Goal: Task Accomplishment & Management: Complete application form

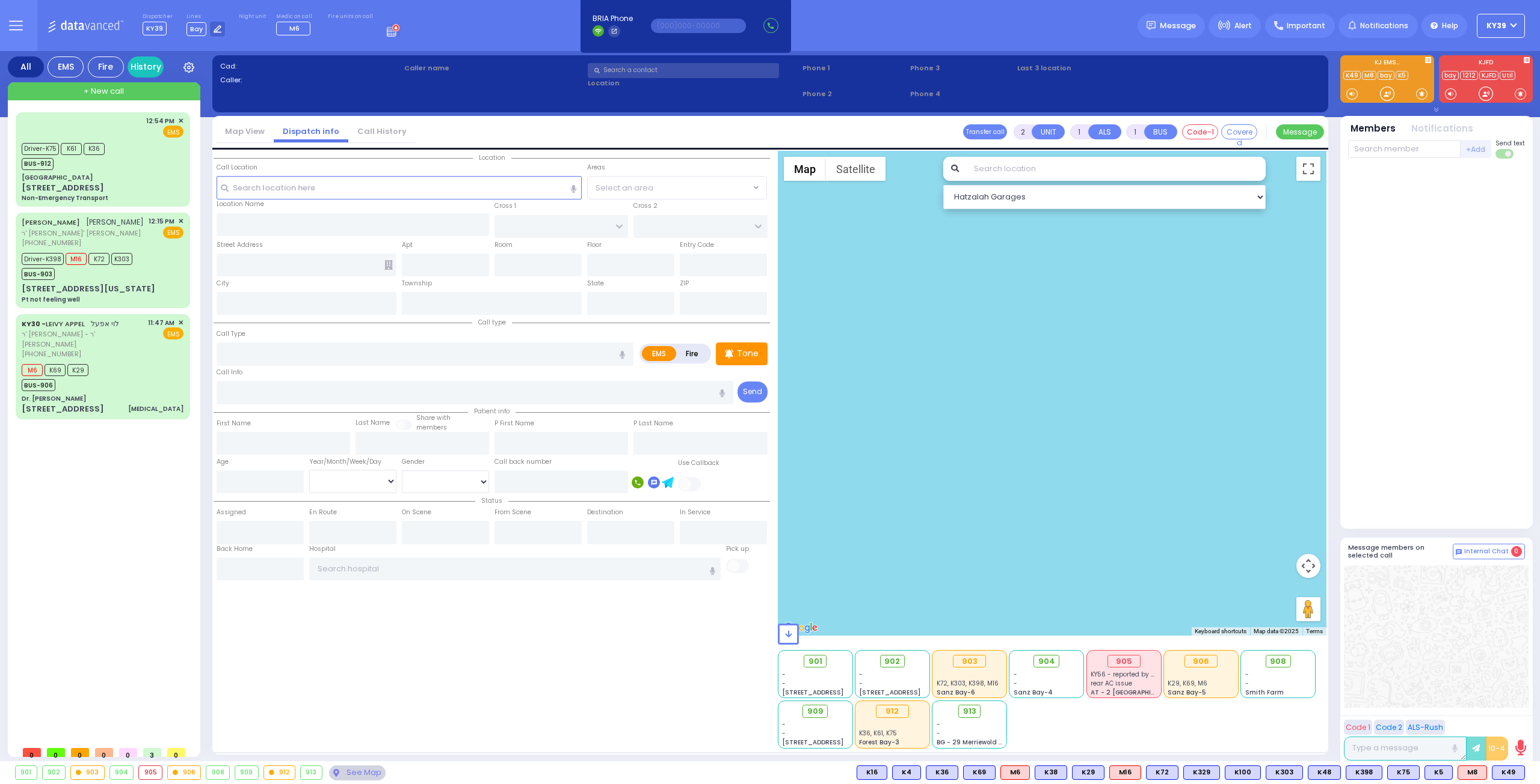
click at [635, 71] on input "text" at bounding box center [683, 71] width 191 height 15
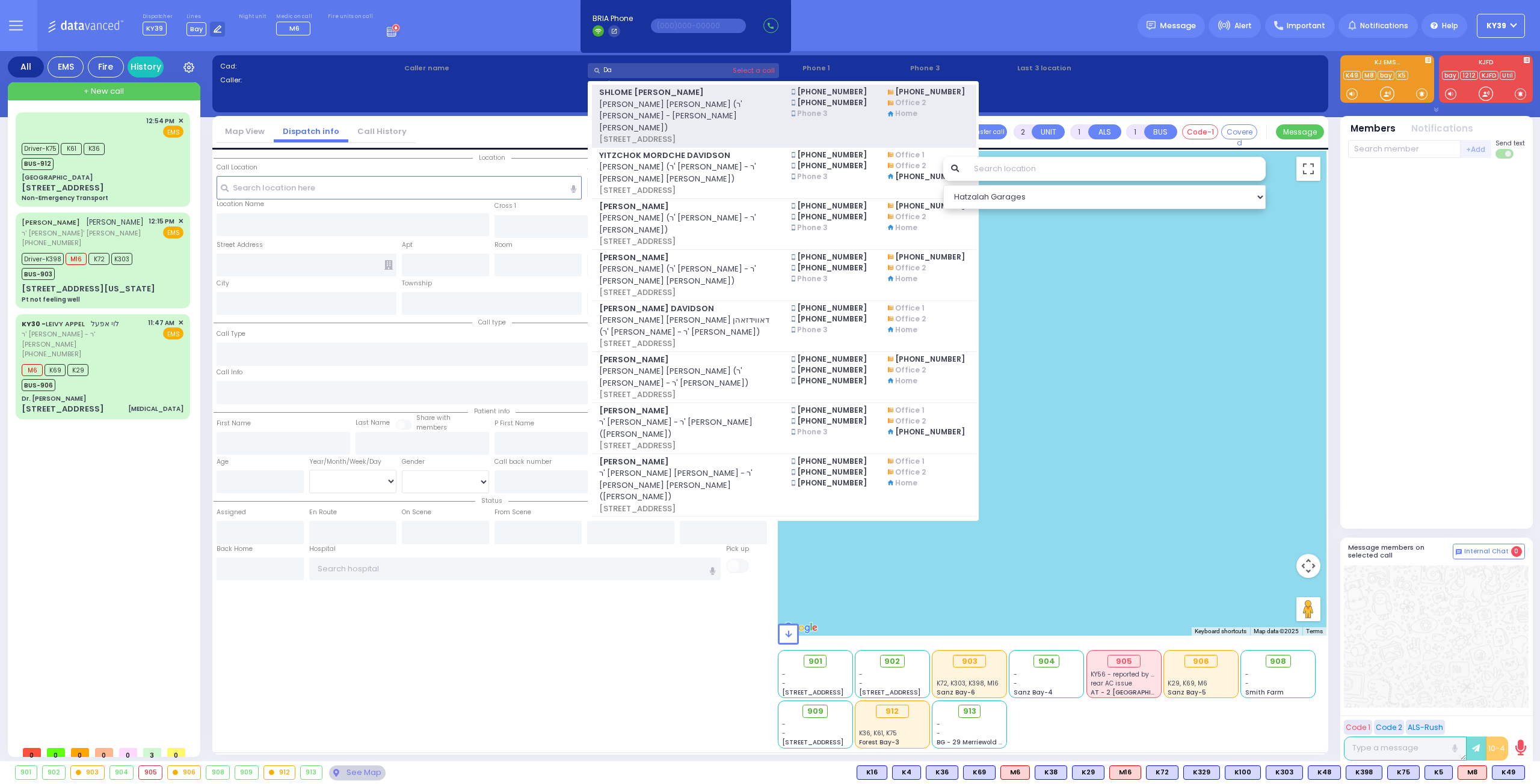
type input "D"
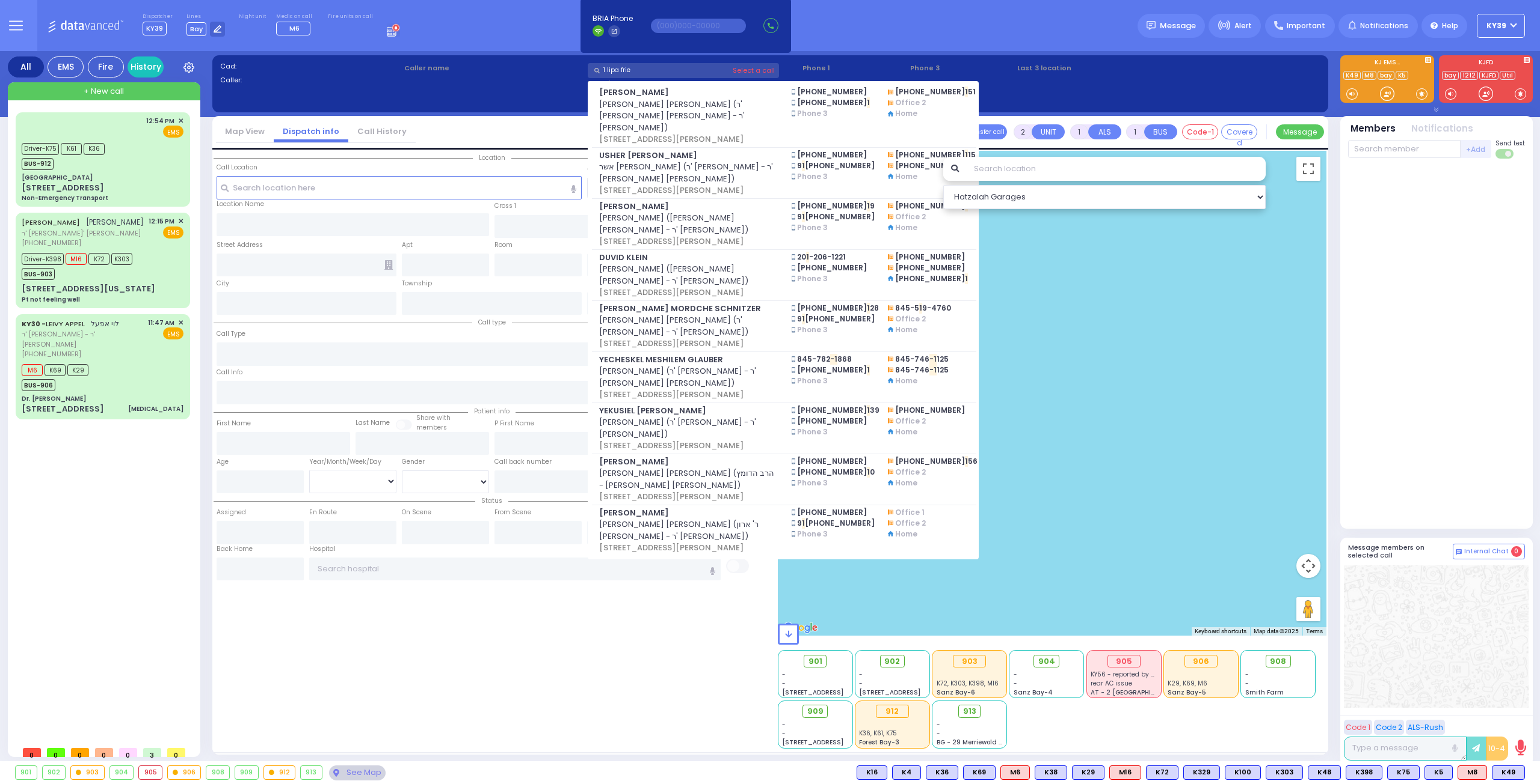
type input "1 lipa frie"
click at [1231, 388] on div at bounding box center [1052, 393] width 549 height 485
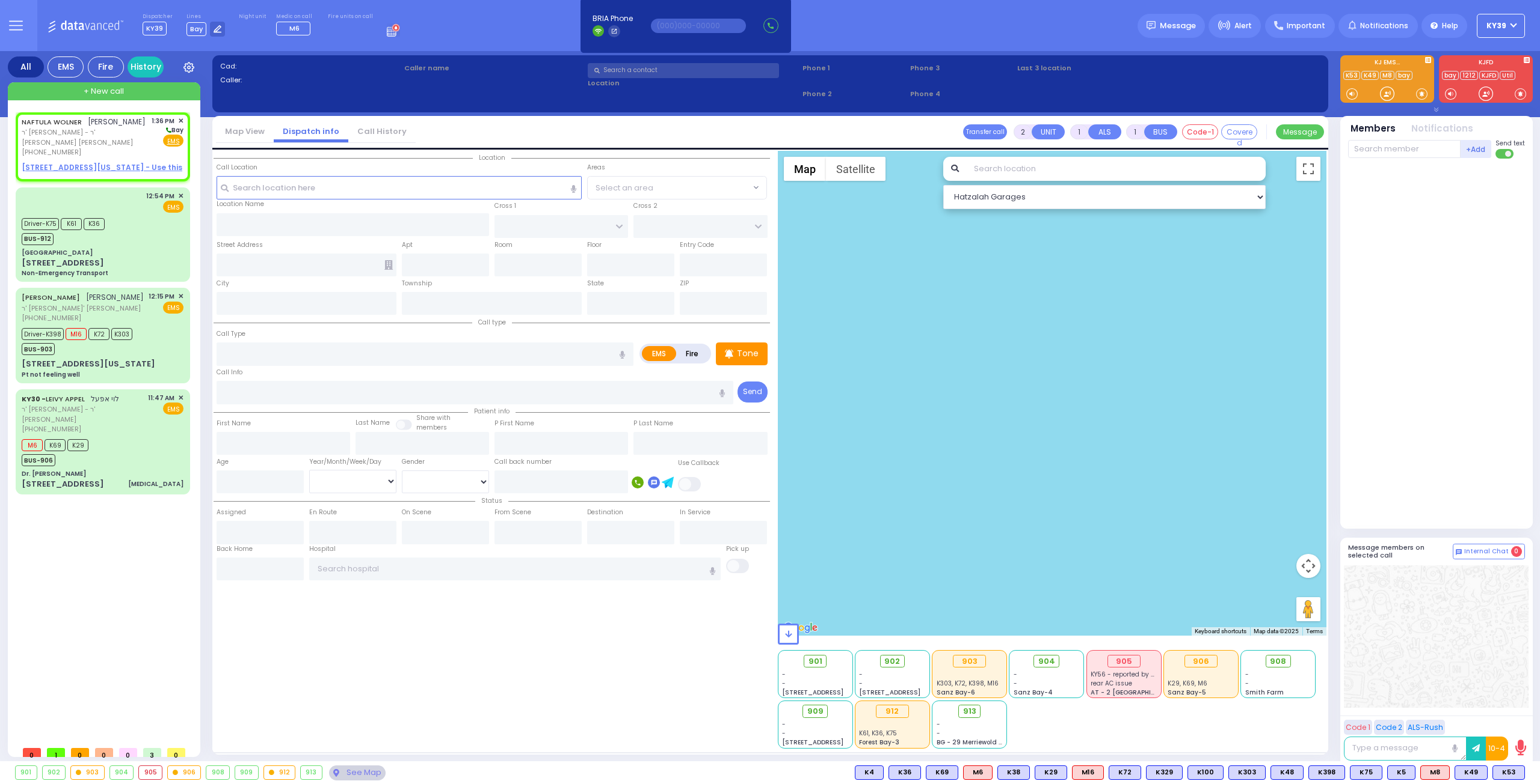
select select
radio input "true"
type input "NAFTULA"
type input "WOLNER"
select select
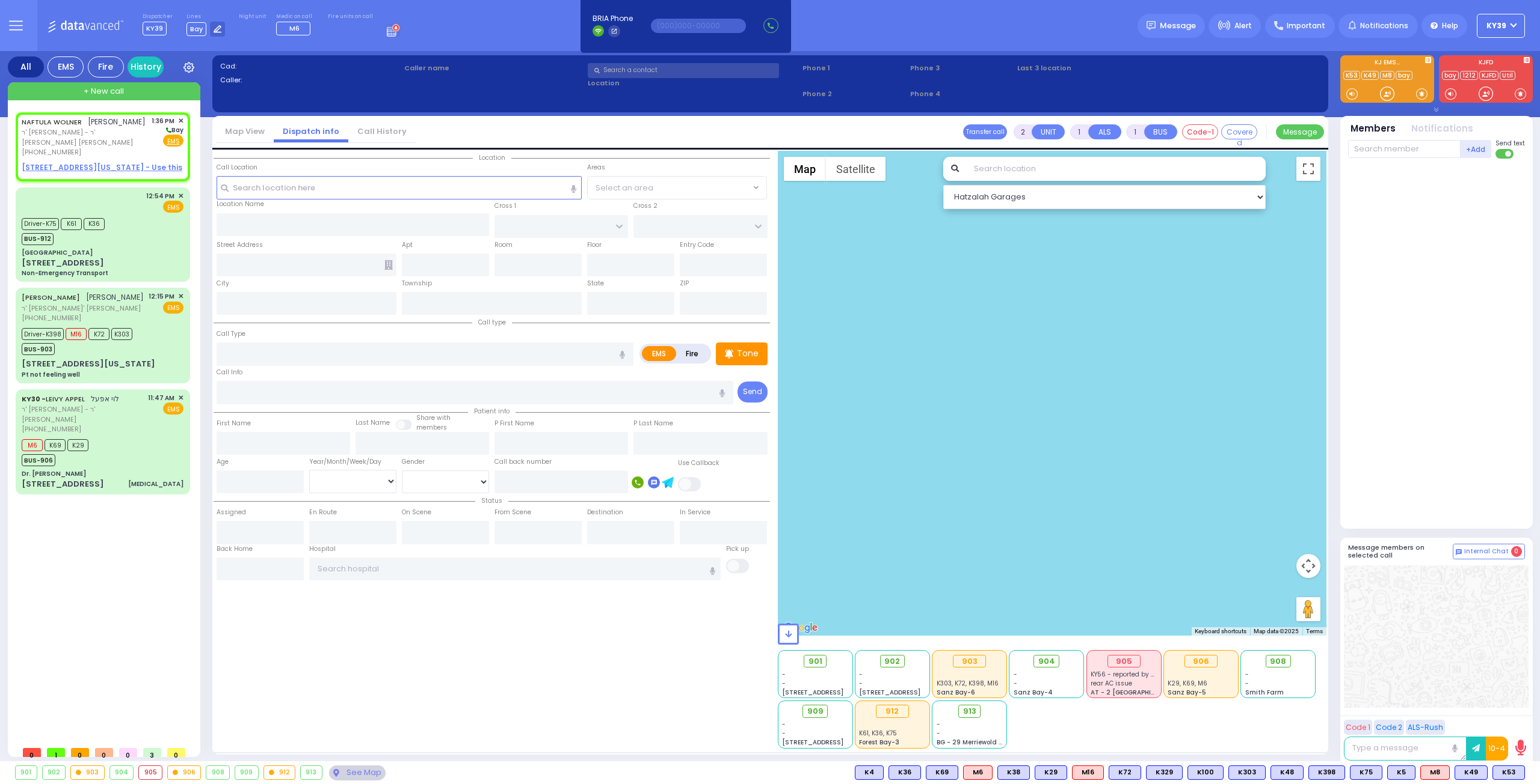
type input "13:36"
select select "Hatzalah Garages"
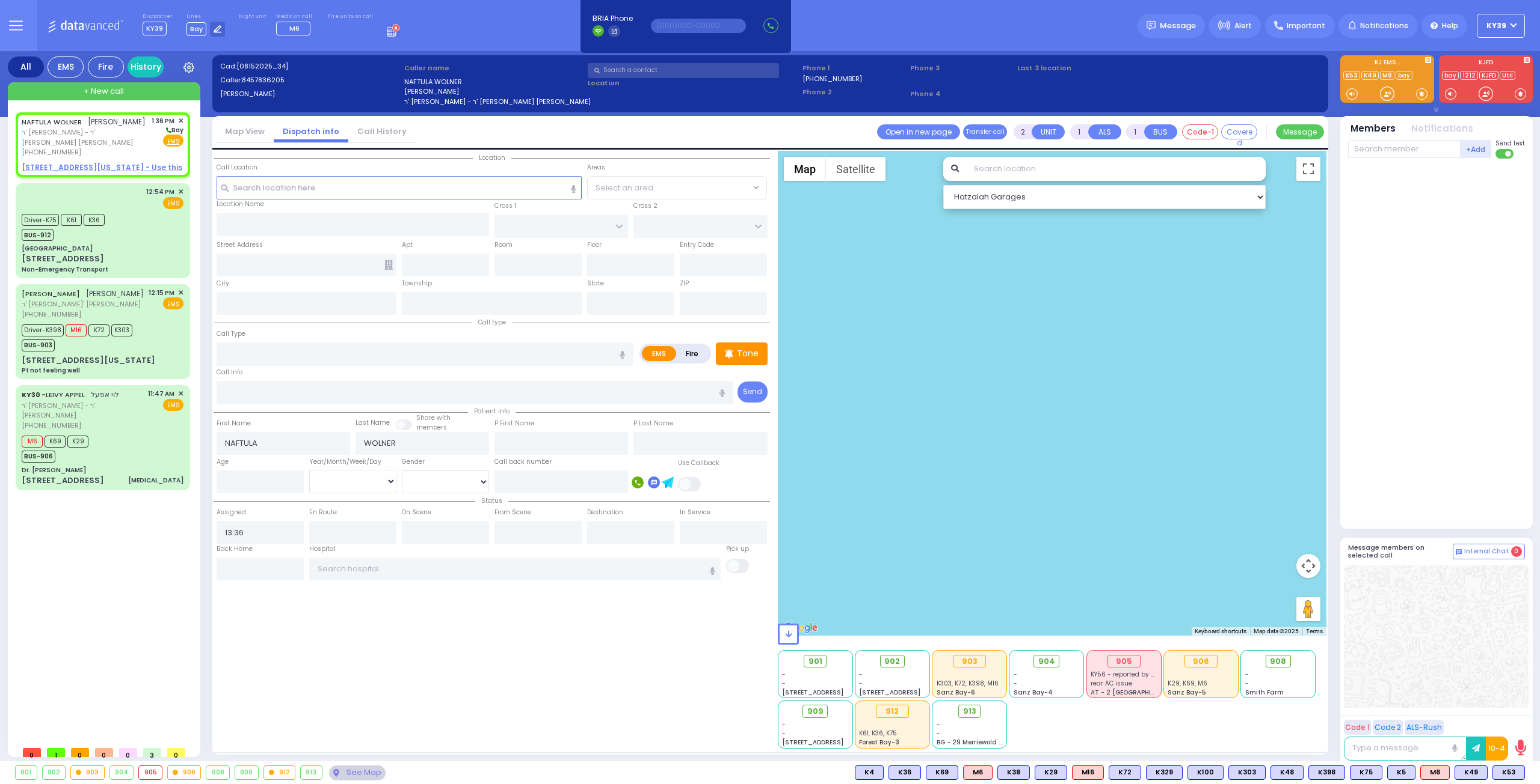
select select
radio input "true"
select select
select select "Hatzalah Garages"
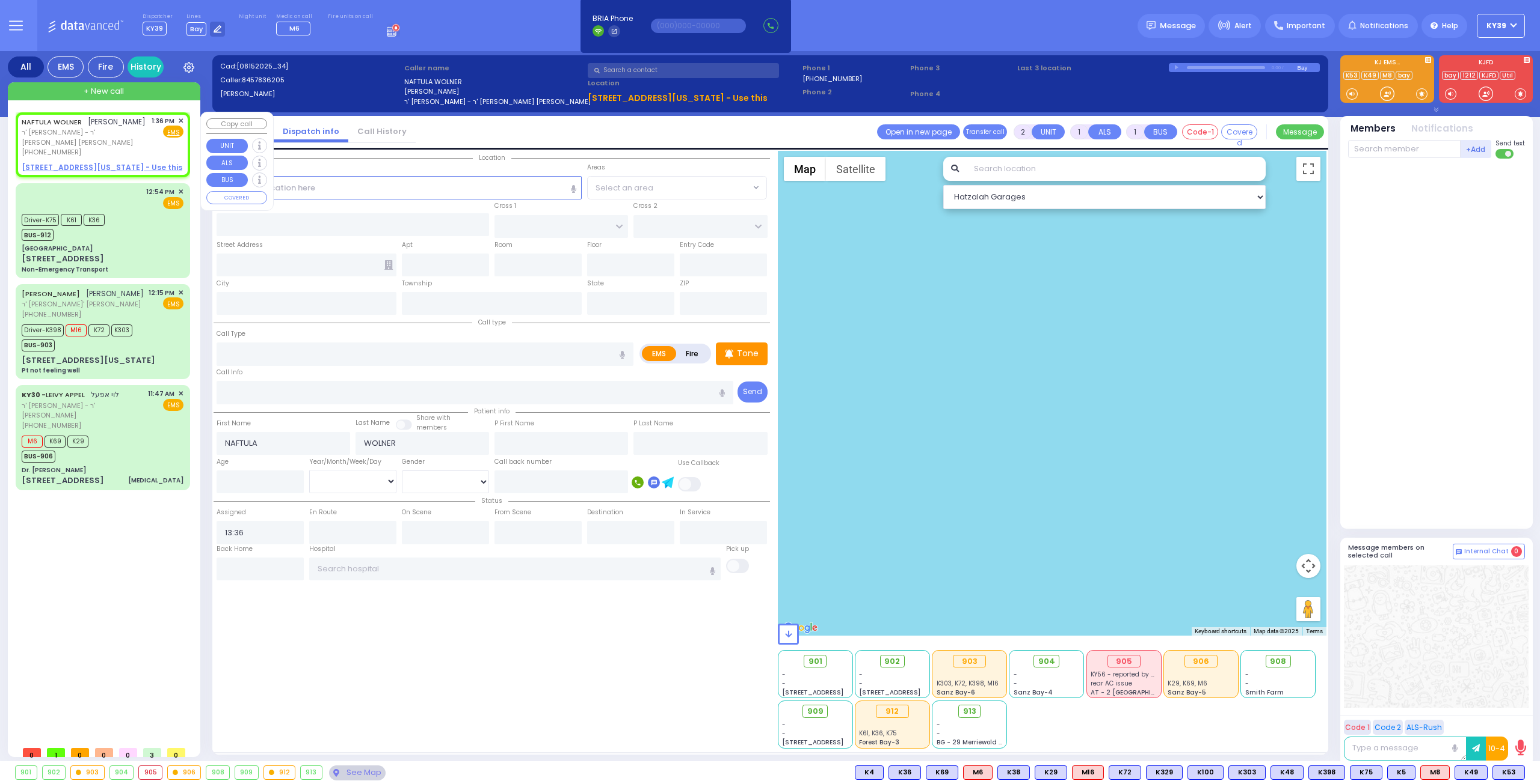
select select
radio input "true"
select select
select select "Hatzalah Garages"
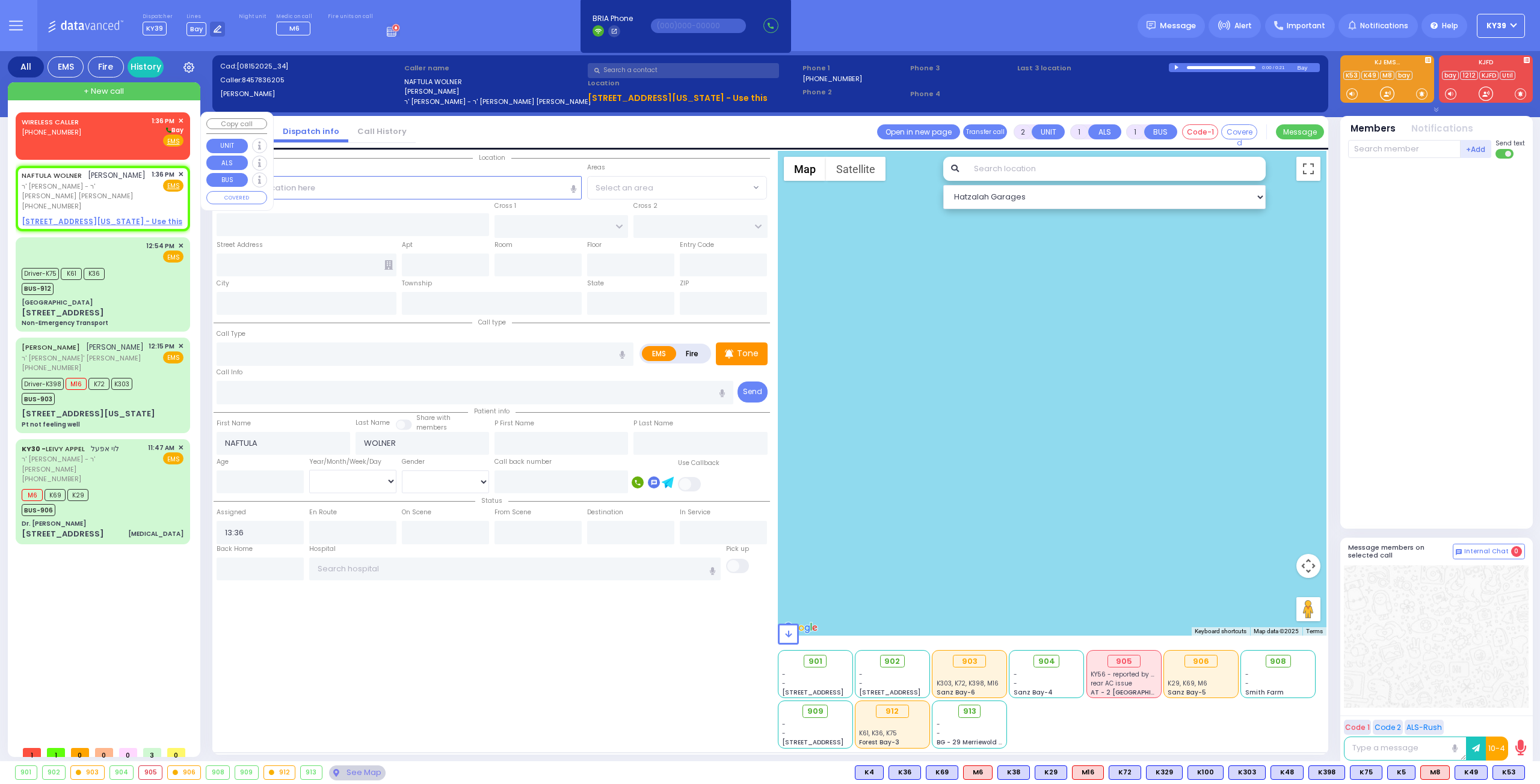
click at [95, 129] on div "WIRELESS CALLER (845) 346-6322 1:36 PM ✕ Bay" at bounding box center [102, 131] width 162 height 31
select select
radio input "true"
select select
select select "Hatzalah Garages"
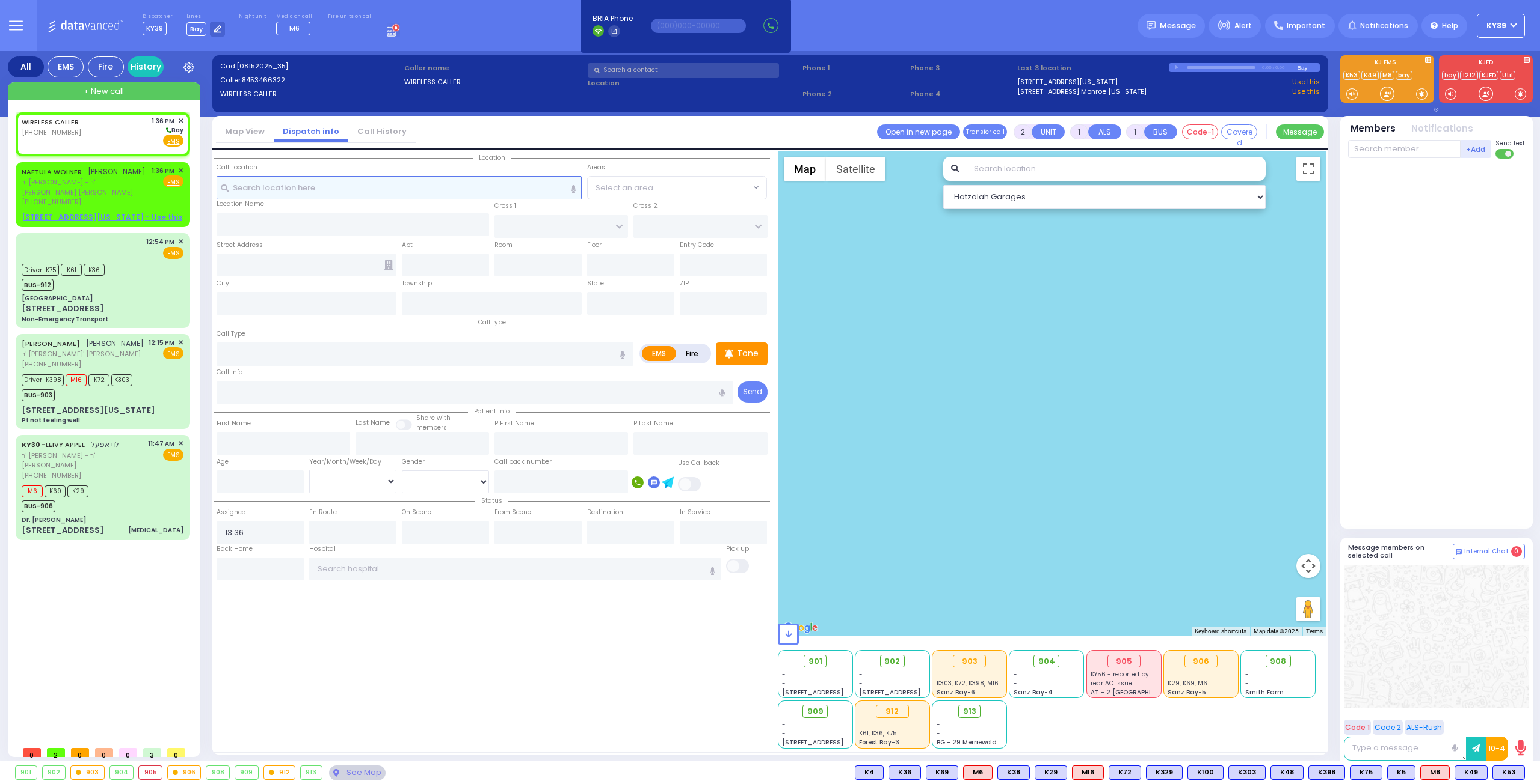
select select
radio input "true"
select select
select select "Hatzalah Garages"
click at [83, 180] on span "ר' ליפא - ר' [PERSON_NAME]" at bounding box center [84, 187] width 126 height 20
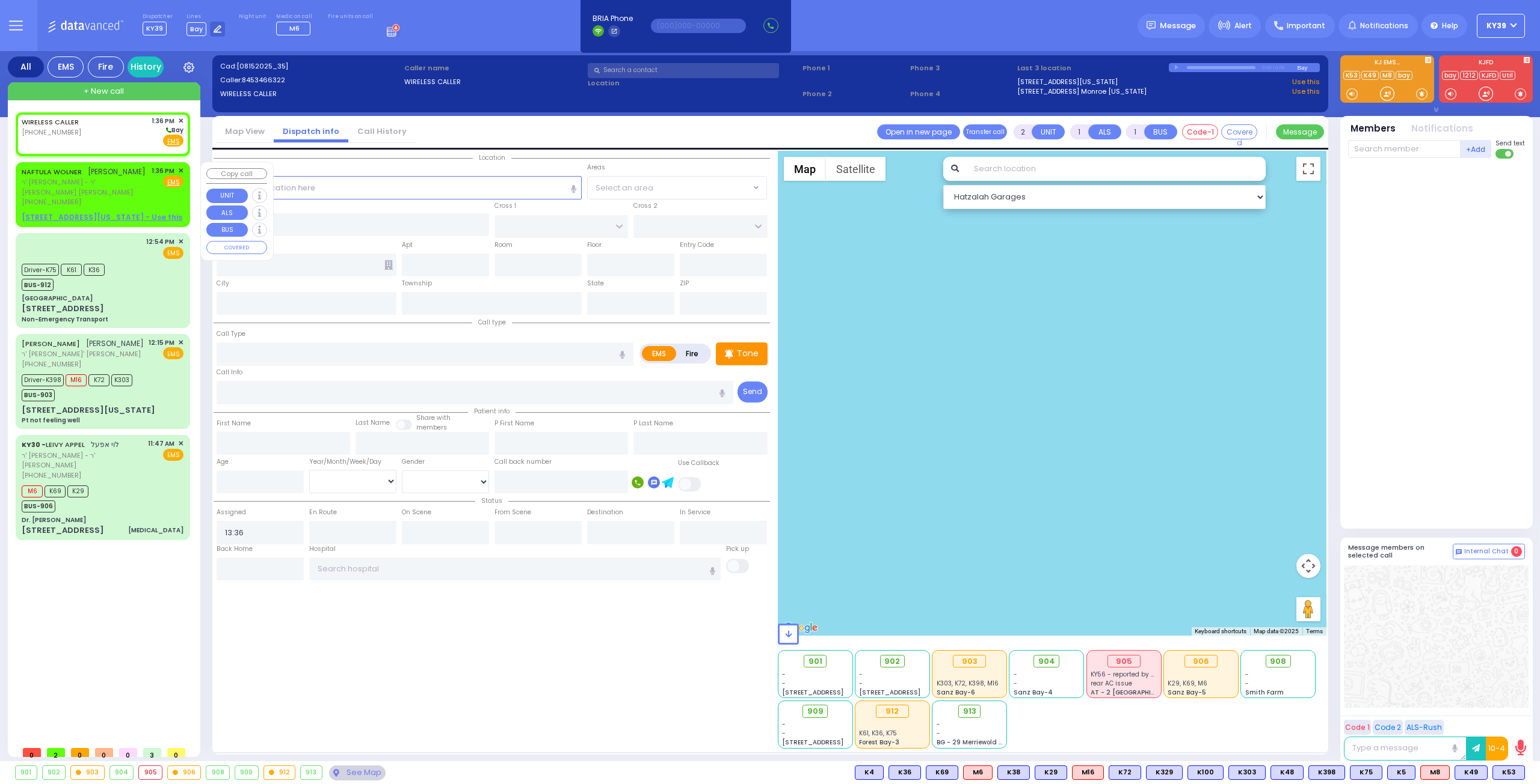
select select
radio input "true"
type input "NAFTULA"
type input "WOLNER"
select select
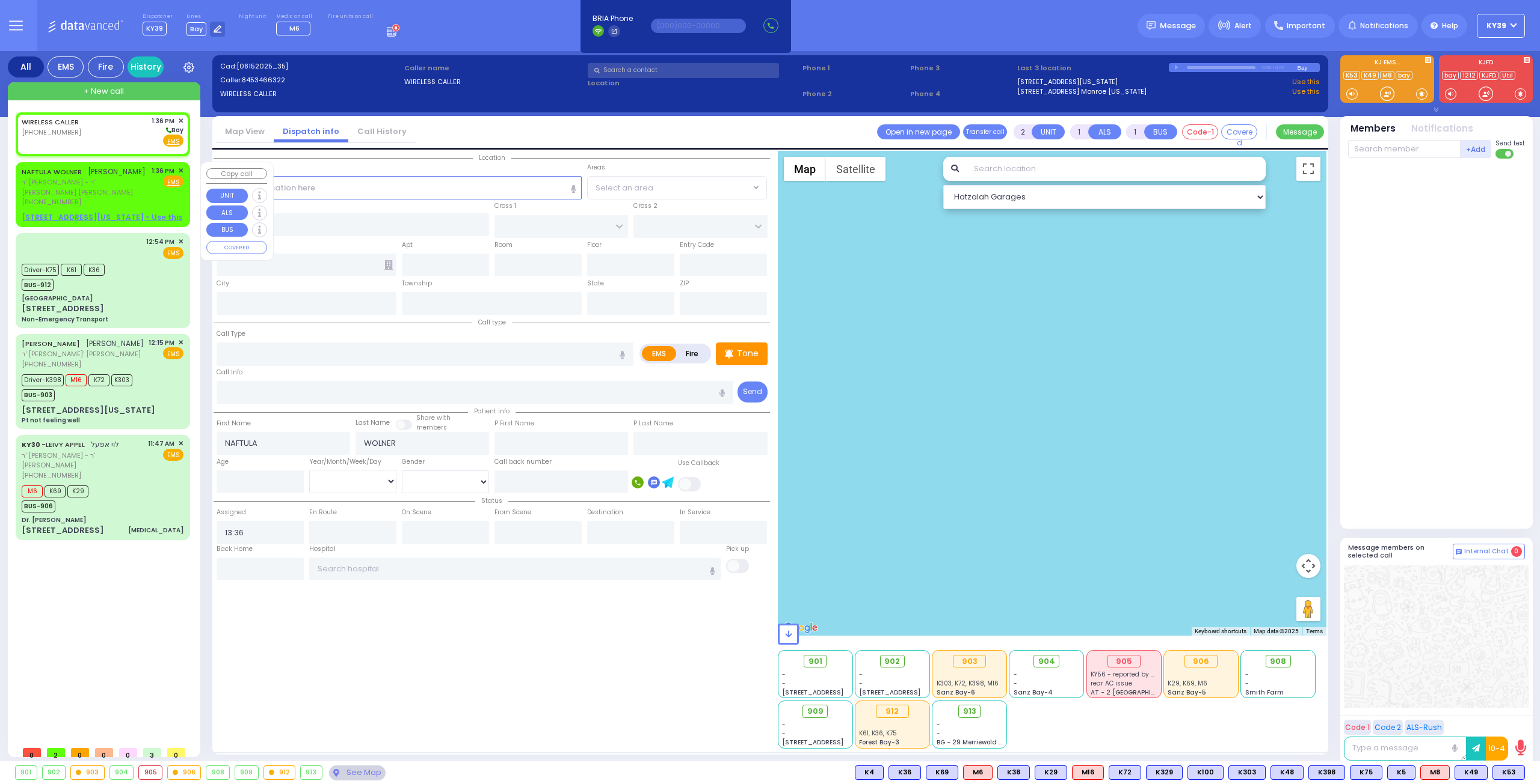
select select "Hatzalah Garages"
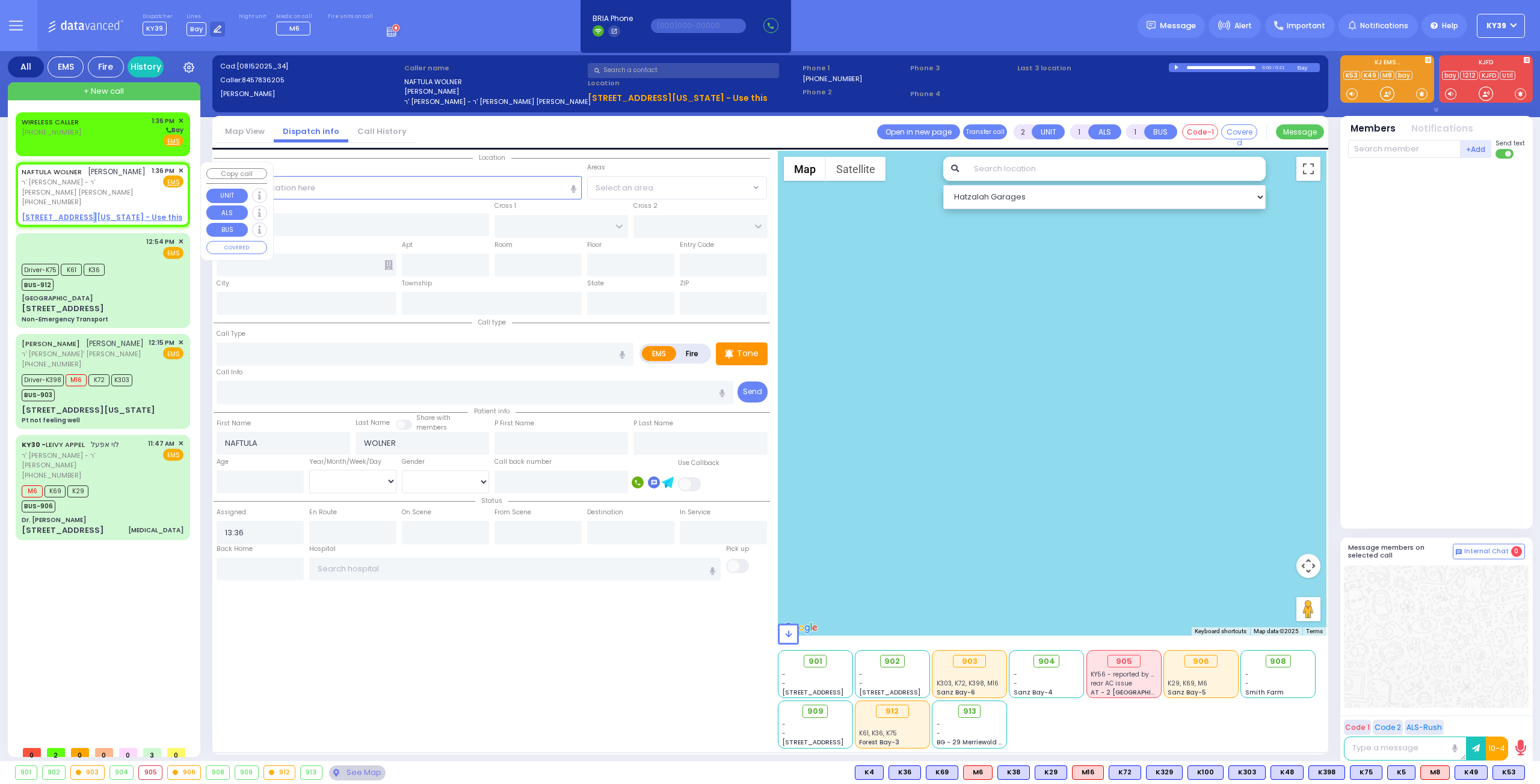
drag, startPoint x: 78, startPoint y: 208, endPoint x: 88, endPoint y: 200, distance: 12.8
click at [82, 213] on u "16 VIRGINIA AVE - Use this" at bounding box center [101, 218] width 161 height 10
select select
radio input "true"
select select
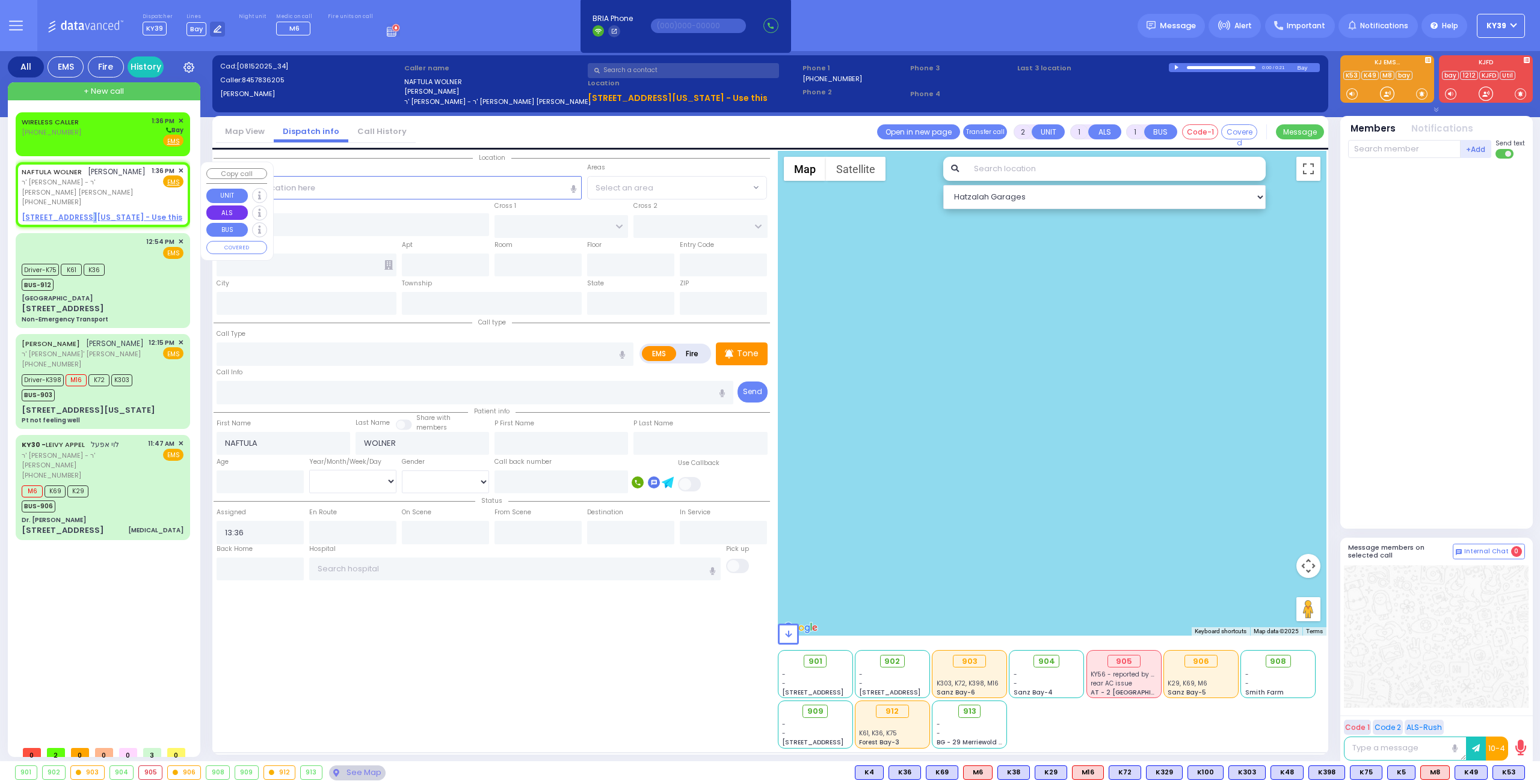
select select "Hatzalah Garages"
select select
radio input "true"
select select
select select "Hatzalah Garages"
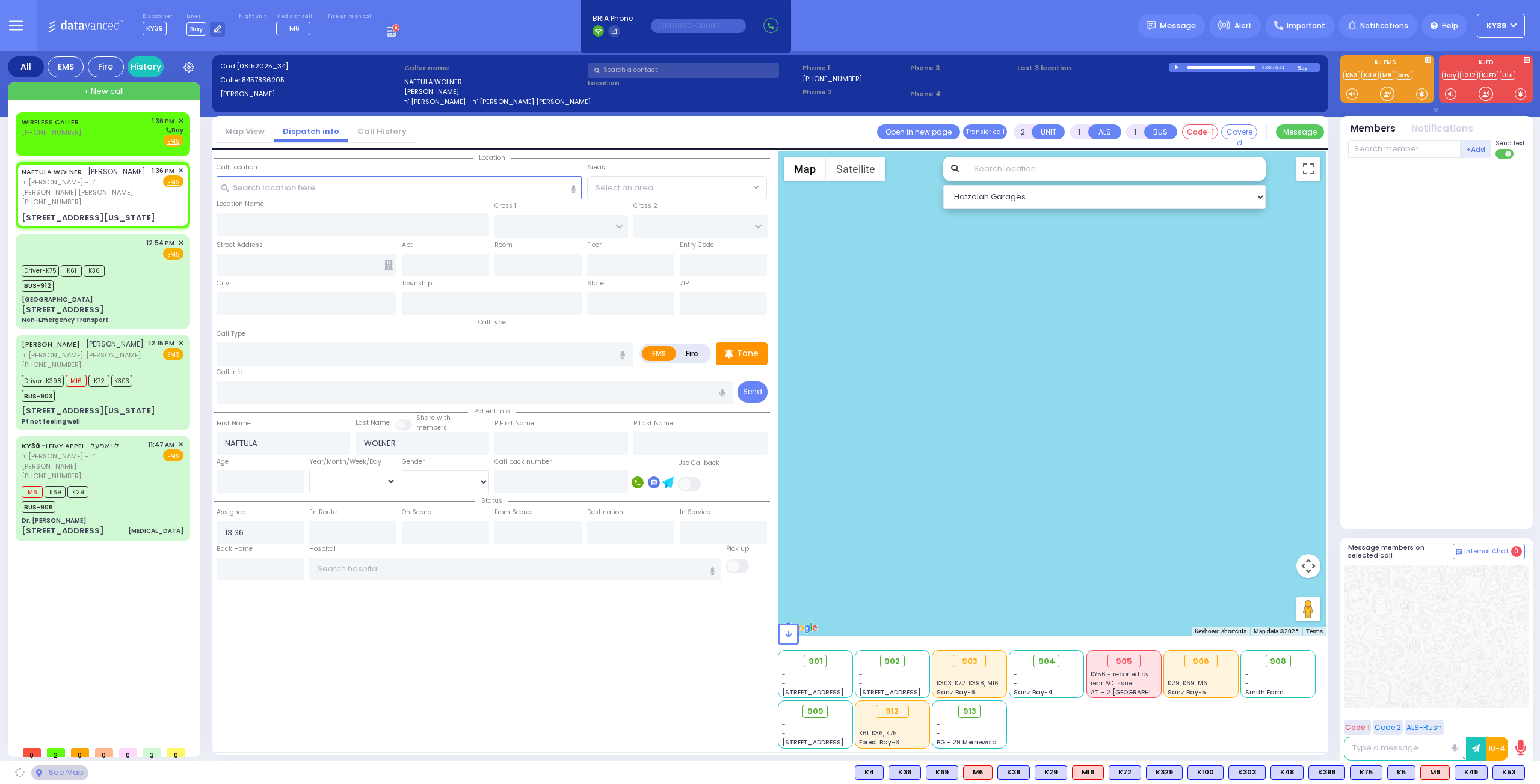
type input "ROANOKE DR"
type input "MERRIEWOLD LN SOUTH"
type input "[STREET_ADDRESS][US_STATE]"
type input "Monroe"
type input "[US_STATE]"
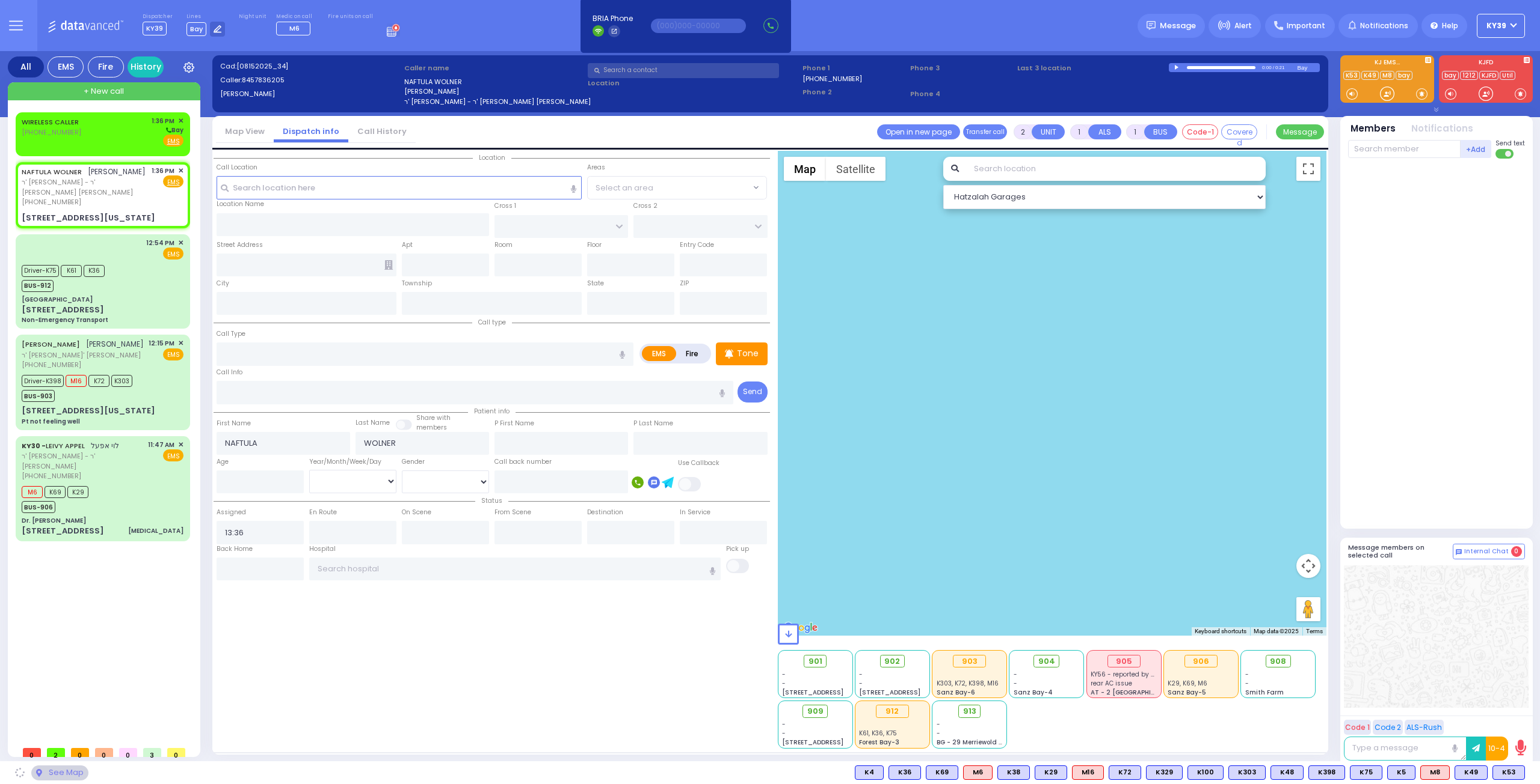
type input "10950"
select select "[GEOGRAPHIC_DATA]"
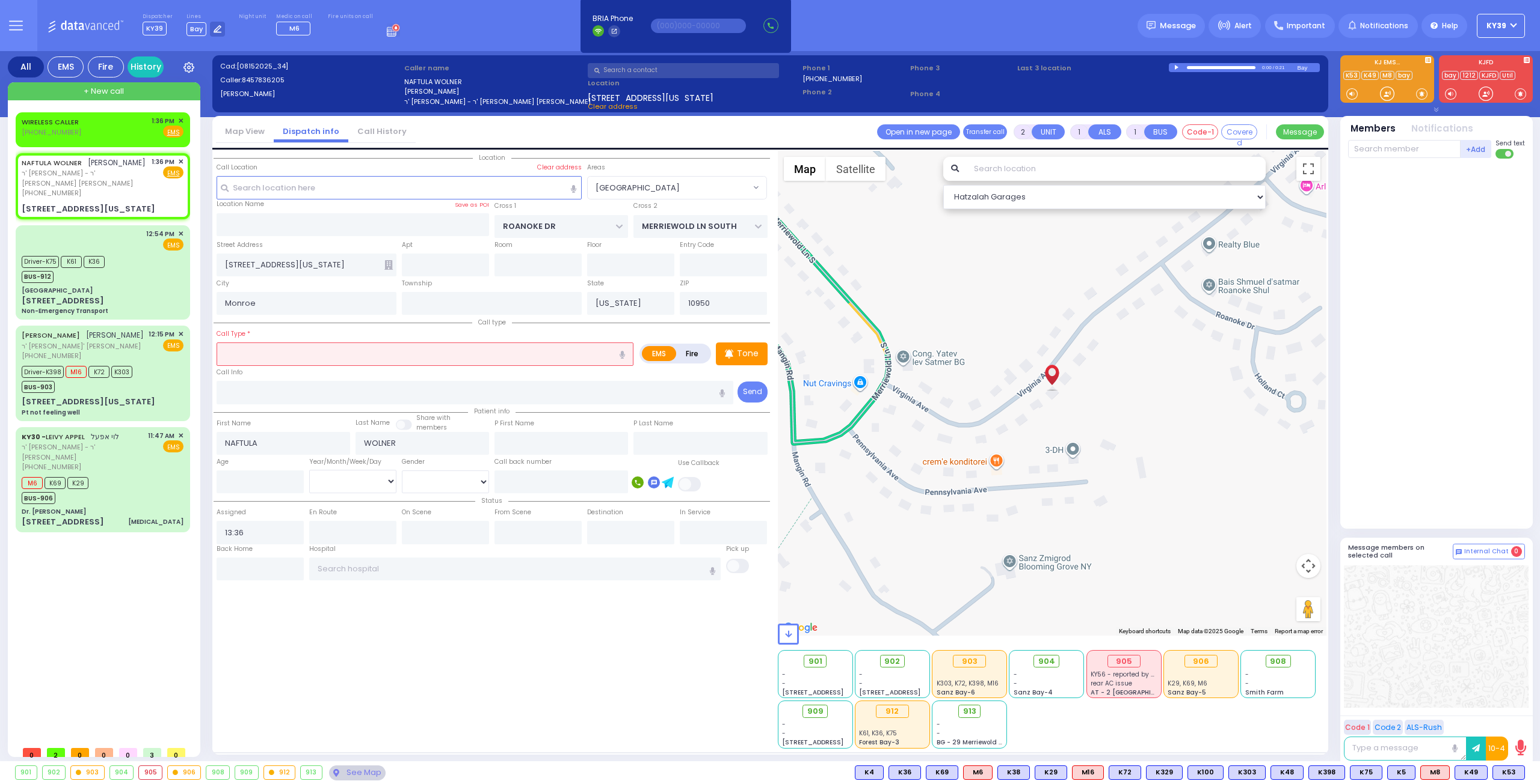
click at [299, 350] on input "text" at bounding box center [425, 354] width 417 height 23
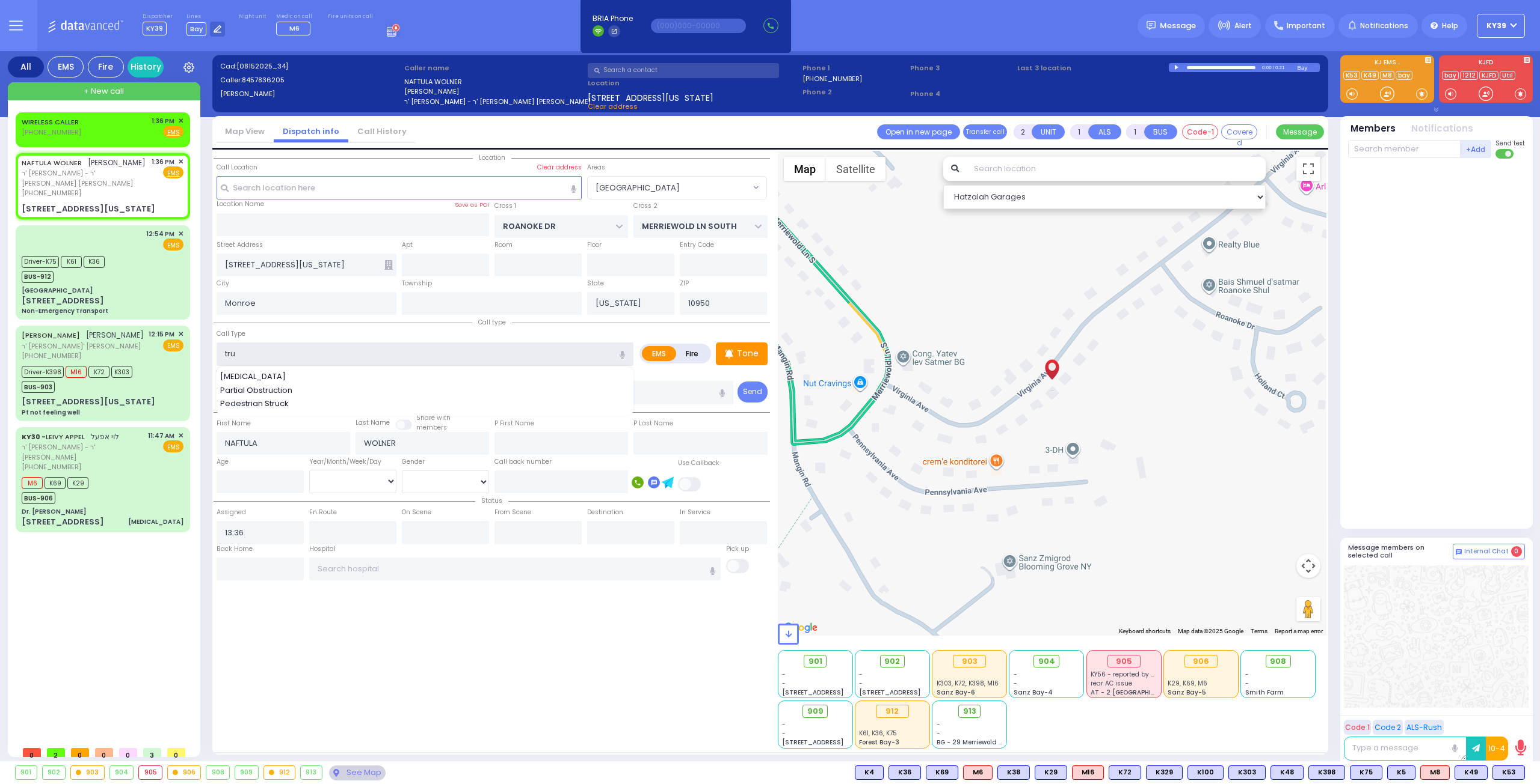
type input "tr"
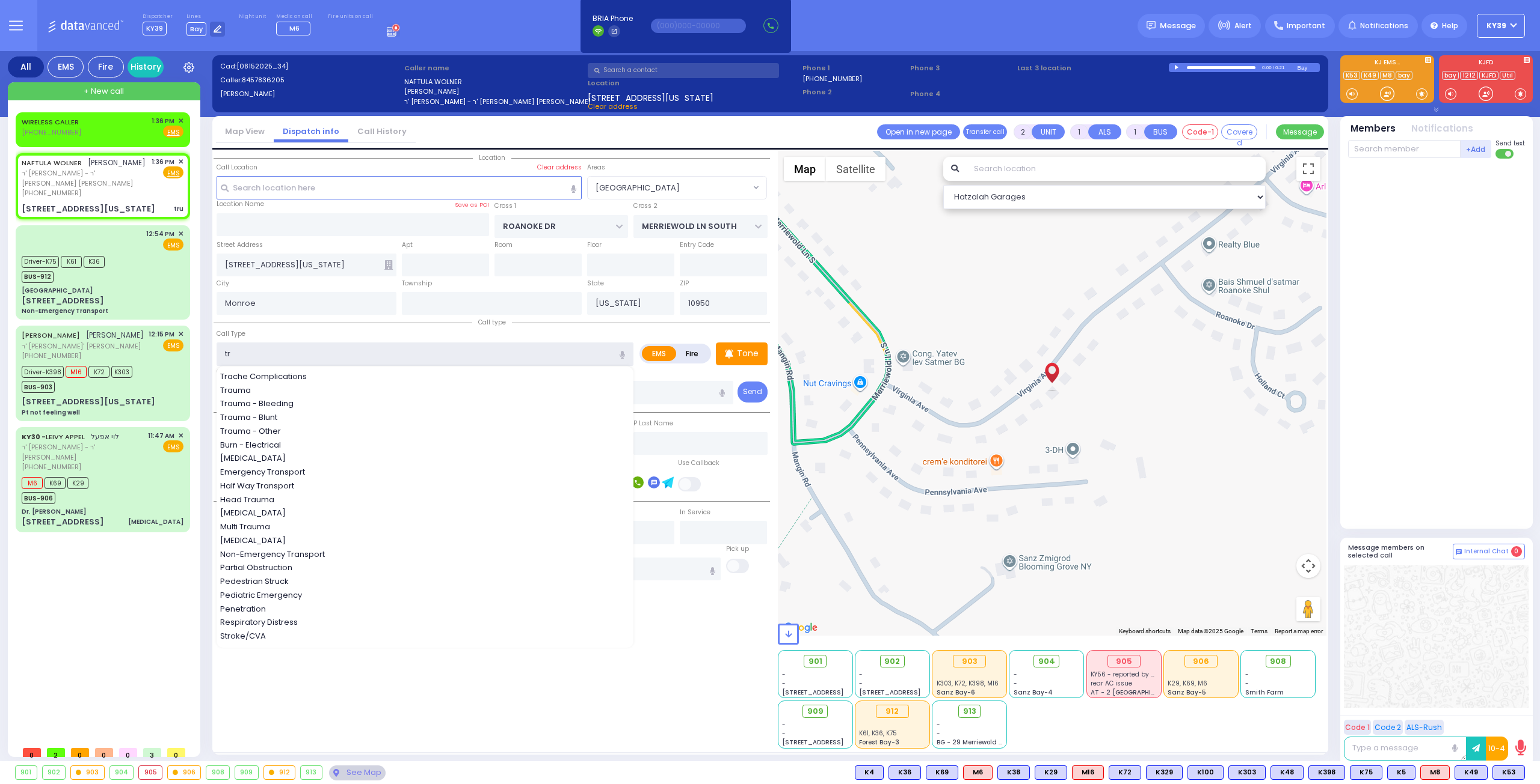
select select
radio input "true"
select select
select select "[GEOGRAPHIC_DATA]"
select select "Hatzalah Garages"
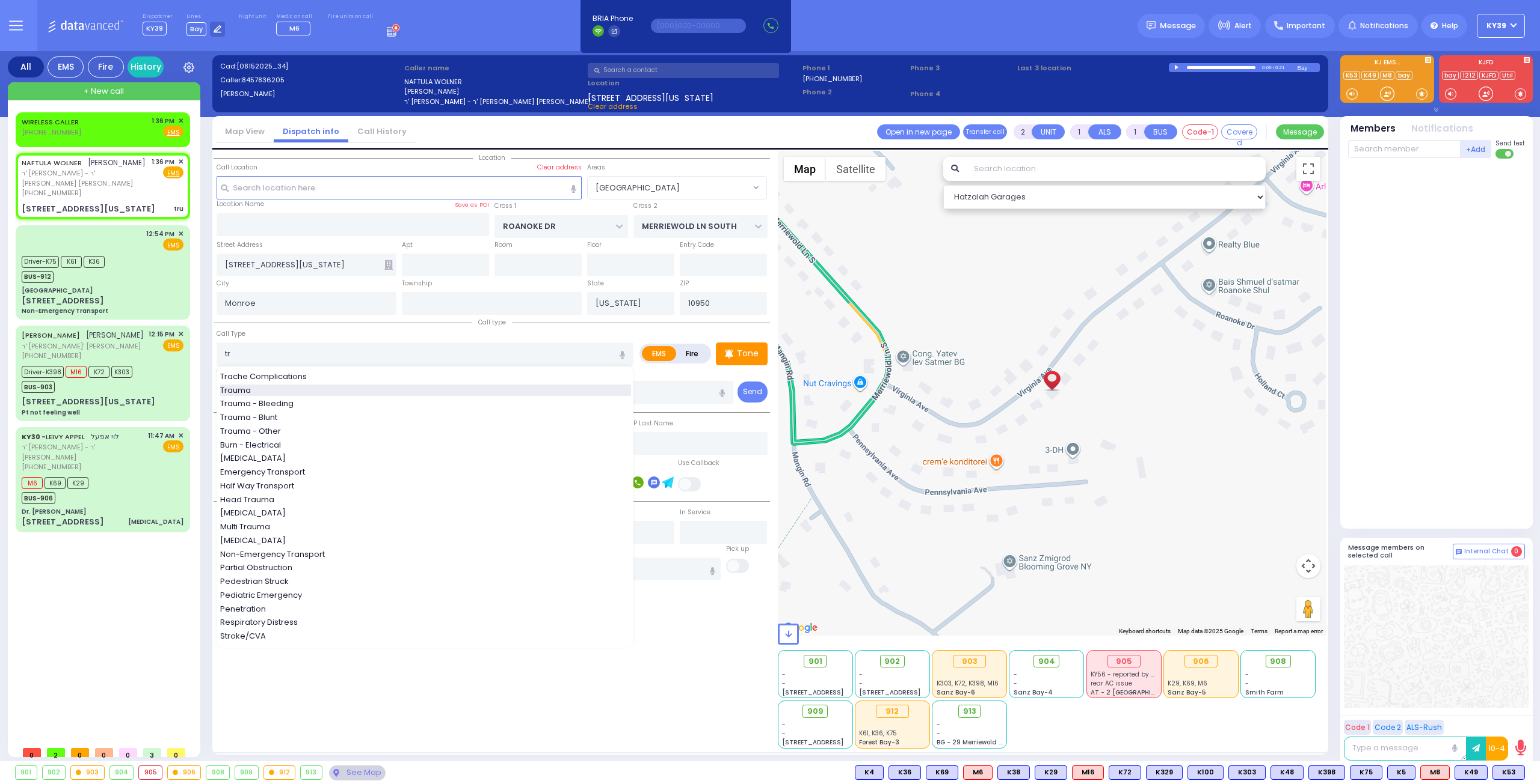
click at [248, 390] on span "Trauma" at bounding box center [237, 390] width 35 height 12
type input "Trauma"
type input "0"
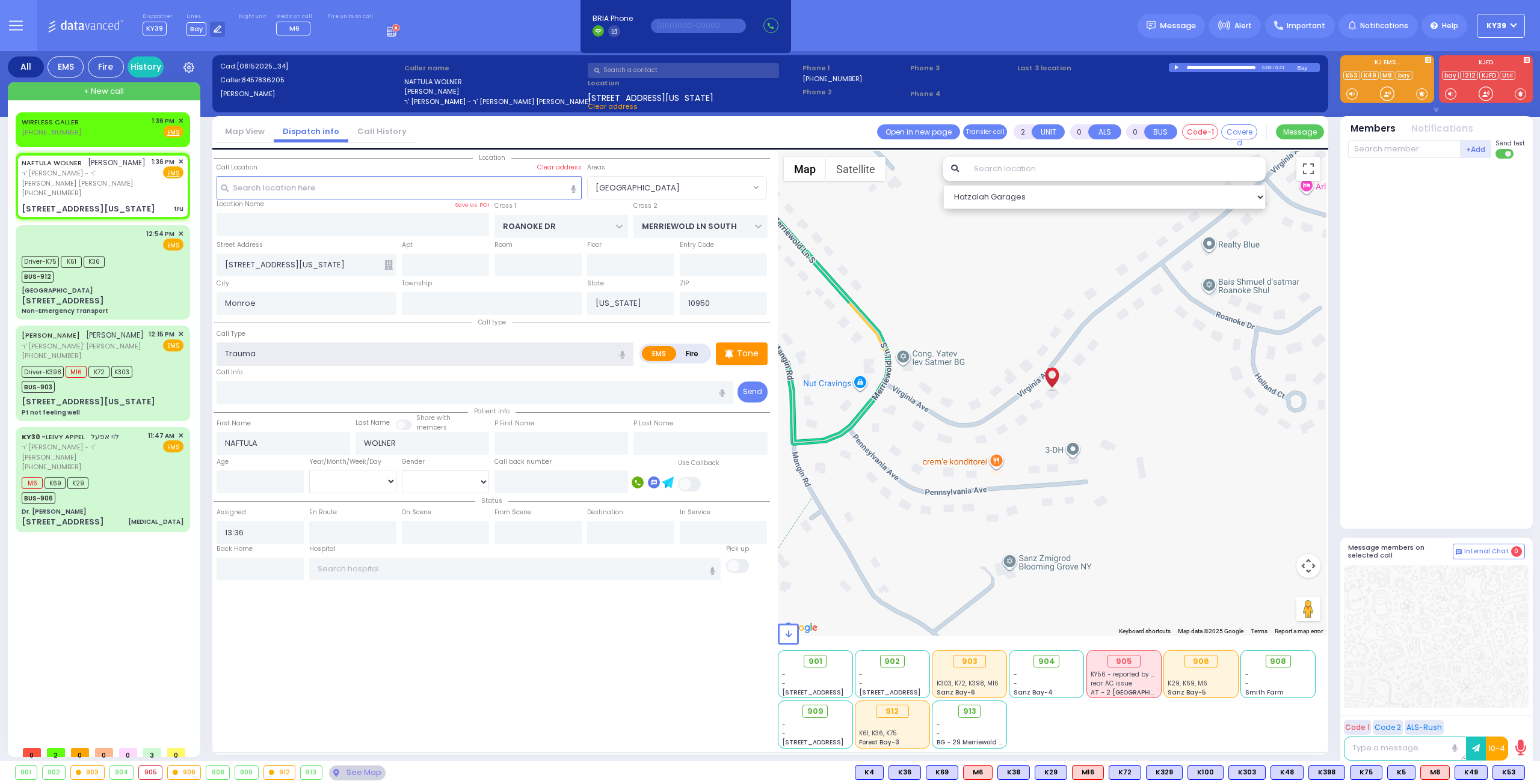
select select
radio input "true"
select select
select select "Hatzalah Garages"
select select "[GEOGRAPHIC_DATA]"
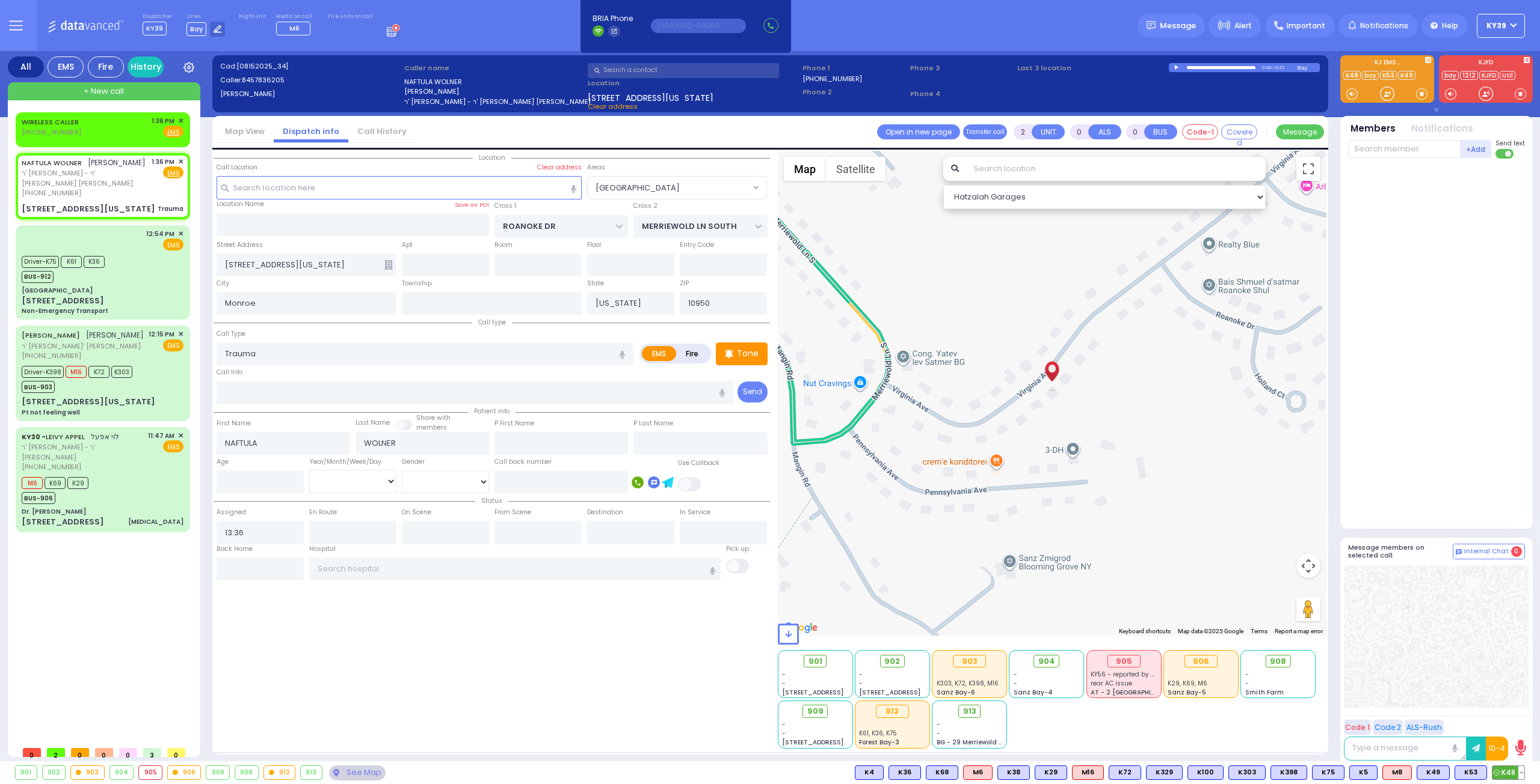
click at [1497, 775] on circle at bounding box center [1496, 772] width 5 height 5
select select
radio input "true"
select select
type input "13:38"
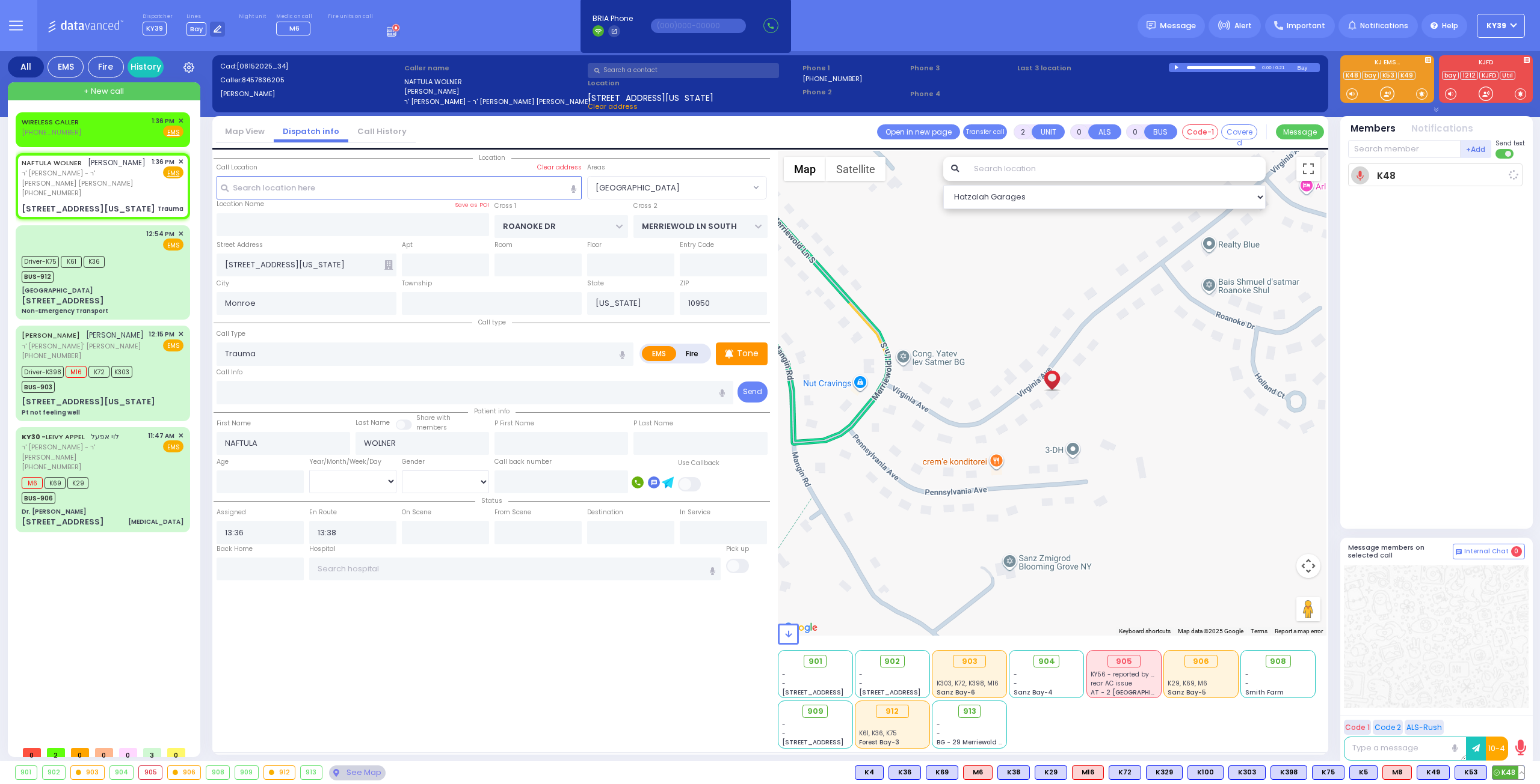
select select "Hatzalah Garages"
select select "[GEOGRAPHIC_DATA]"
select select
radio input "true"
select select
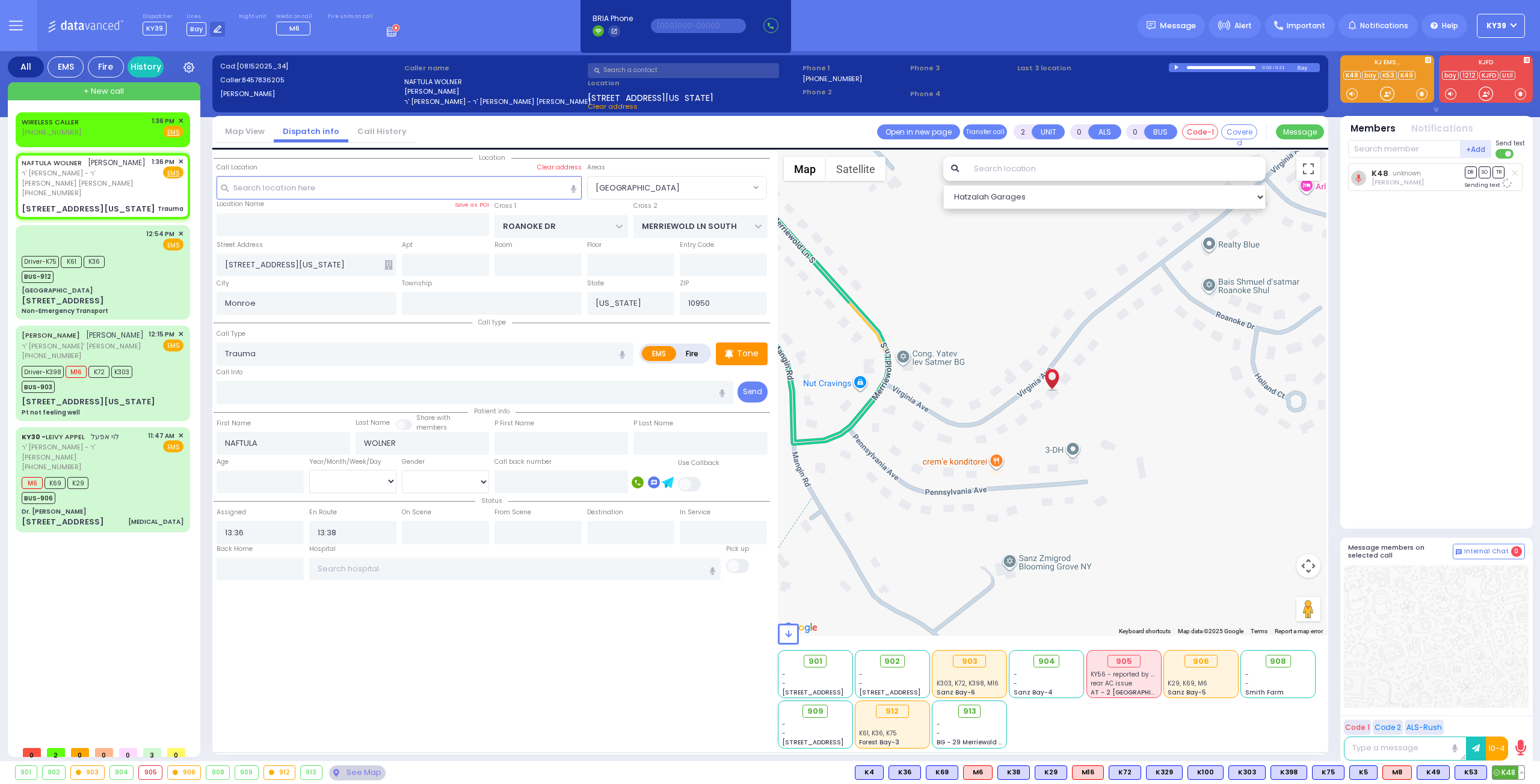
select select "Hatzalah Garages"
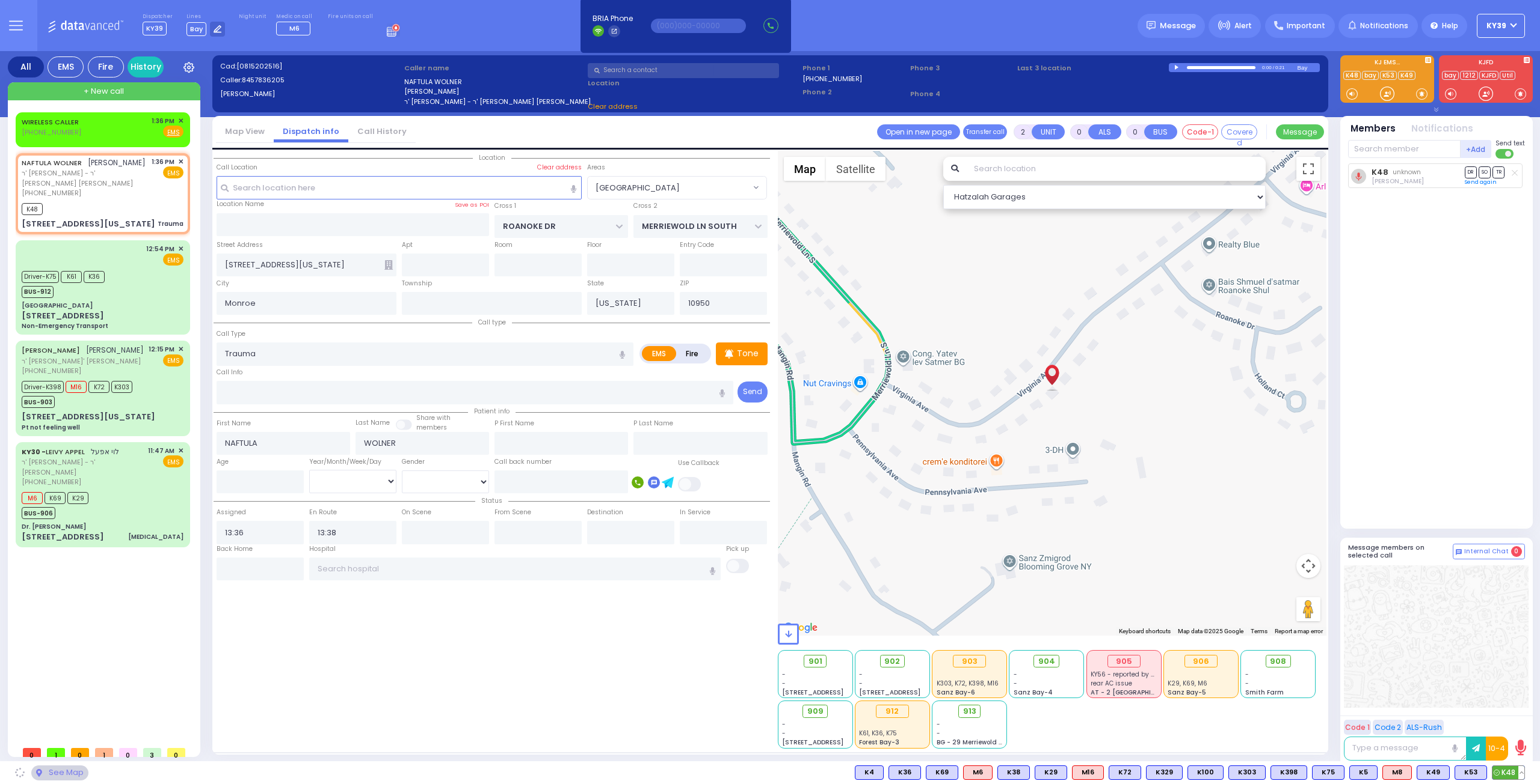
select select "[GEOGRAPHIC_DATA]"
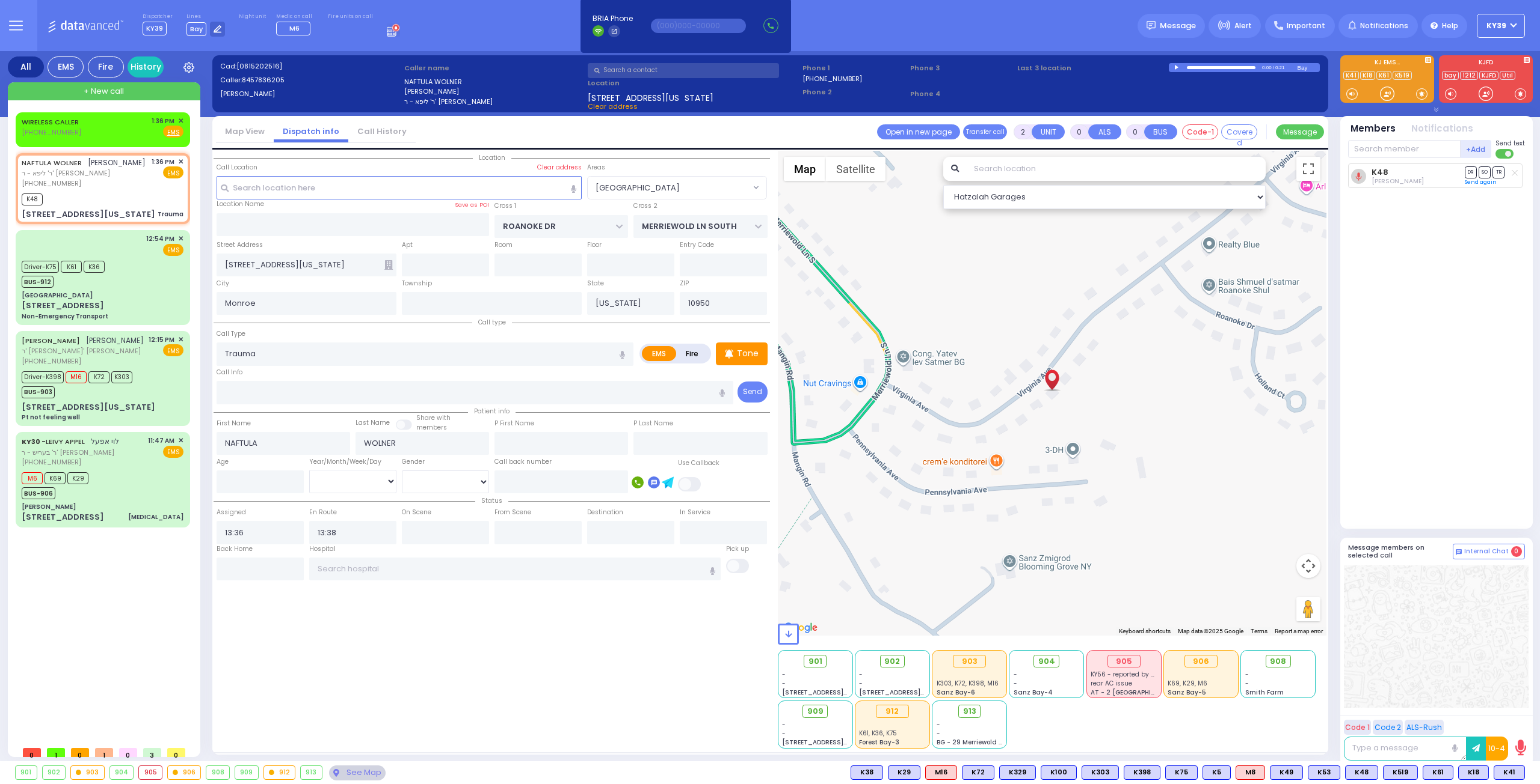
select select "[GEOGRAPHIC_DATA]"
select select
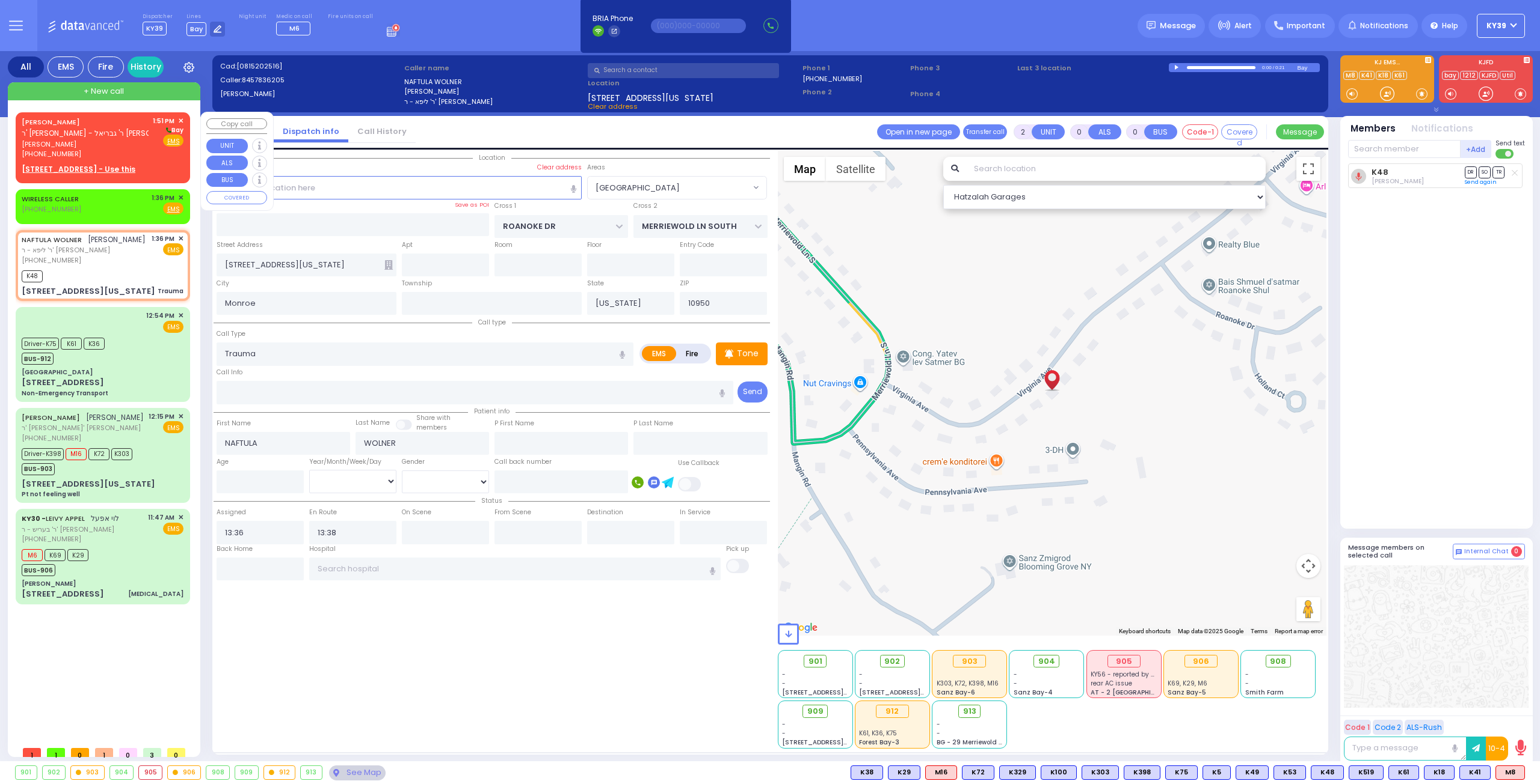
click at [111, 146] on span "[PERSON_NAME]" at bounding box center [84, 145] width 127 height 10
type input "1"
select select
radio input "true"
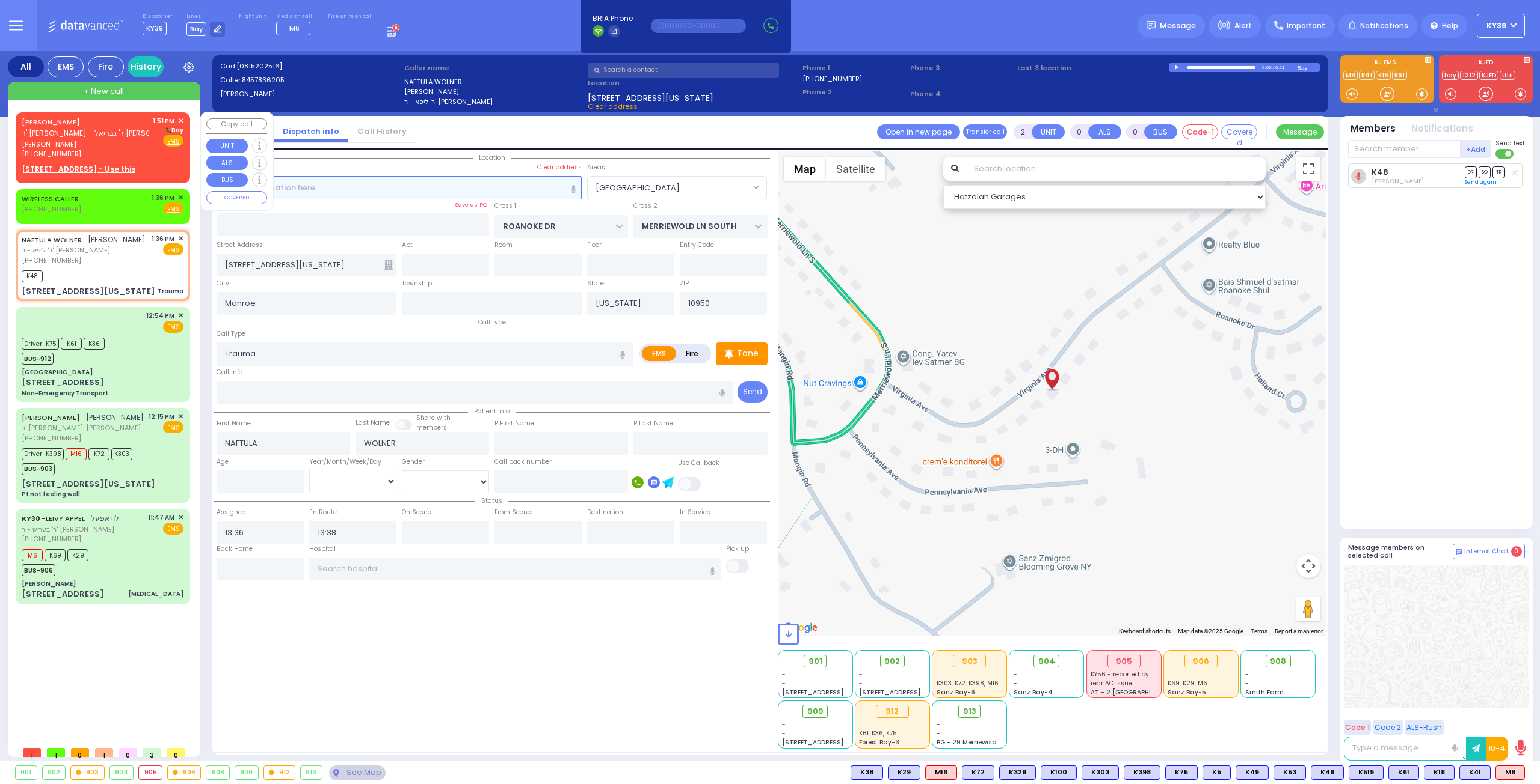
type input "[PERSON_NAME]"
select select
type input "13:51"
select select "Hatzalah Garages"
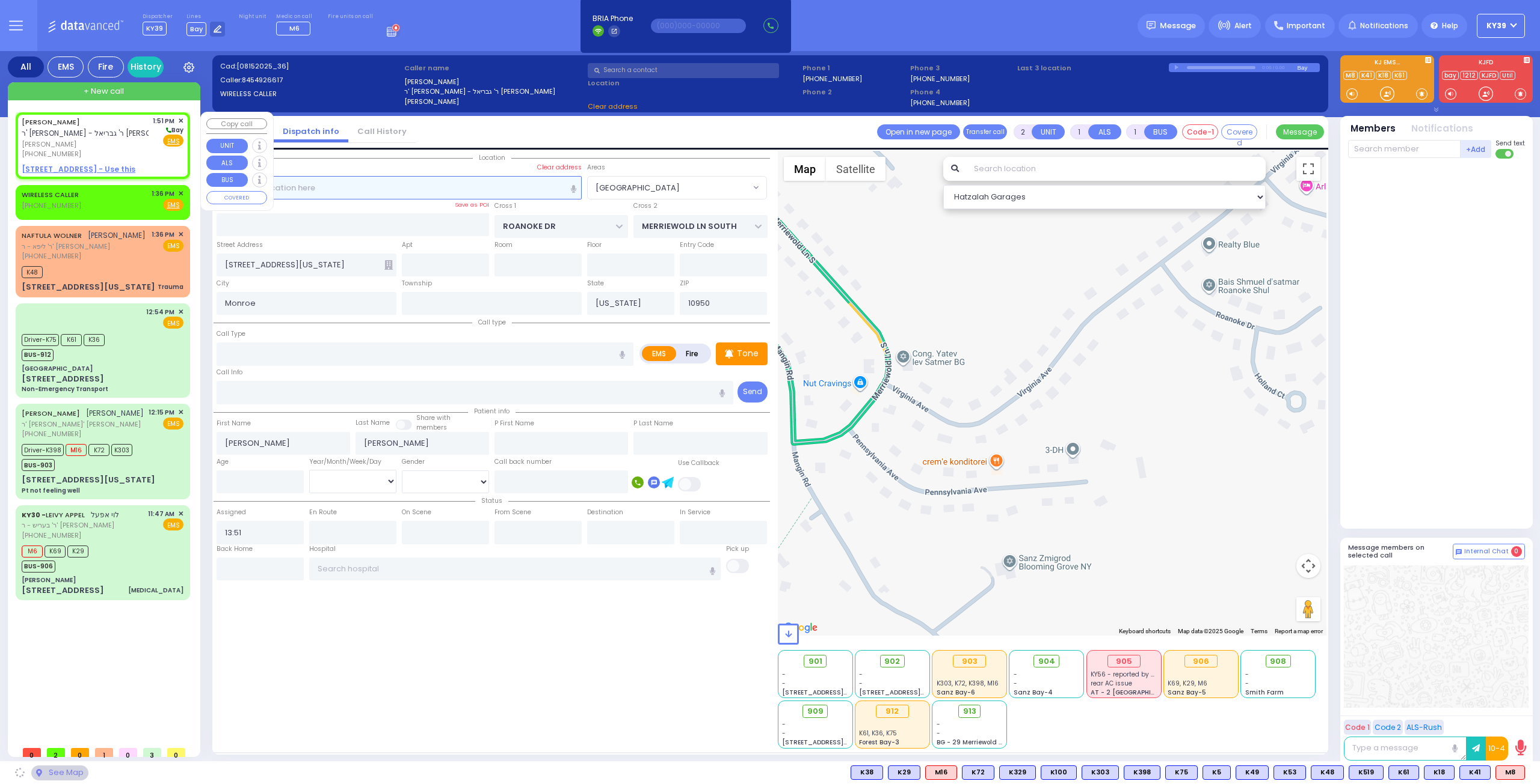
select select
radio input "true"
select select
select select "Hatzalah Garages"
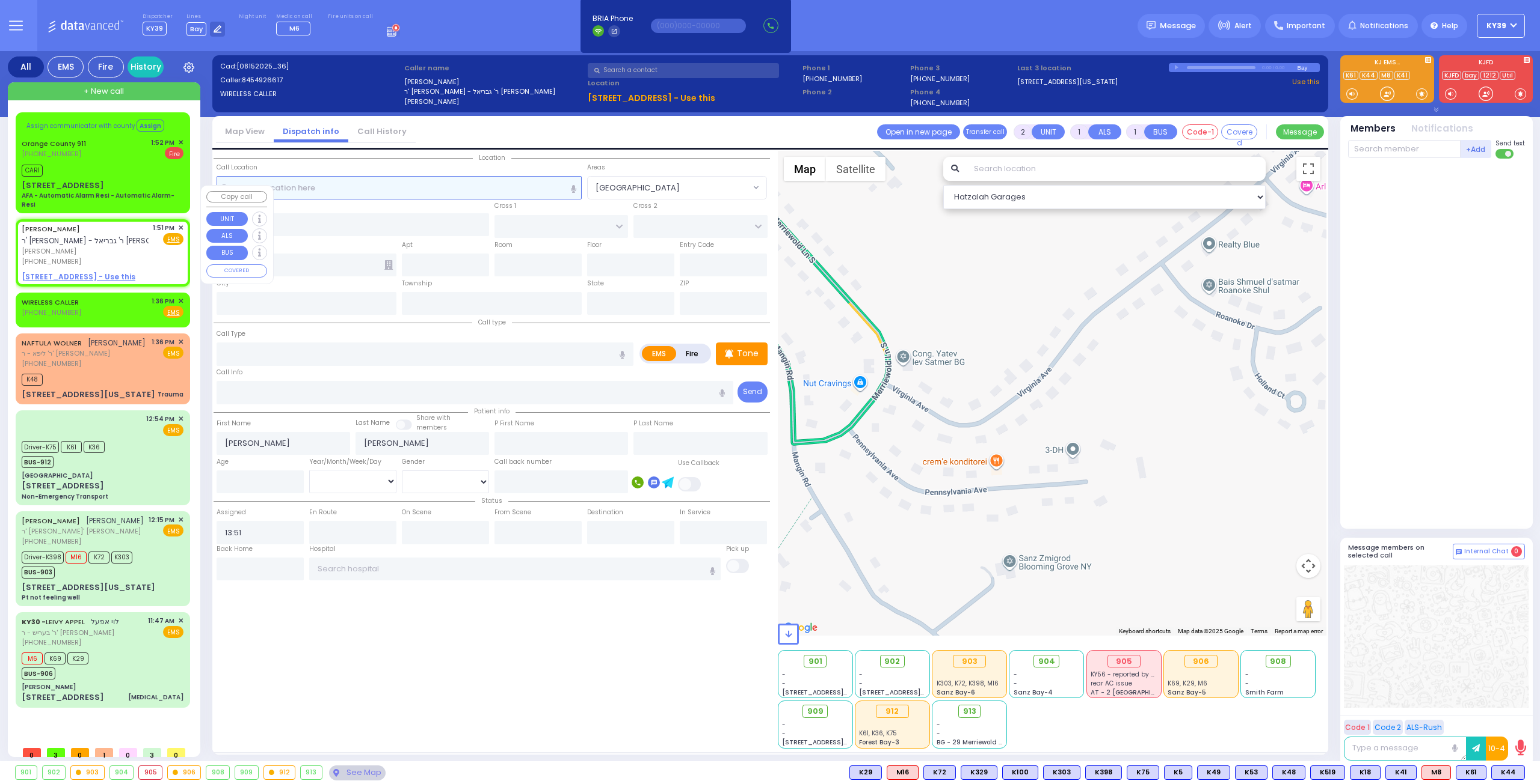
select select
radio input "true"
select select
select select "Hatzalah Garages"
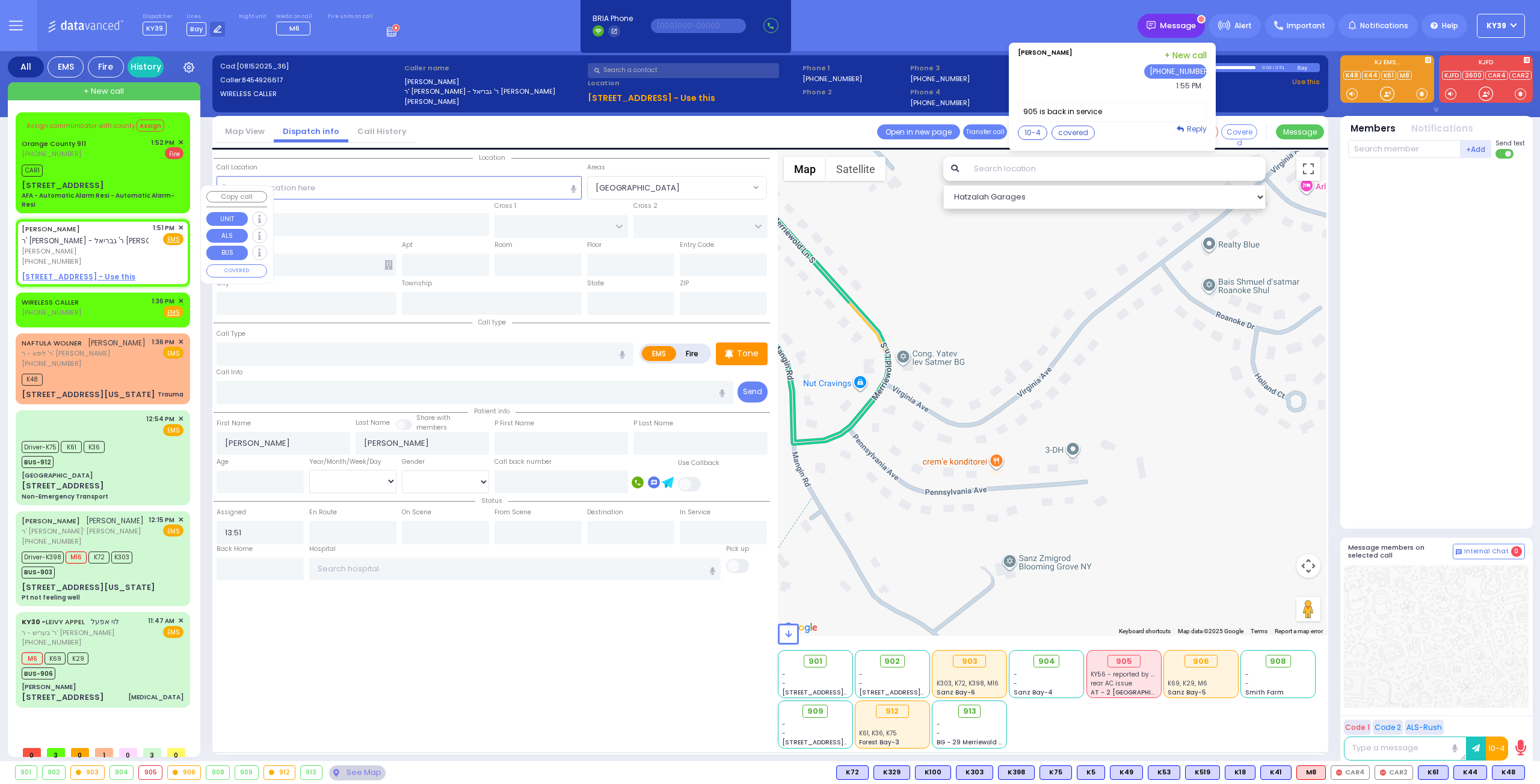
click at [1177, 26] on span "Message" at bounding box center [1178, 26] width 36 height 12
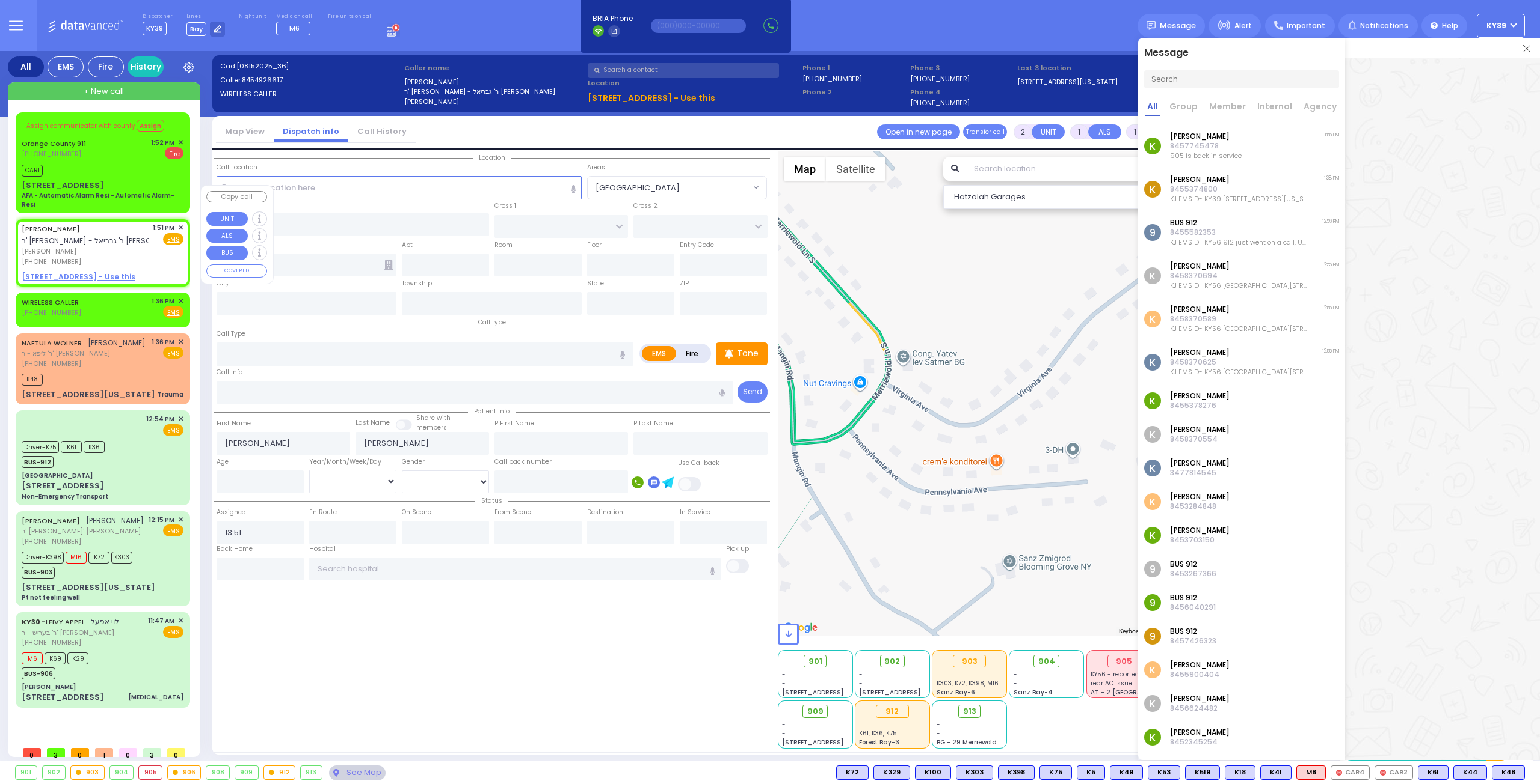
click at [1206, 145] on p "8457745478" at bounding box center [1206, 145] width 71 height 9
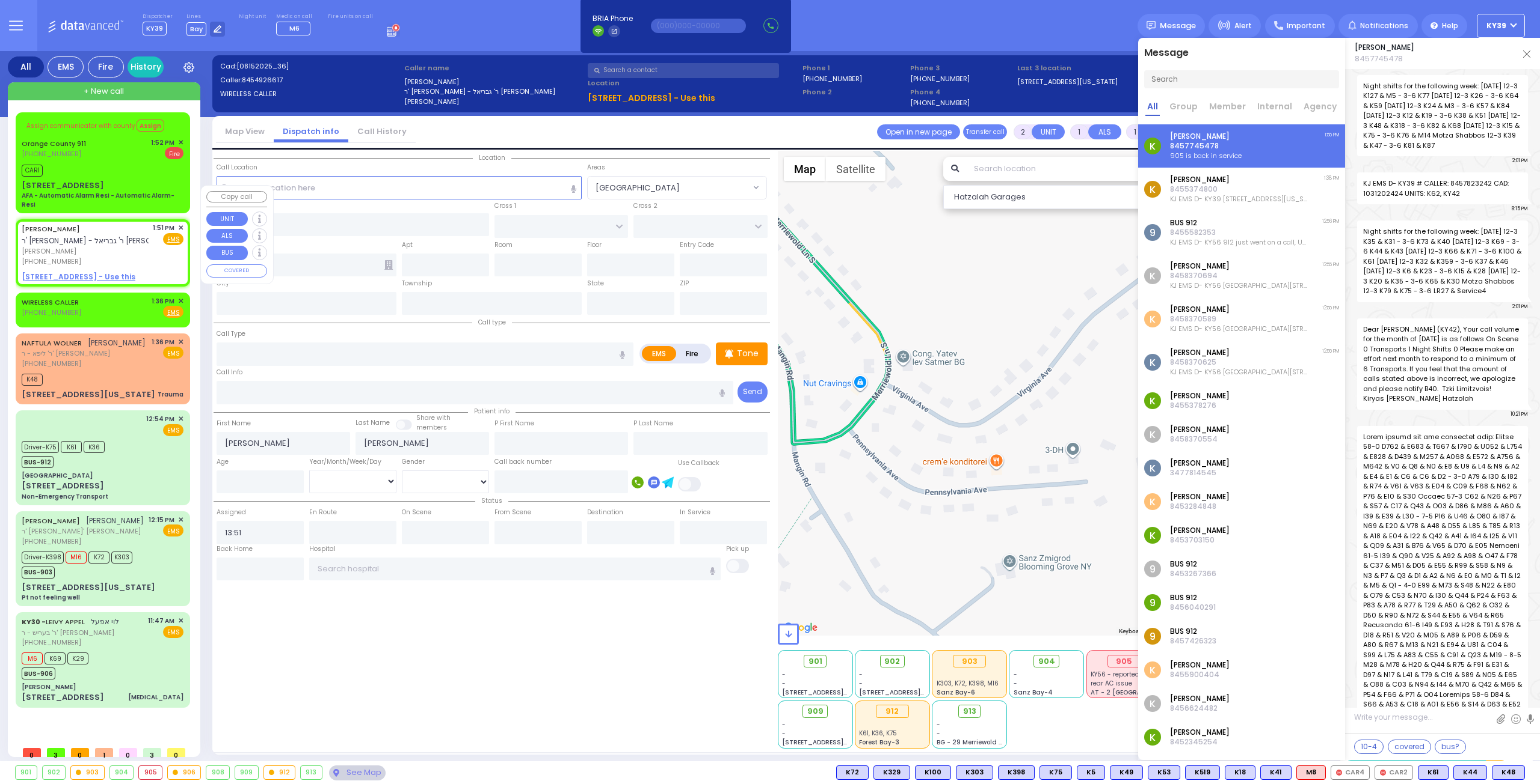
scroll to position [14206, 0]
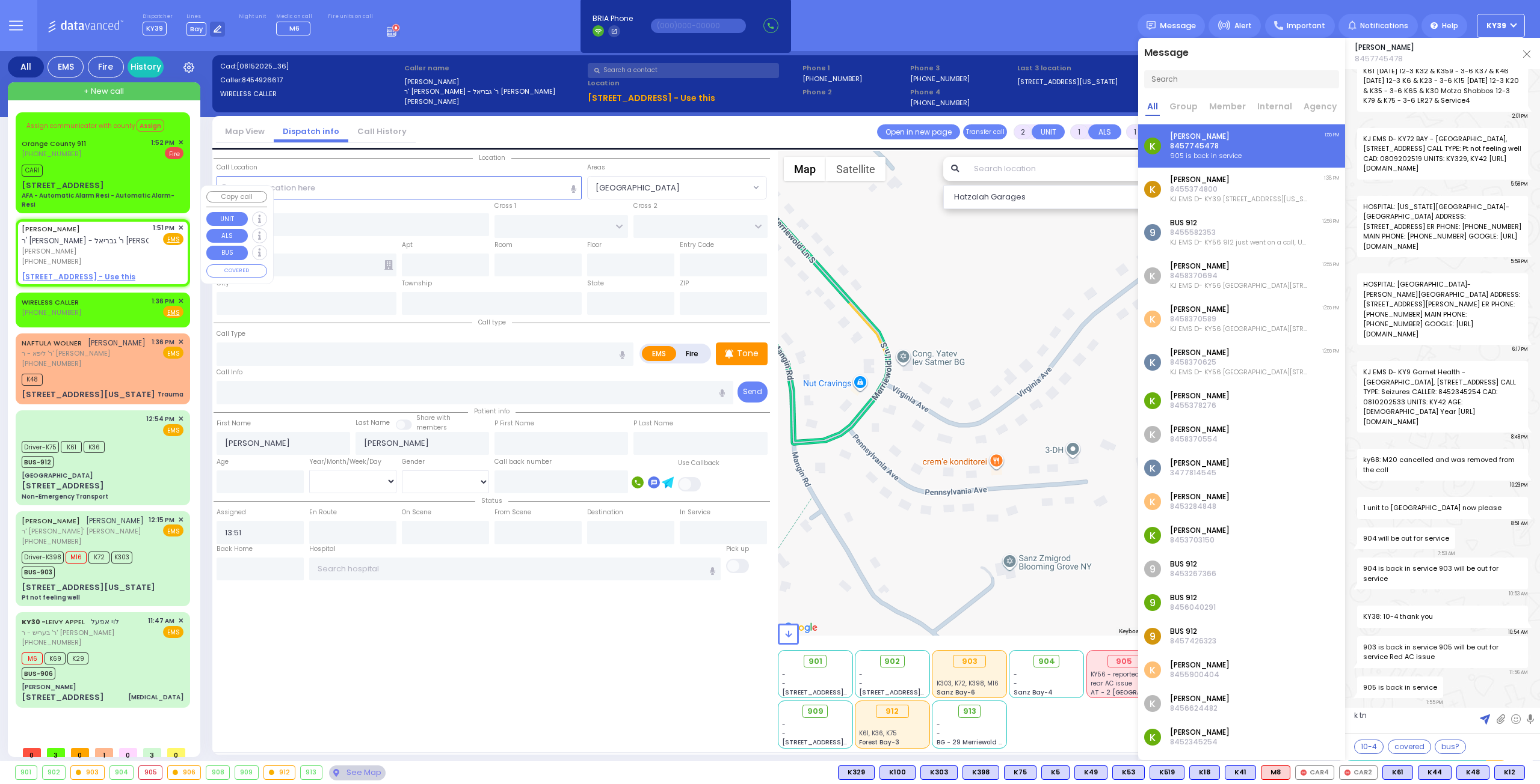
type textarea "k tnx"
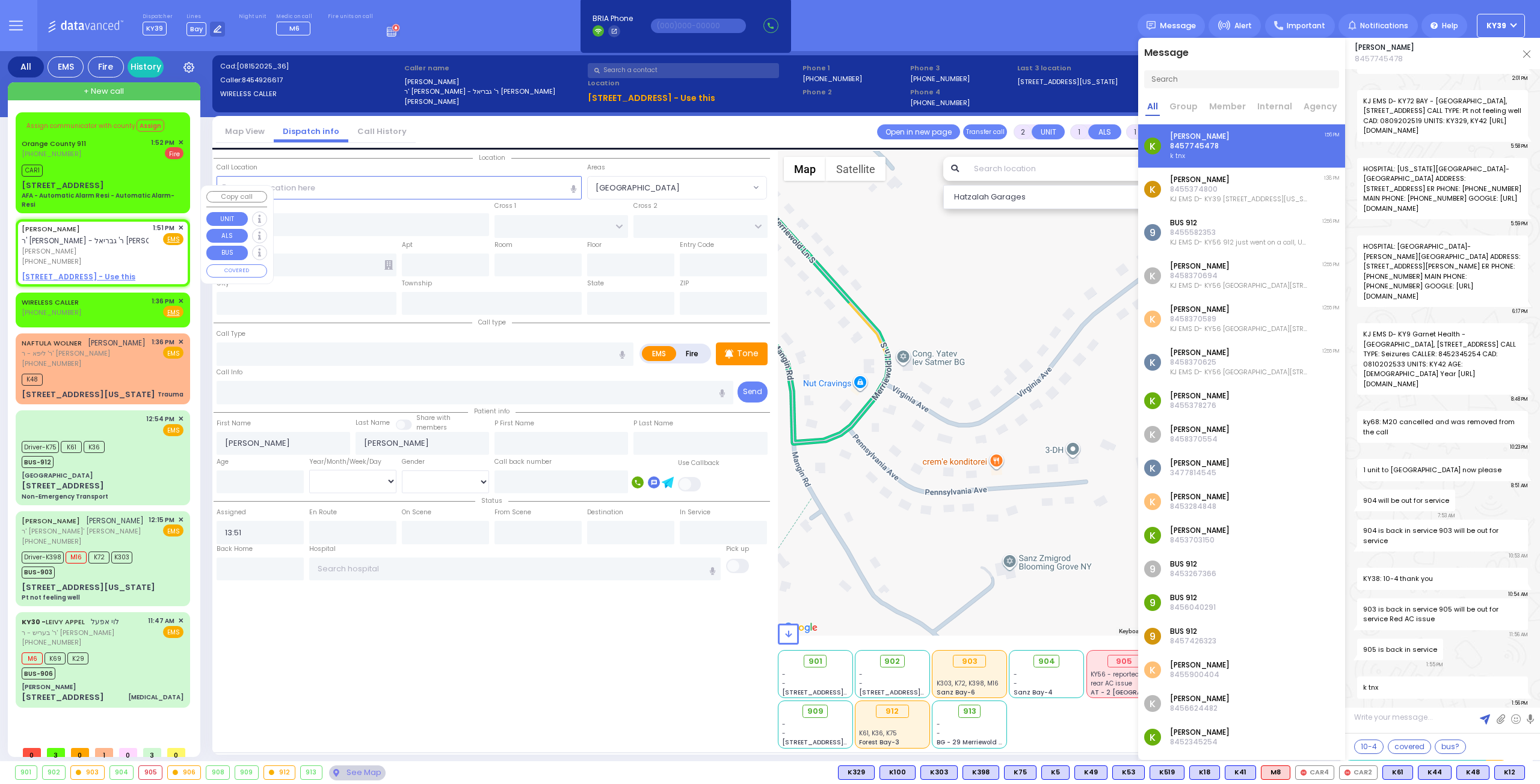
scroll to position [14245, 0]
drag, startPoint x: 539, startPoint y: 653, endPoint x: 573, endPoint y: 656, distance: 34.1
click at [540, 653] on div "Location All areas" at bounding box center [492, 449] width 556 height 598
click at [1126, 661] on div "905" at bounding box center [1123, 662] width 33 height 14
click at [1527, 55] on img at bounding box center [1526, 54] width 7 height 7
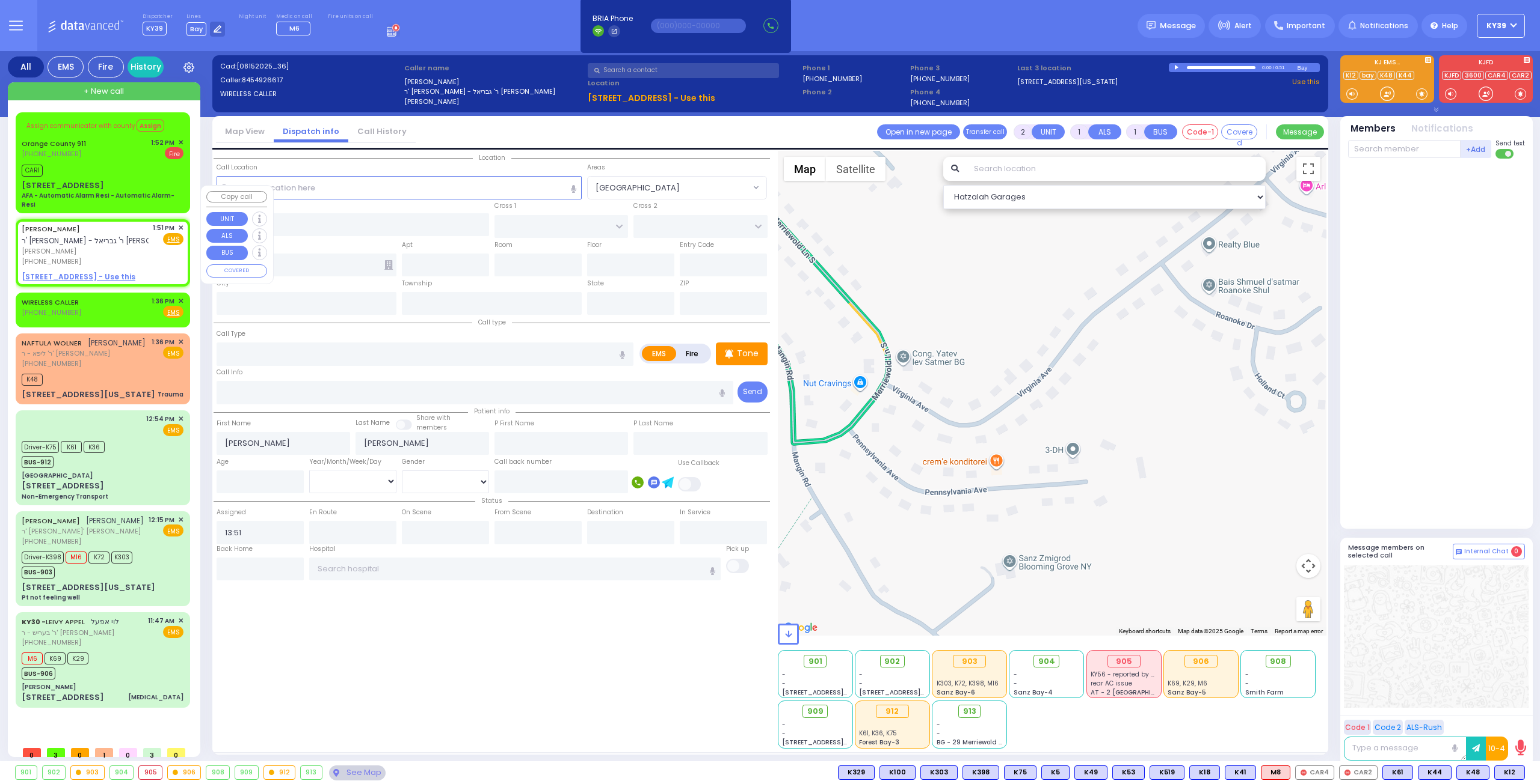
click at [1118, 683] on span "rear AC issue" at bounding box center [1111, 684] width 42 height 9
drag, startPoint x: 1111, startPoint y: 681, endPoint x: 1109, endPoint y: 721, distance: 40.0
click at [1109, 721] on div "901 - - [STREET_ADDRESS][PERSON_NAME] - - - -" at bounding box center [1052, 699] width 549 height 100
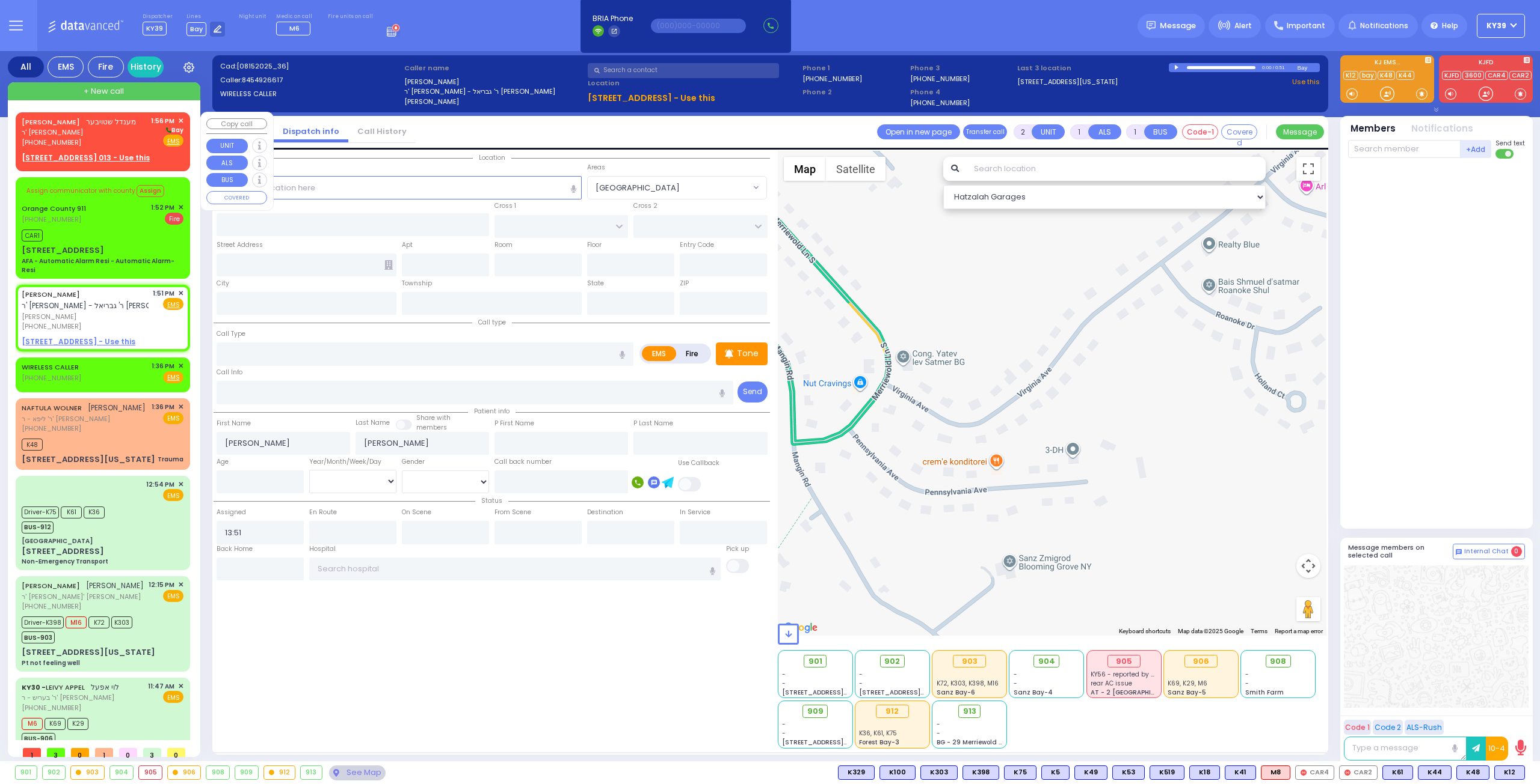
click at [84, 142] on div "[PHONE_NUMBER]" at bounding box center [78, 143] width 114 height 10
select select
radio input "true"
type input "MENDEL"
type input "[PERSON_NAME]"
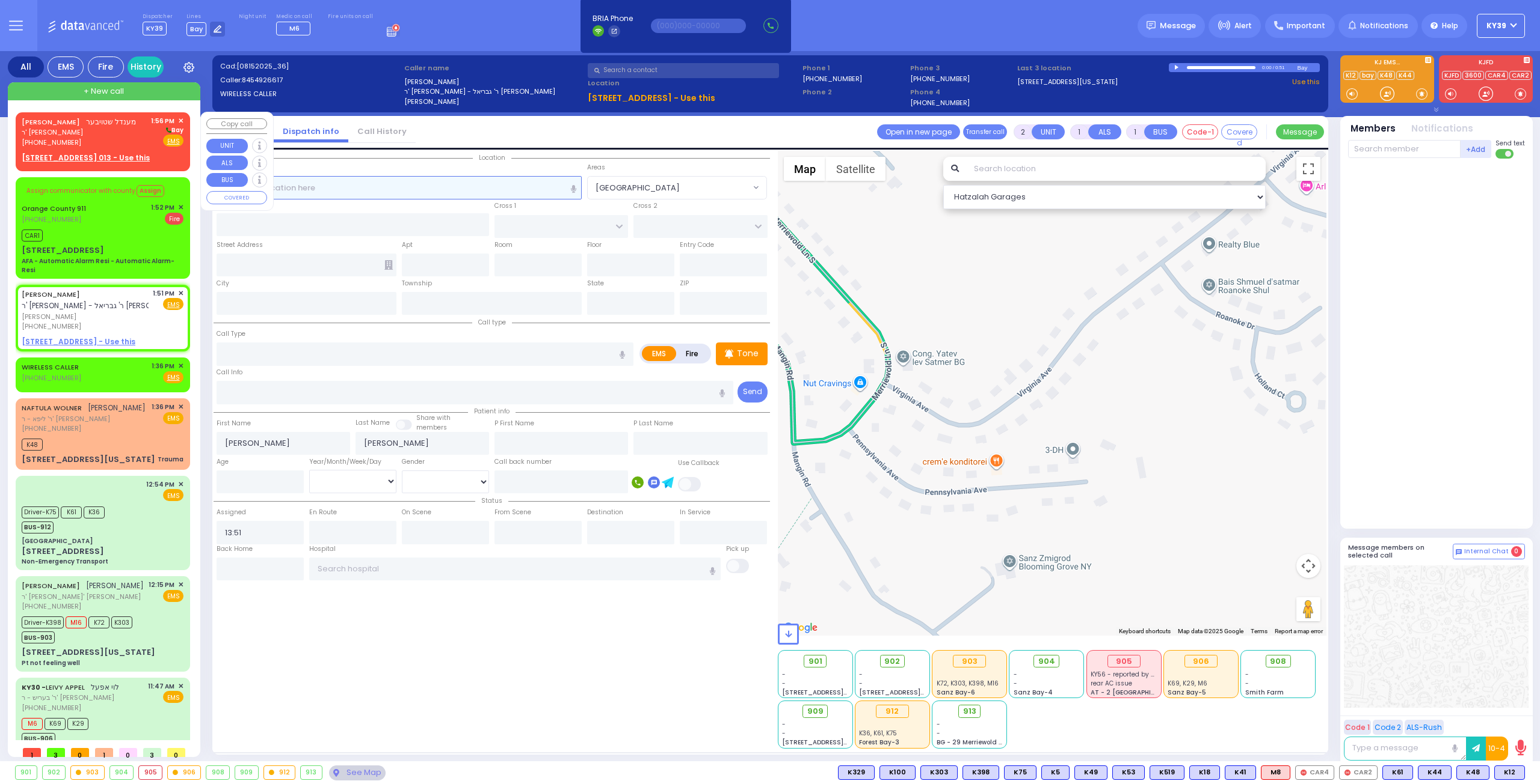
select select
type input "13:56"
select select "Hatzalah Garages"
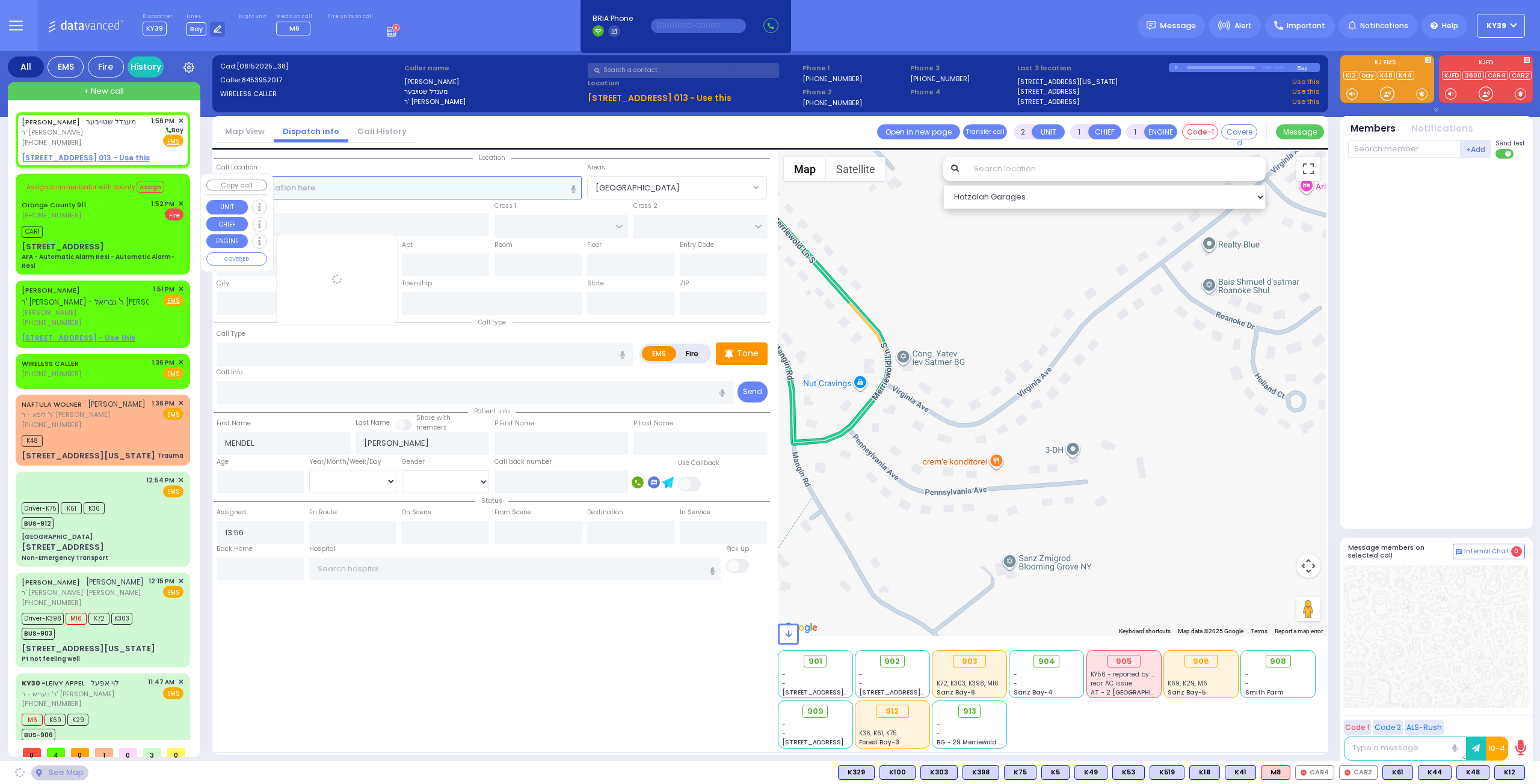
select select
radio input "true"
select select
select select "Hatzalah Garages"
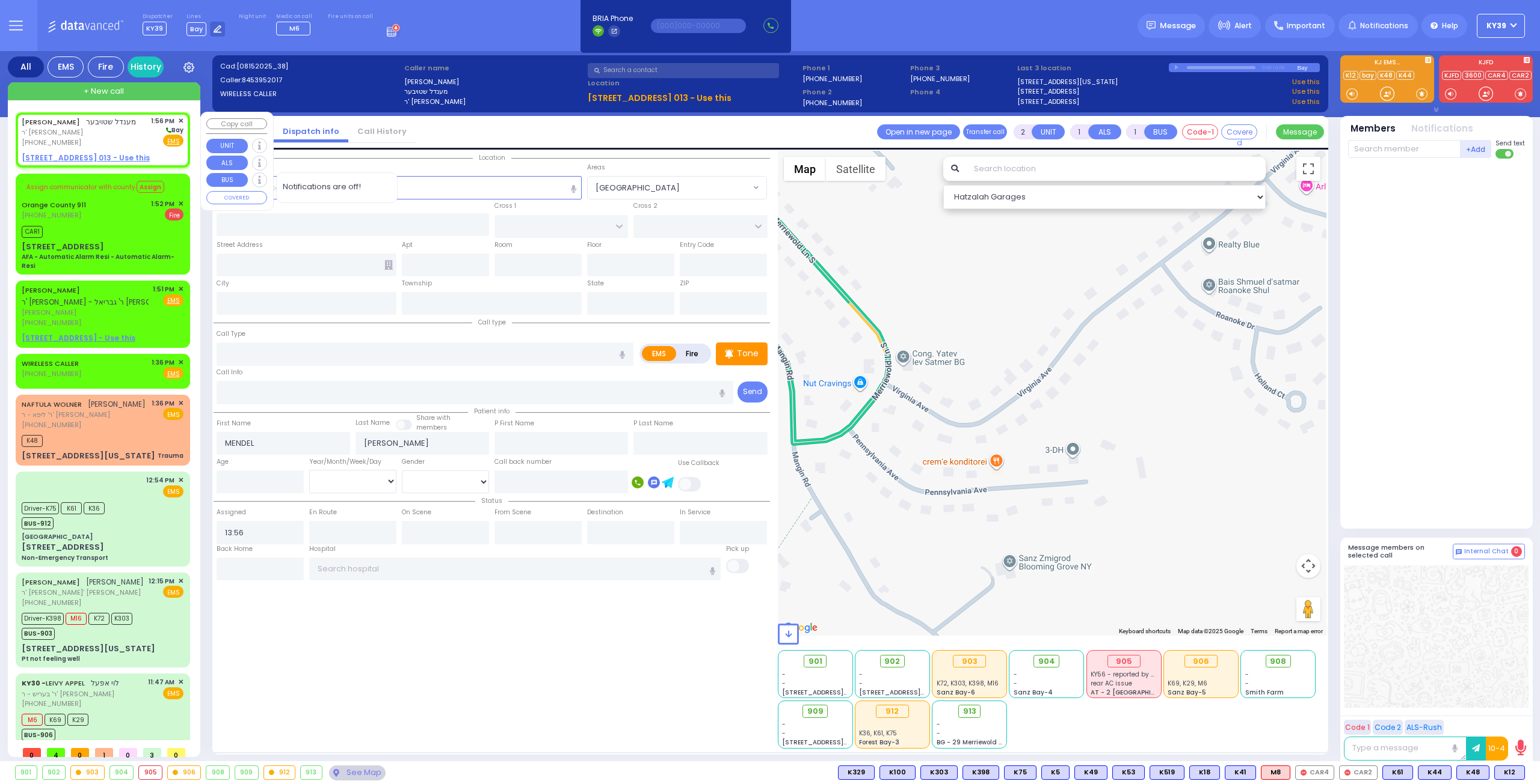
click at [123, 156] on u "[STREET_ADDRESS] 013 - Use this" at bounding box center [85, 158] width 128 height 10
select select
radio input "true"
select select
select select "Hatzalah Garages"
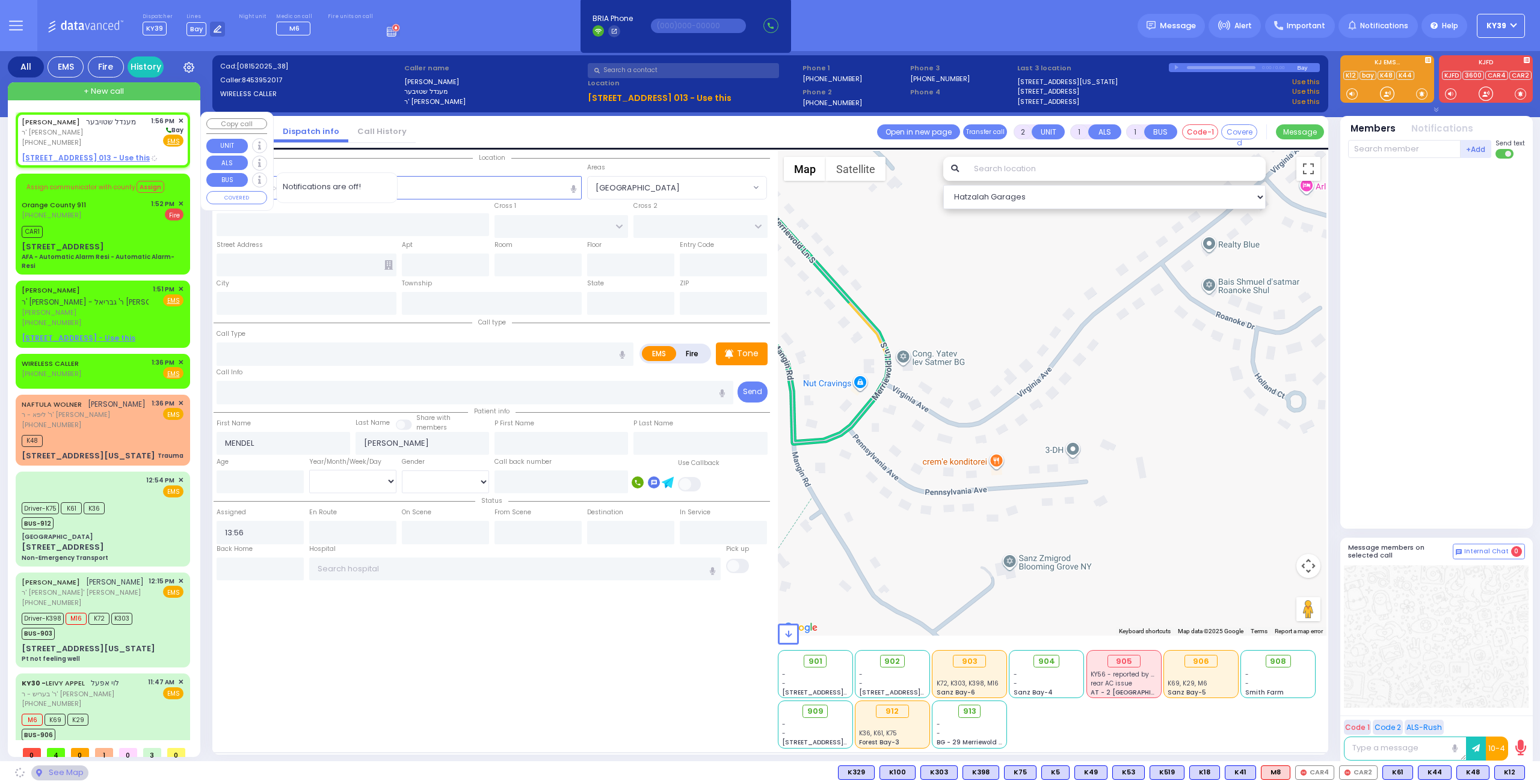
select select
radio input "true"
select select
select select "Hatzalah Garages"
type input "APTA WAY"
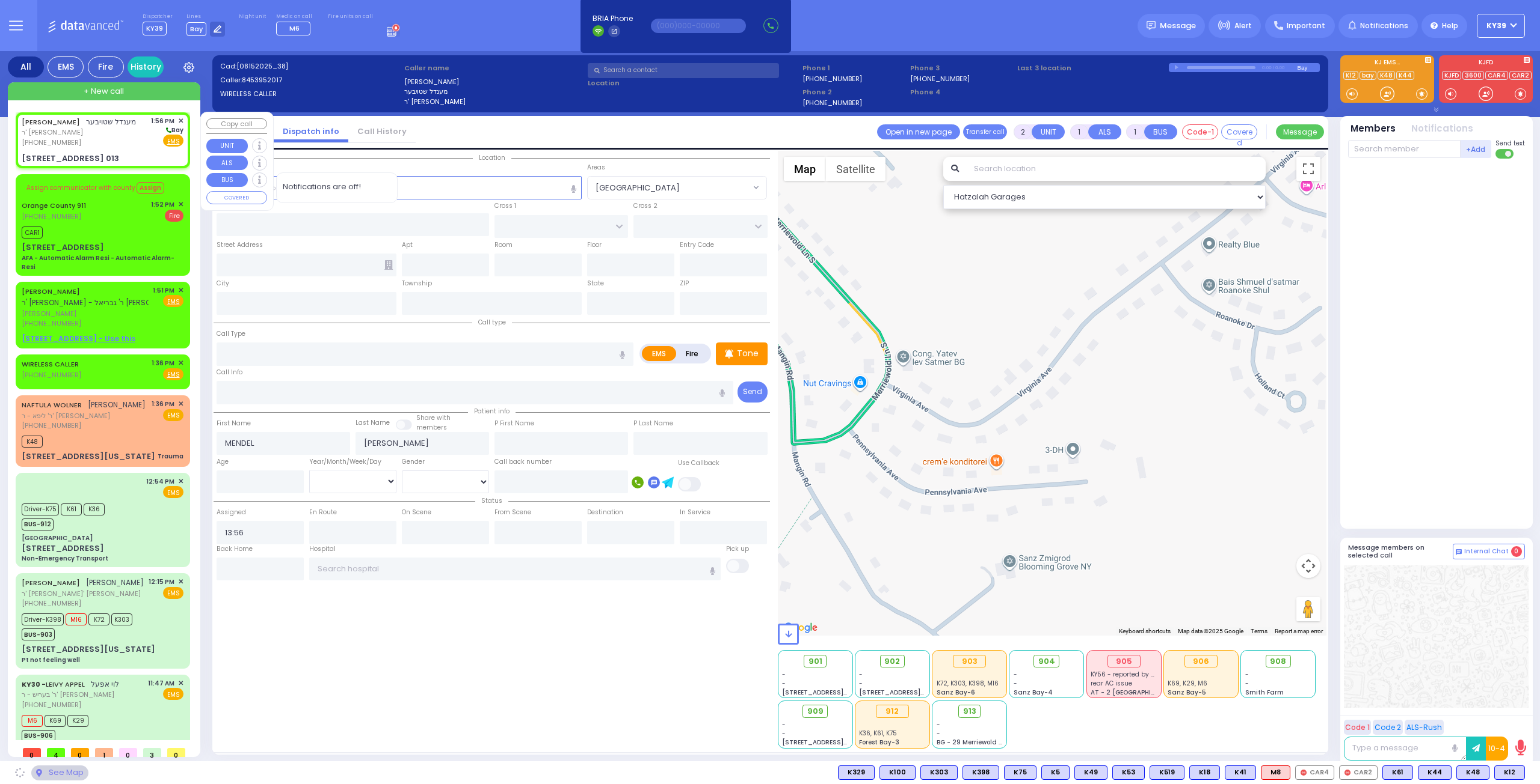
type input "[PERSON_NAME] DR"
type input "[STREET_ADDRESS]"
type input "013"
type input "[PERSON_NAME]"
type input "[US_STATE]"
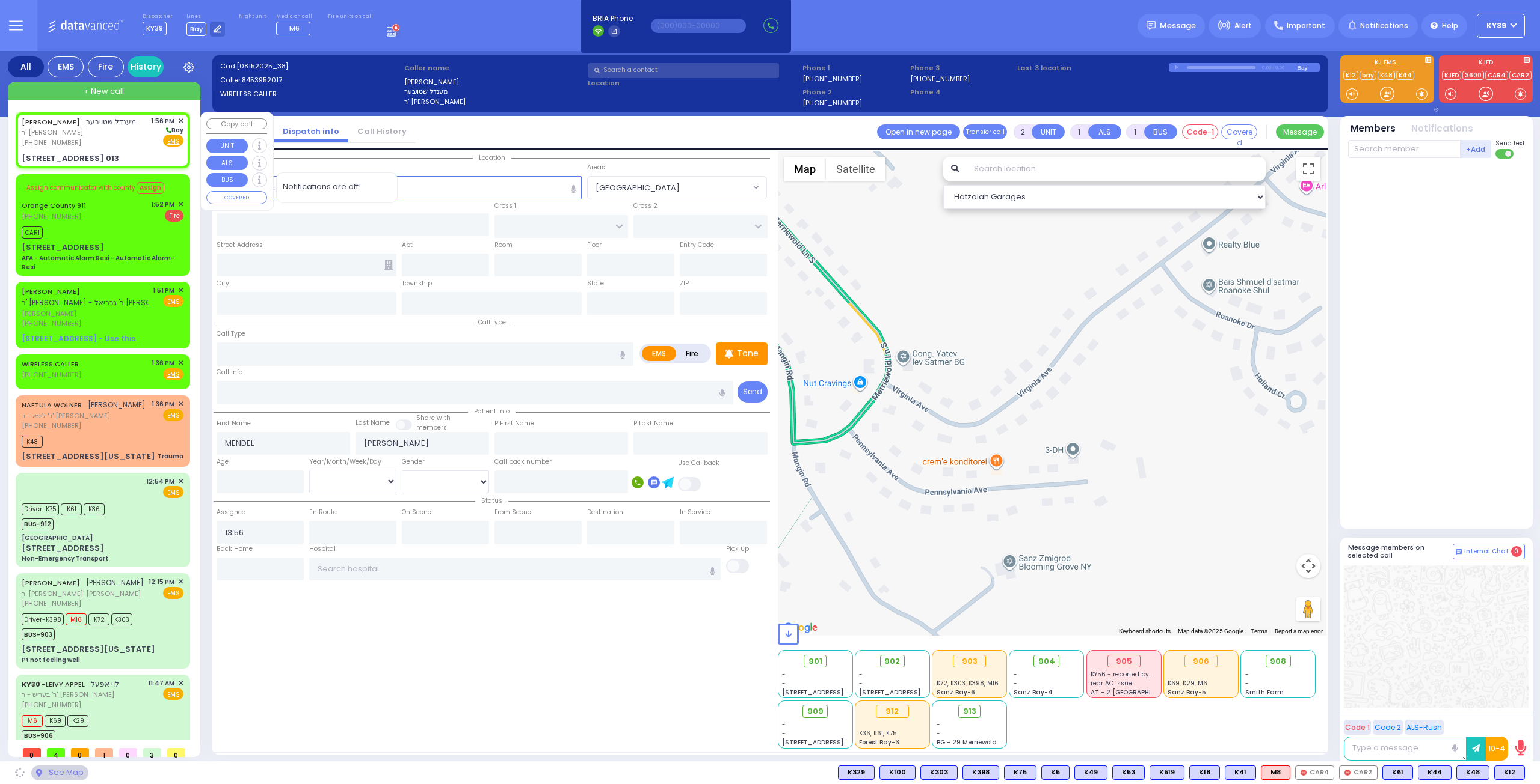
type input "10950"
select select "SECTION 1"
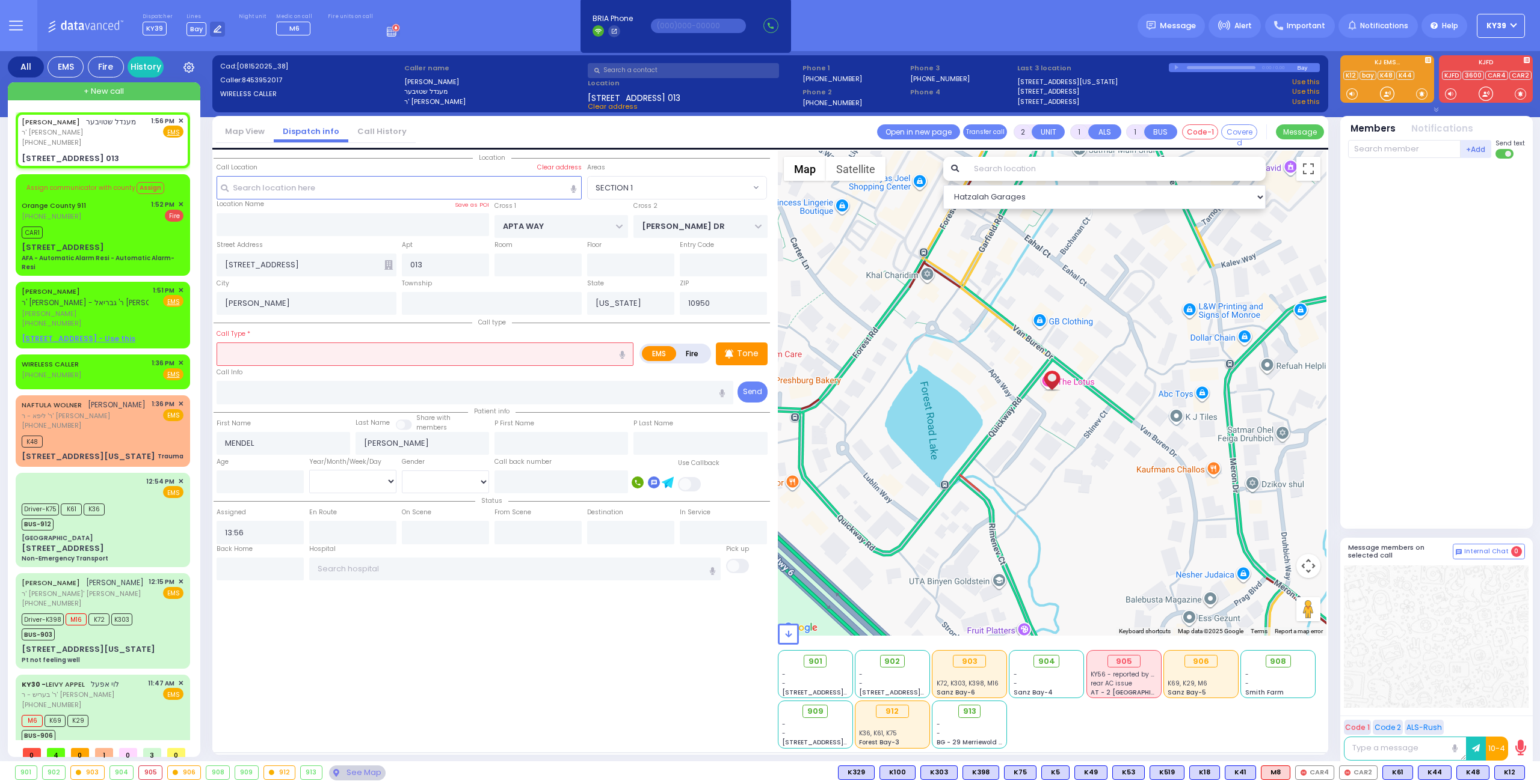
select select
radio input "true"
select select
select select "Hatzalah Garages"
select select "SECTION 1"
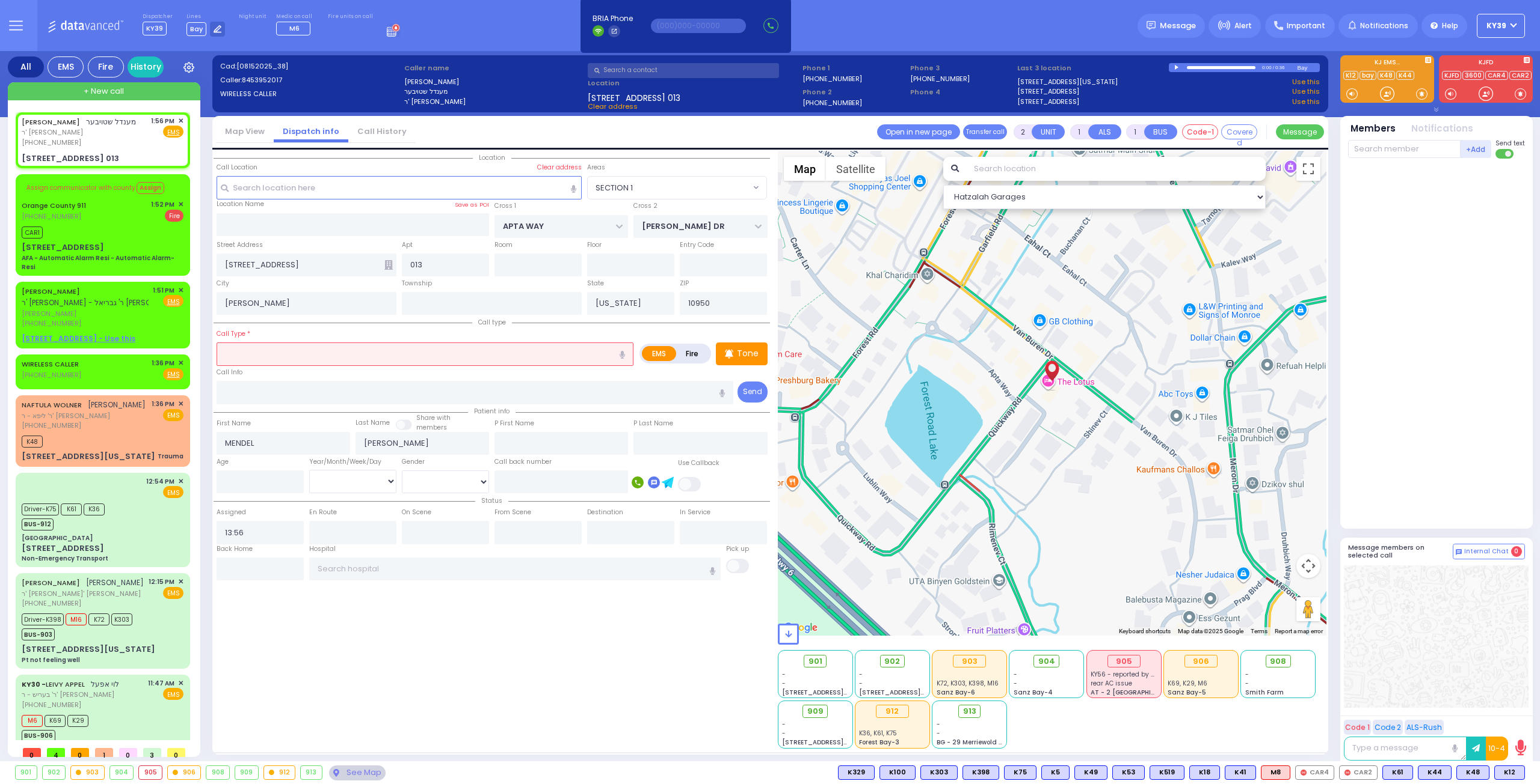
click at [302, 354] on input "text" at bounding box center [425, 354] width 417 height 23
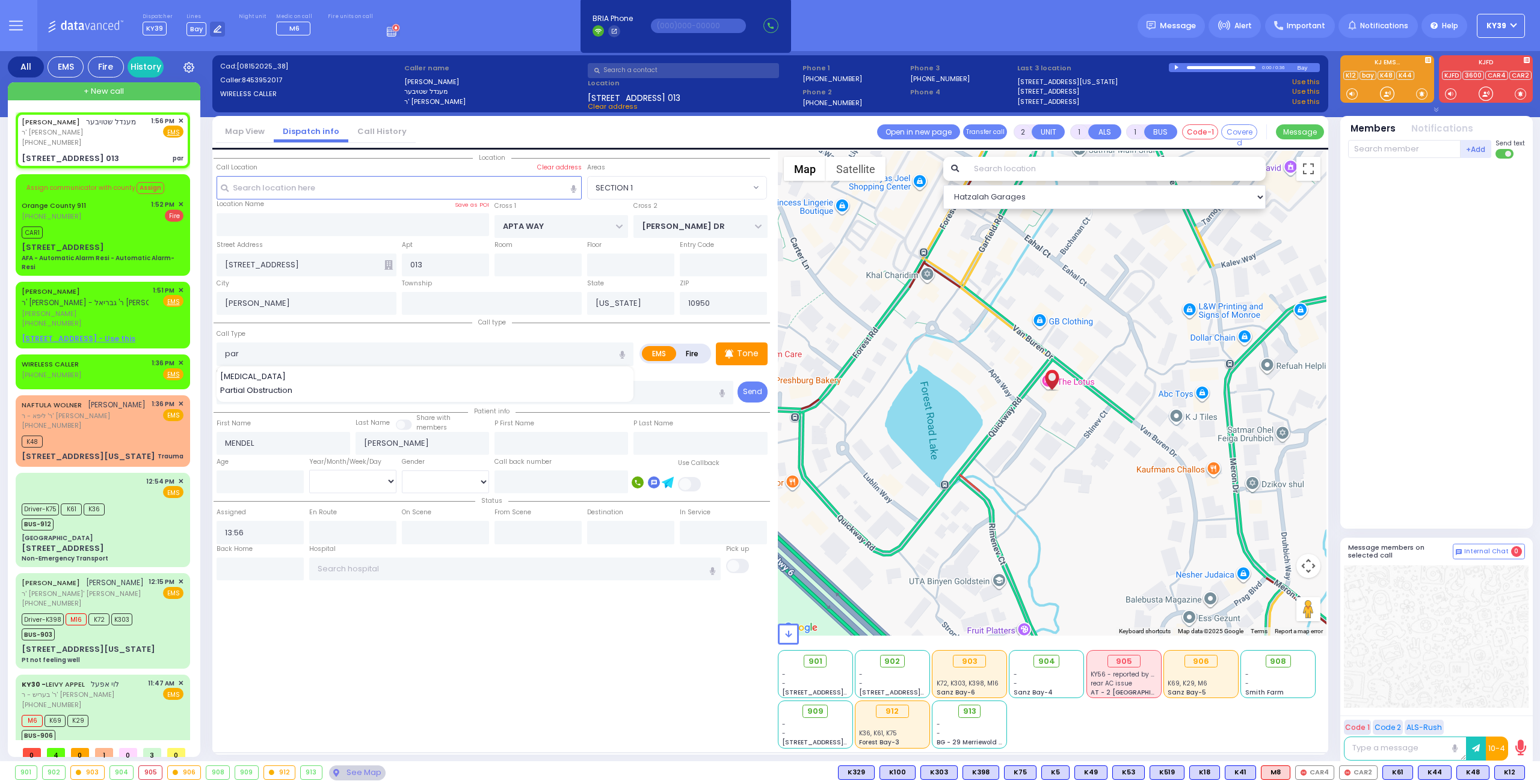
drag, startPoint x: 293, startPoint y: 391, endPoint x: 282, endPoint y: 390, distance: 11.0
click at [290, 390] on span "Partial Obstruction" at bounding box center [259, 390] width 77 height 12
type input "Partial Obstruction"
select select
radio input "true"
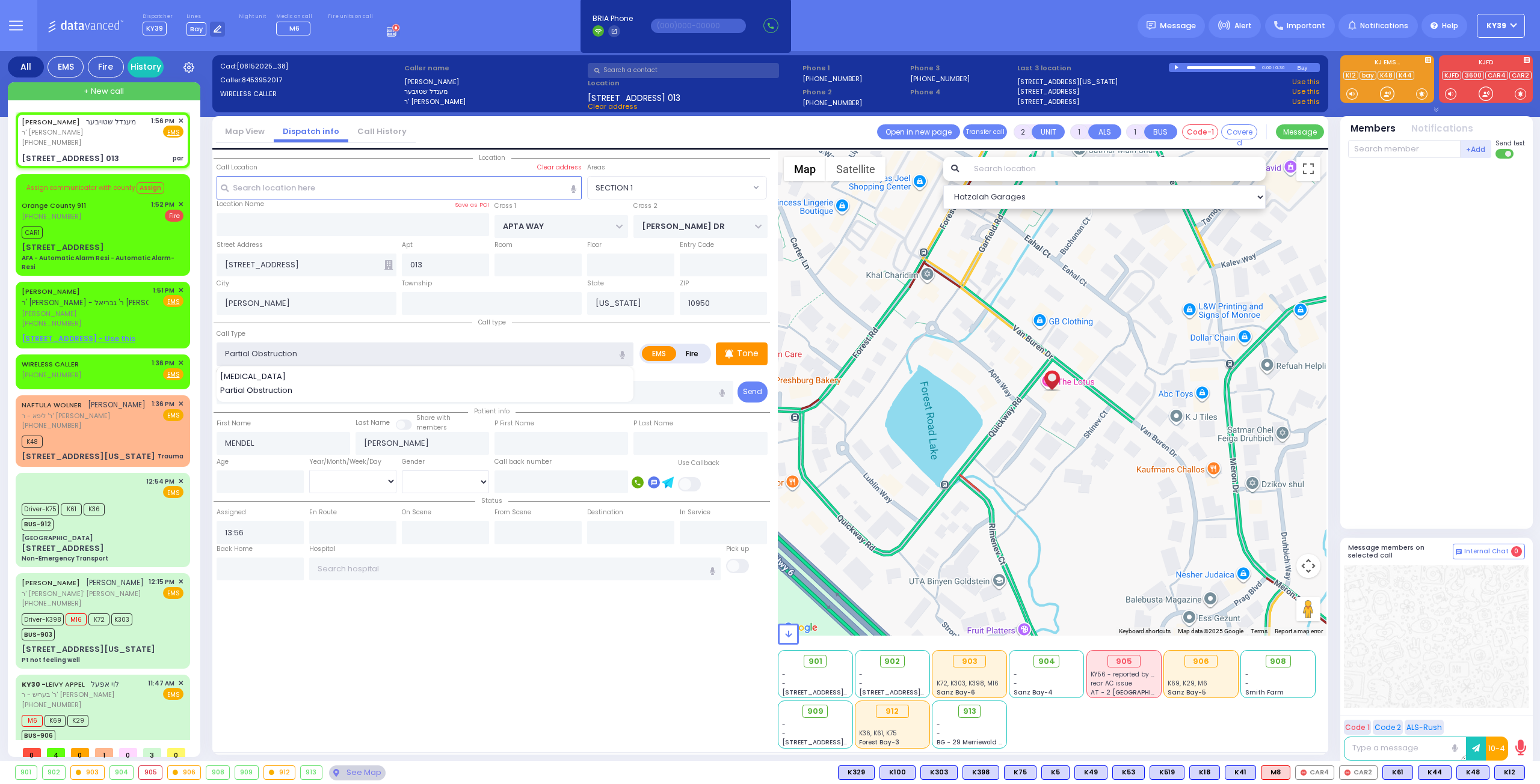
select select
select select "Hatzalah Garages"
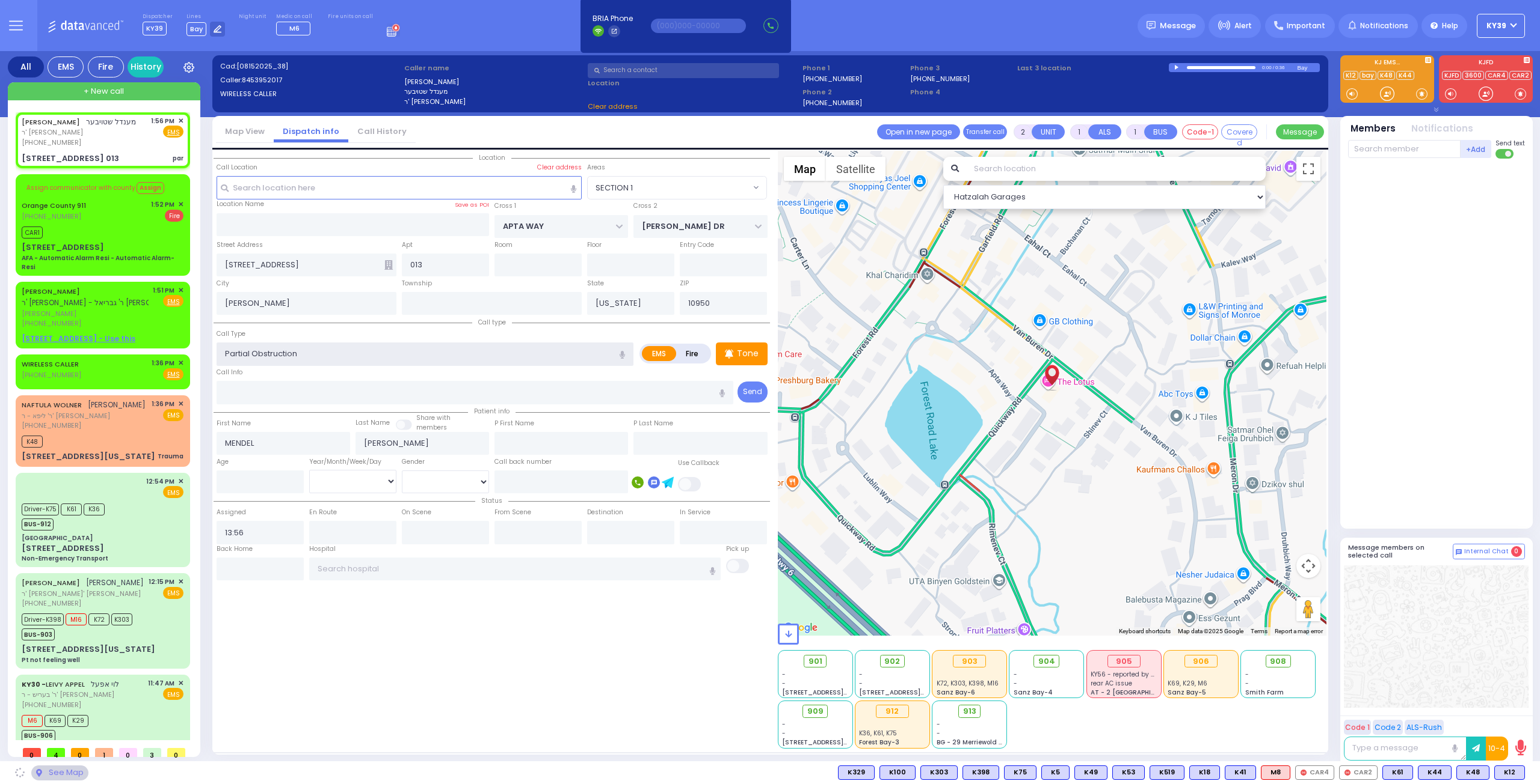
select select "SECTION 1"
select select
radio input "true"
select select
select select "Hatzalah Garages"
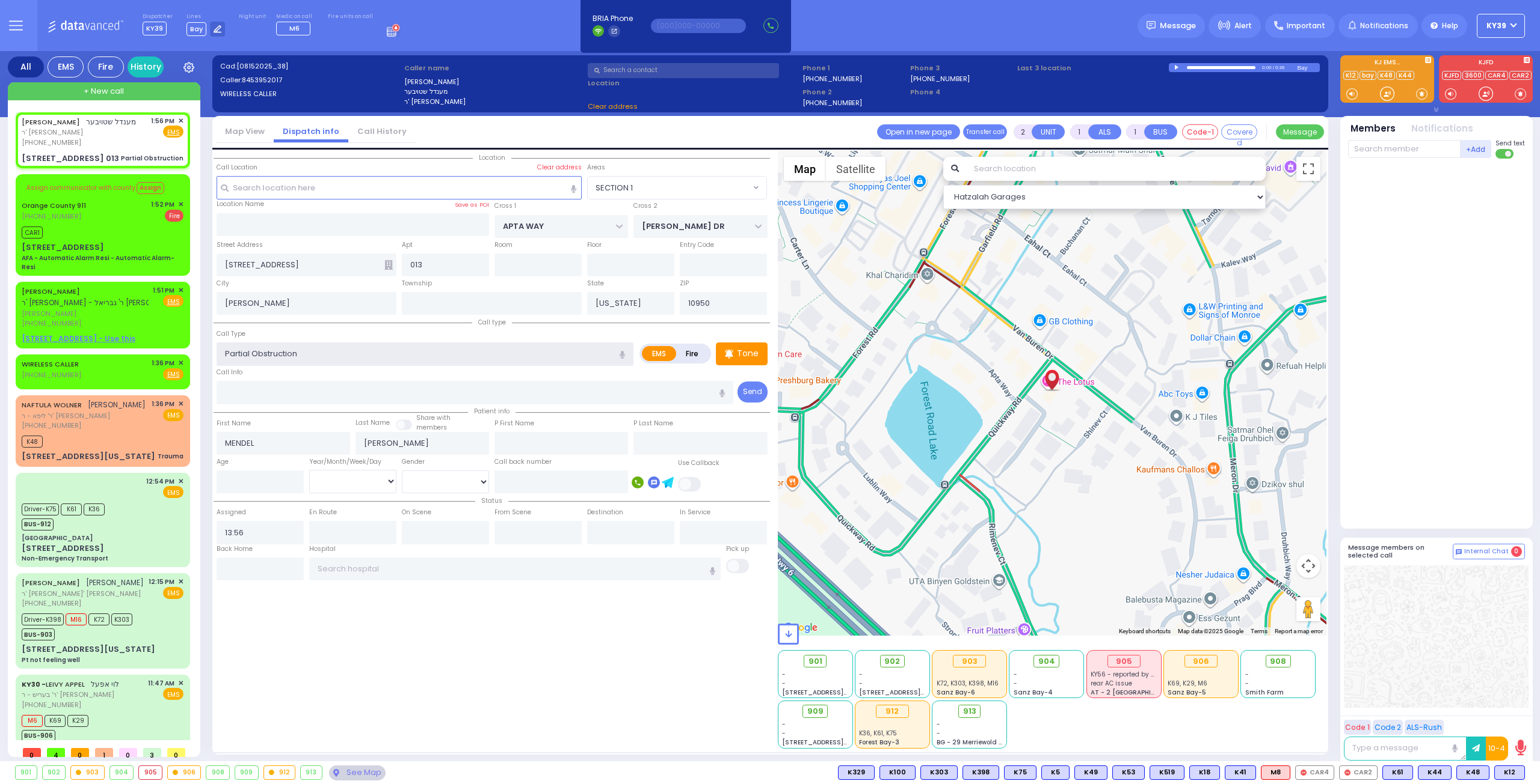
select select "SECTION 1"
click at [1469, 770] on icon at bounding box center [1466, 772] width 6 height 6
select select
radio input "true"
select select
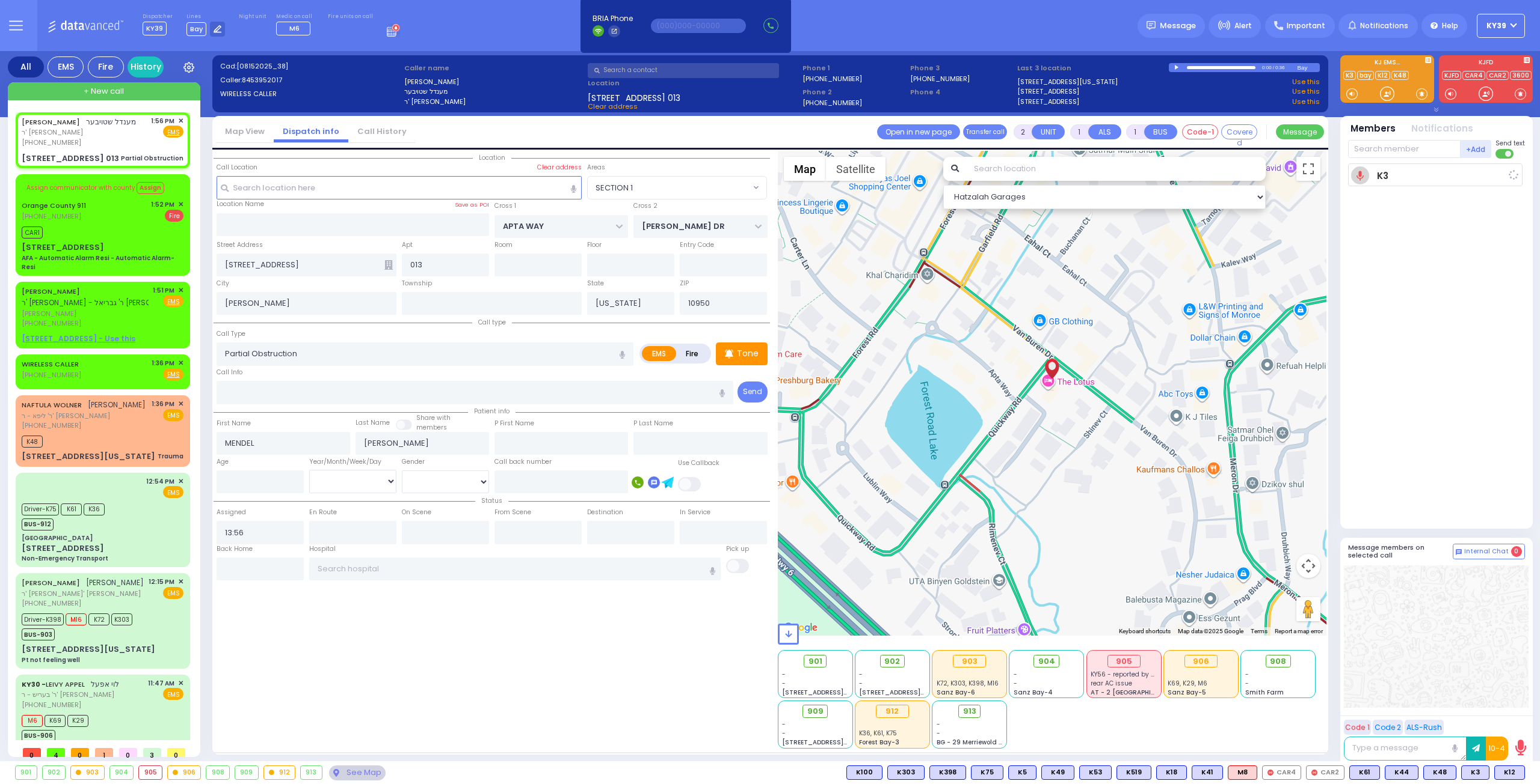
type input "13:57"
select select "Hatzalah Garages"
select select "SECTION 1"
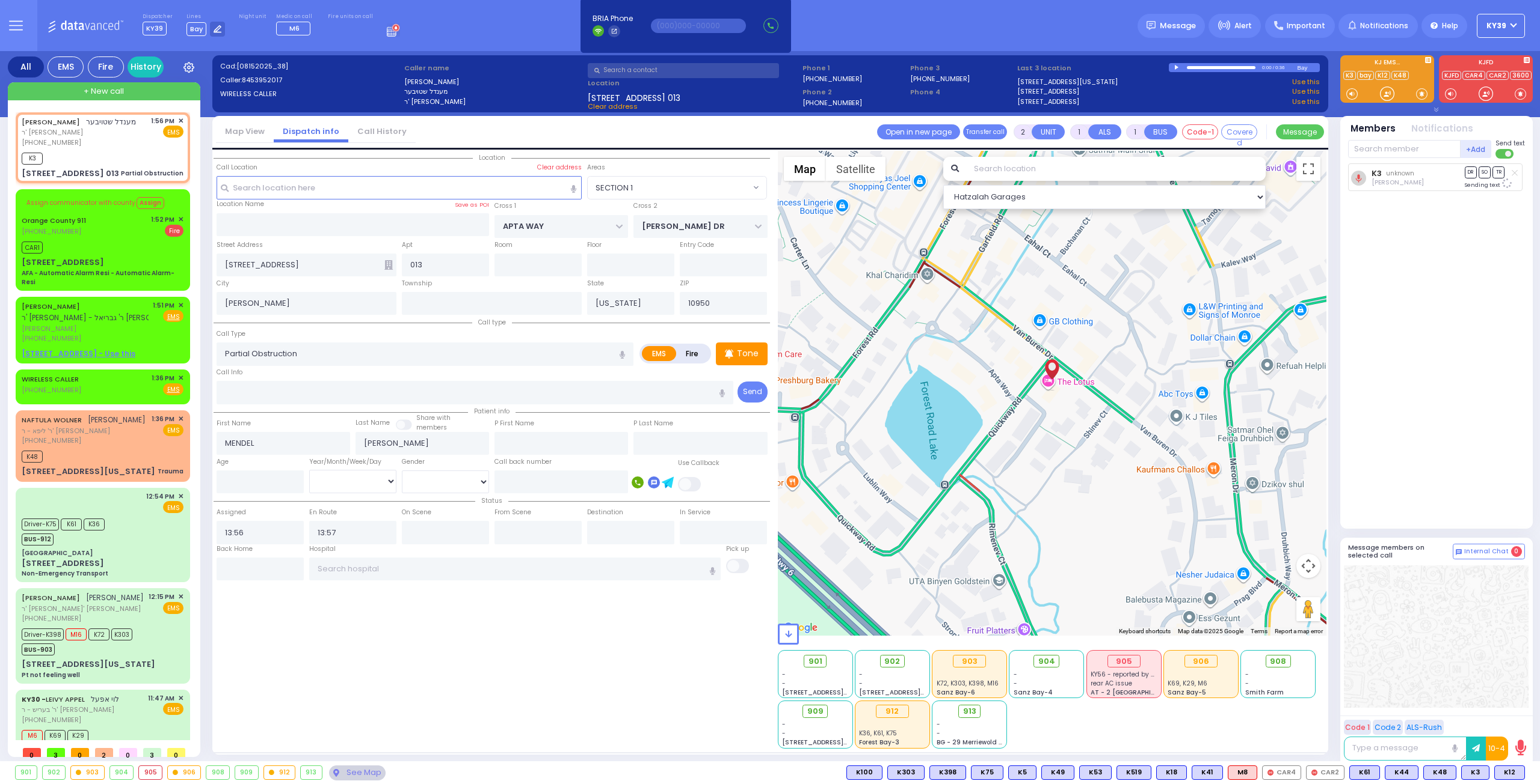
select select
radio input "true"
select select
select select "Hatzalah Garages"
select select "SECTION 1"
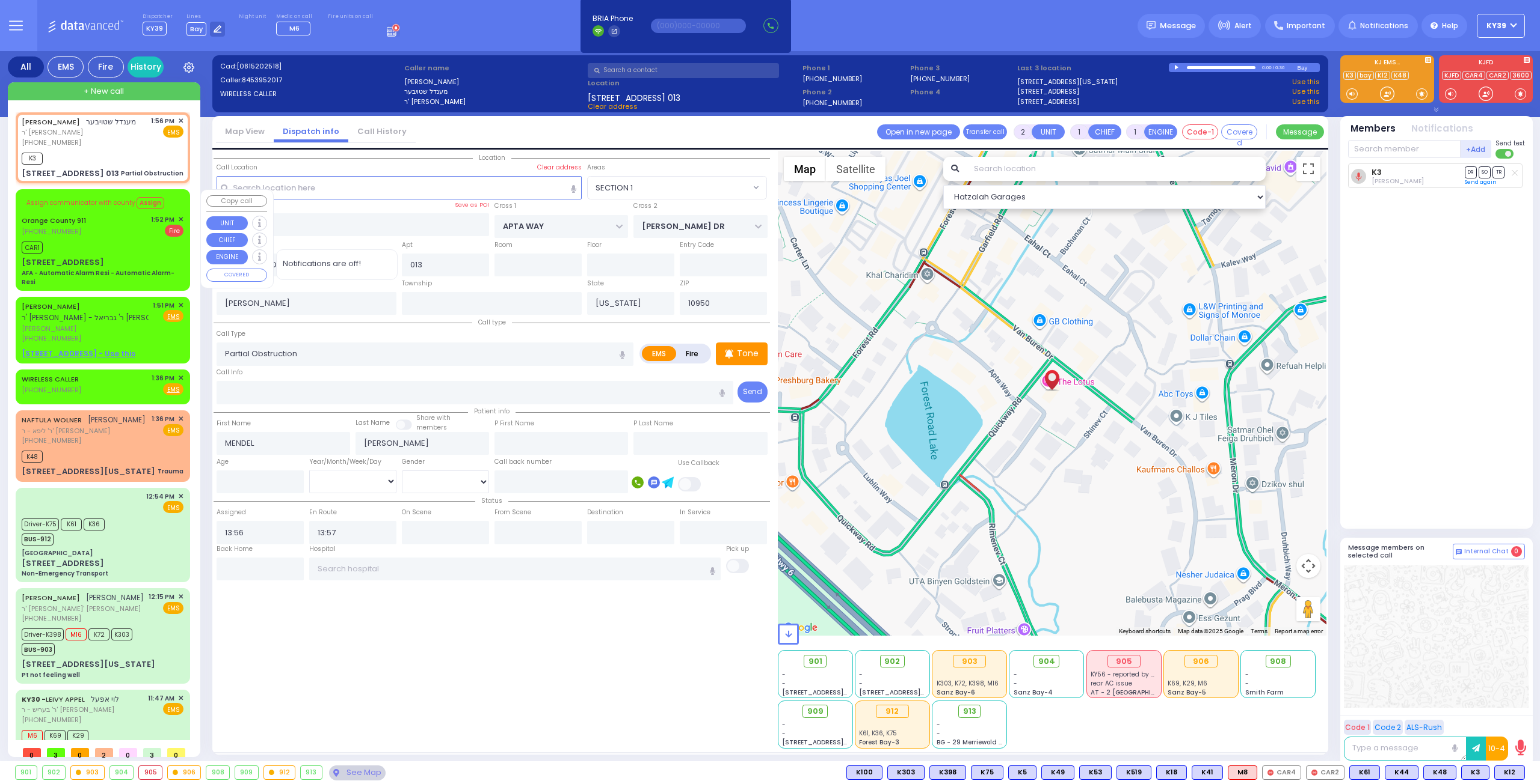
click at [180, 218] on span "✕" at bounding box center [180, 219] width 5 height 10
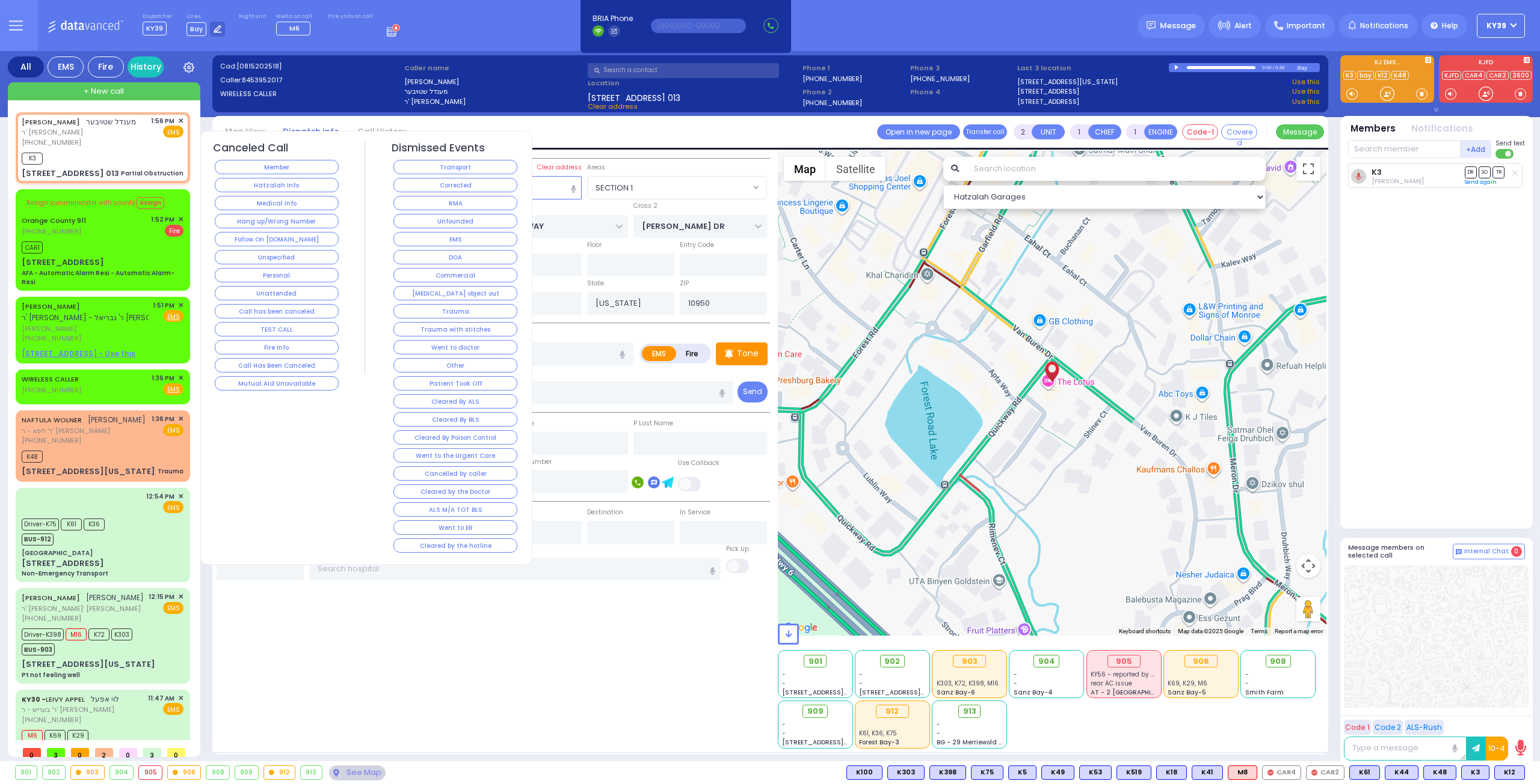
click at [469, 188] on button "Corrected" at bounding box center [455, 185] width 124 height 14
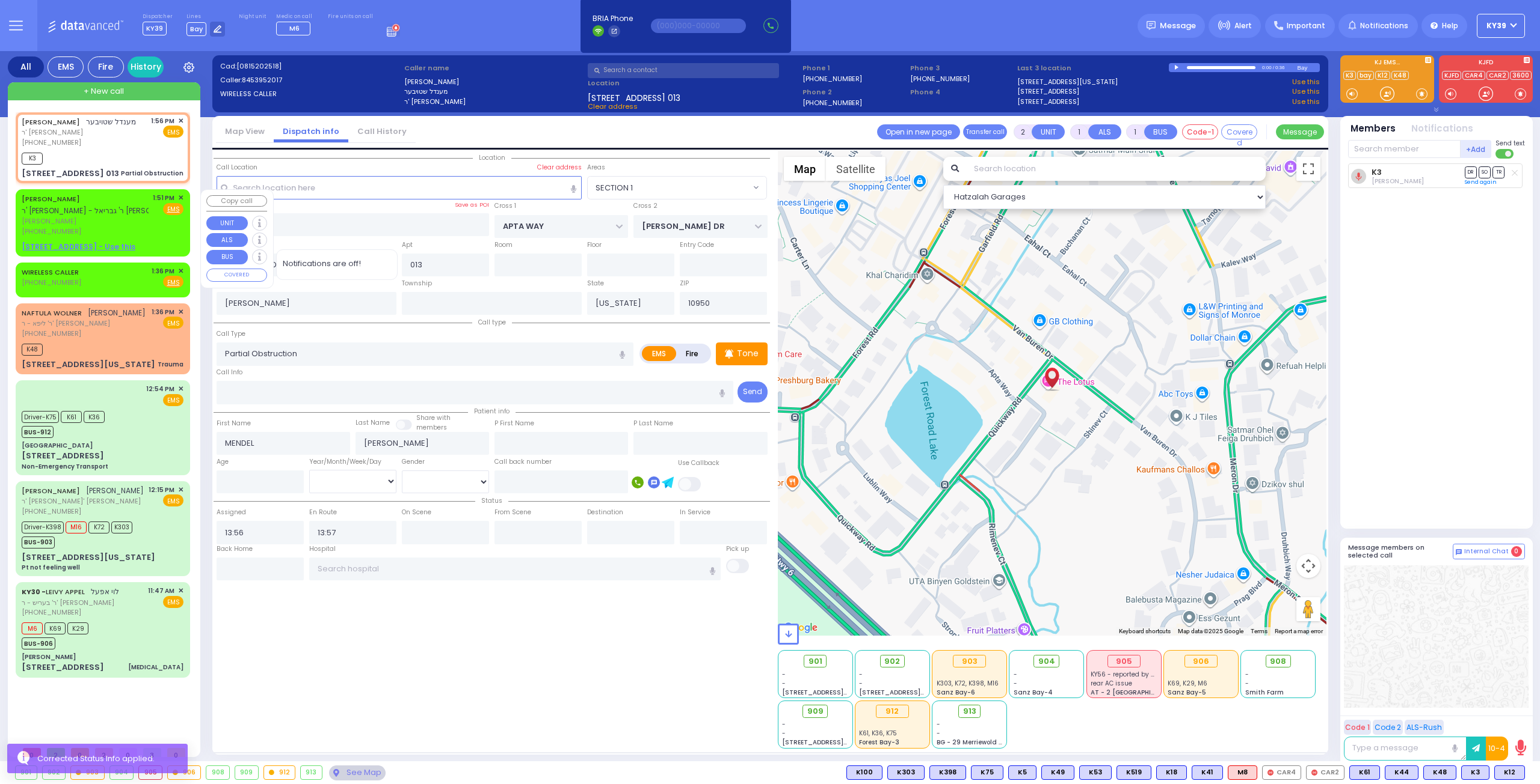
click at [143, 216] on div "[PERSON_NAME] ר' [PERSON_NAME] - ר' [PERSON_NAME]" at bounding box center [102, 205] width 162 height 24
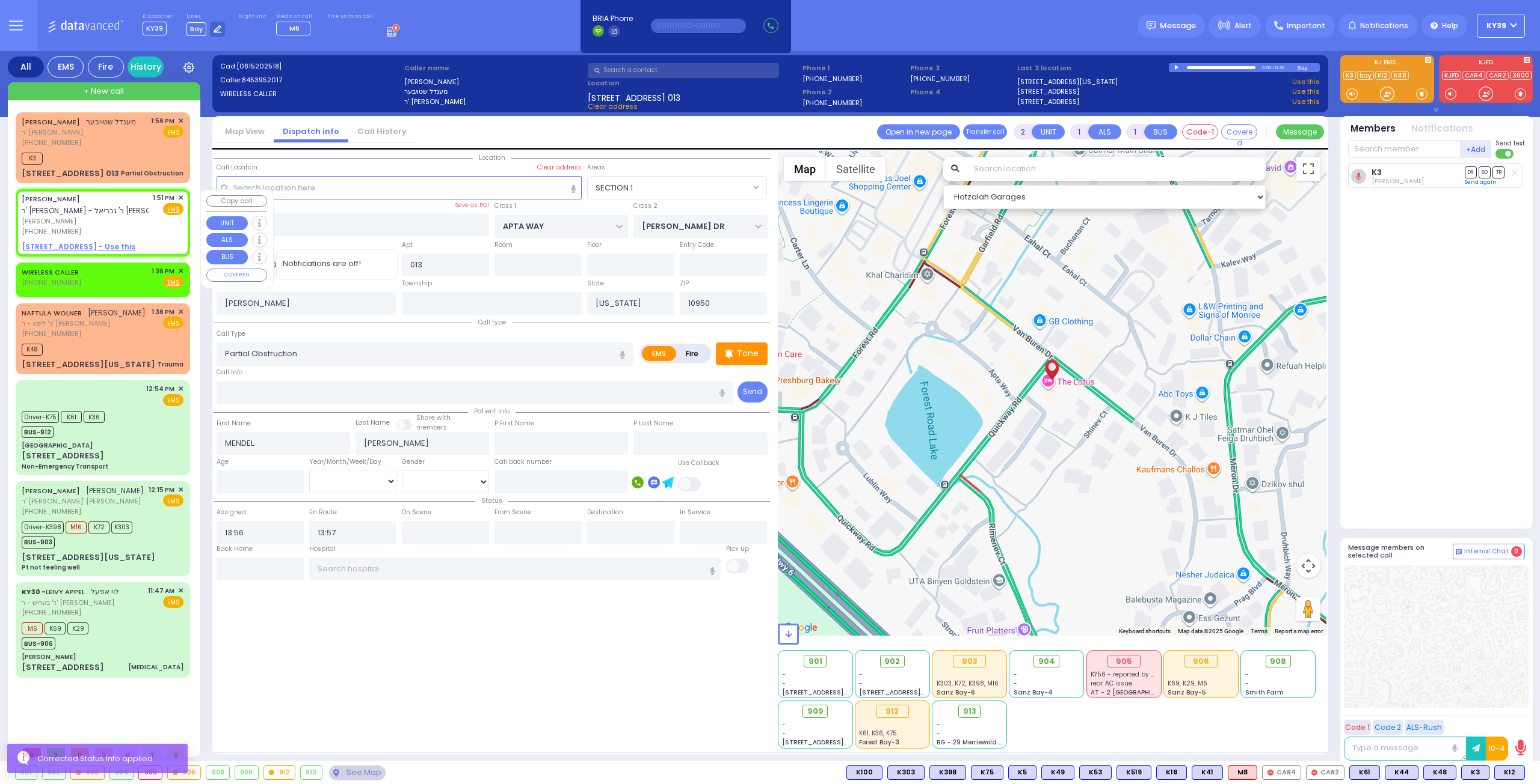
select select
radio input "true"
type input "[PERSON_NAME]"
select select
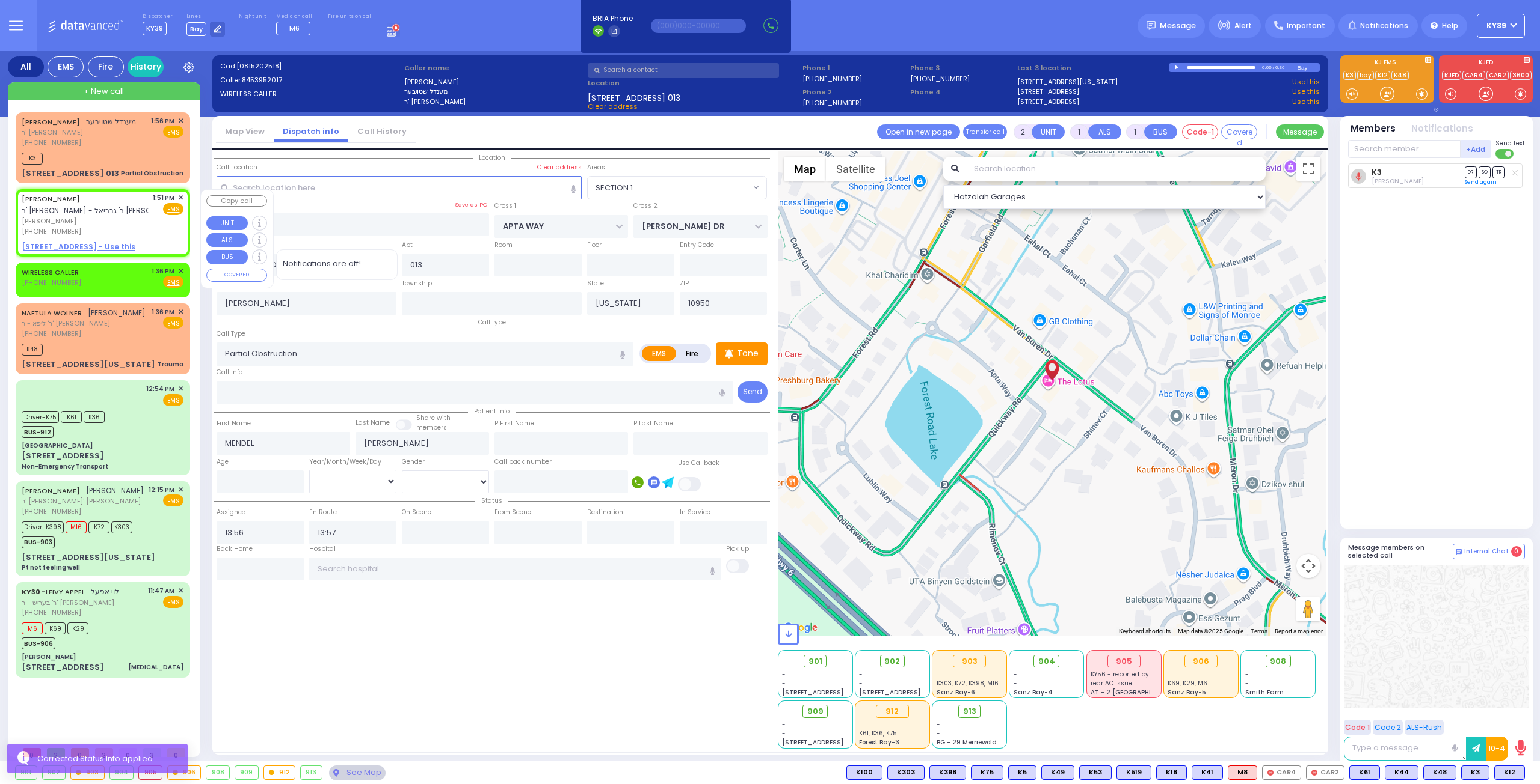
type input "13:51"
select select "Hatzalah Garages"
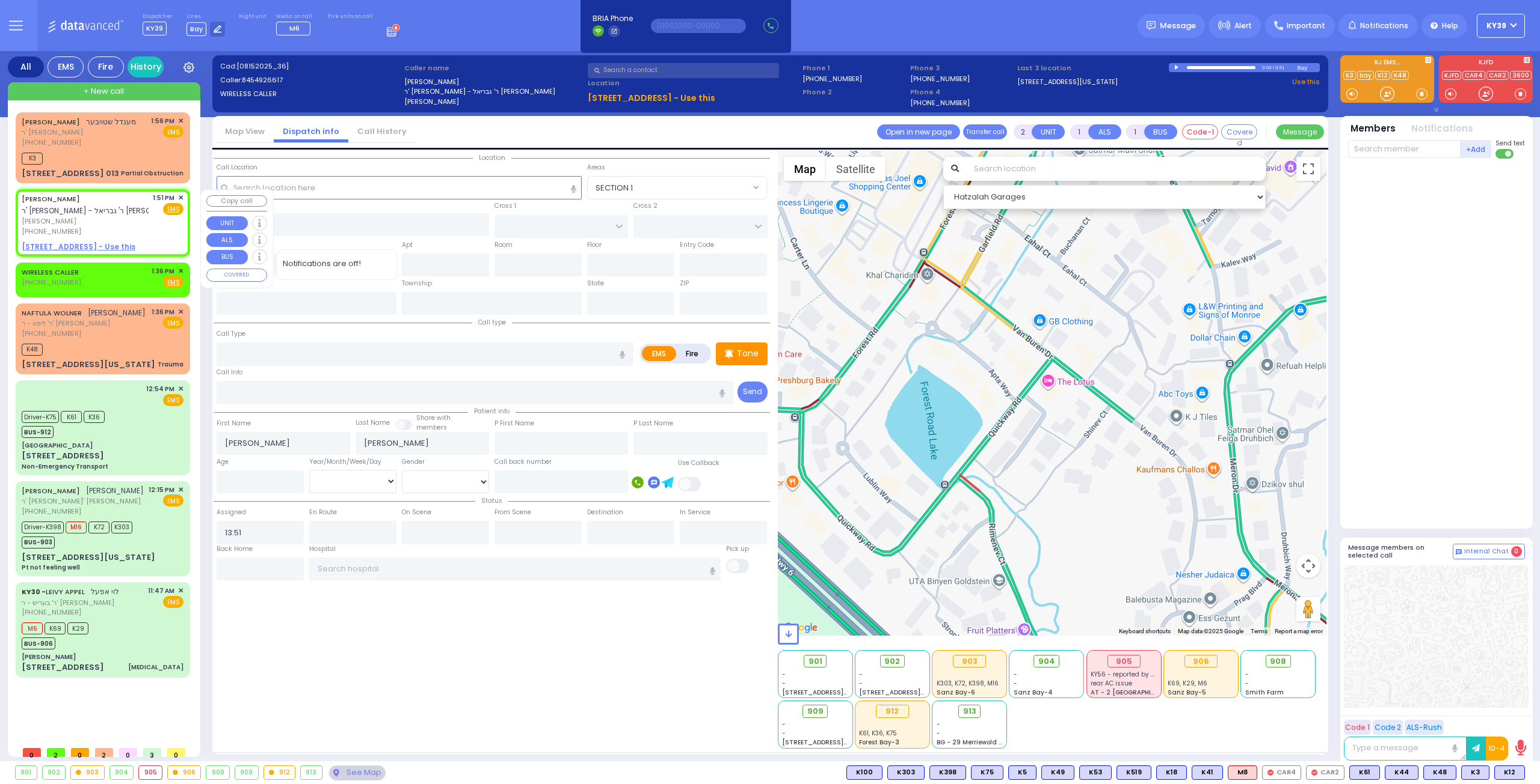
click at [178, 198] on span "✕" at bounding box center [180, 198] width 5 height 10
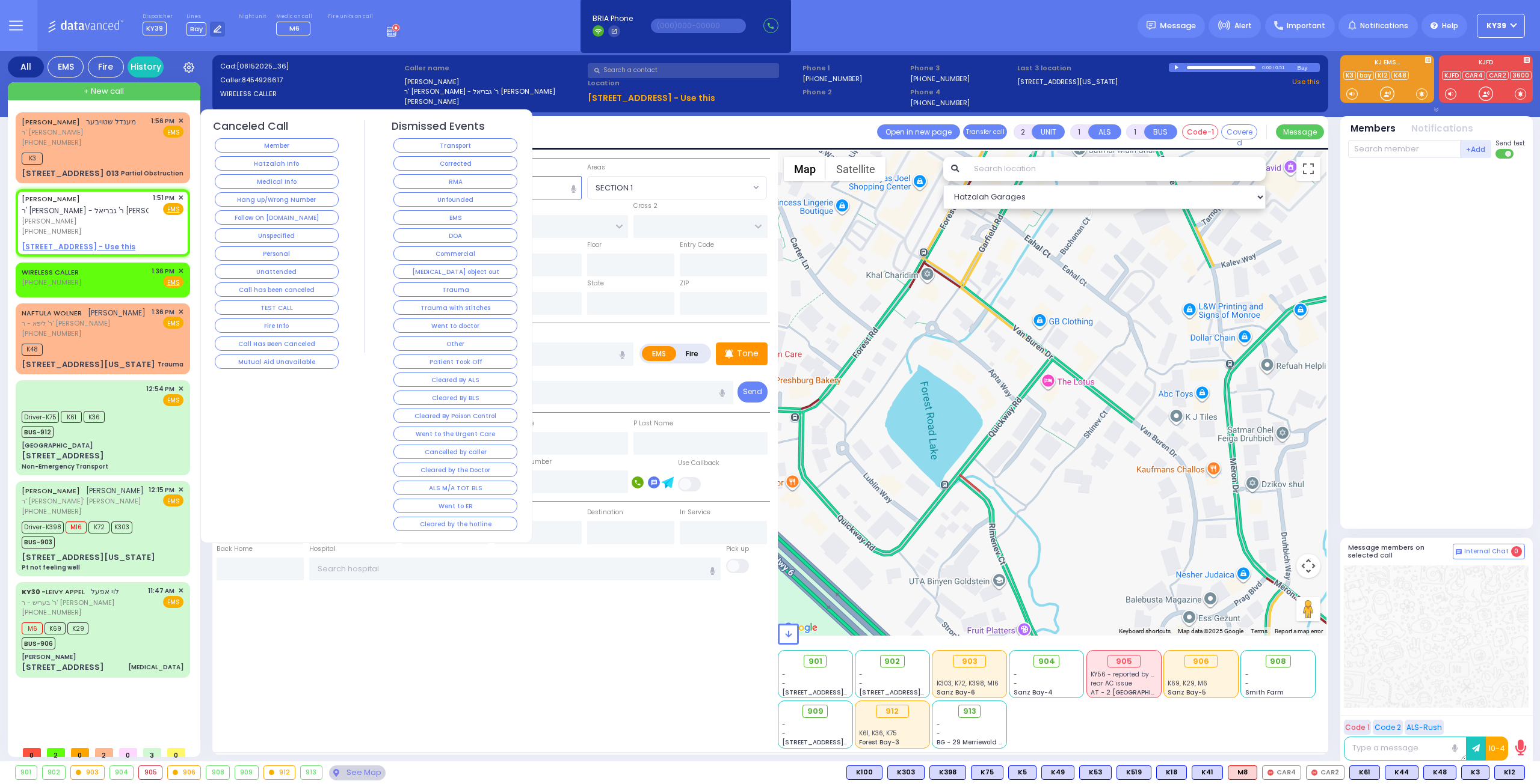
click at [290, 177] on button "Medical Info" at bounding box center [277, 181] width 124 height 14
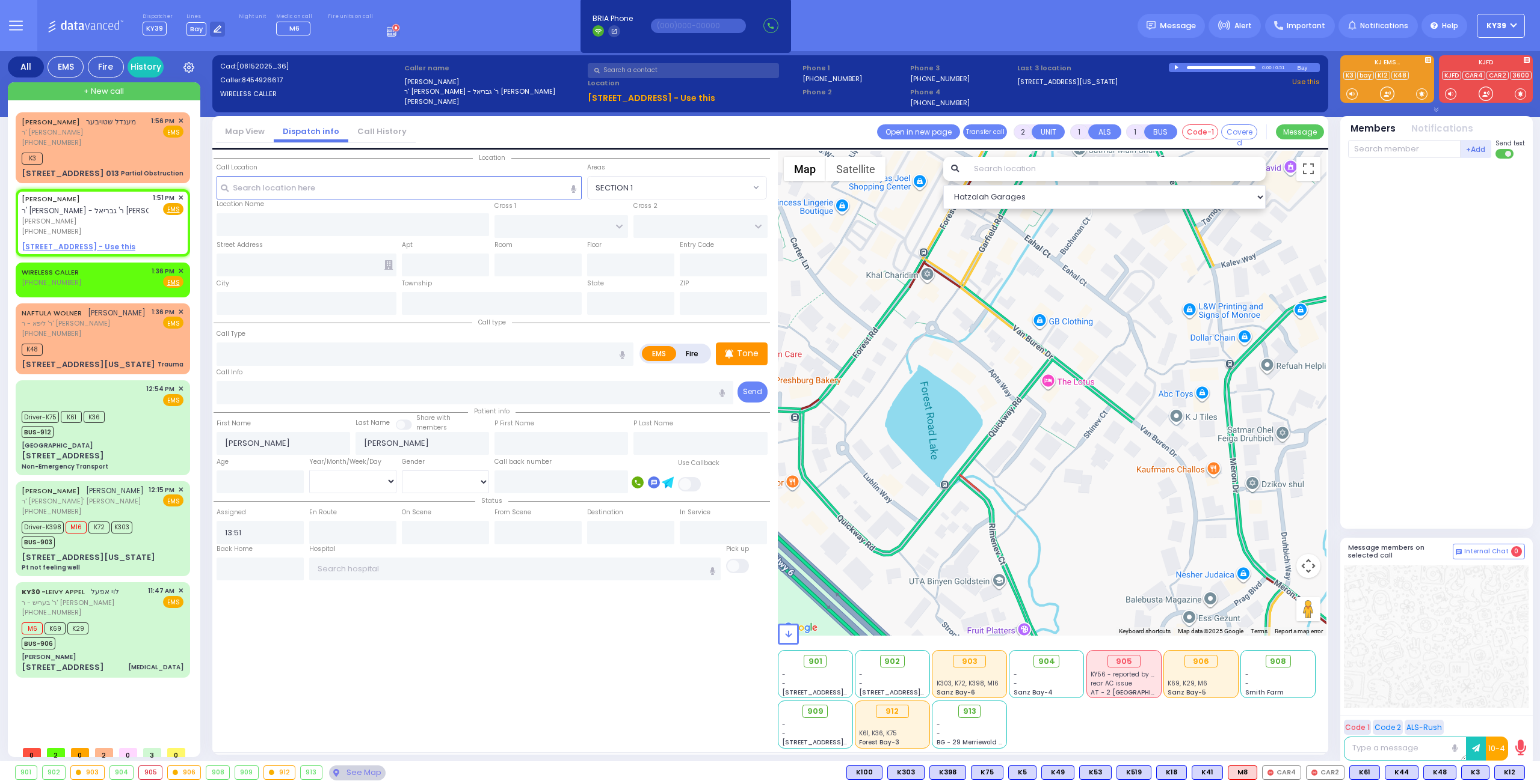
select select
radio input "true"
select select
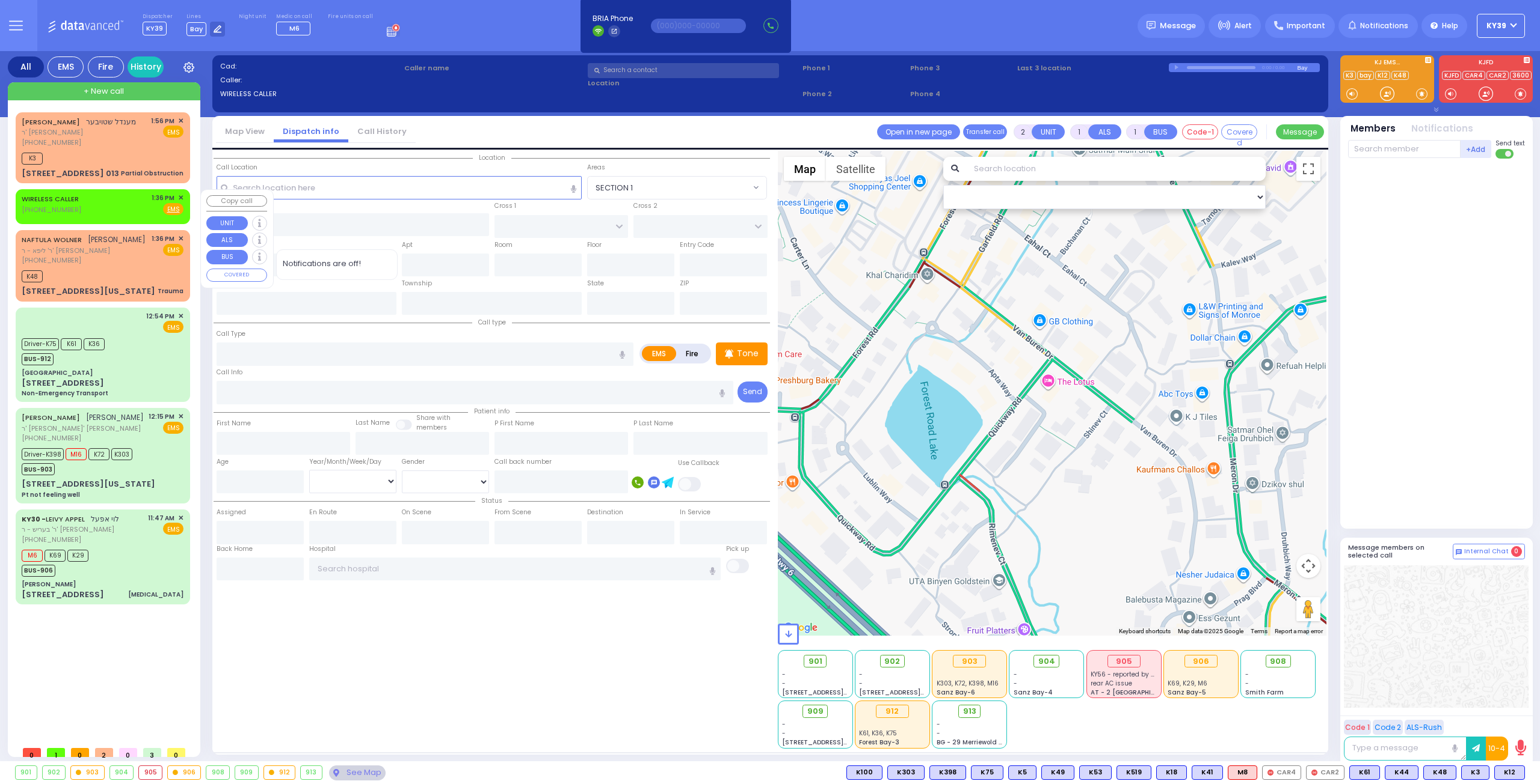
click at [181, 196] on span "✕" at bounding box center [180, 198] width 5 height 10
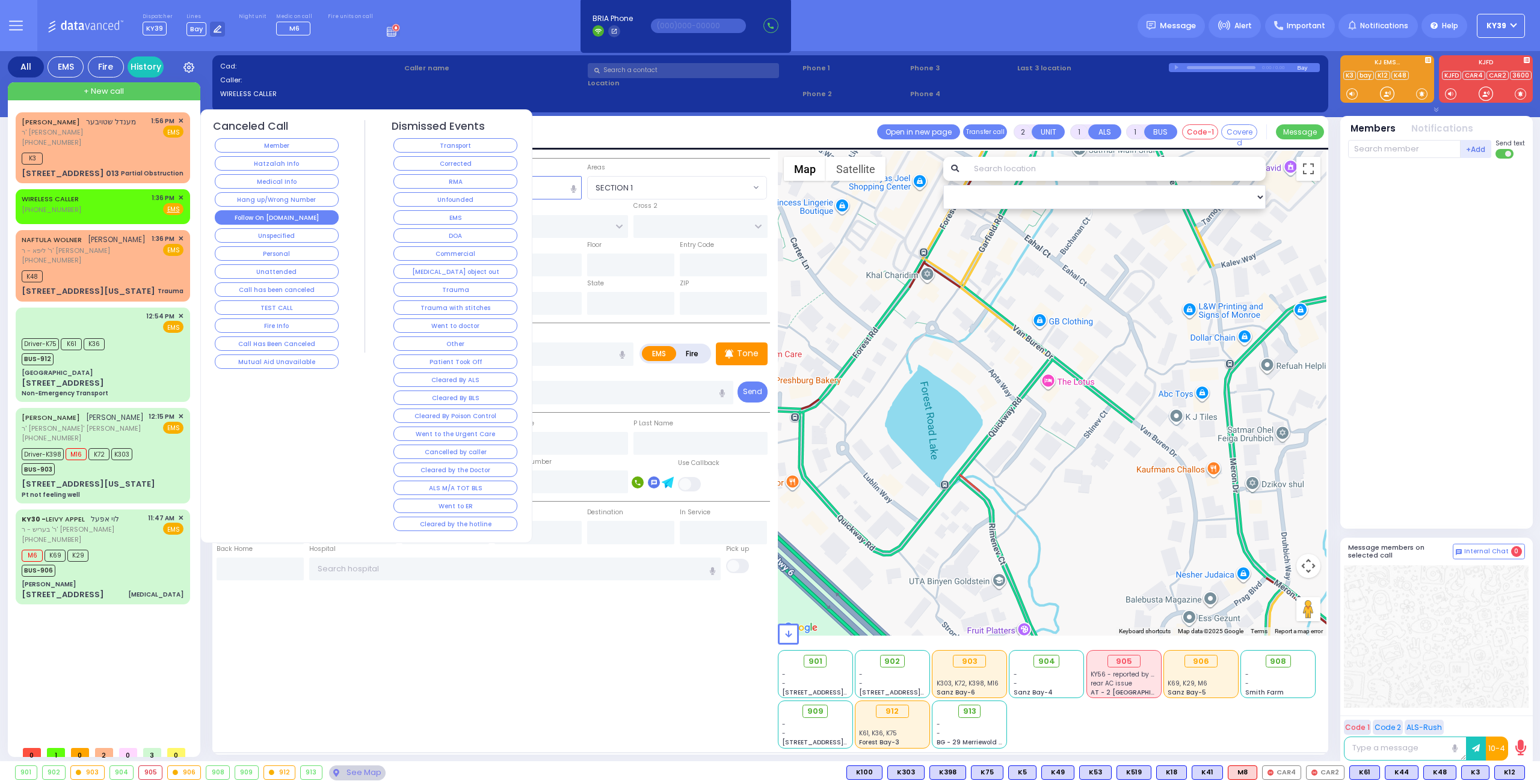
click at [288, 214] on button "Follow On [DOMAIN_NAME]" at bounding box center [277, 217] width 124 height 14
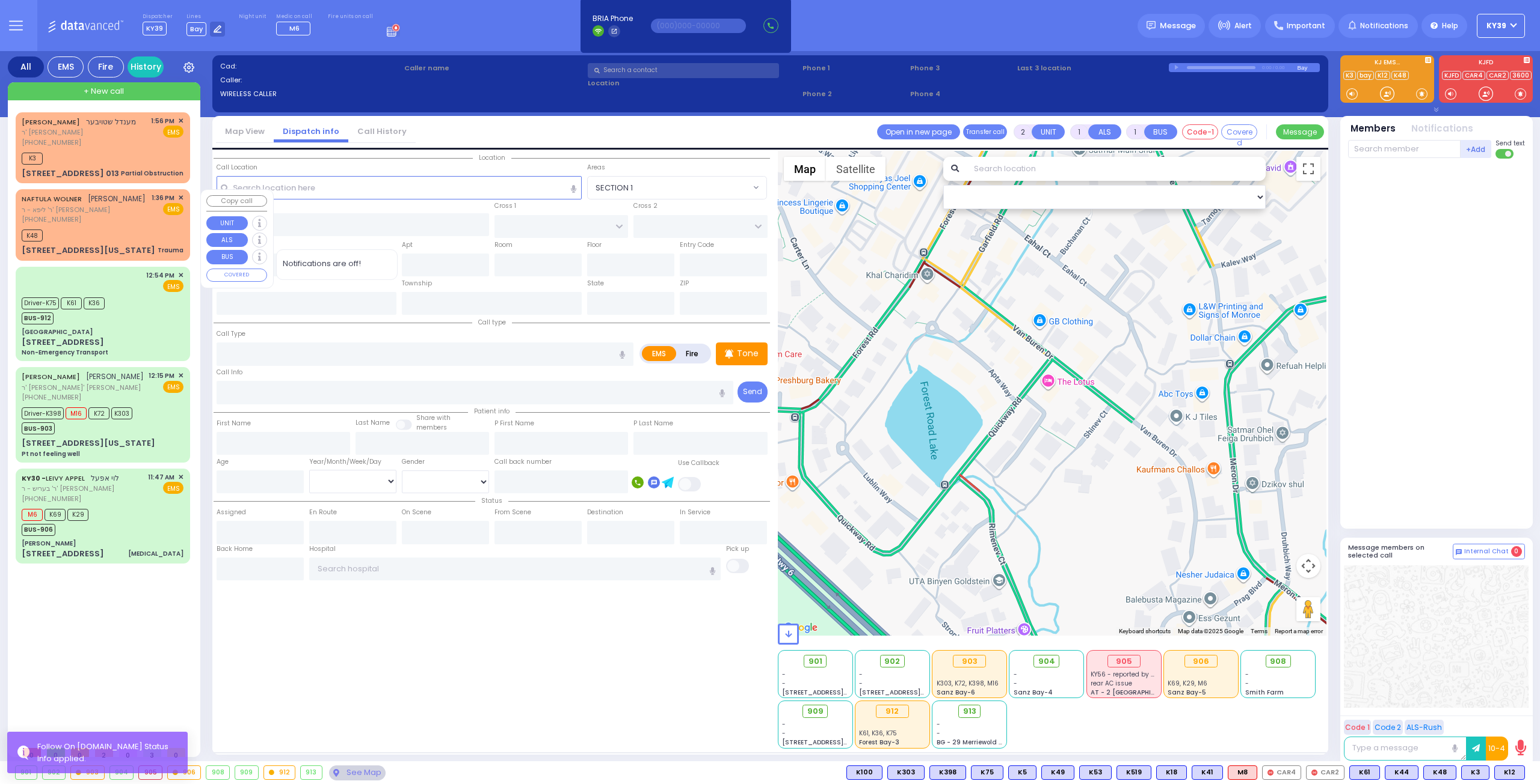
click at [133, 229] on div "K48" at bounding box center [102, 234] width 162 height 15
type input "0"
select select
type input "Trauma"
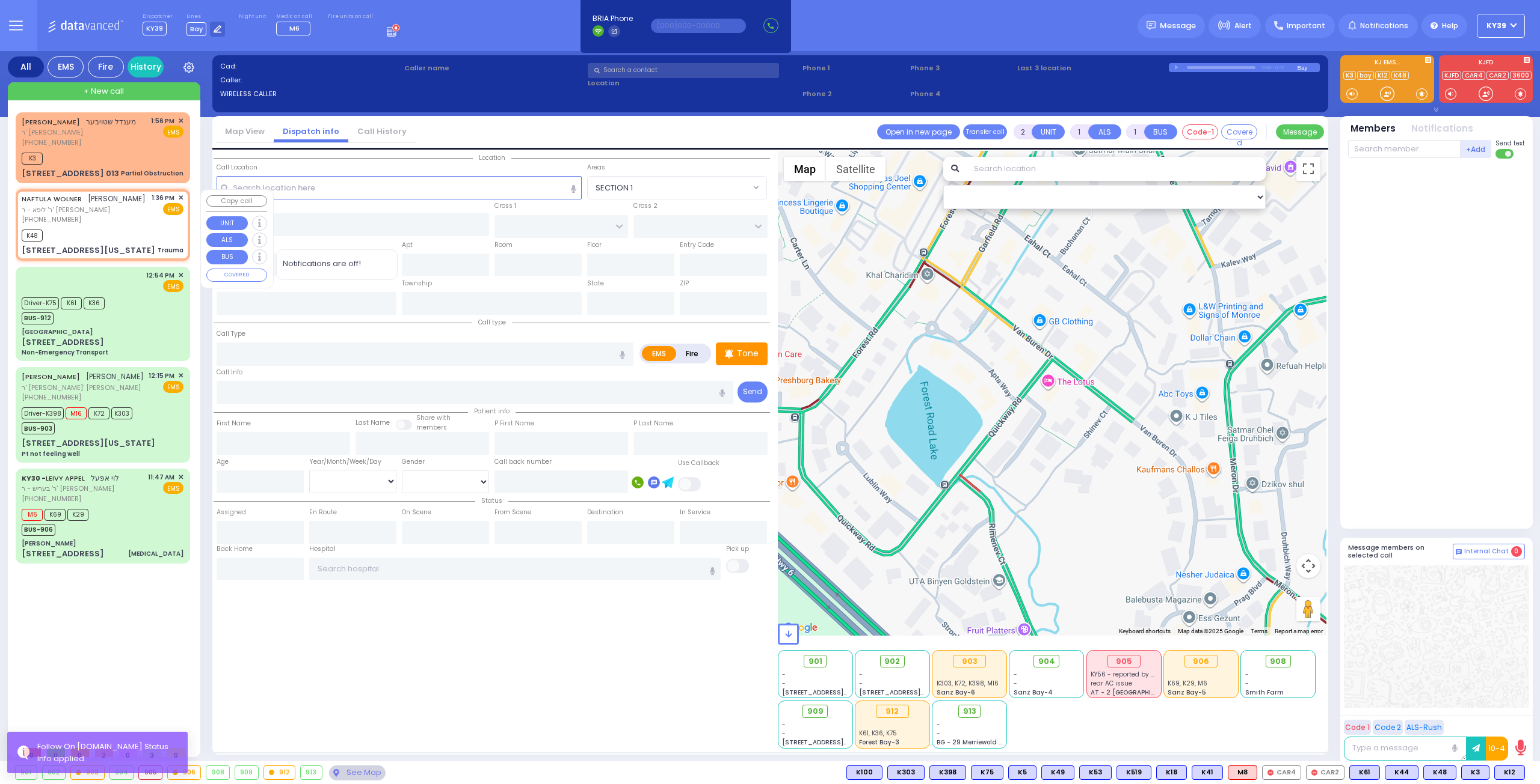
radio input "true"
type input "NAFTULA"
type input "WOLNER"
select select
type input "13:36"
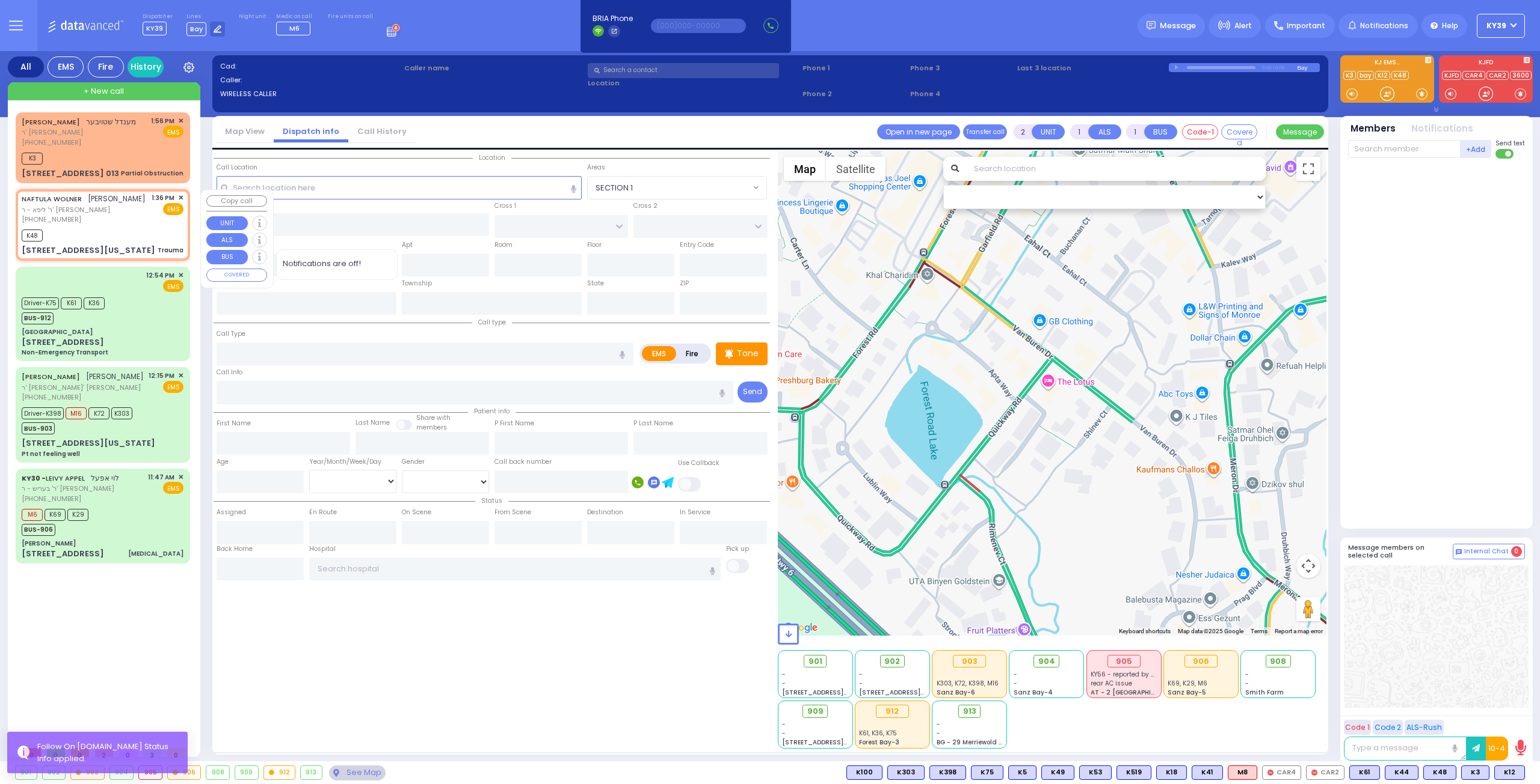
type input "13:38"
type input "ROANOKE DR"
type input "MERRIEWOLD LN SOUTH"
type input "[STREET_ADDRESS][US_STATE]"
type input "Monroe"
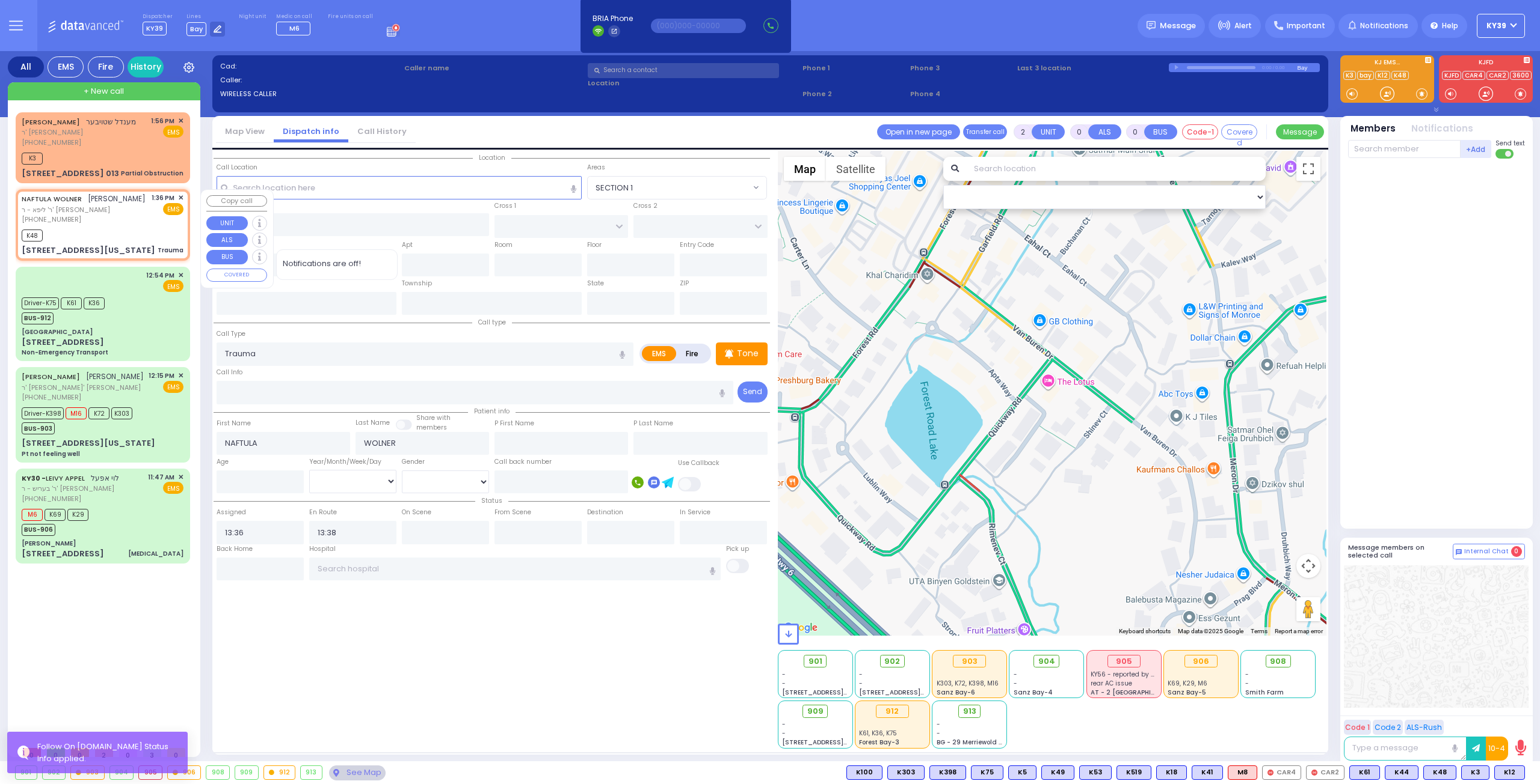
type input "[US_STATE]"
type input "10950"
select select "Hatzalah Garages"
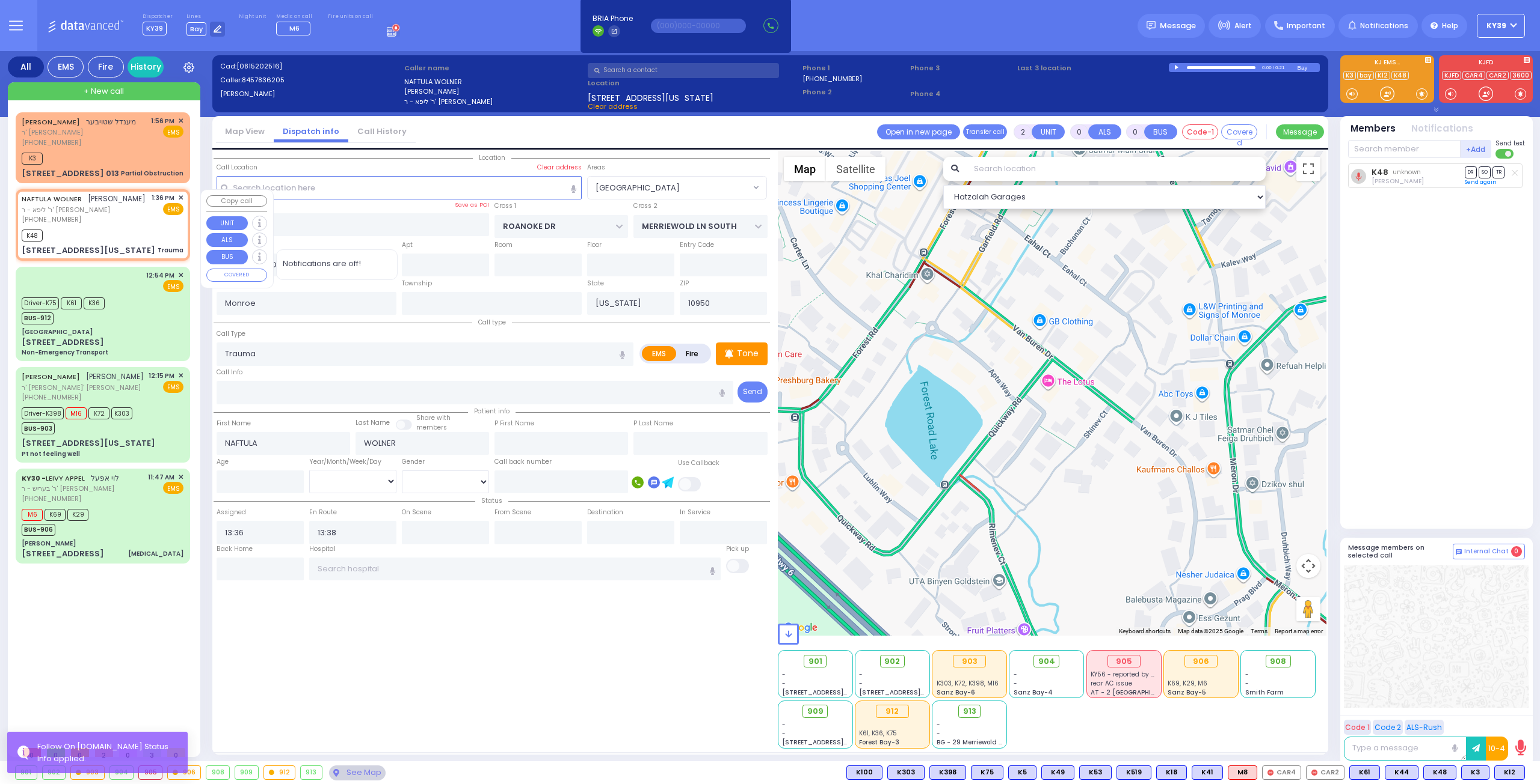
select select "[GEOGRAPHIC_DATA]"
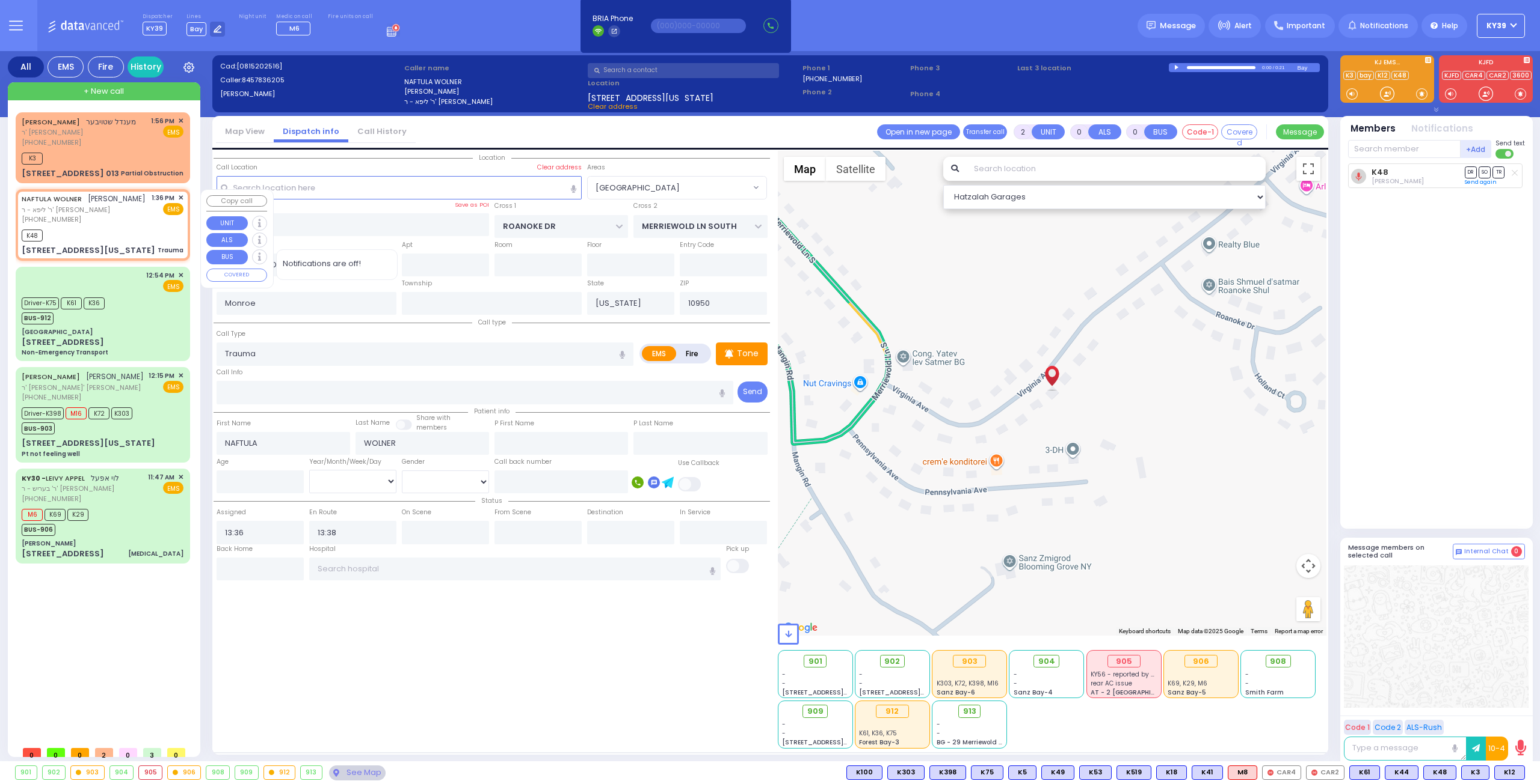
click at [183, 197] on span "✕" at bounding box center [180, 198] width 5 height 10
click at [184, 198] on div "[PERSON_NAME] נפתלי וואלנער [PERSON_NAME] - ר' [PERSON_NAME] [PHONE_NUMBER] 1:3…" at bounding box center [102, 224] width 169 height 67
select select
radio input "true"
select select
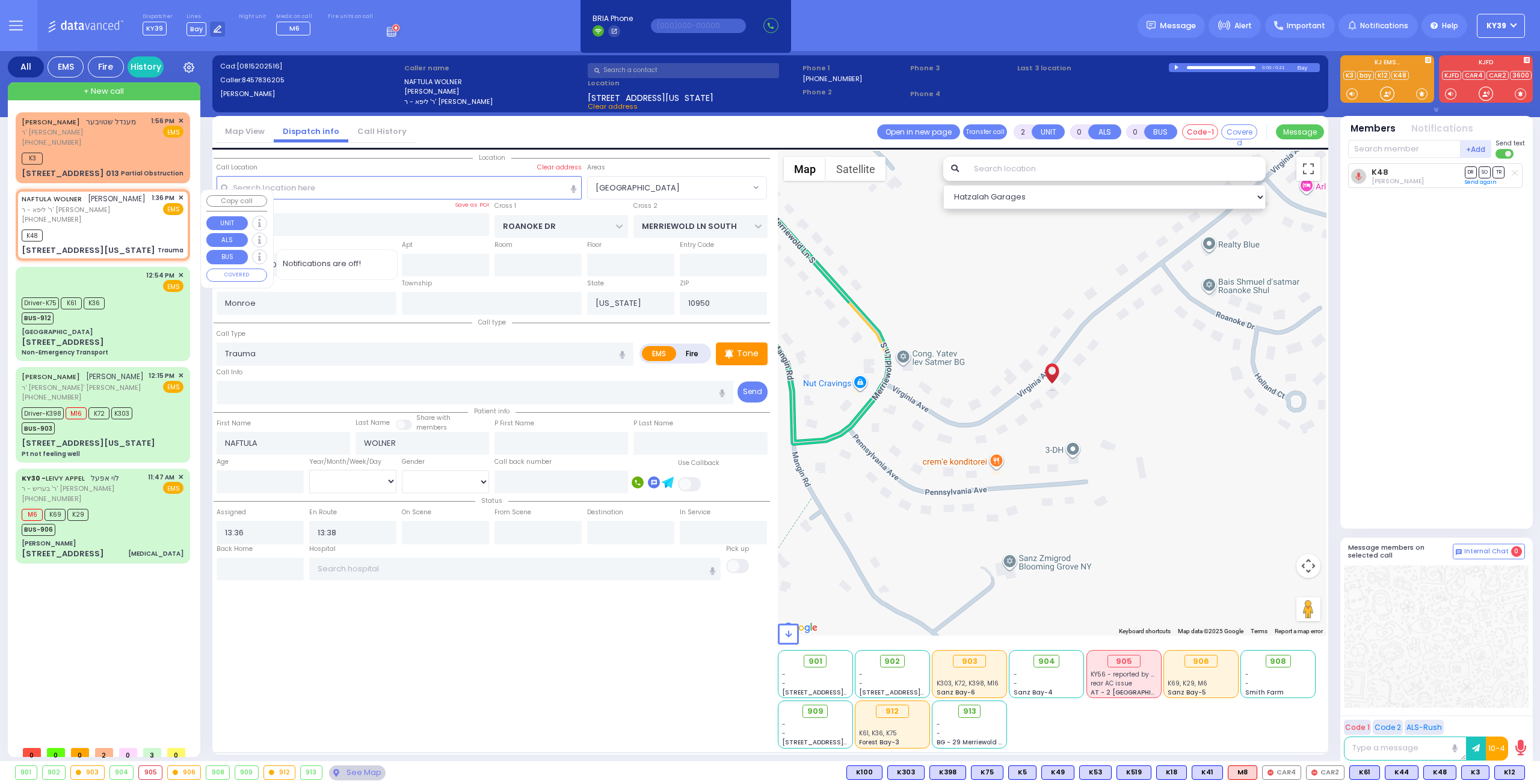
select select "Hatzalah Garages"
select select "[GEOGRAPHIC_DATA]"
click at [180, 196] on span "✕" at bounding box center [180, 198] width 5 height 10
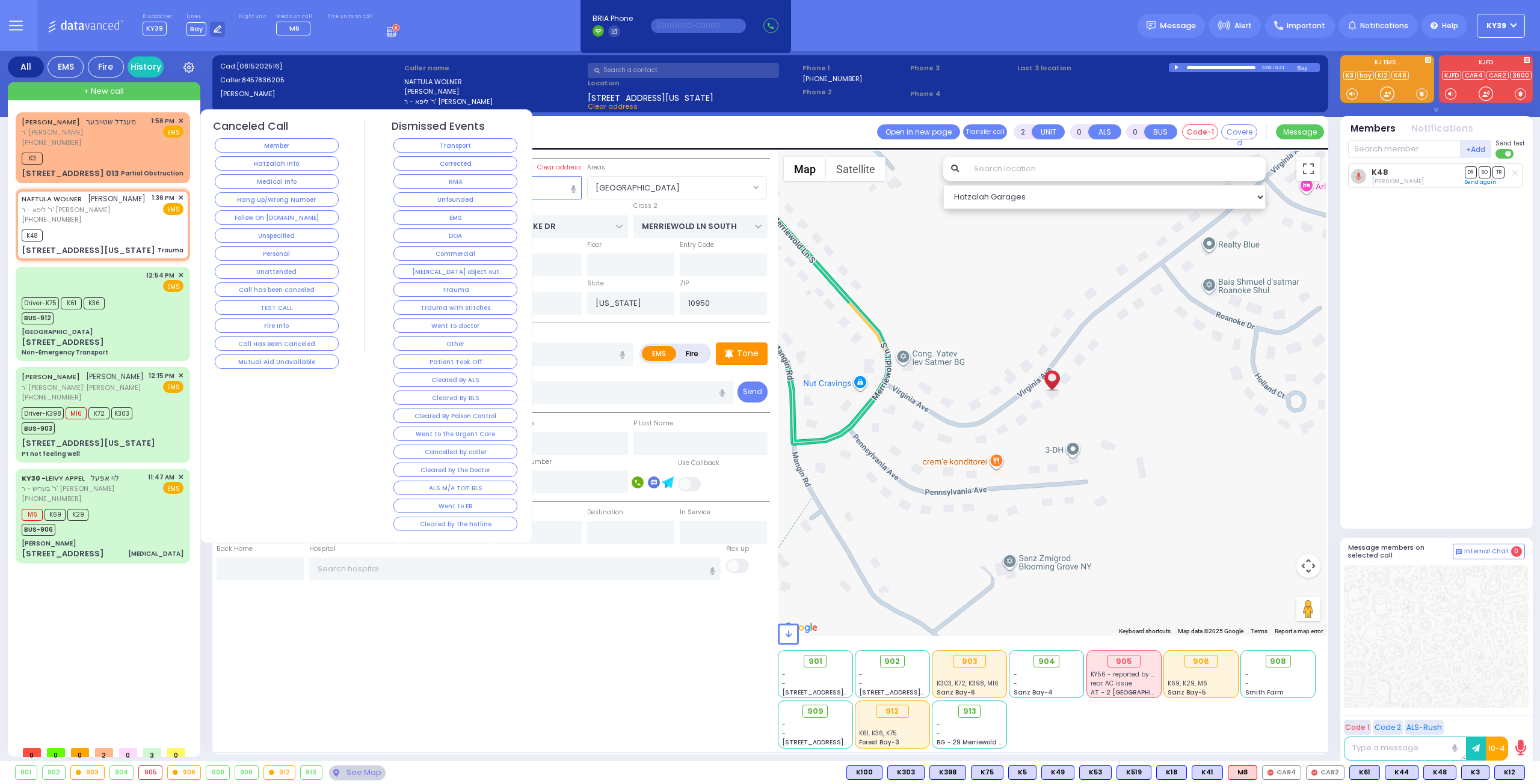
drag, startPoint x: 488, startPoint y: 319, endPoint x: 469, endPoint y: 321, distance: 19.1
click at [488, 319] on button "Went to doctor" at bounding box center [455, 326] width 124 height 14
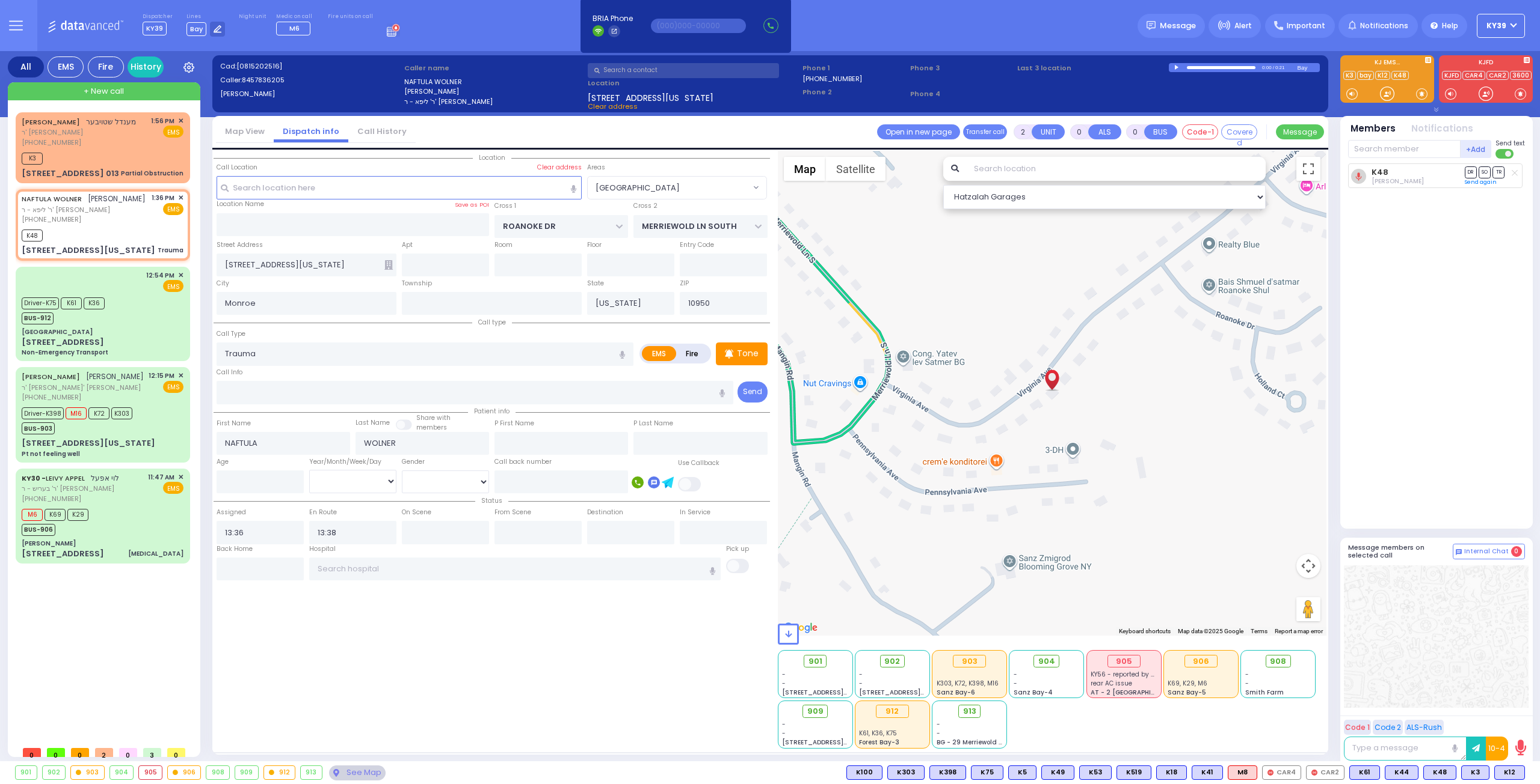
select select
radio input "true"
select select
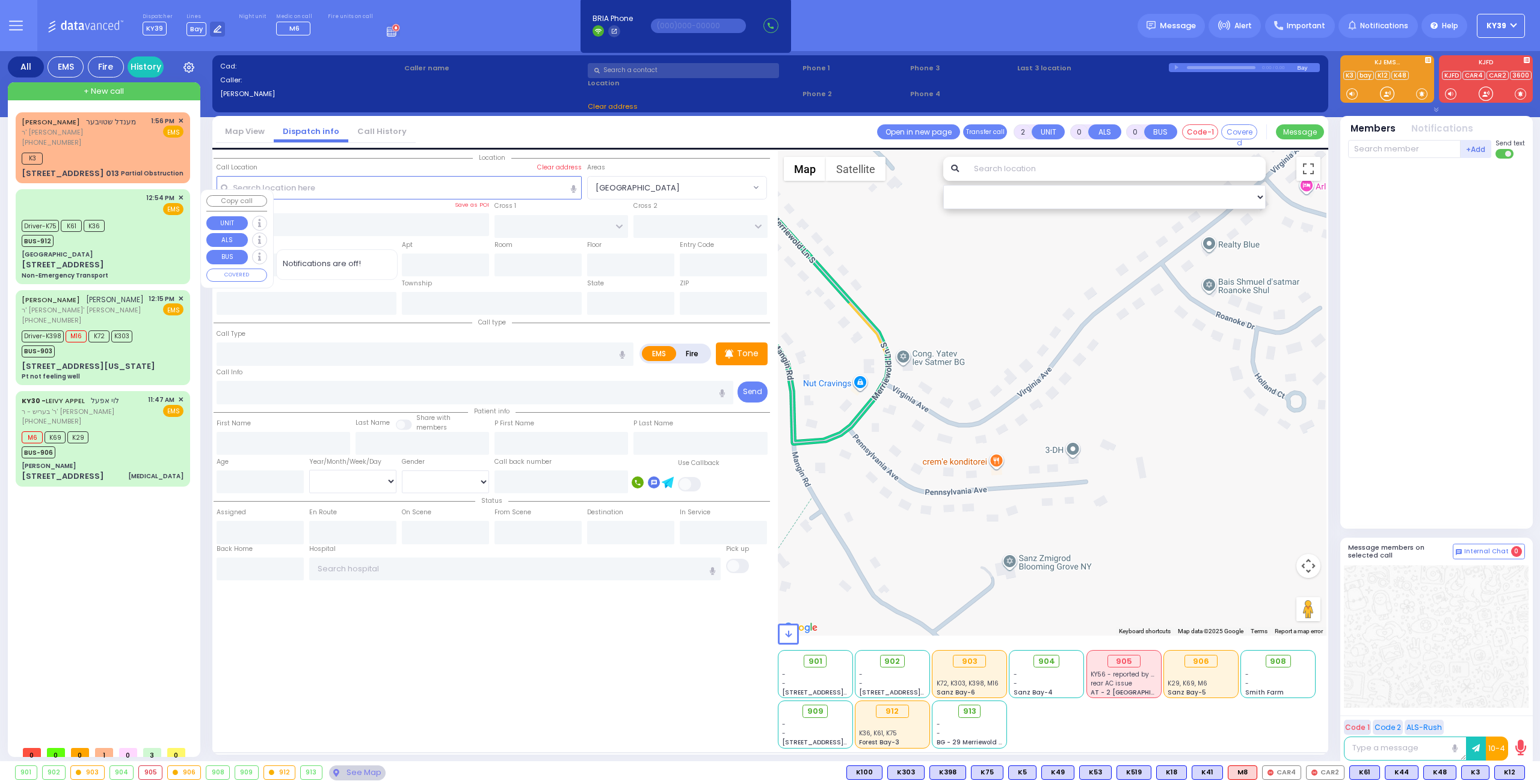
click at [149, 228] on div "Driver-K75 K61 K36 BUS-912" at bounding box center [102, 231] width 162 height 30
type input "6"
select select
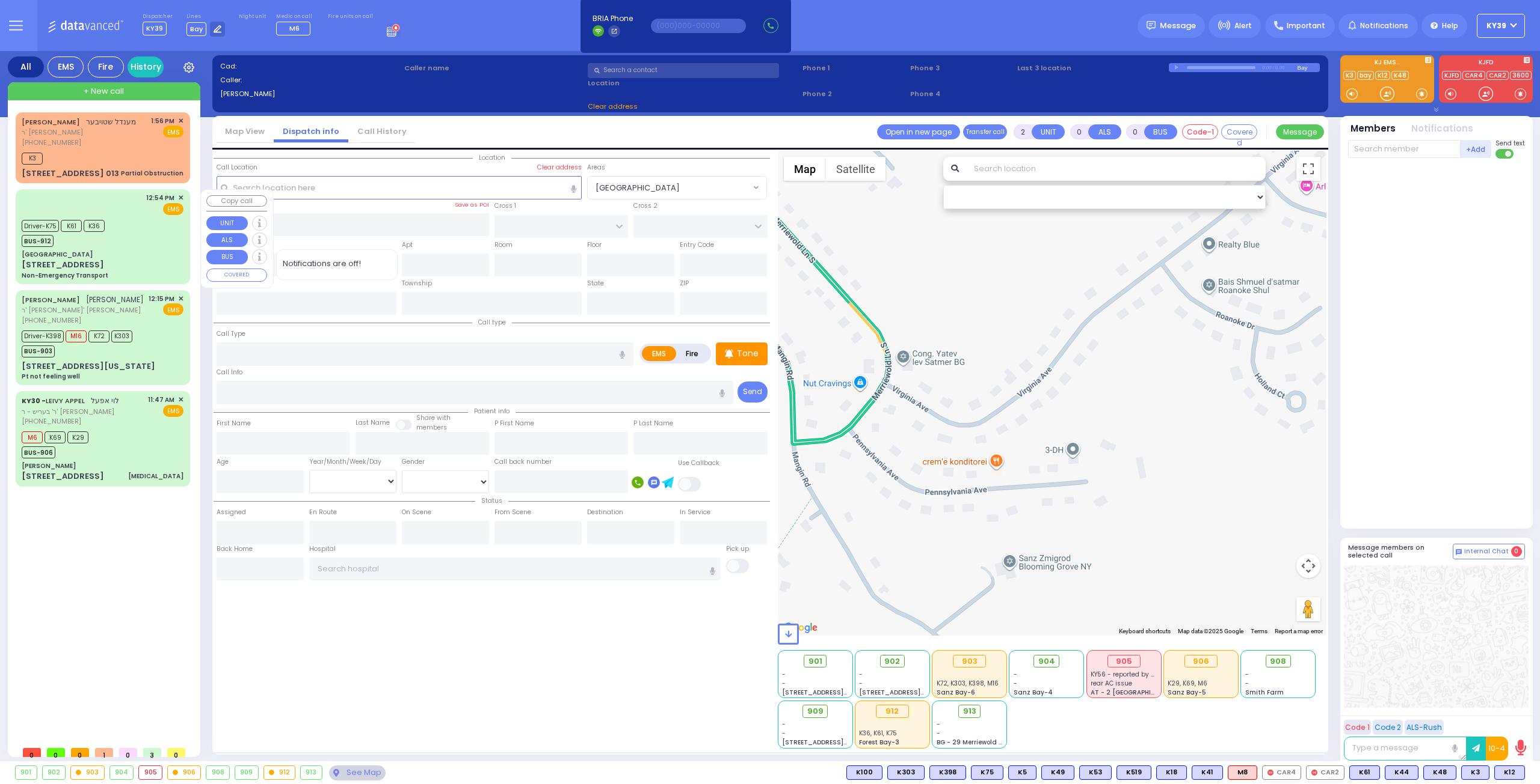
type input "Non-Emergency Transport"
radio input "true"
type input "[PERSON_NAME]"
type input "Moskowitz"
type input "14"
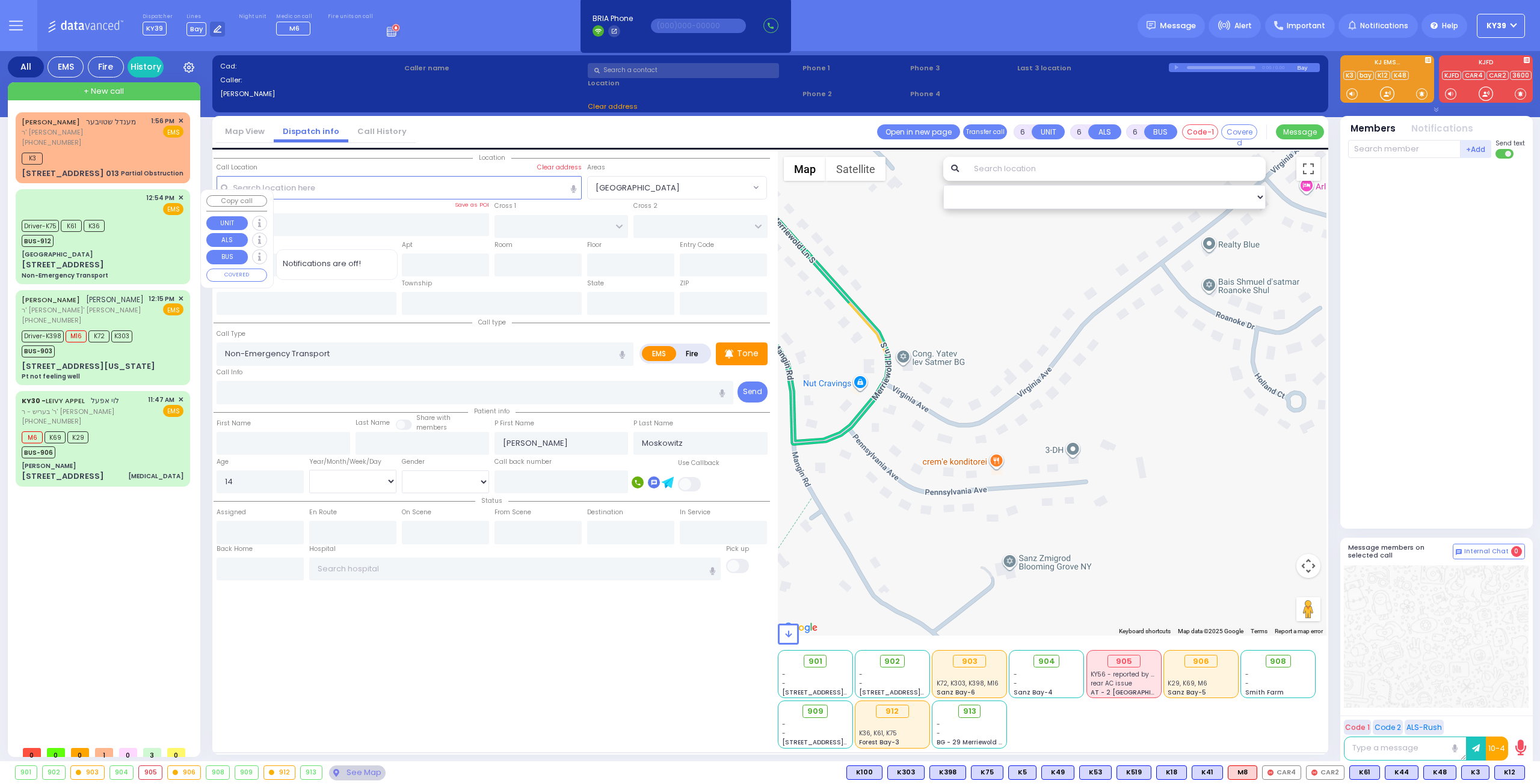
select select "Year"
select select "[DEMOGRAPHIC_DATA]"
type input "12:54"
type input "12:55"
type input "12:56"
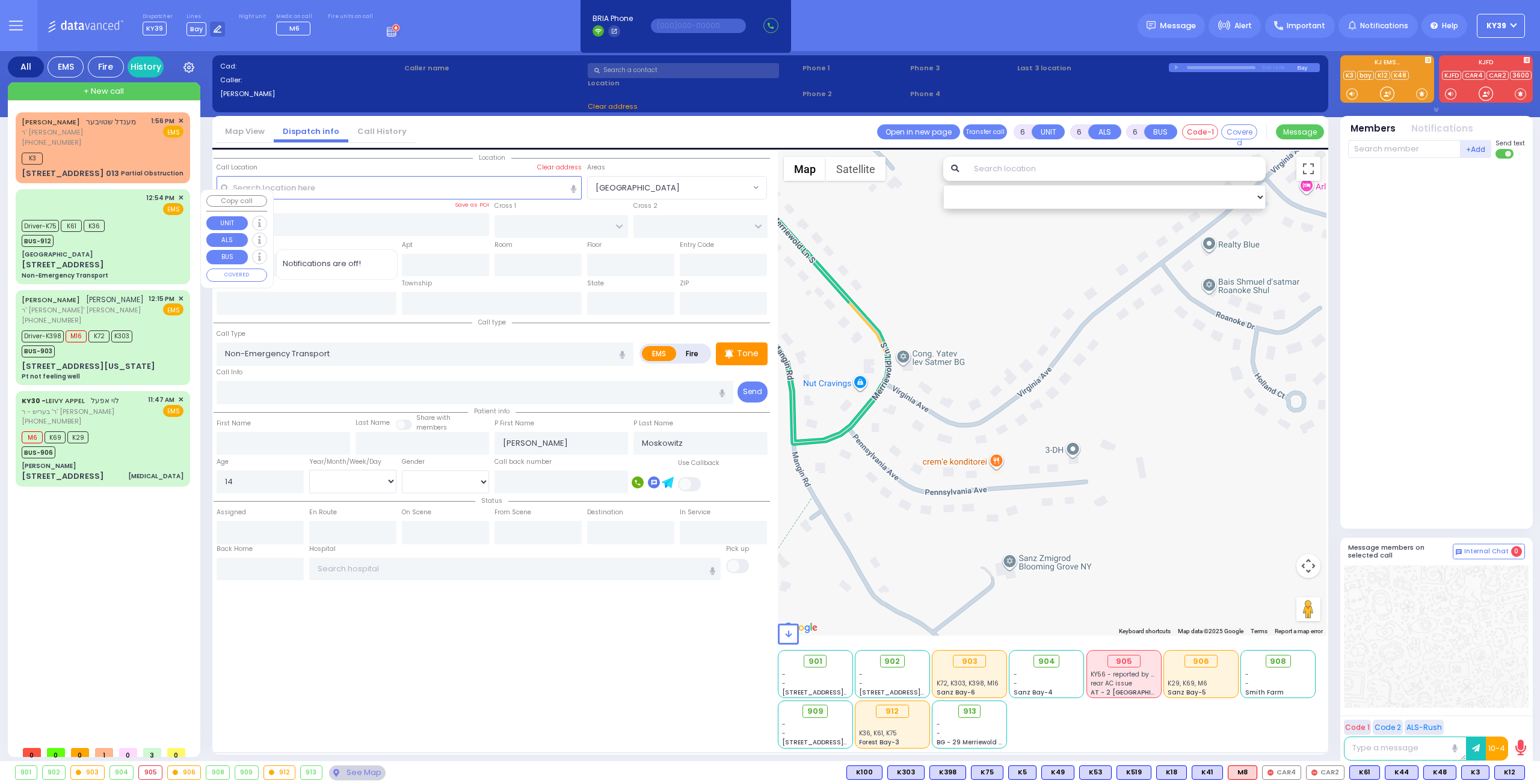
type input "13:10"
type input "14:00"
type input "14:05"
type input "Residence [STREET_ADDRESS]"
select select "Hatzalah Garages"
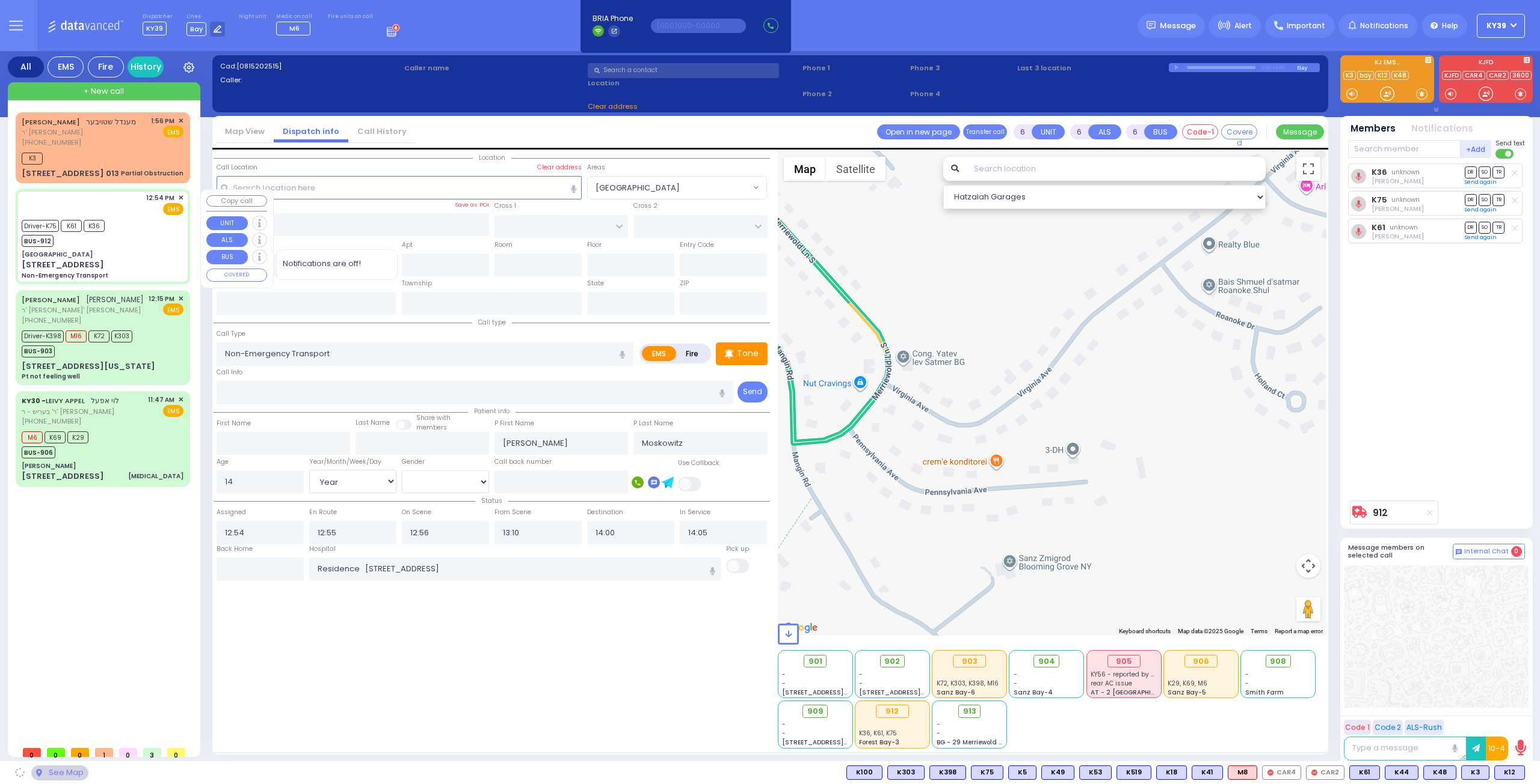
type input "[GEOGRAPHIC_DATA]"
type input "[STREET_ADDRESS]"
type input "[US_STATE]"
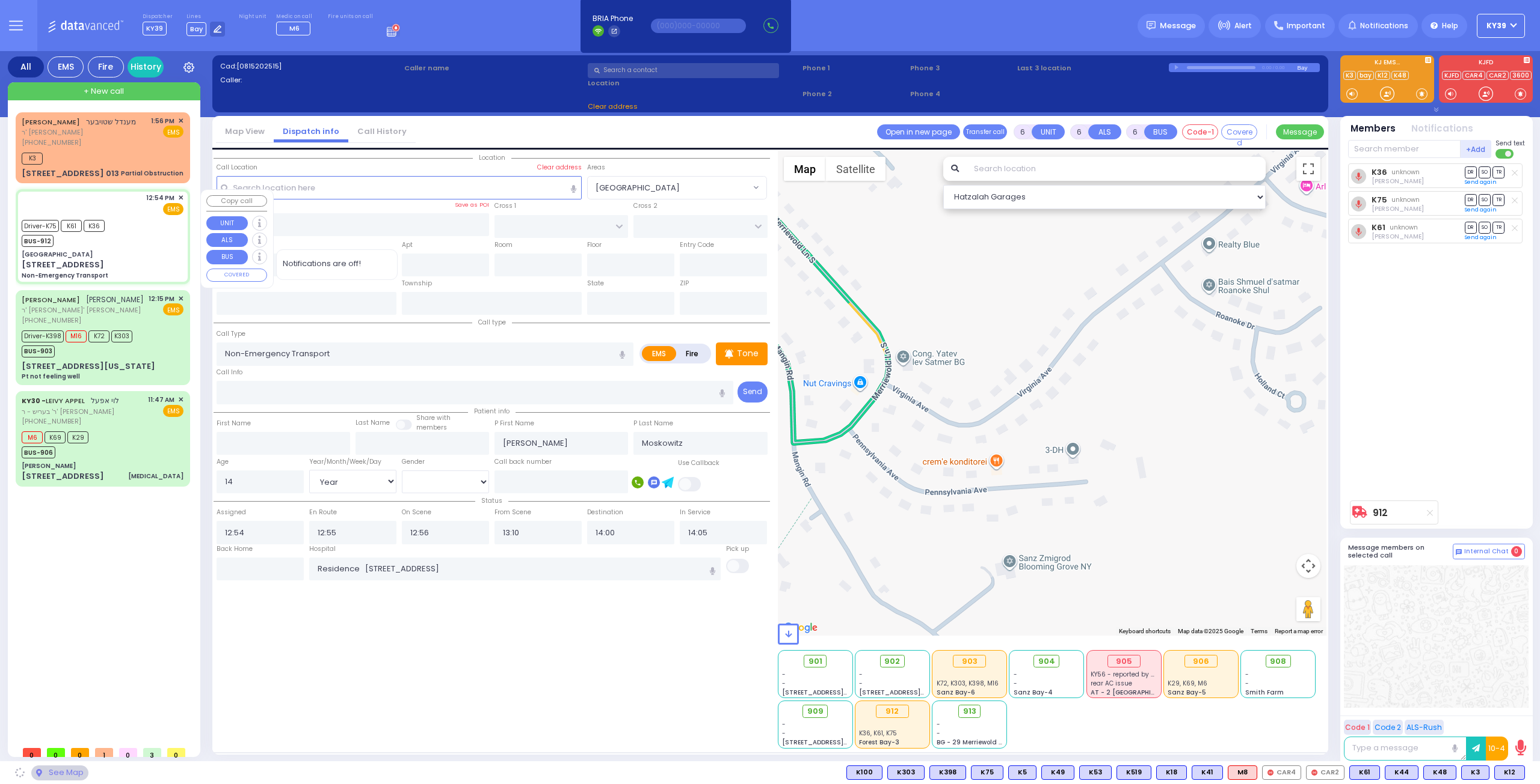
type input "[US_STATE]"
type input "10032"
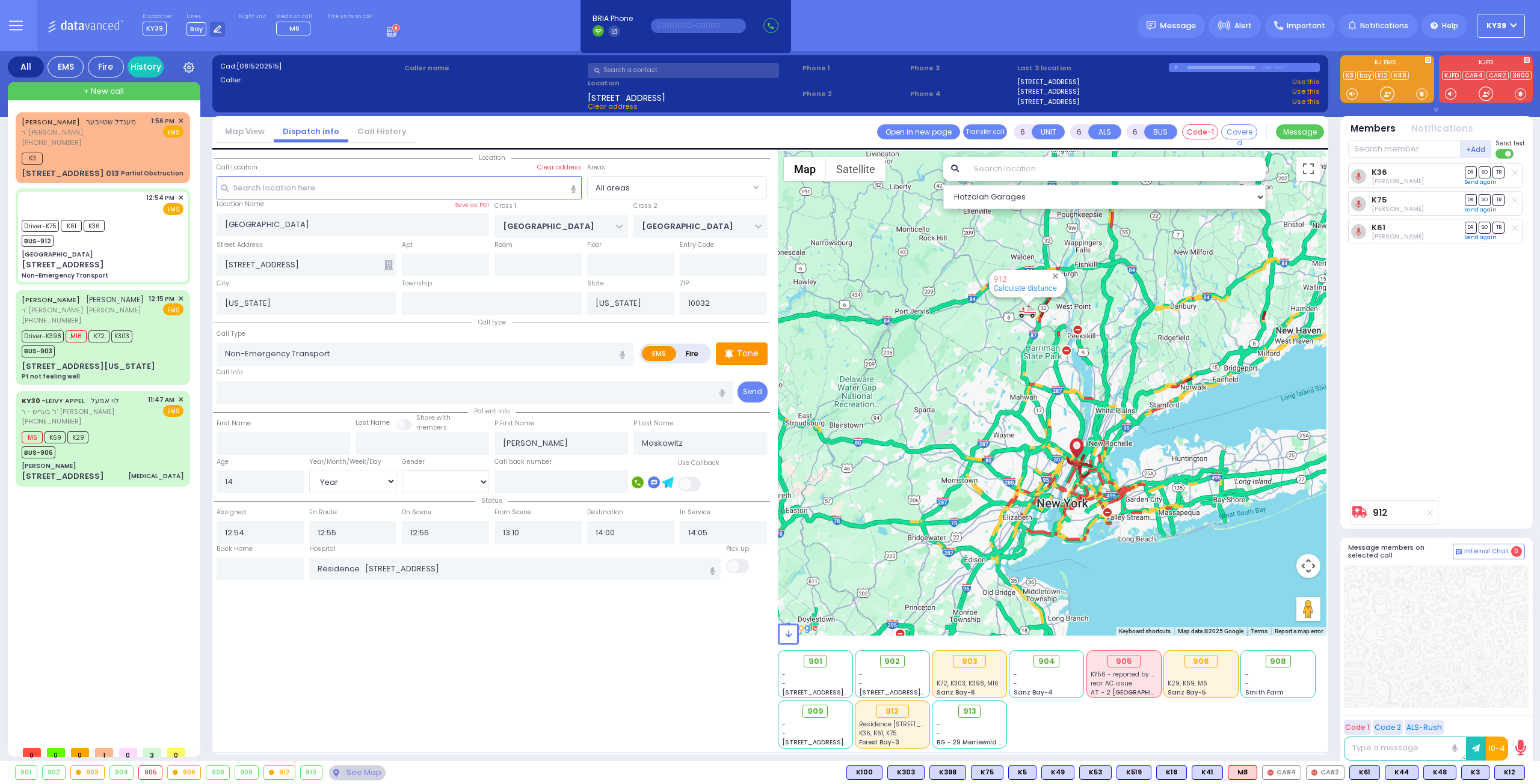
click at [149, 773] on div "905" at bounding box center [150, 773] width 23 height 14
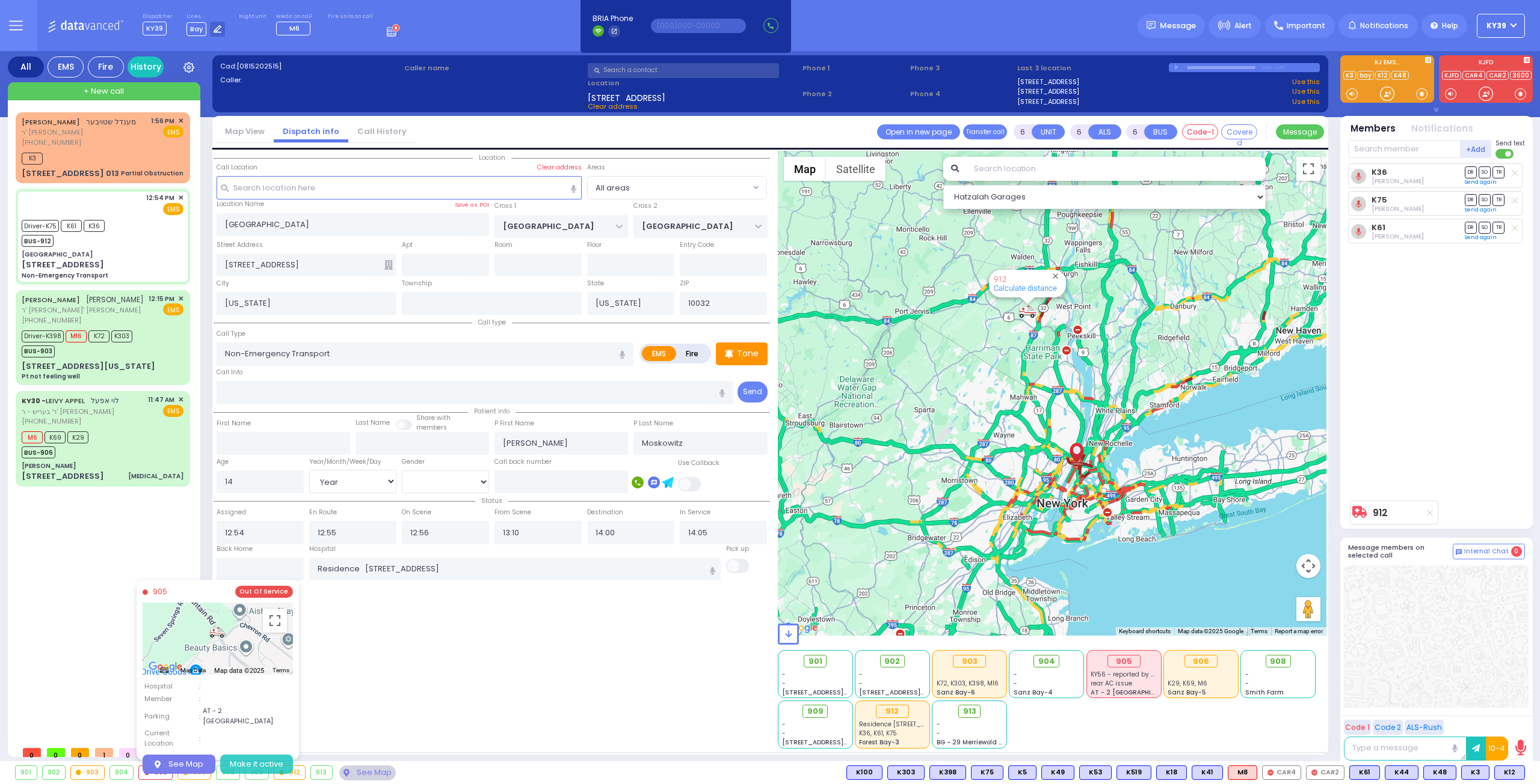
click at [248, 755] on button "Make it active" at bounding box center [257, 764] width 73 height 20
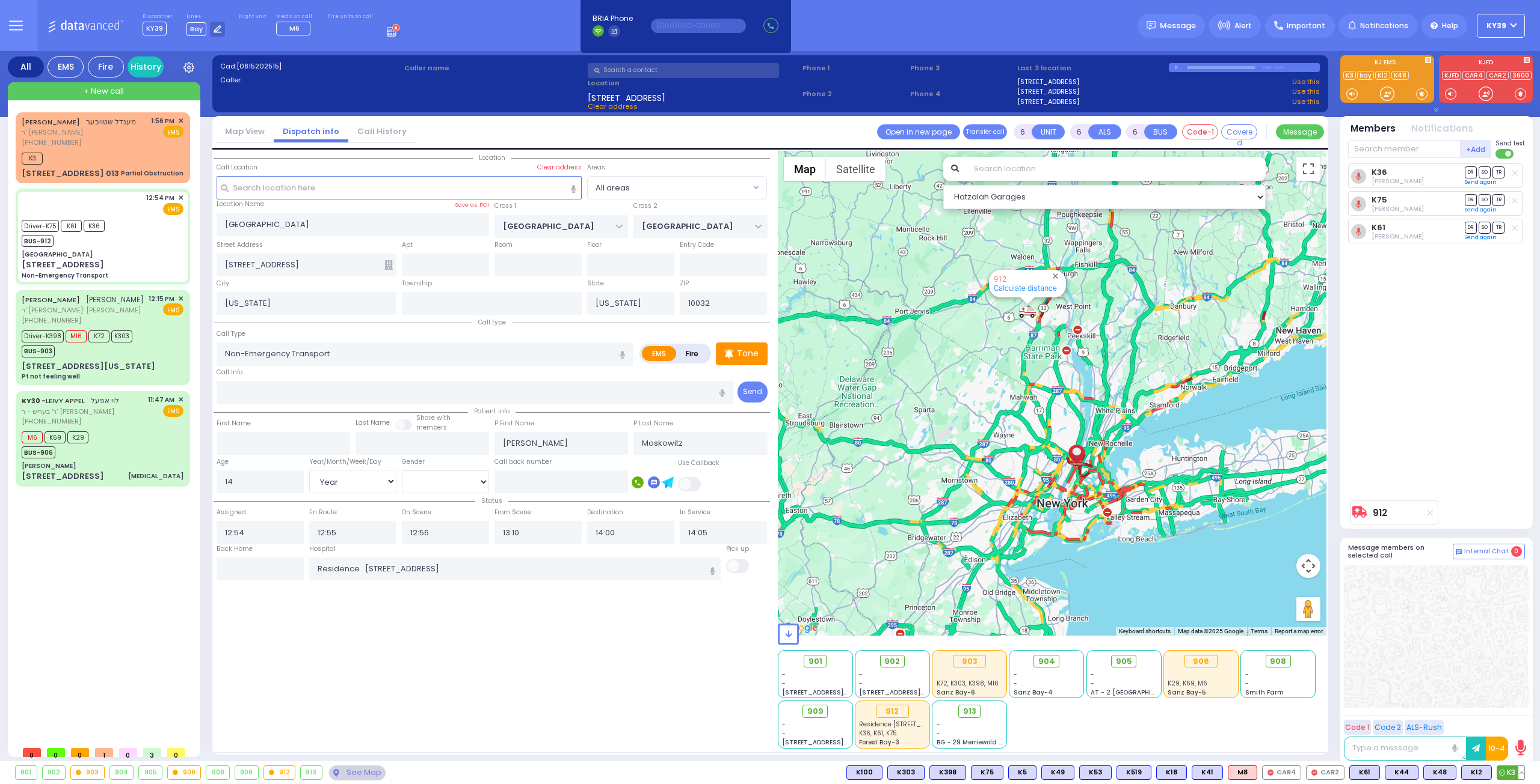
click at [1523, 778] on button at bounding box center [1520, 773] width 6 height 14
click at [1516, 721] on icon at bounding box center [1512, 719] width 13 height 13
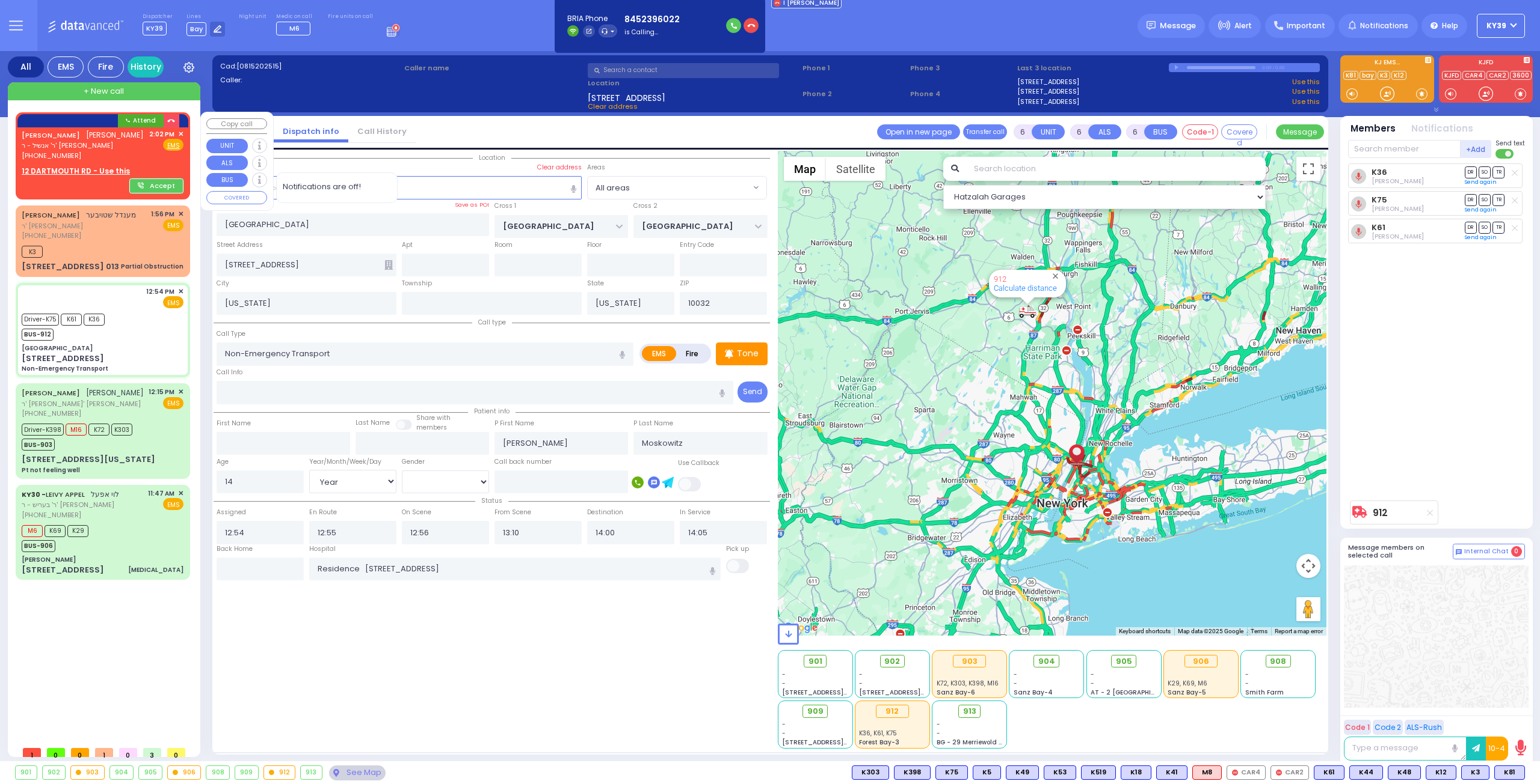
click at [109, 151] on span "ר' אנשיל - ר' [PERSON_NAME]" at bounding box center [82, 145] width 122 height 10
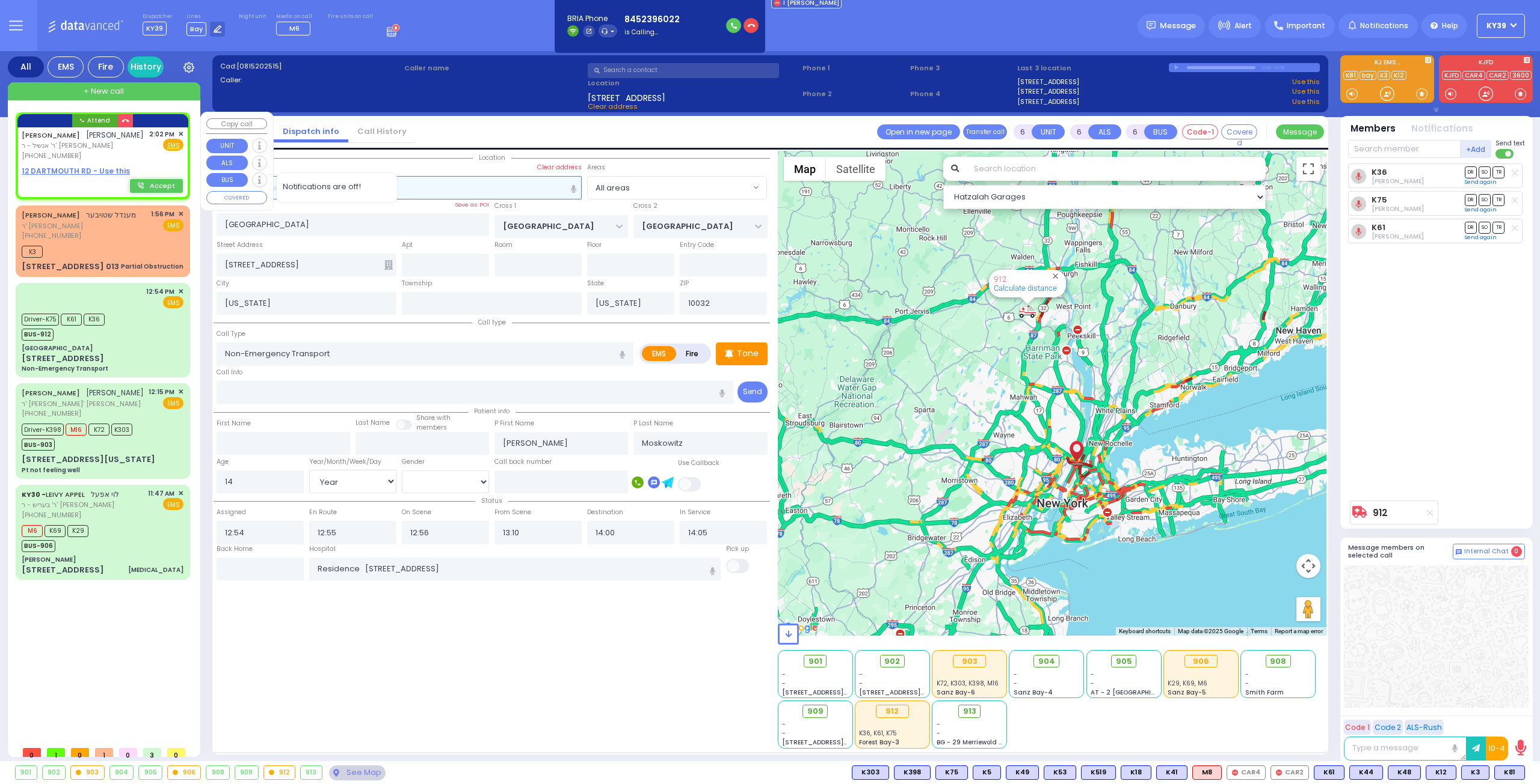
type input "2"
type input "1"
select select
radio input "true"
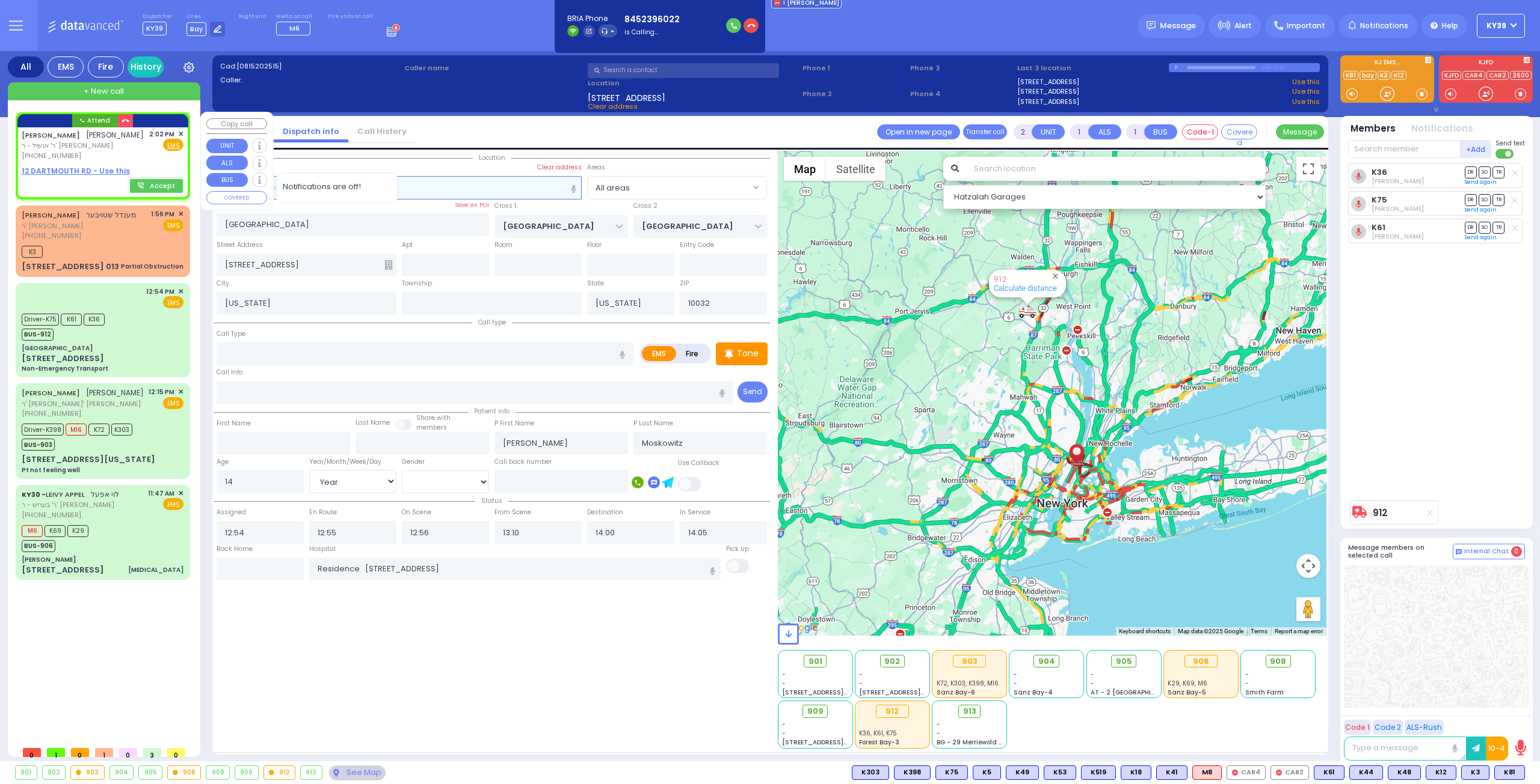
type input "[PERSON_NAME]"
select select
type input "14:02"
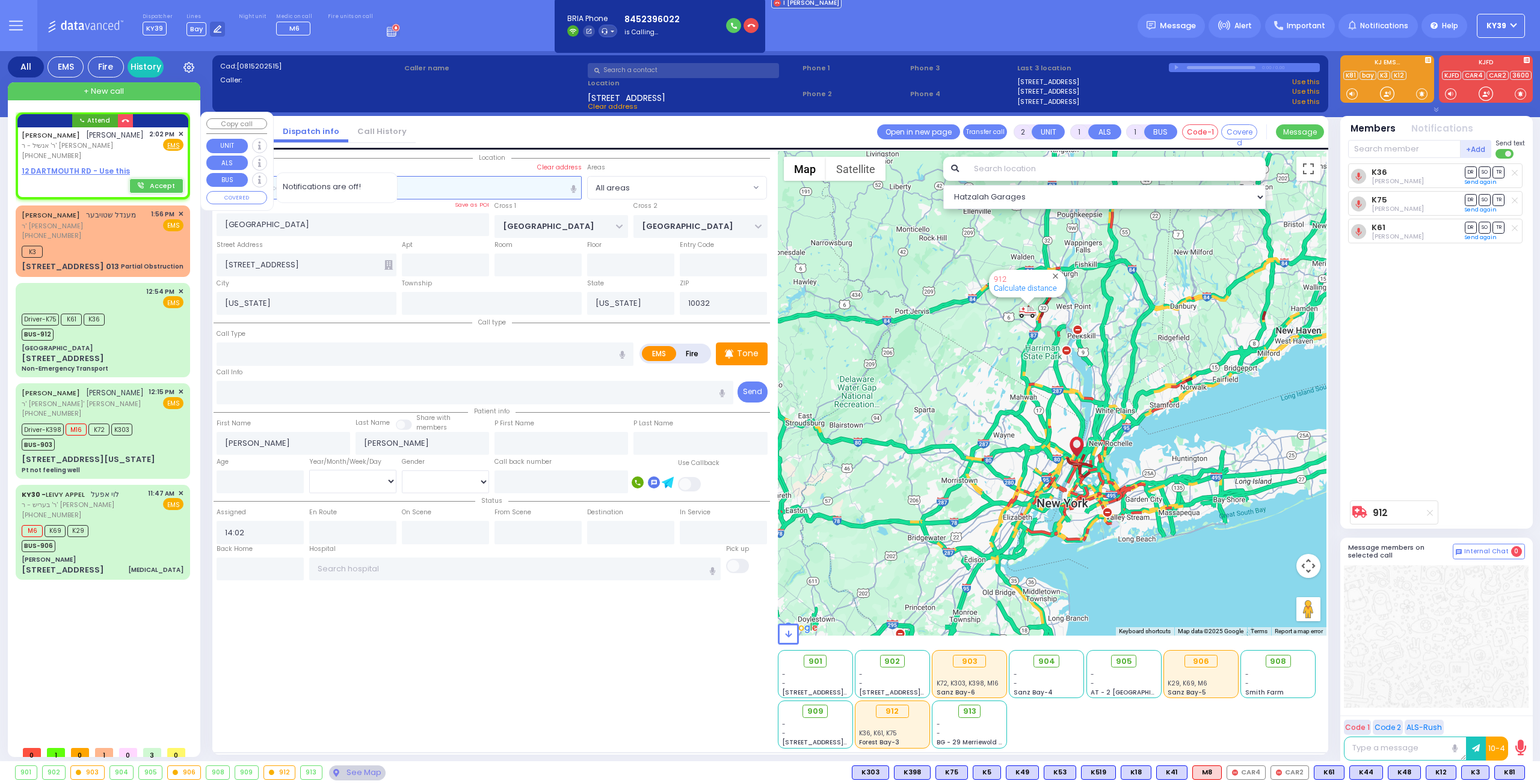
select select "Hatzalah Garages"
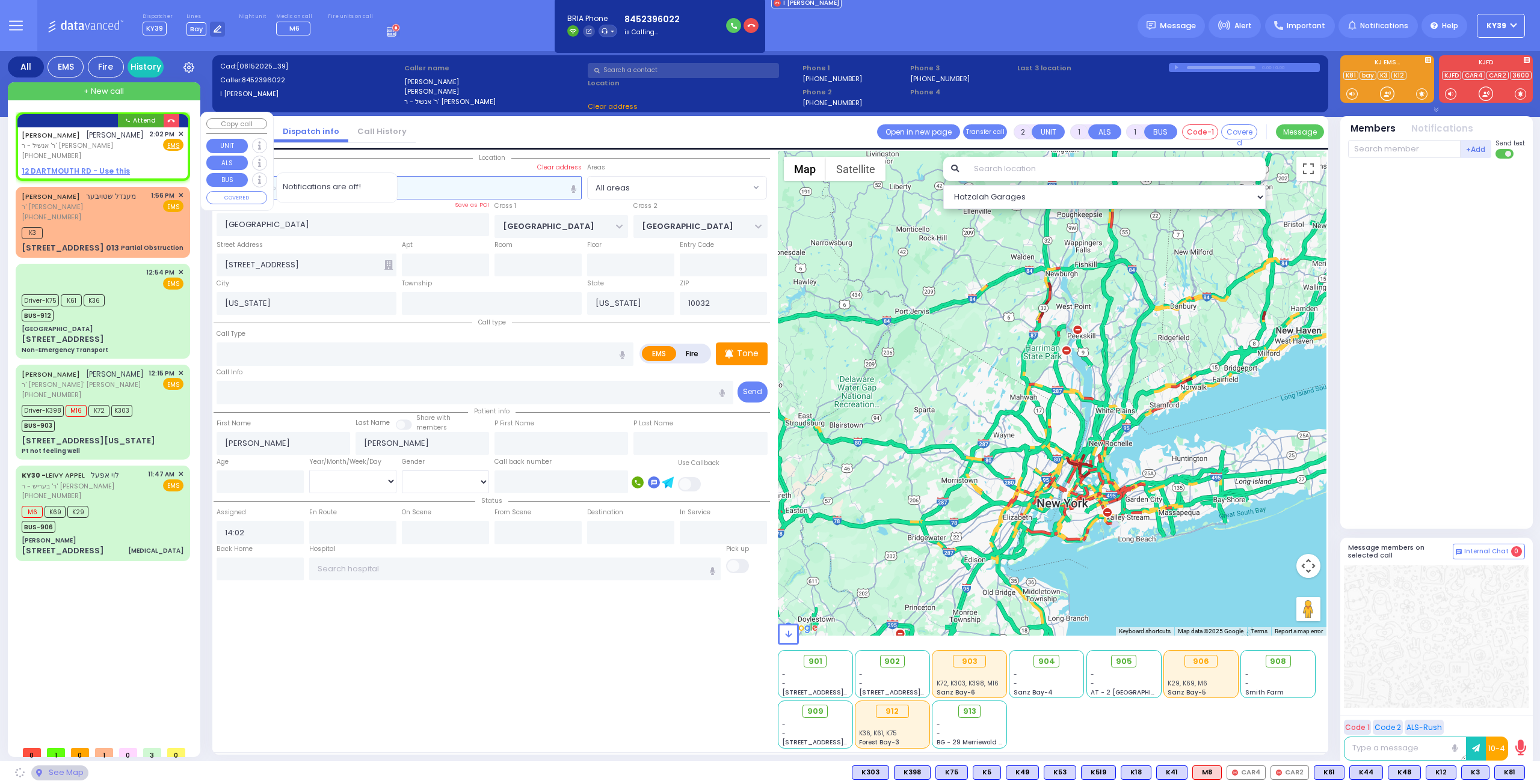
select select
radio input "true"
select select
select select "Hatzalah Garages"
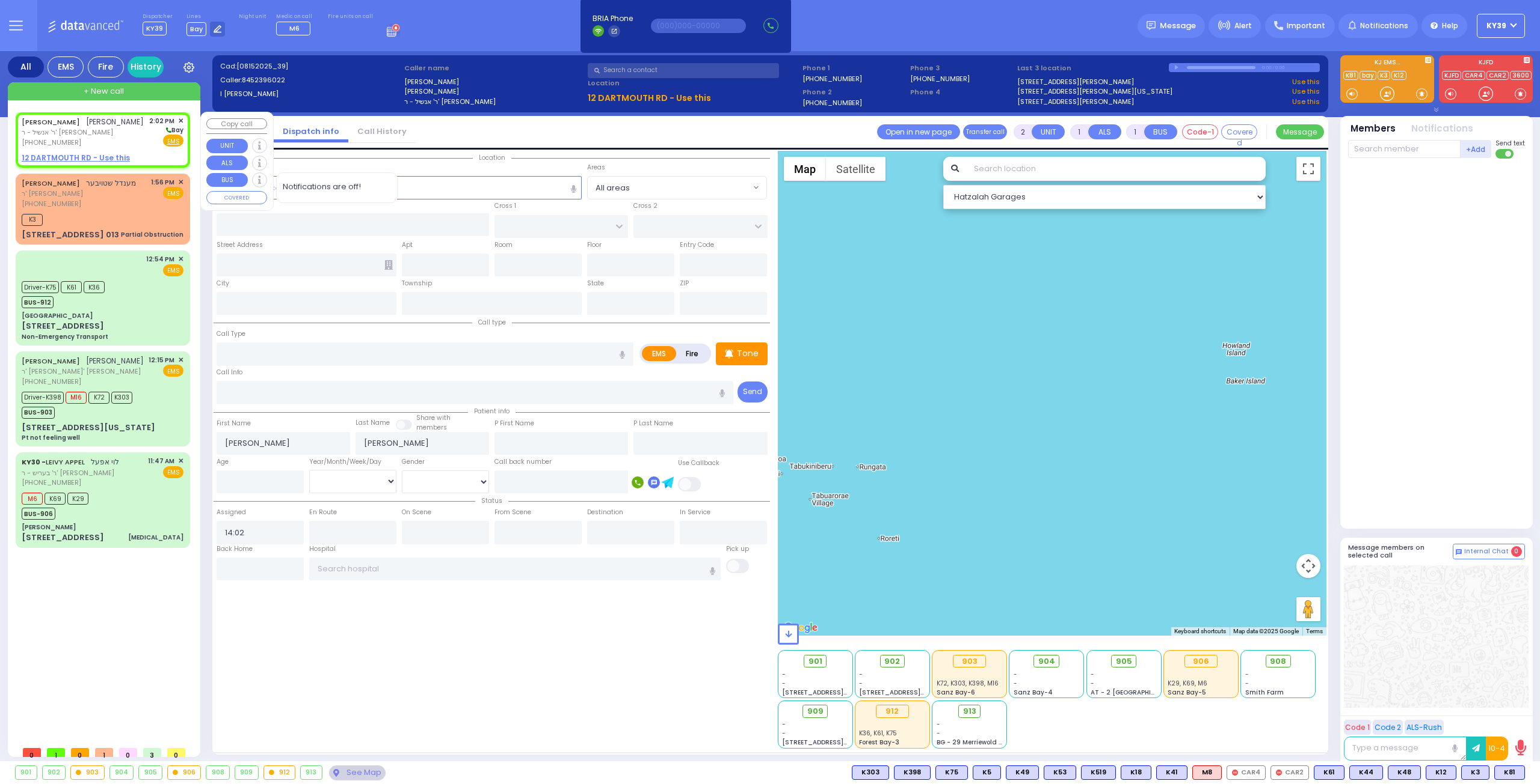
click at [131, 148] on div "[PHONE_NUMBER]" at bounding box center [82, 143] width 122 height 10
click at [140, 138] on span "ר' אנשיל - ר' [PERSON_NAME]" at bounding box center [82, 133] width 122 height 10
click at [78, 163] on u "12 DARTMOUTH RD - Use this" at bounding box center [75, 158] width 108 height 10
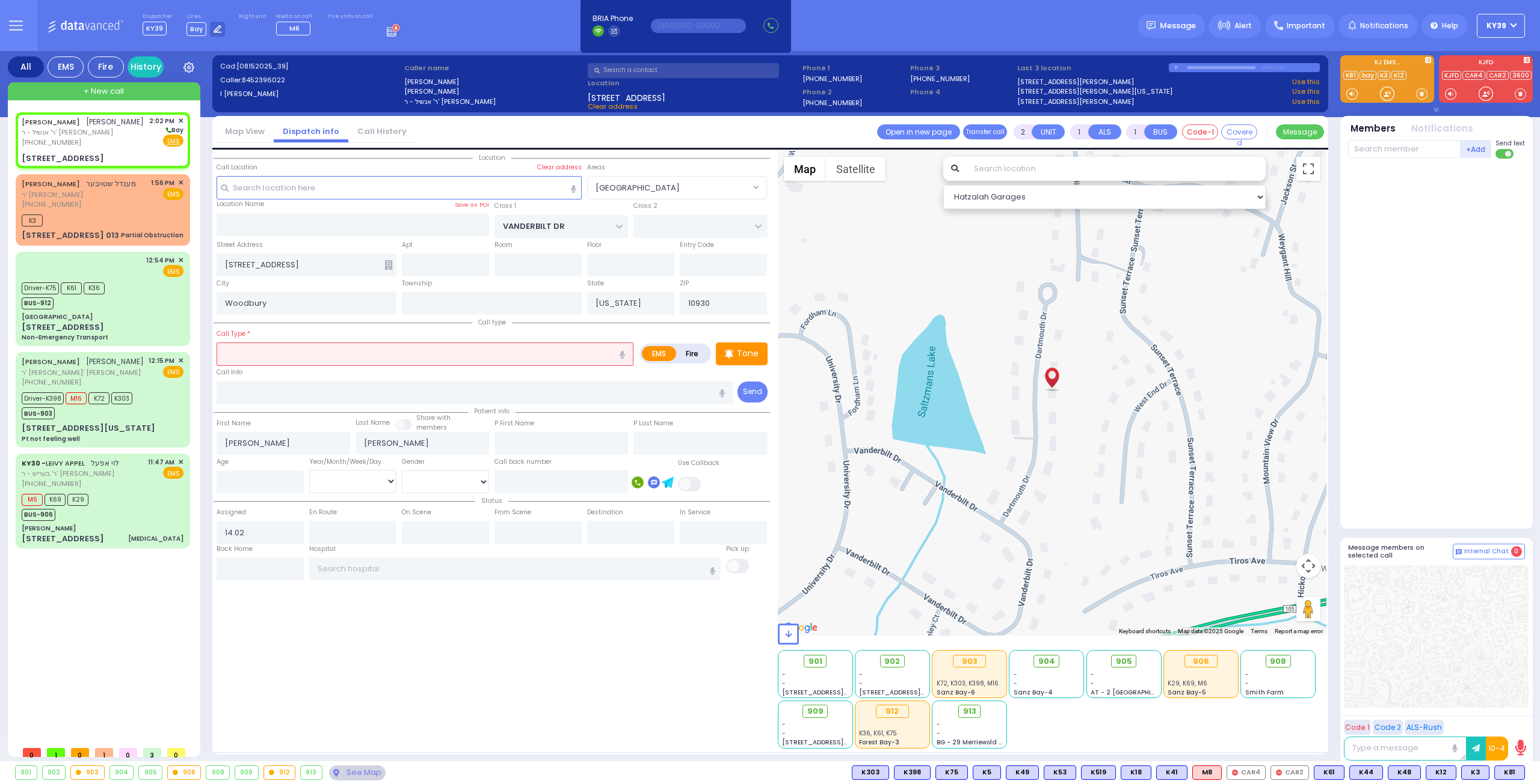
click at [325, 366] on div "Call Info" at bounding box center [475, 384] width 517 height 38
click at [346, 353] on input "text" at bounding box center [425, 354] width 417 height 23
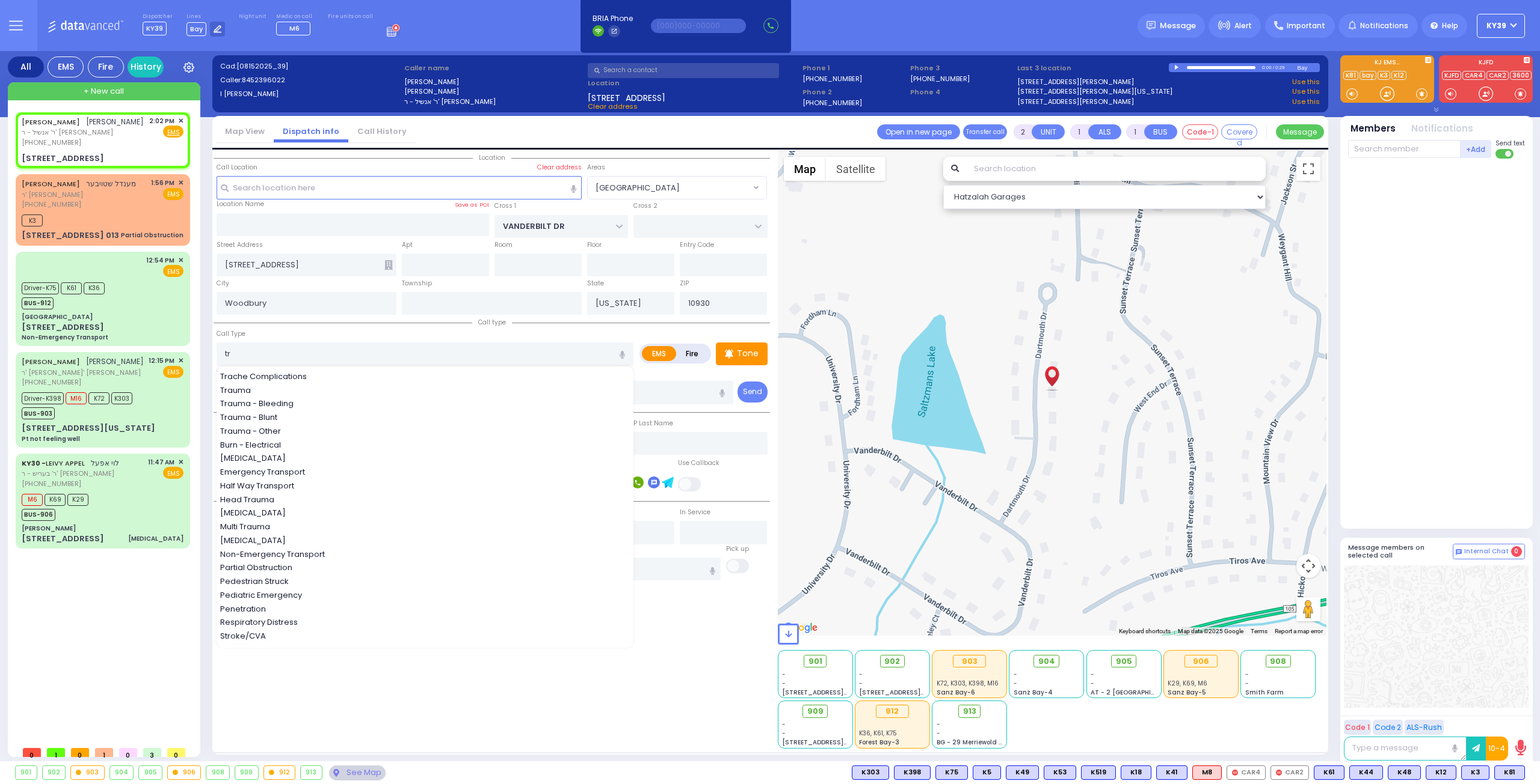
drag, startPoint x: 305, startPoint y: 387, endPoint x: 288, endPoint y: 383, distance: 17.5
click at [305, 384] on div "Trauma" at bounding box center [425, 390] width 411 height 12
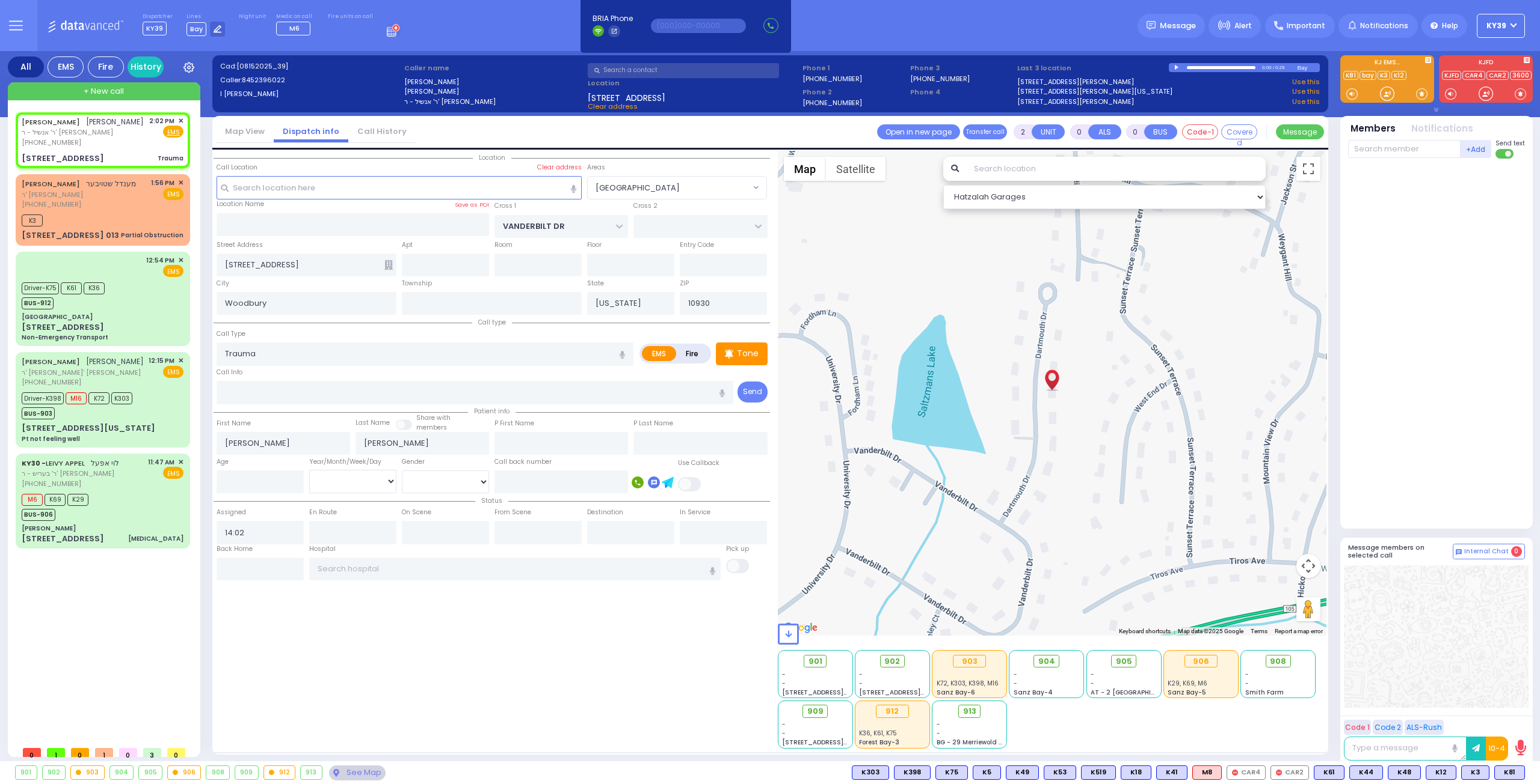
click at [76, 608] on div "[PERSON_NAME] [PERSON_NAME] ר' אנשיל - ר' [PERSON_NAME] [PHONE_NUMBER] 2:02 PM …" at bounding box center [105, 426] width 180 height 628
drag, startPoint x: 1513, startPoint y: 772, endPoint x: 1498, endPoint y: 762, distance: 18.0
click at [0, 0] on span "K87" at bounding box center [0, 0] width 0 height 0
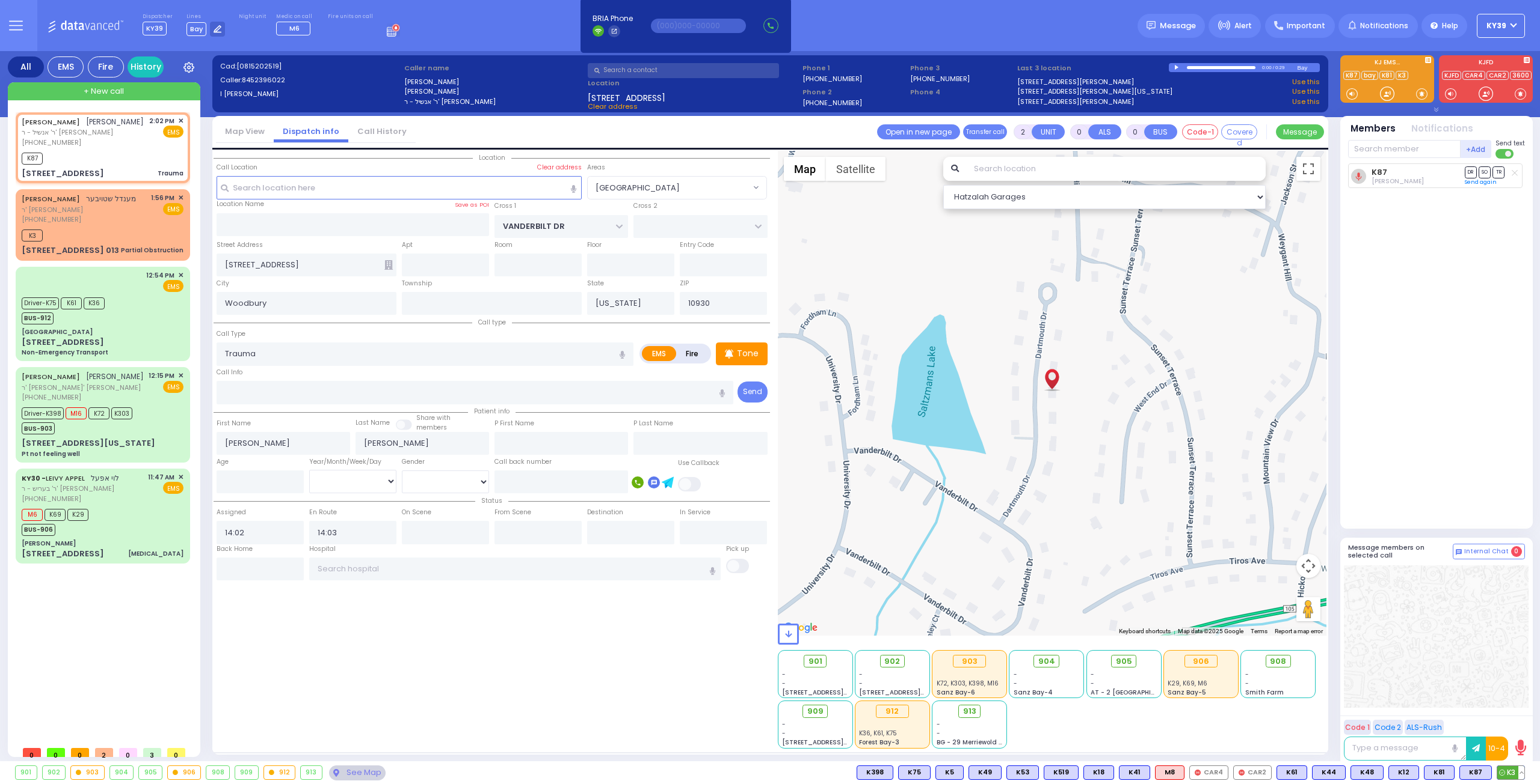
click at [1519, 773] on button at bounding box center [1520, 773] width 6 height 14
click at [1514, 718] on icon at bounding box center [1512, 719] width 13 height 13
click at [180, 203] on span "✕" at bounding box center [180, 198] width 5 height 10
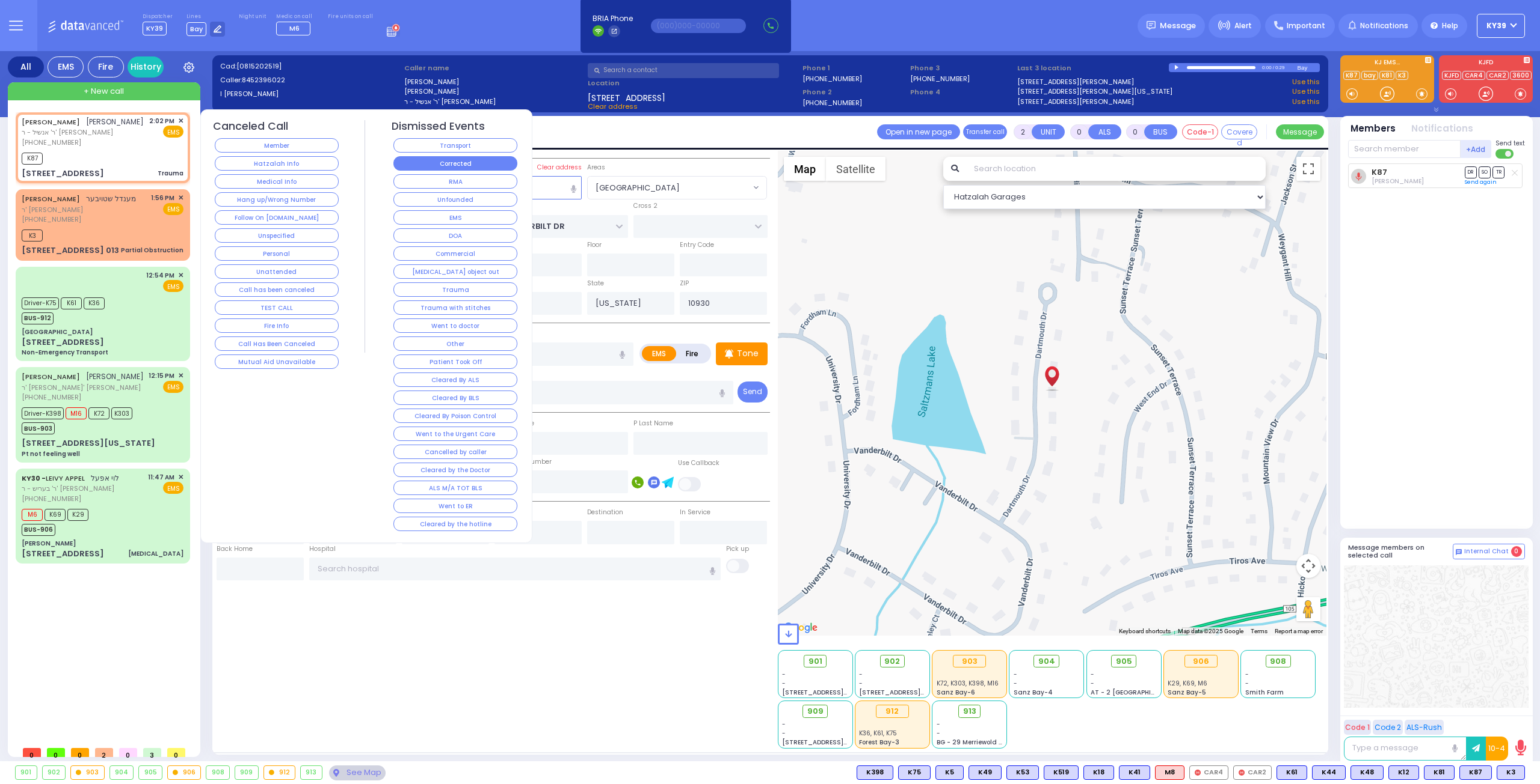
click at [477, 163] on button "Corrected" at bounding box center [455, 163] width 124 height 14
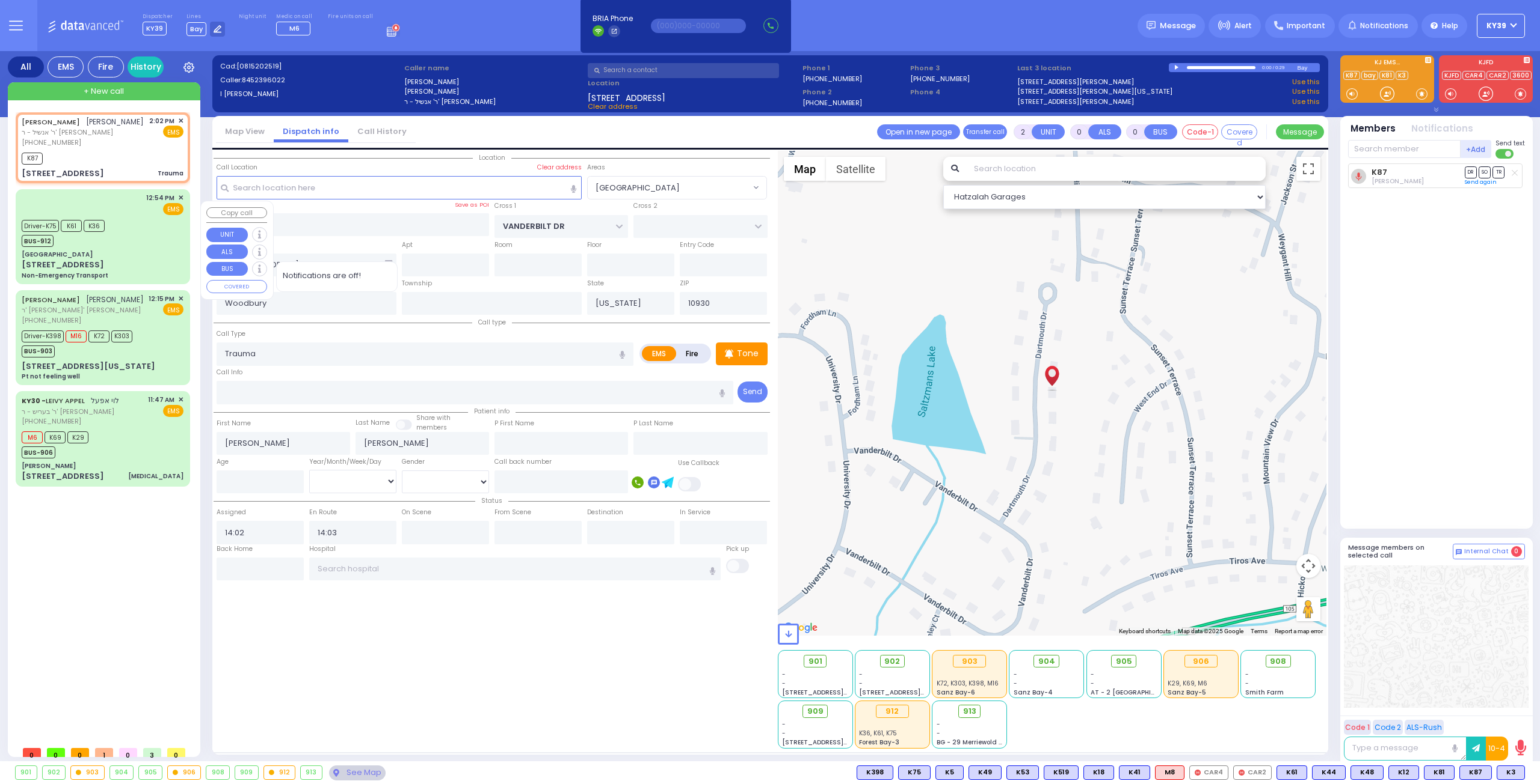
click at [150, 246] on div "Driver-K75 K61 K36 BUS-912" at bounding box center [102, 231] width 162 height 30
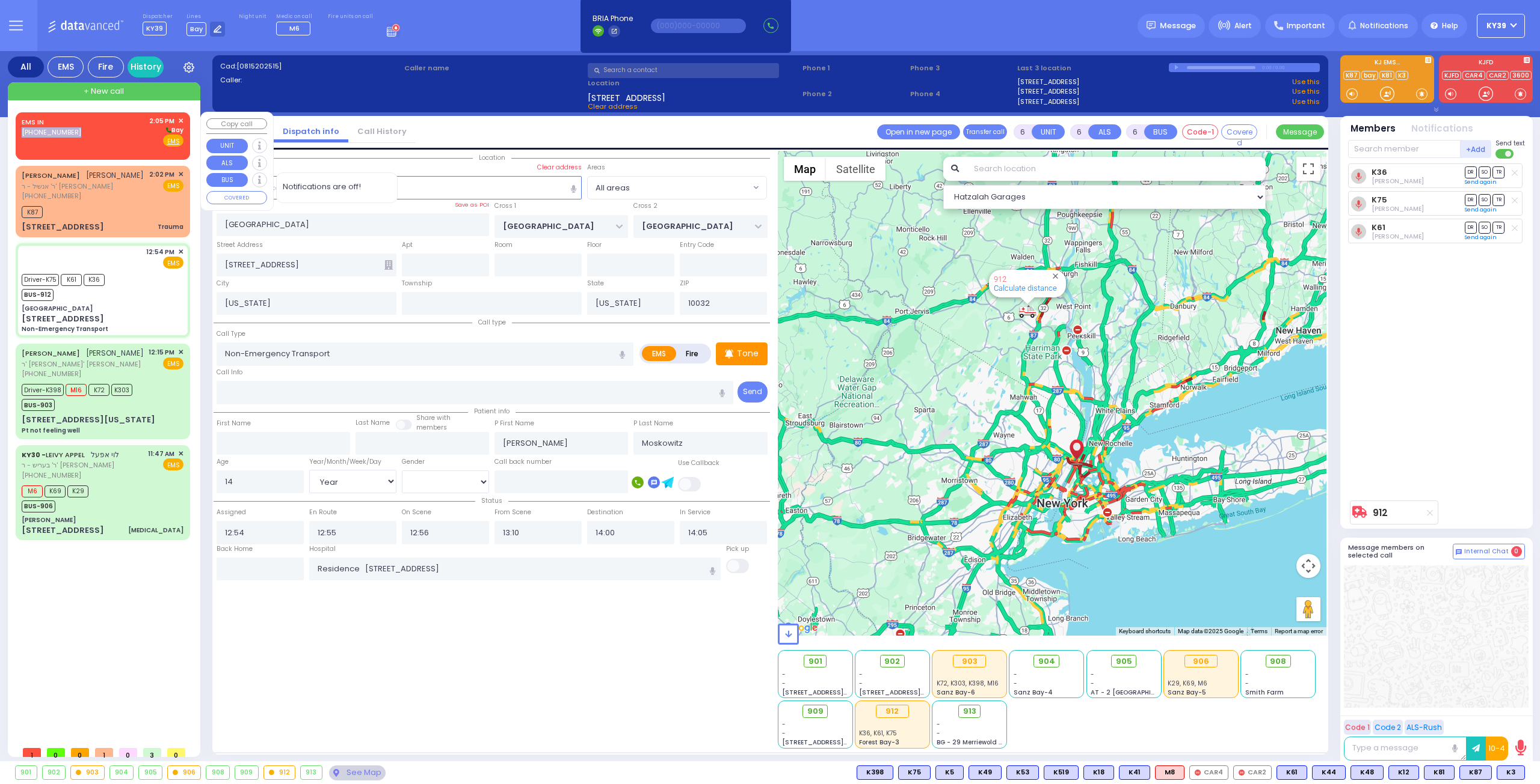
drag, startPoint x: 100, startPoint y: 126, endPoint x: 92, endPoint y: 128, distance: 8.2
click at [93, 128] on div "EMS IN [PHONE_NUMBER] 2:05 PM ✕ [GEOGRAPHIC_DATA] EMS" at bounding box center [102, 131] width 162 height 31
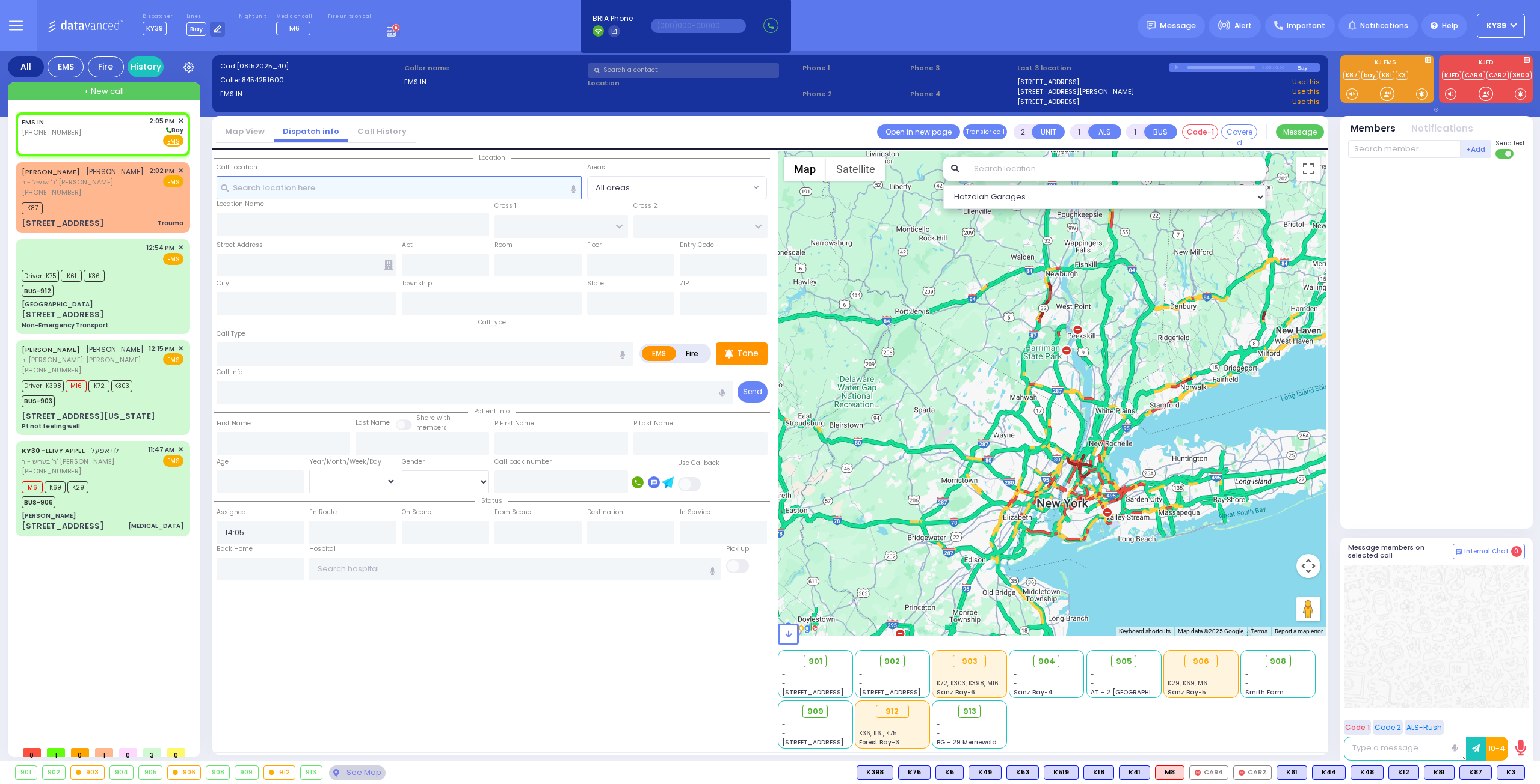
drag, startPoint x: 319, startPoint y: 195, endPoint x: 328, endPoint y: 196, distance: 9.1
click at [328, 196] on input "text" at bounding box center [399, 187] width 366 height 23
drag, startPoint x: 315, startPoint y: 190, endPoint x: 358, endPoint y: 245, distance: 69.8
click at [358, 245] on div "Location All areas" at bounding box center [492, 449] width 556 height 598
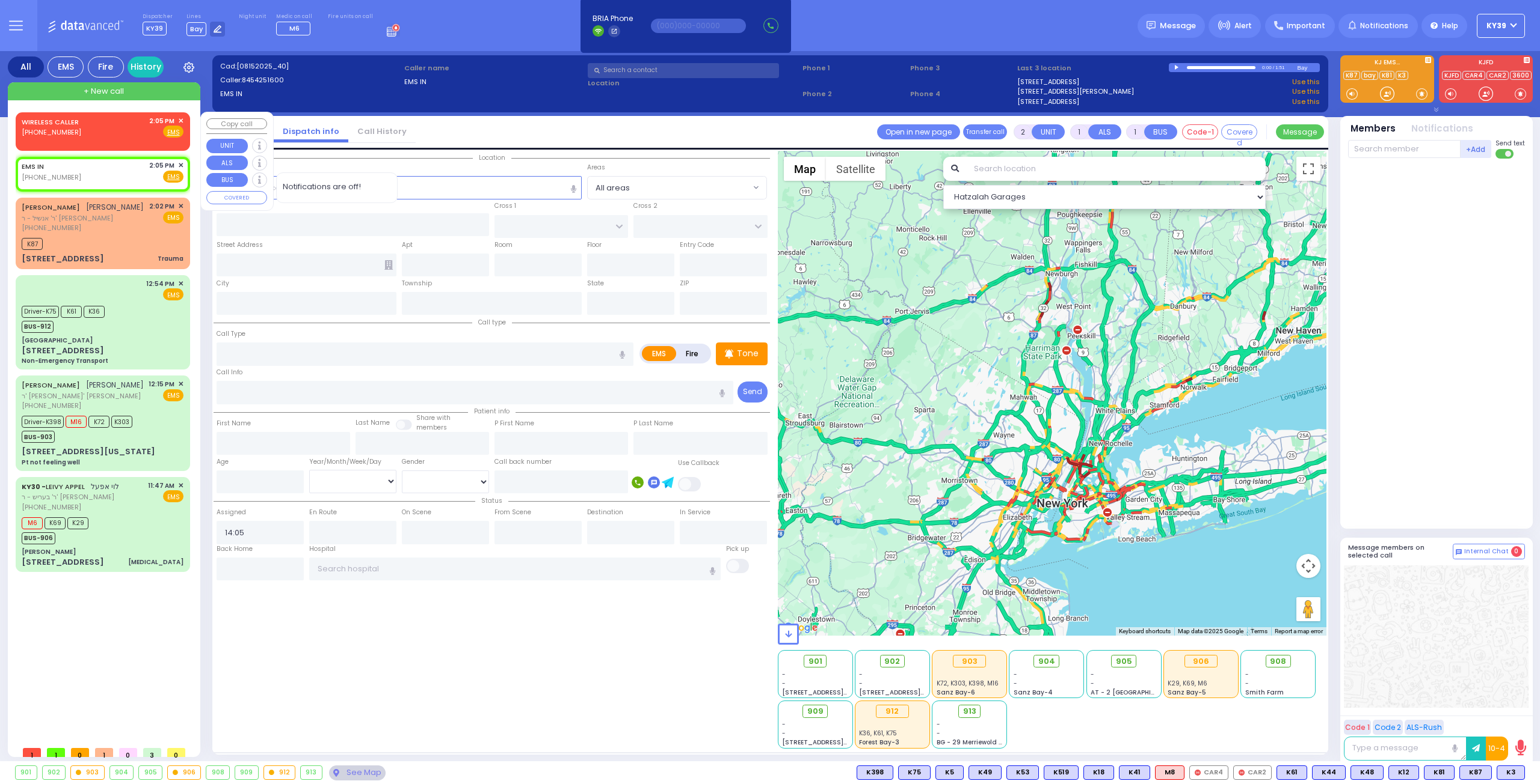
drag, startPoint x: 101, startPoint y: 130, endPoint x: 110, endPoint y: 130, distance: 9.0
click at [110, 130] on div "WIRELESS CALLER [PHONE_NUMBER] 2:05 PM ✕ Fire EMS" at bounding box center [102, 127] width 162 height 22
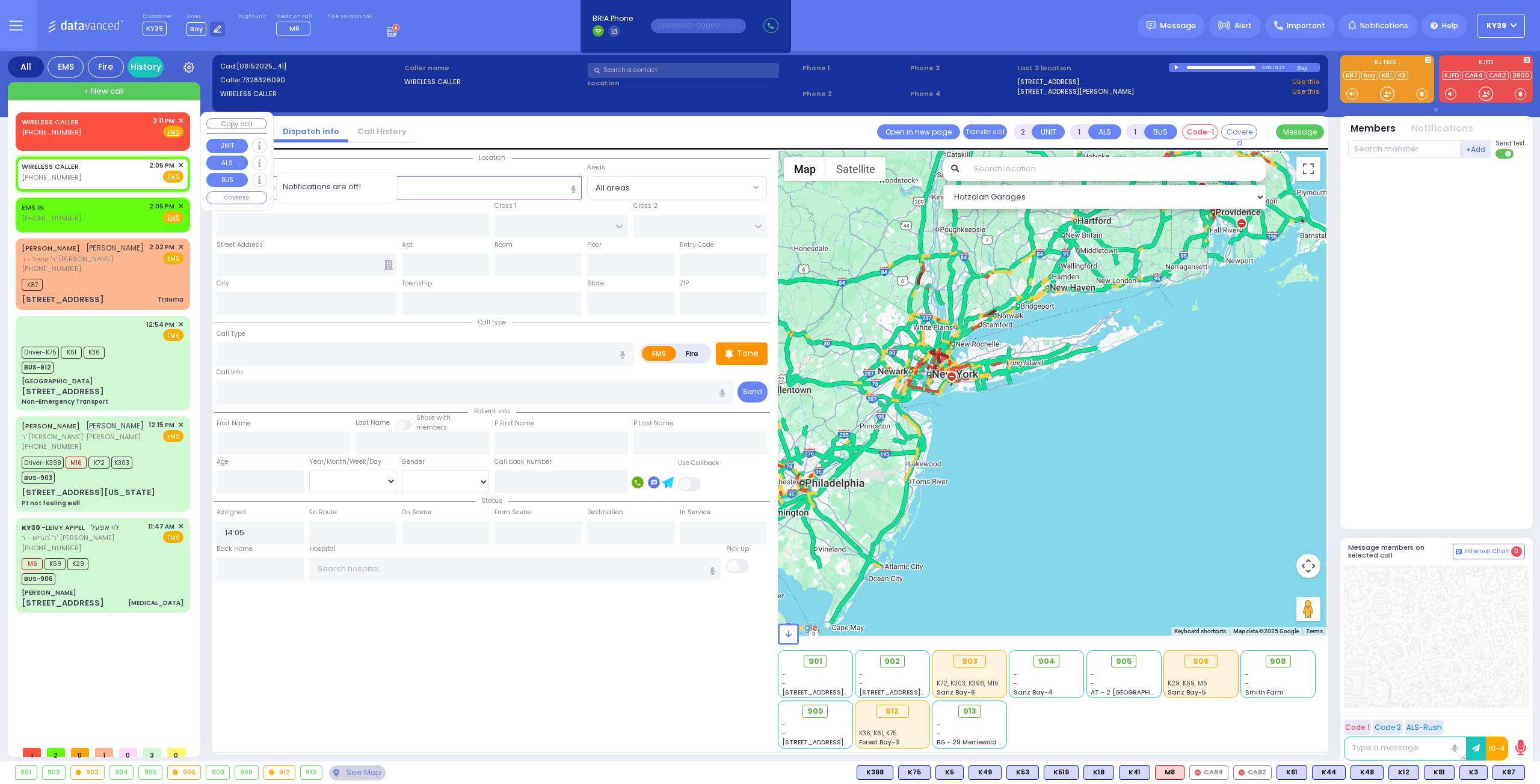
click at [180, 119] on span "✕" at bounding box center [180, 121] width 5 height 10
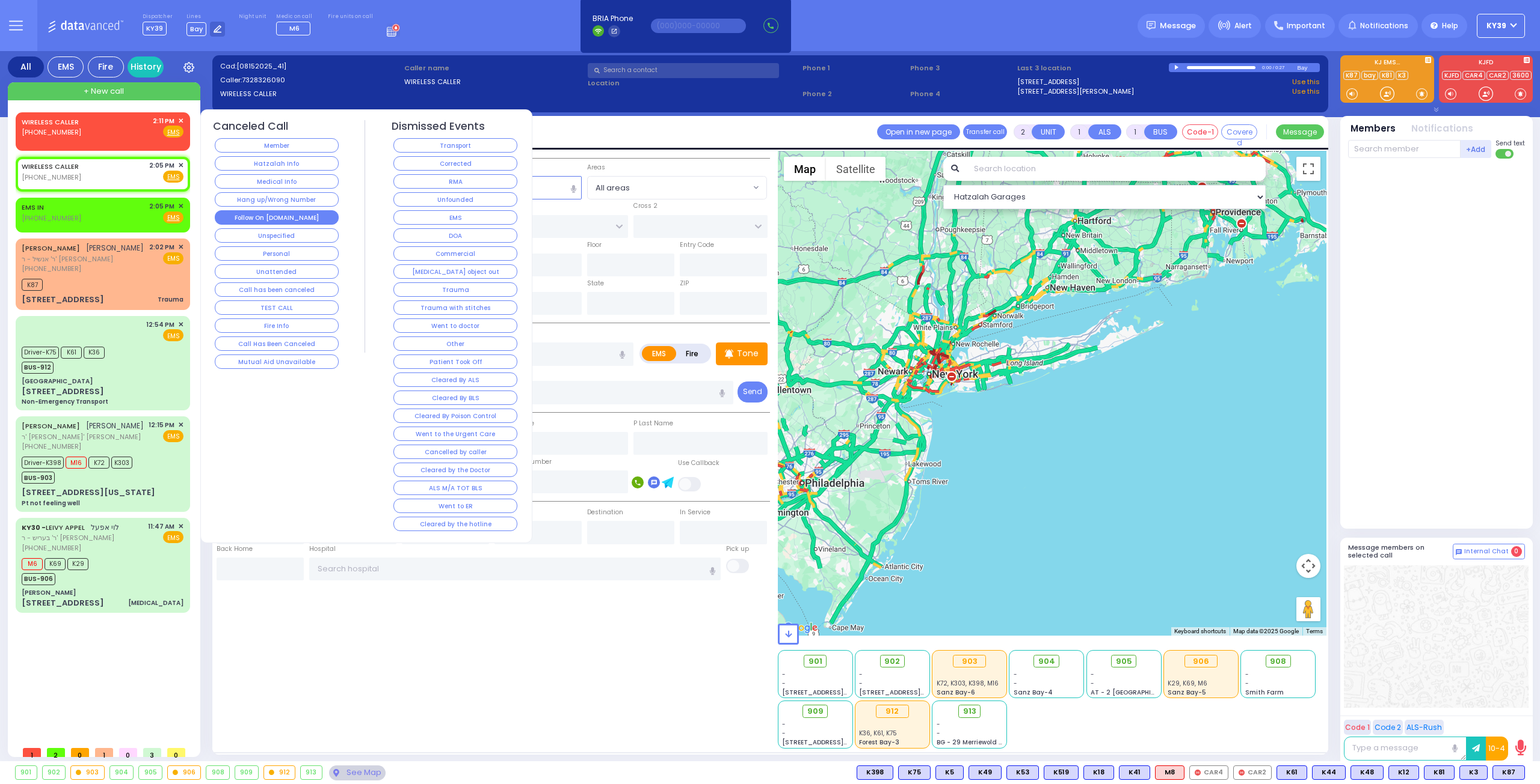
click at [296, 216] on button "Follow On [DOMAIN_NAME]" at bounding box center [277, 217] width 124 height 14
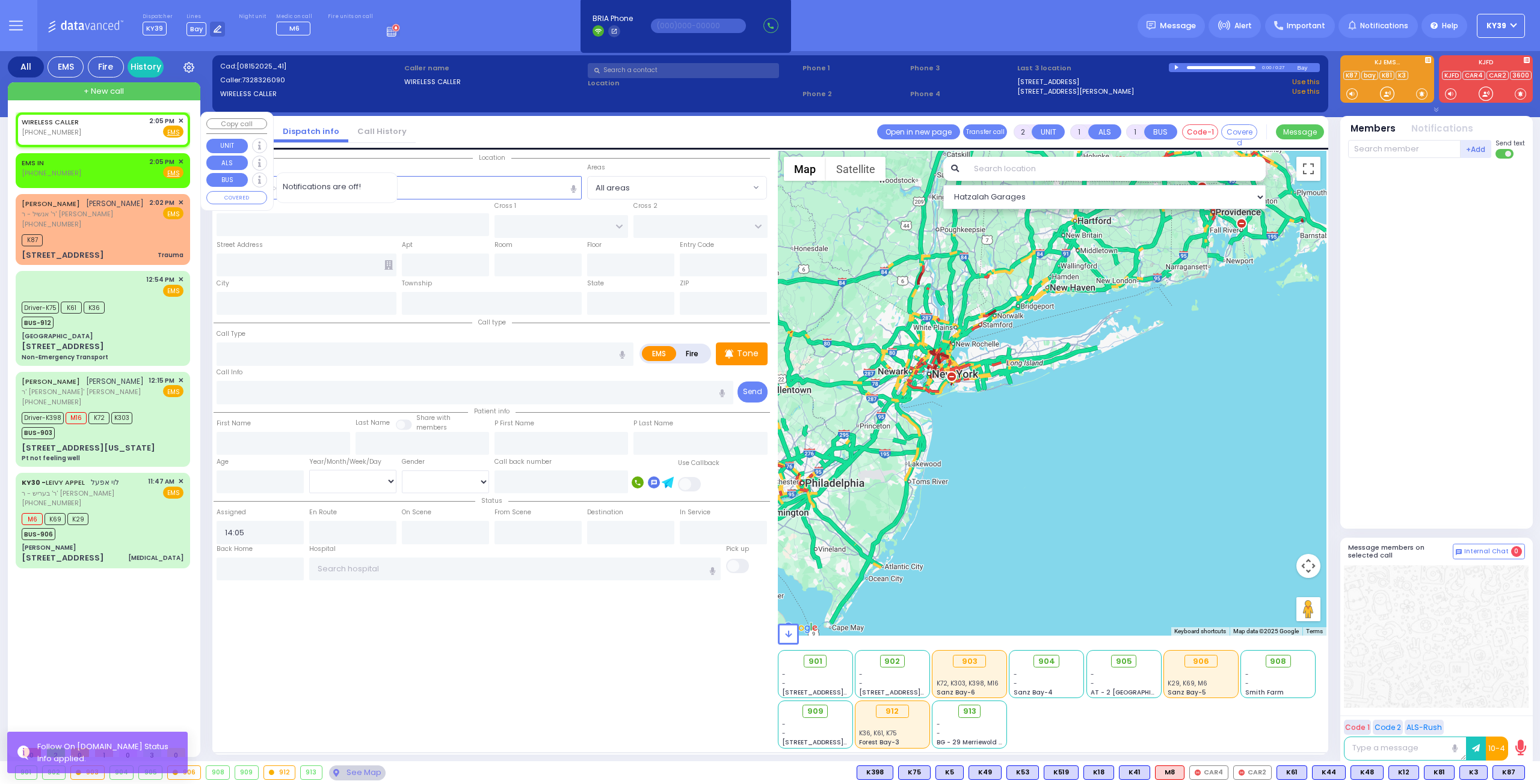
click at [185, 117] on div "WIRELESS CALLER [PHONE_NUMBER] 2:05 PM ✕ Fire EMS" at bounding box center [102, 129] width 169 height 31
click at [180, 121] on span "✕" at bounding box center [180, 121] width 5 height 10
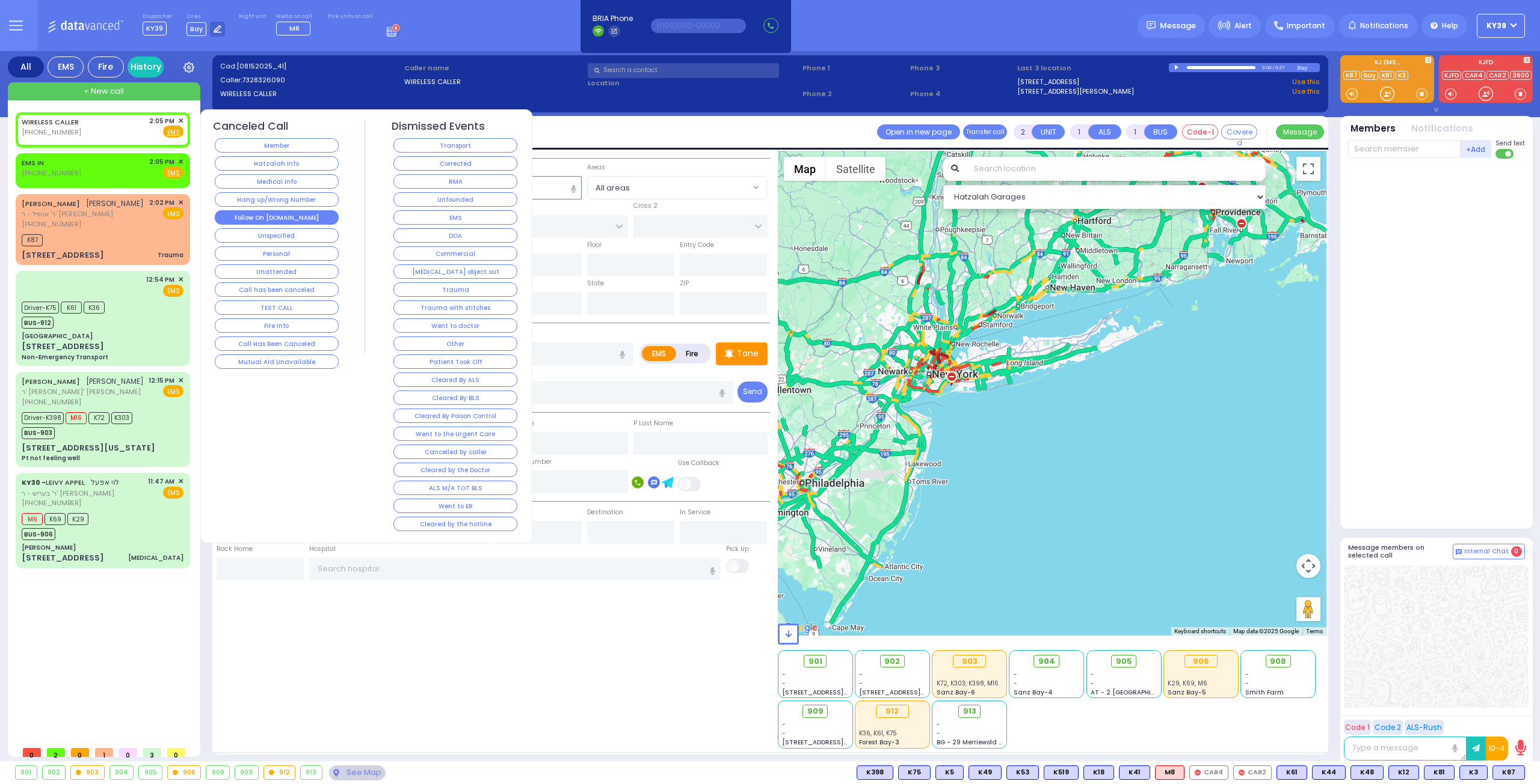
click at [293, 217] on button "Follow On [DOMAIN_NAME]" at bounding box center [277, 217] width 124 height 14
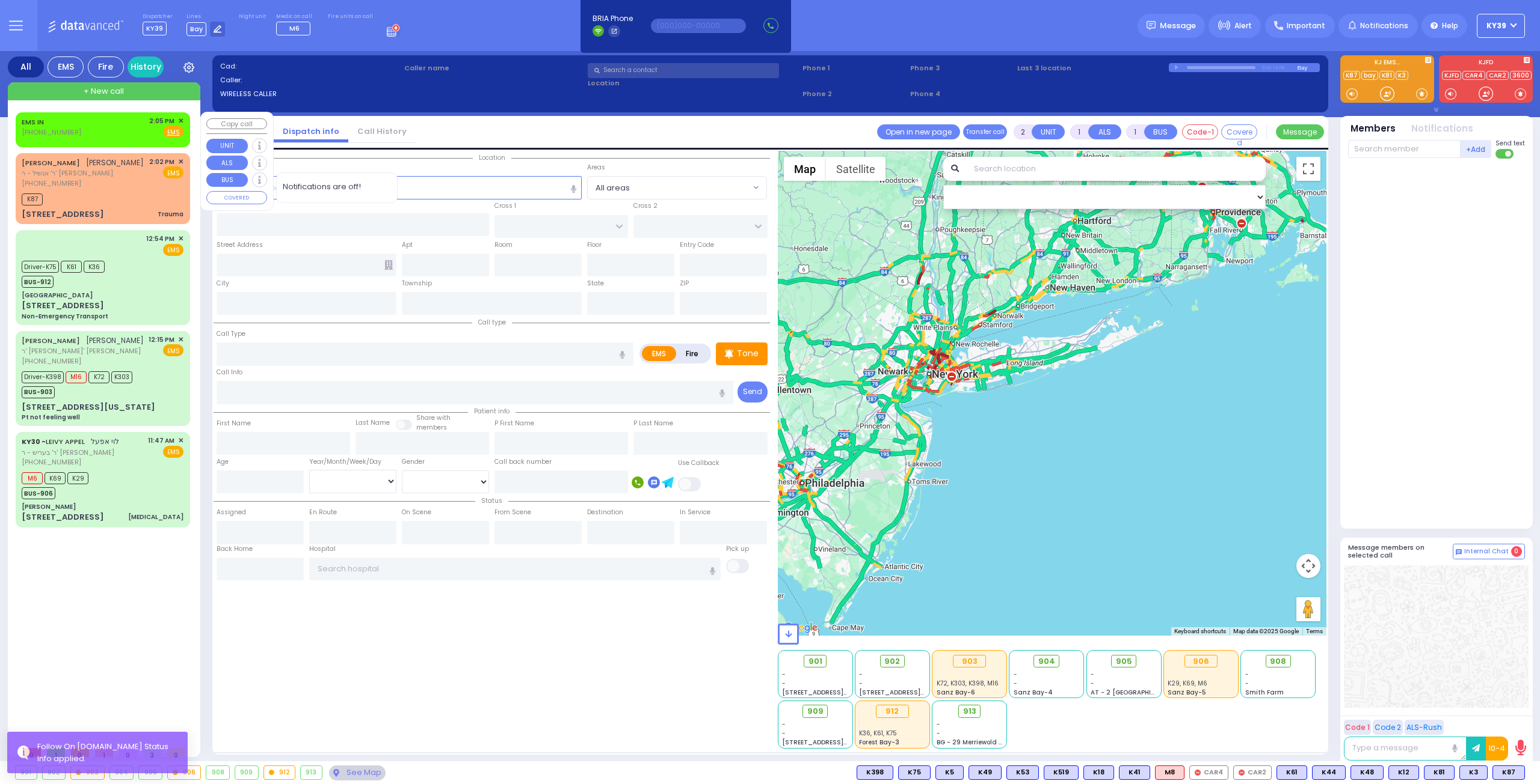
click at [120, 134] on div "EMS IN [PHONE_NUMBER] 2:05 PM ✕ Fire EMS" at bounding box center [102, 127] width 162 height 22
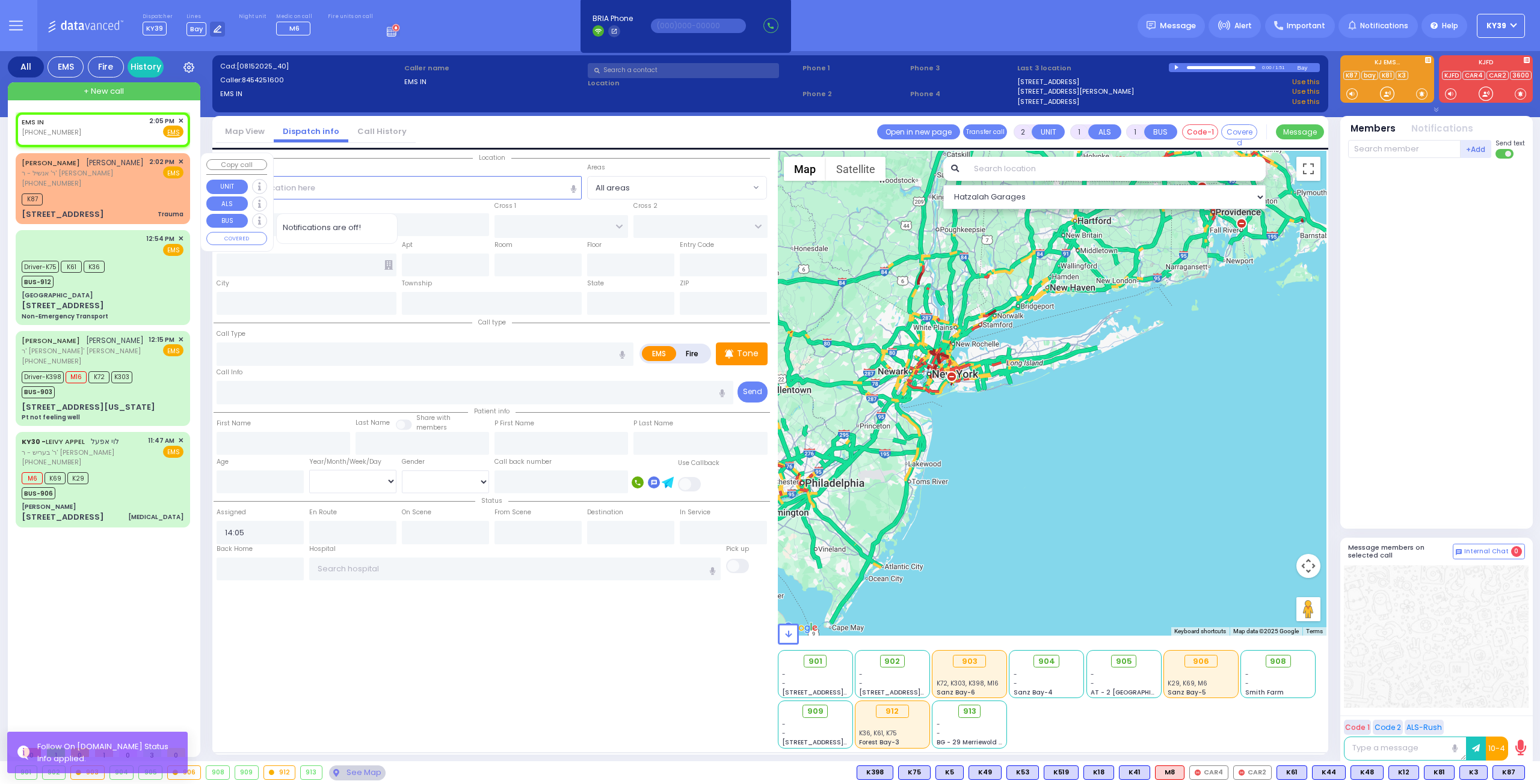
click at [148, 184] on div "[PERSON_NAME] [PERSON_NAME] ר' אנשיל - ר' [PERSON_NAME] [PHONE_NUMBER] 2:02 PM …" at bounding box center [102, 172] width 162 height 31
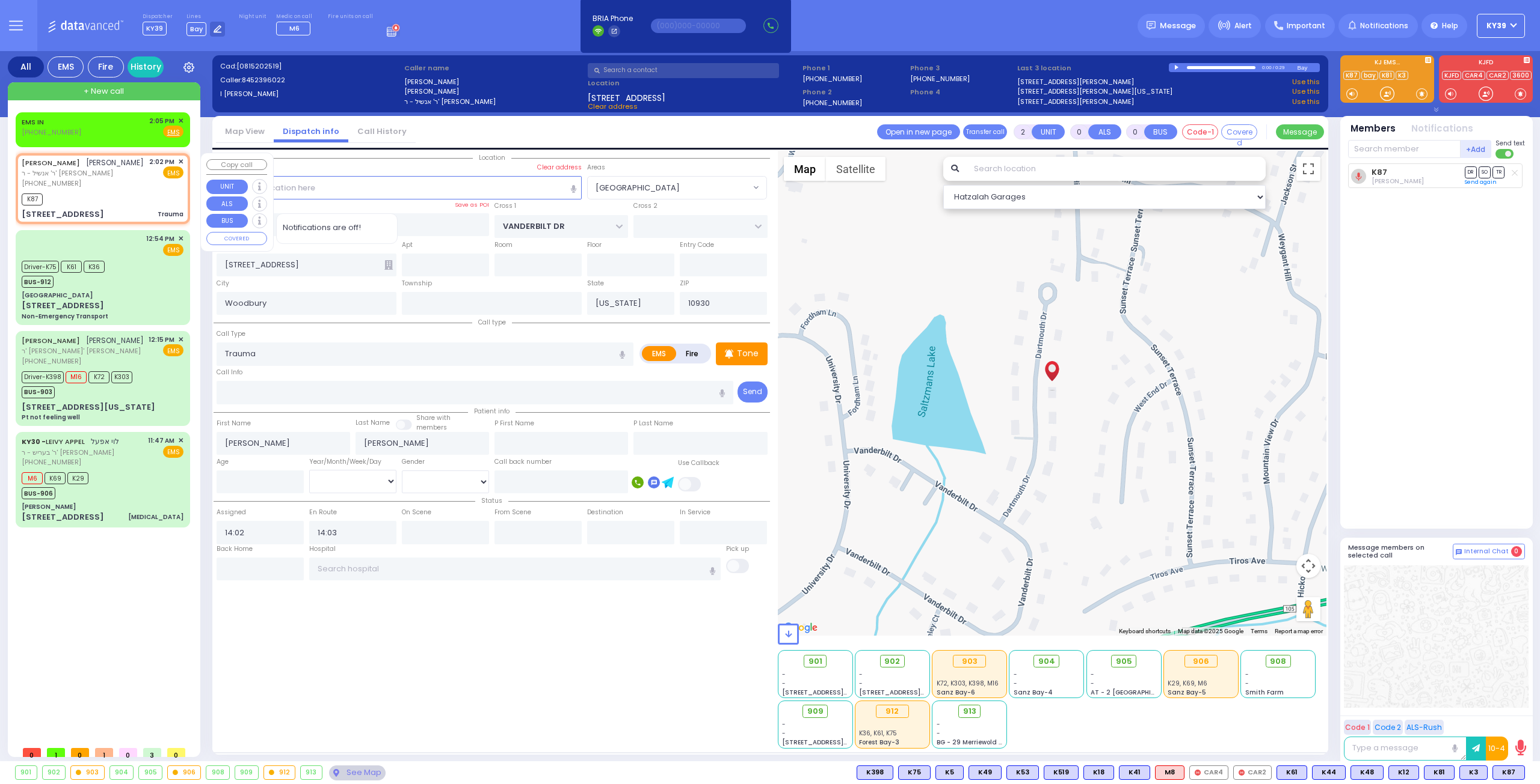
click at [182, 160] on span "✕" at bounding box center [180, 162] width 5 height 10
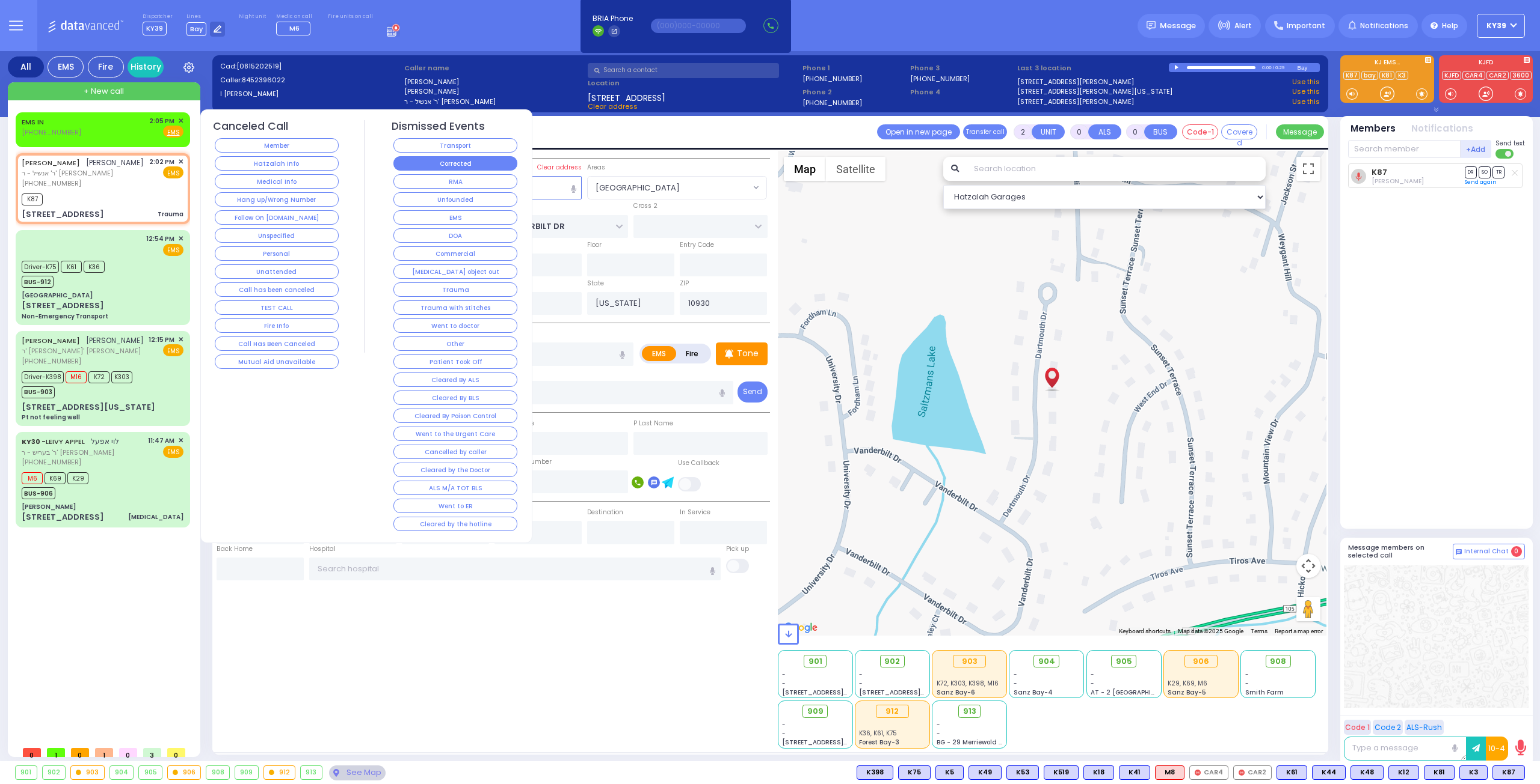
click at [477, 163] on button "Corrected" at bounding box center [455, 163] width 124 height 14
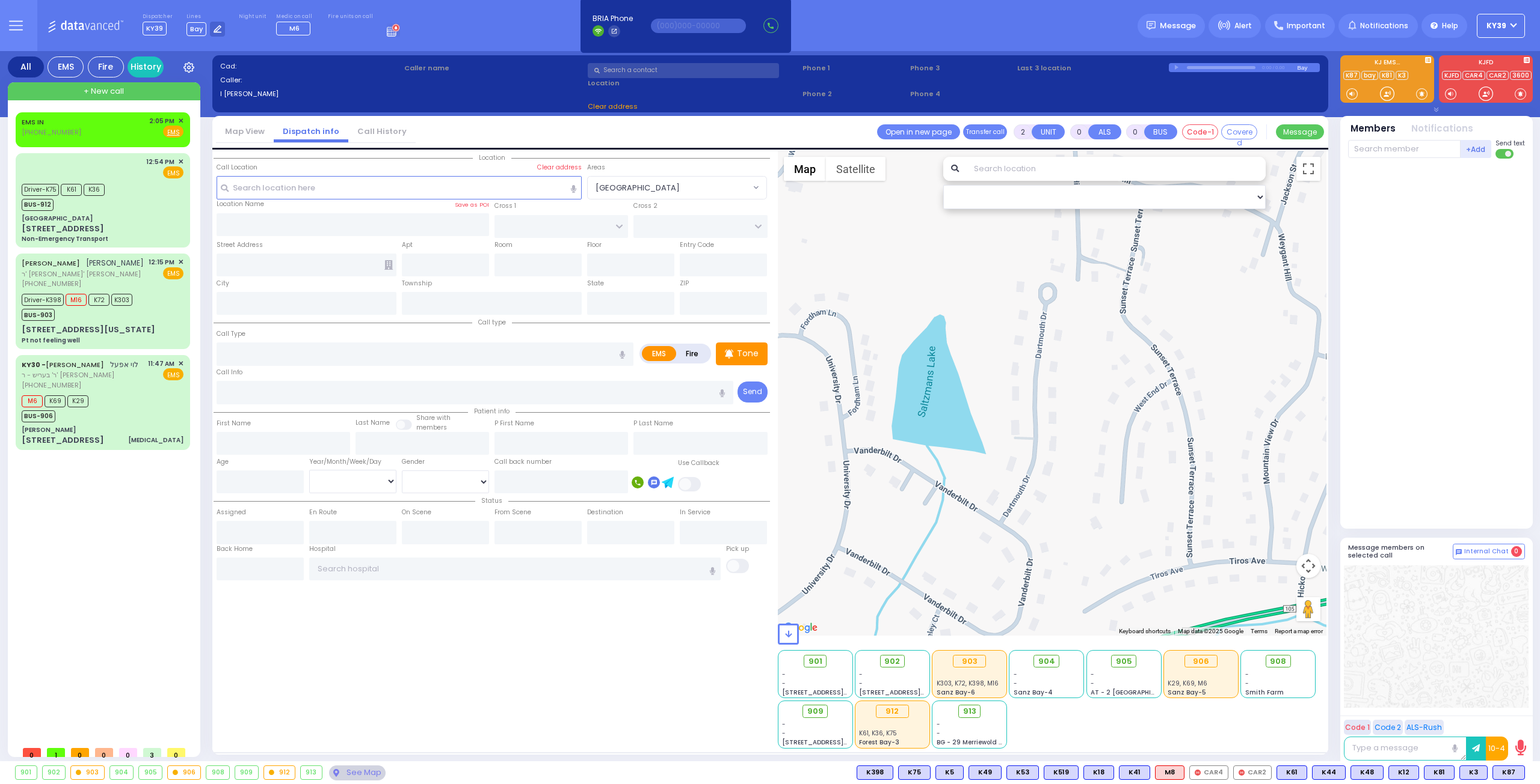
select select
click at [131, 189] on div "Driver-K75 K61 K36 BUS-912" at bounding box center [102, 196] width 162 height 30
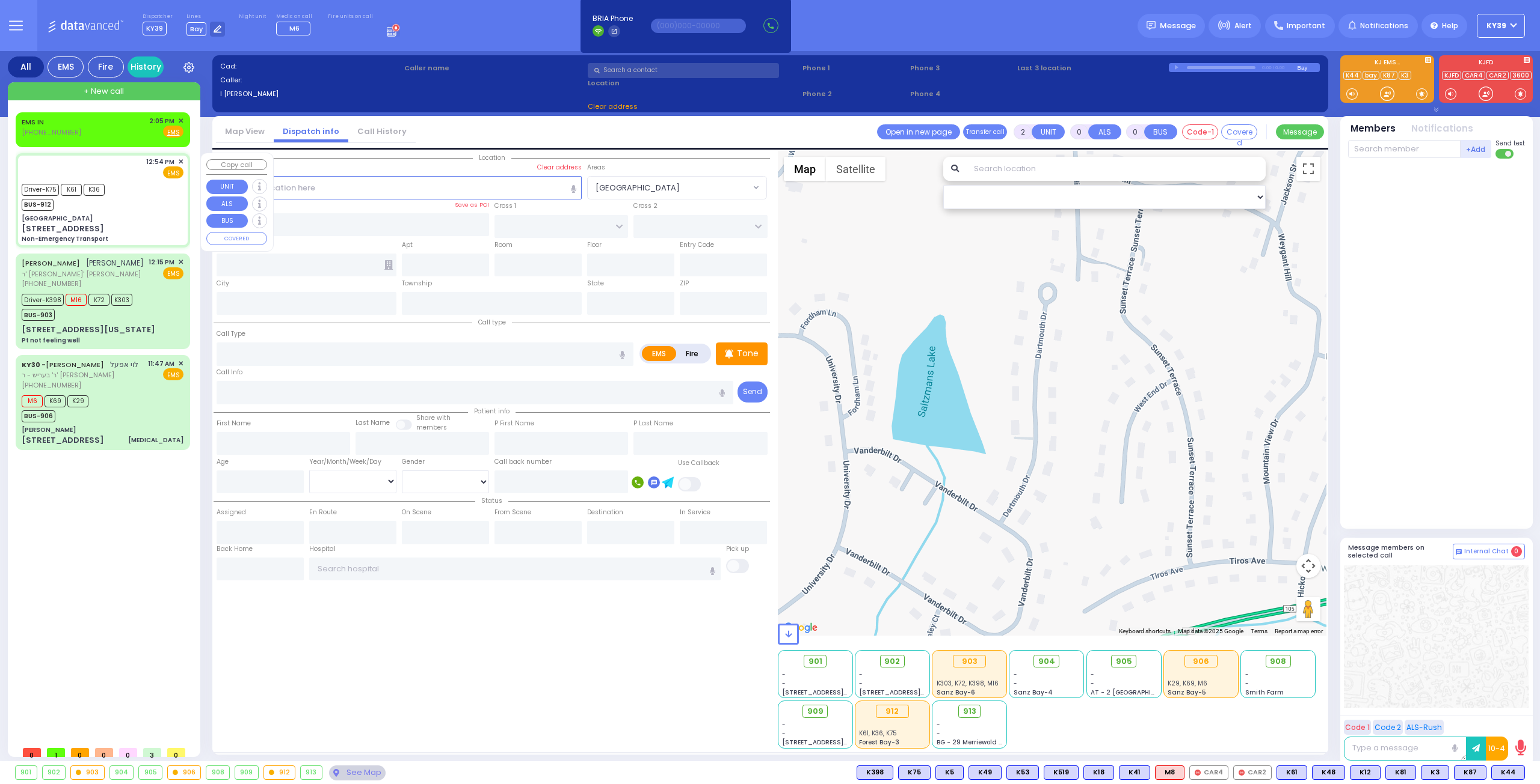
type input "6"
select select
type input "Non-Emergency Transport"
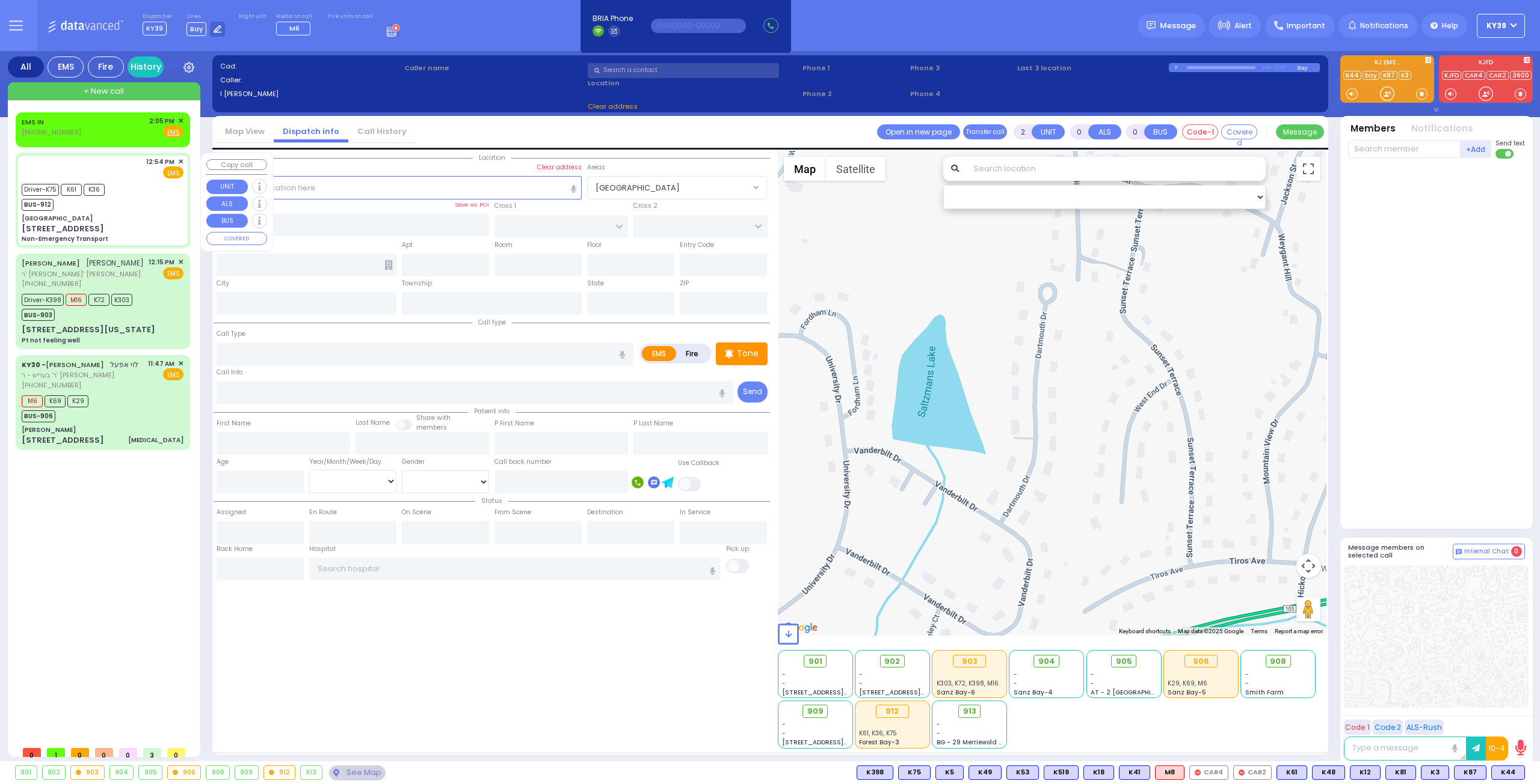
radio input "true"
type input "[PERSON_NAME]"
type input "Moskowitz"
type input "14"
select select "Year"
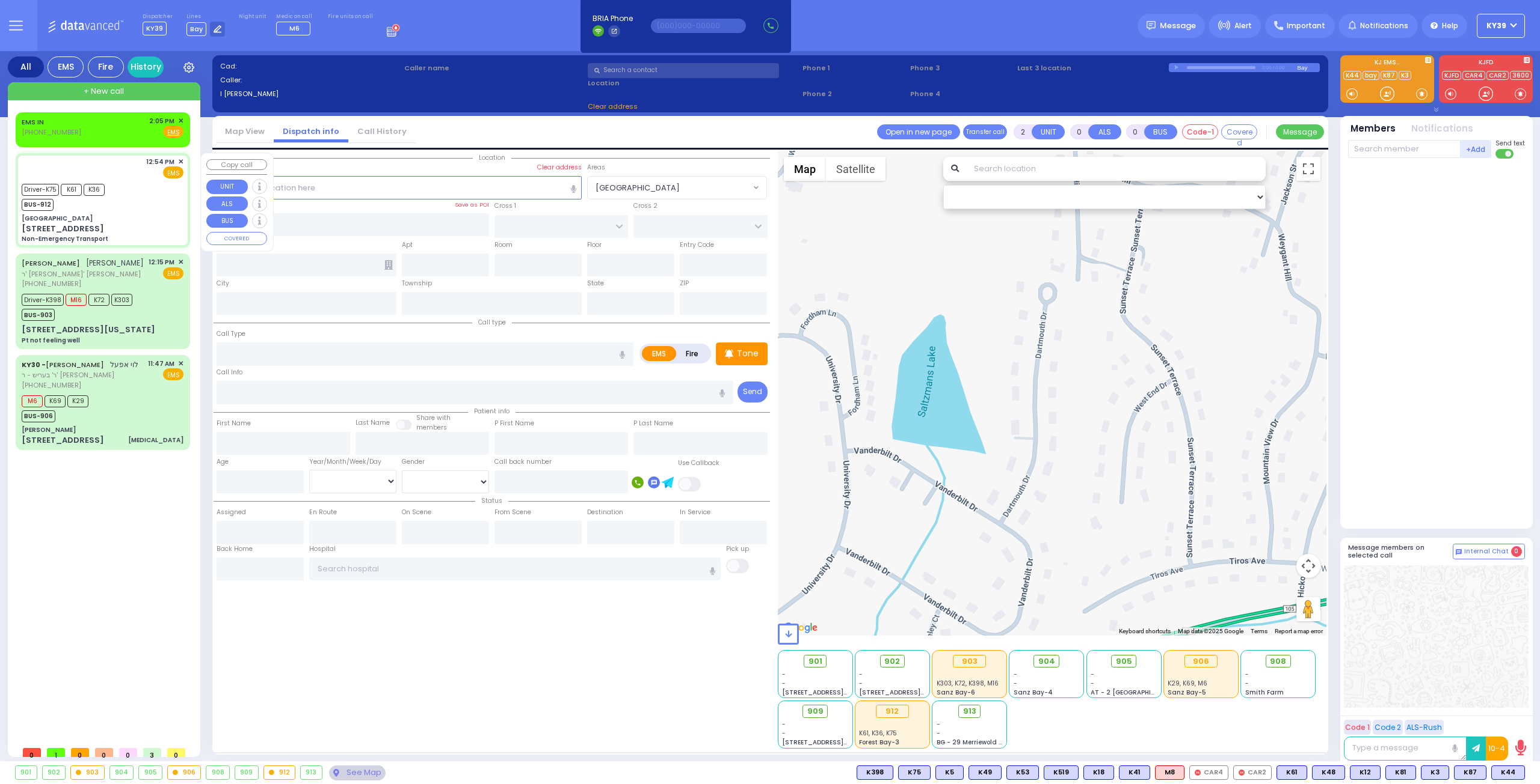
select select "[DEMOGRAPHIC_DATA]"
type input "12:54"
type input "12:55"
type input "12:56"
type input "13:10"
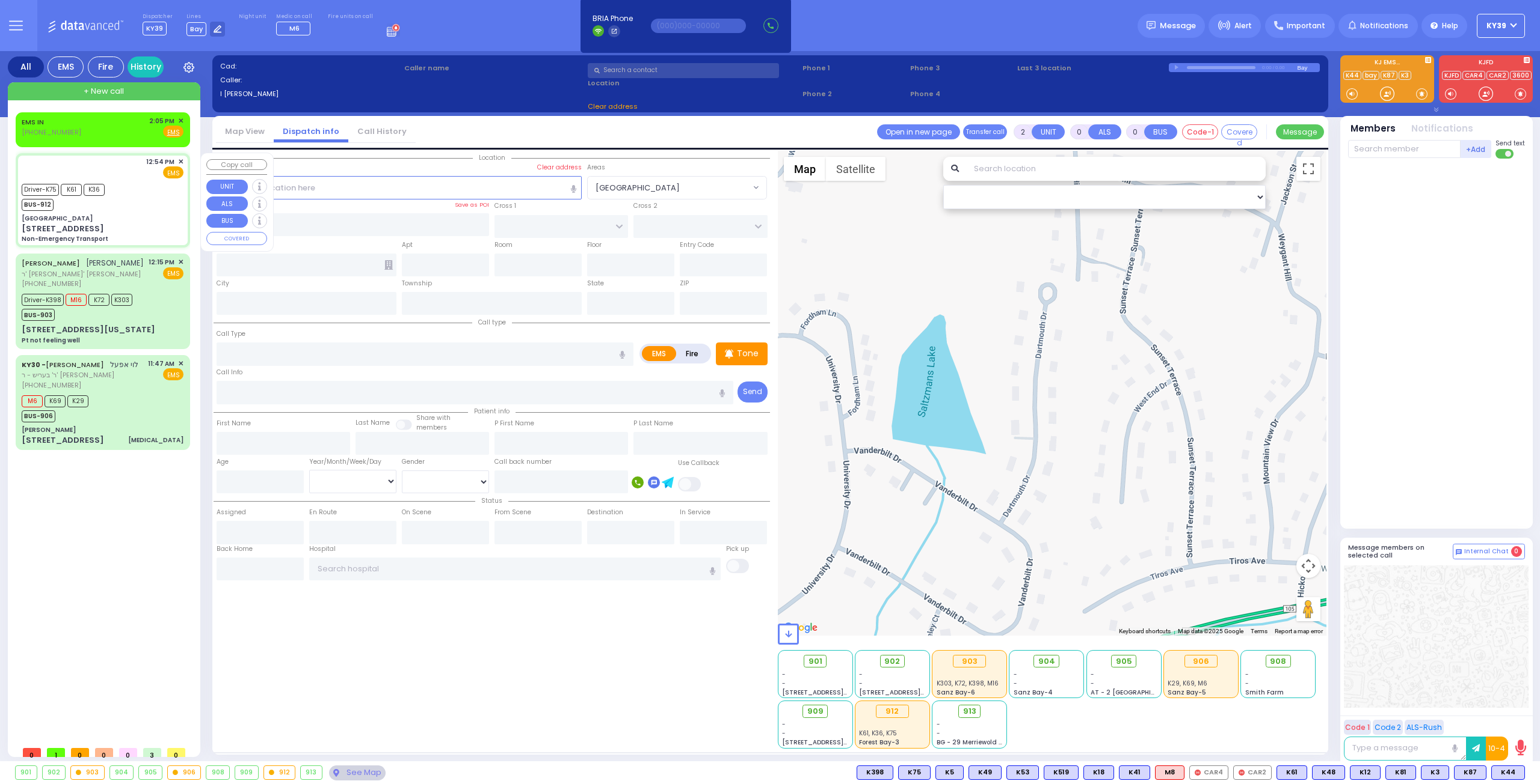
type input "14:00"
type input "14:05"
type input "Residence [STREET_ADDRESS]"
select select "Hatzalah Garages"
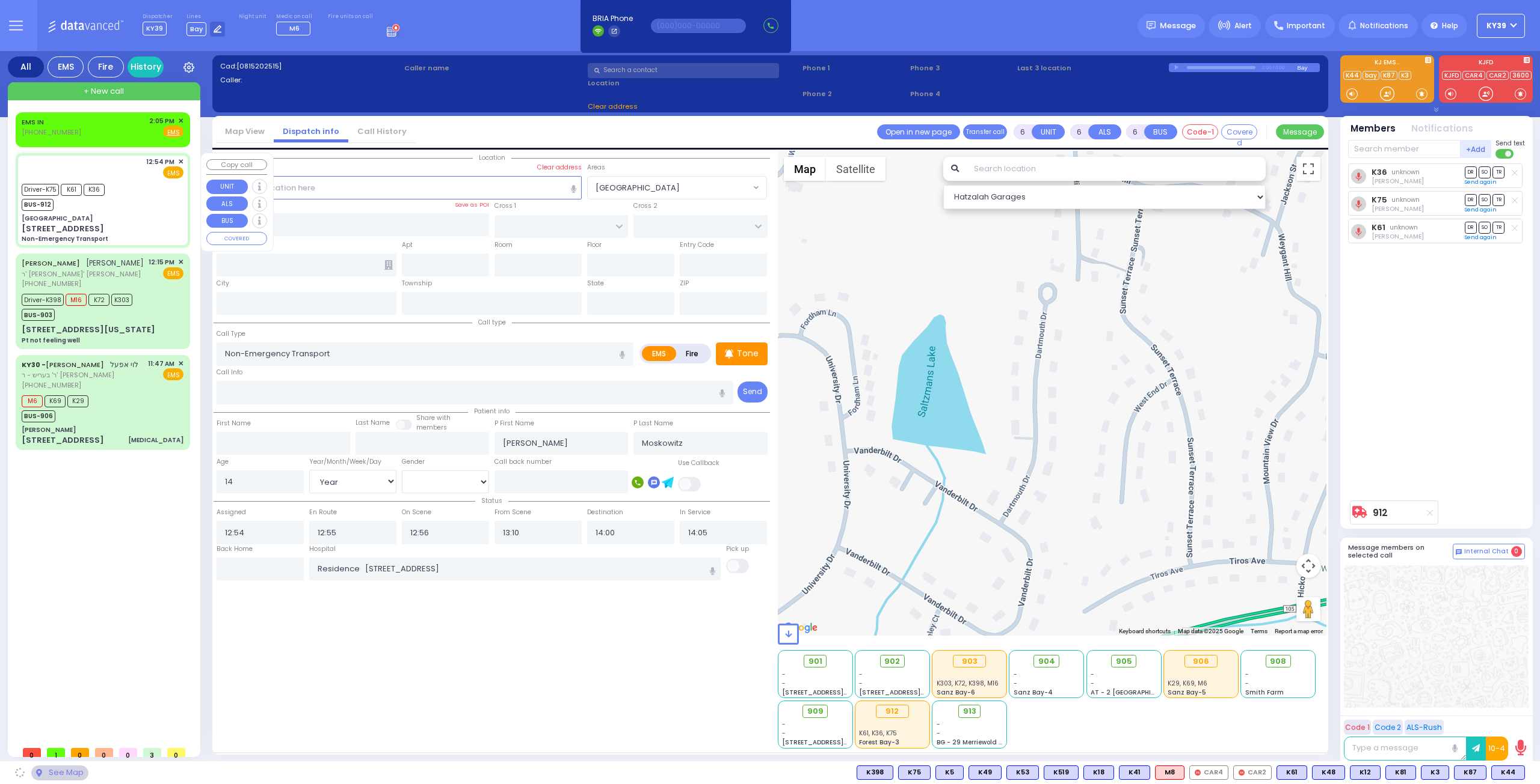
type input "[GEOGRAPHIC_DATA]"
type input "[STREET_ADDRESS]"
type input "[US_STATE]"
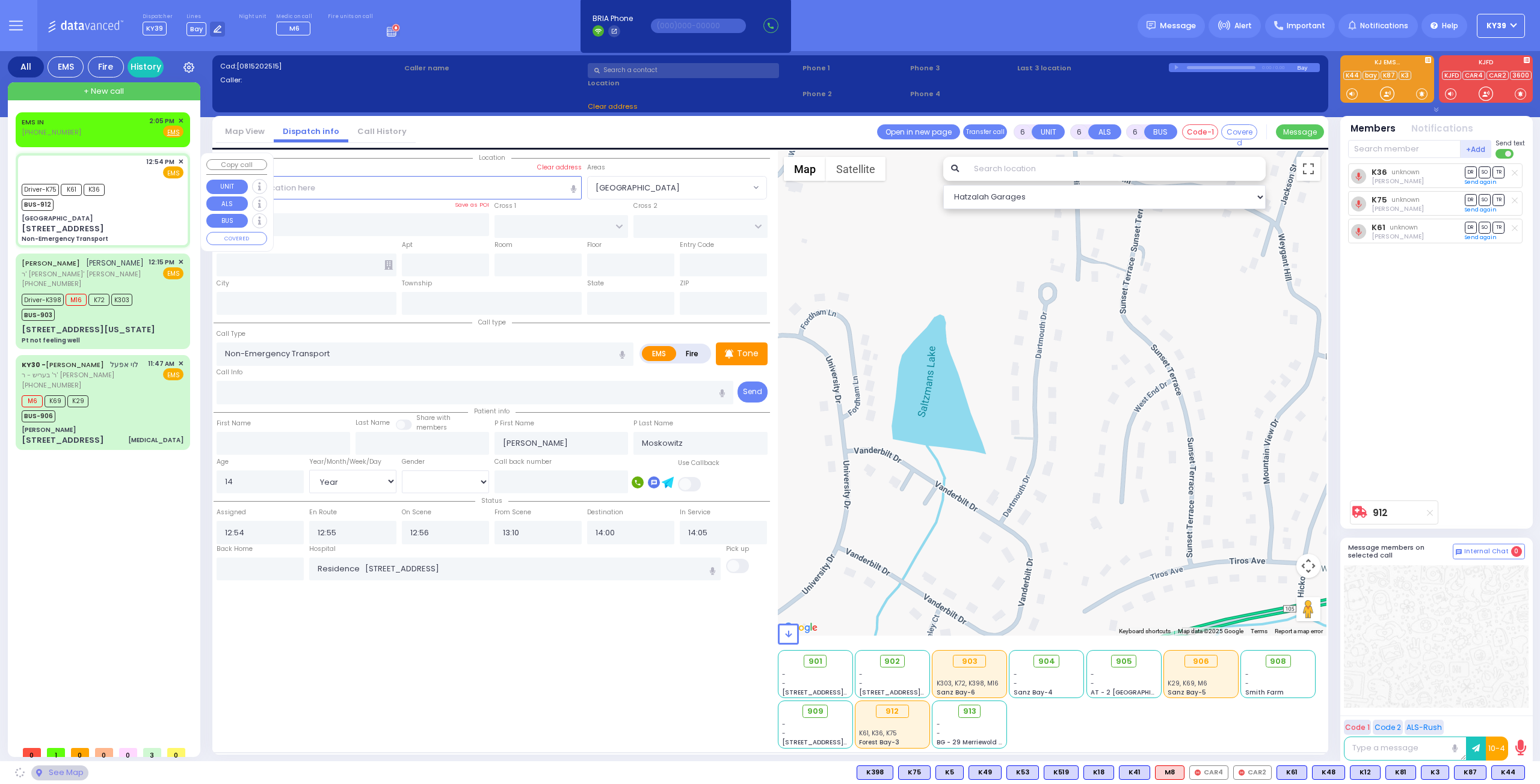
type input "[US_STATE]"
type input "10032"
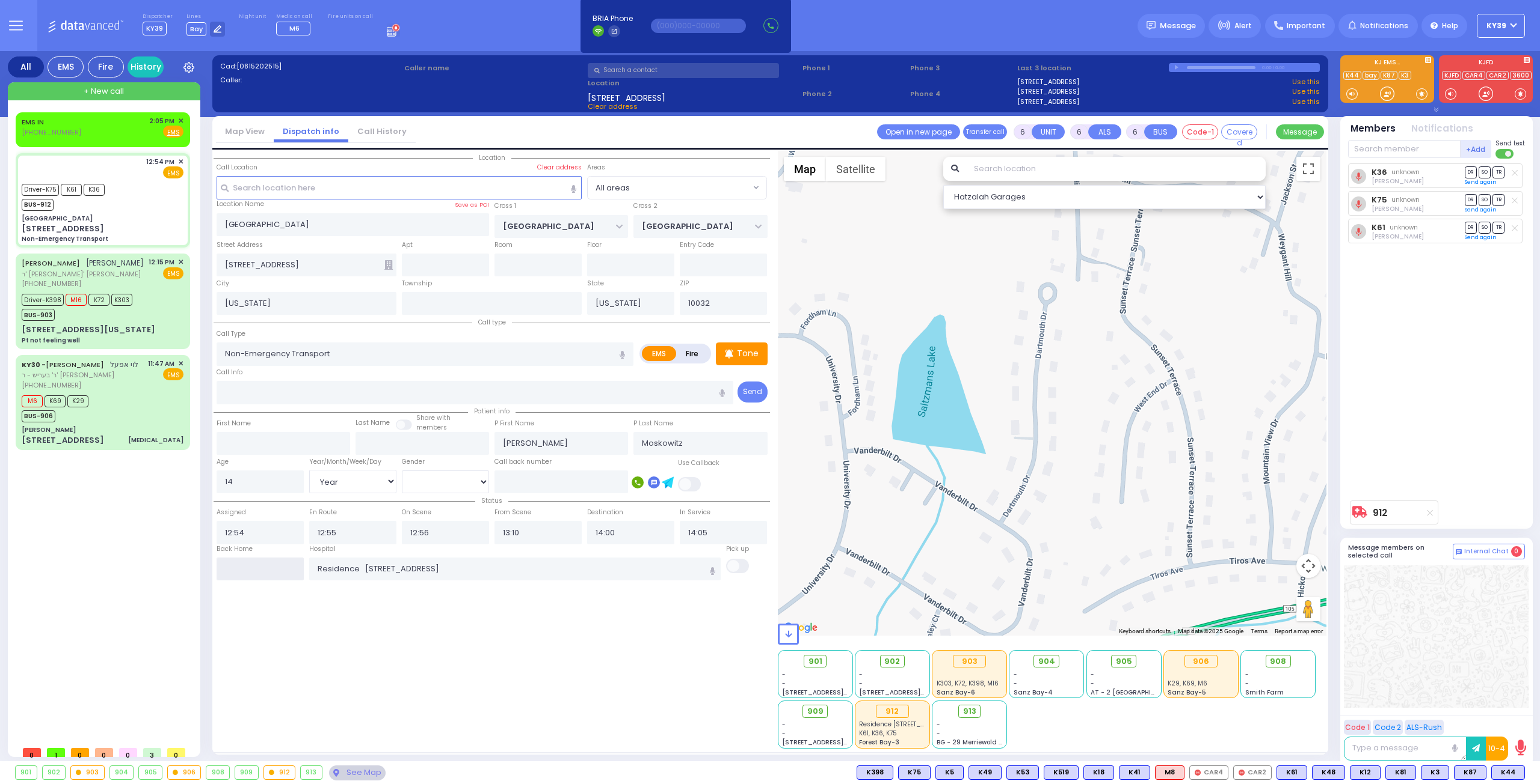
click at [278, 569] on input "text" at bounding box center [260, 569] width 87 height 23
type input "14:23"
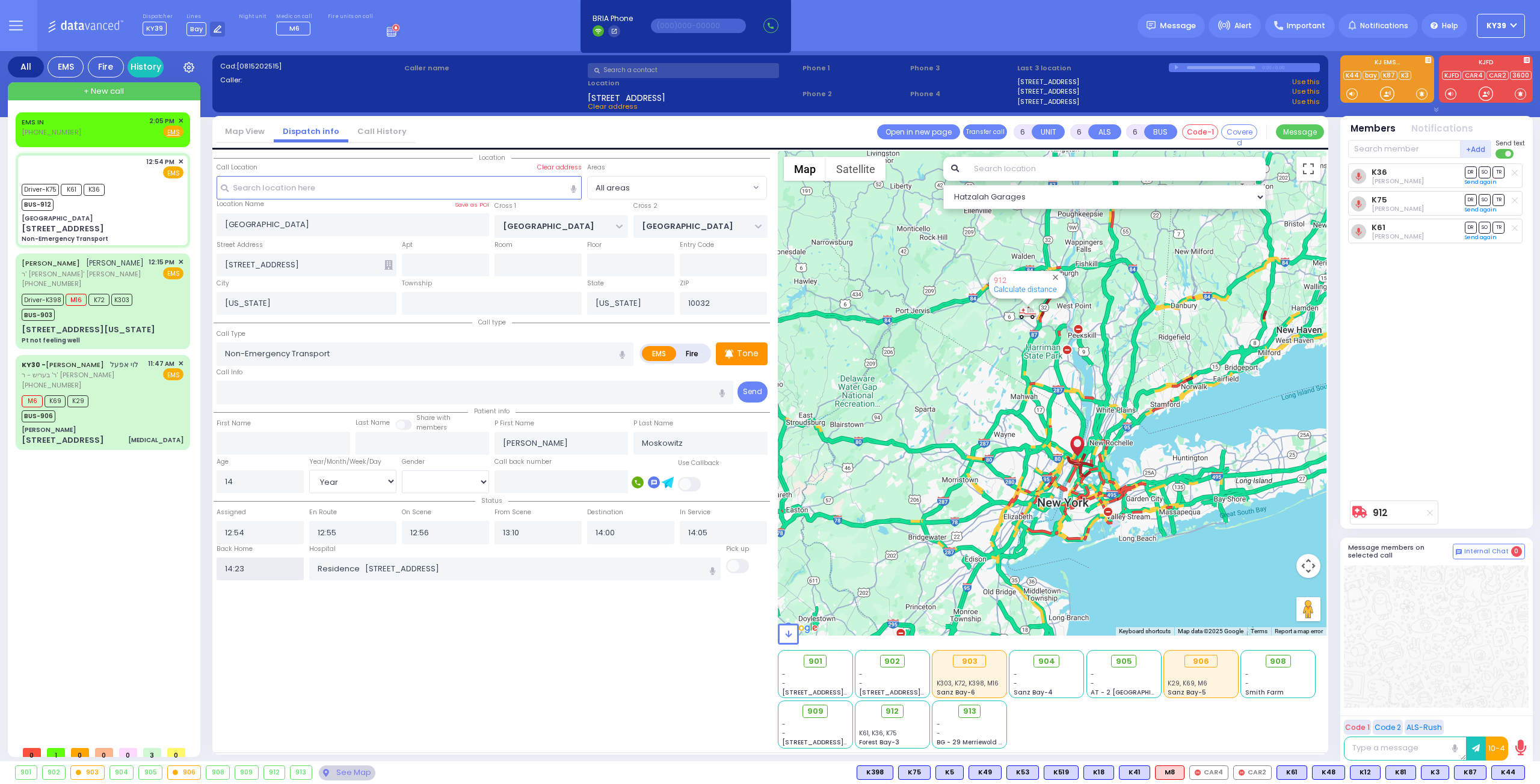
select select
radio input "true"
select select
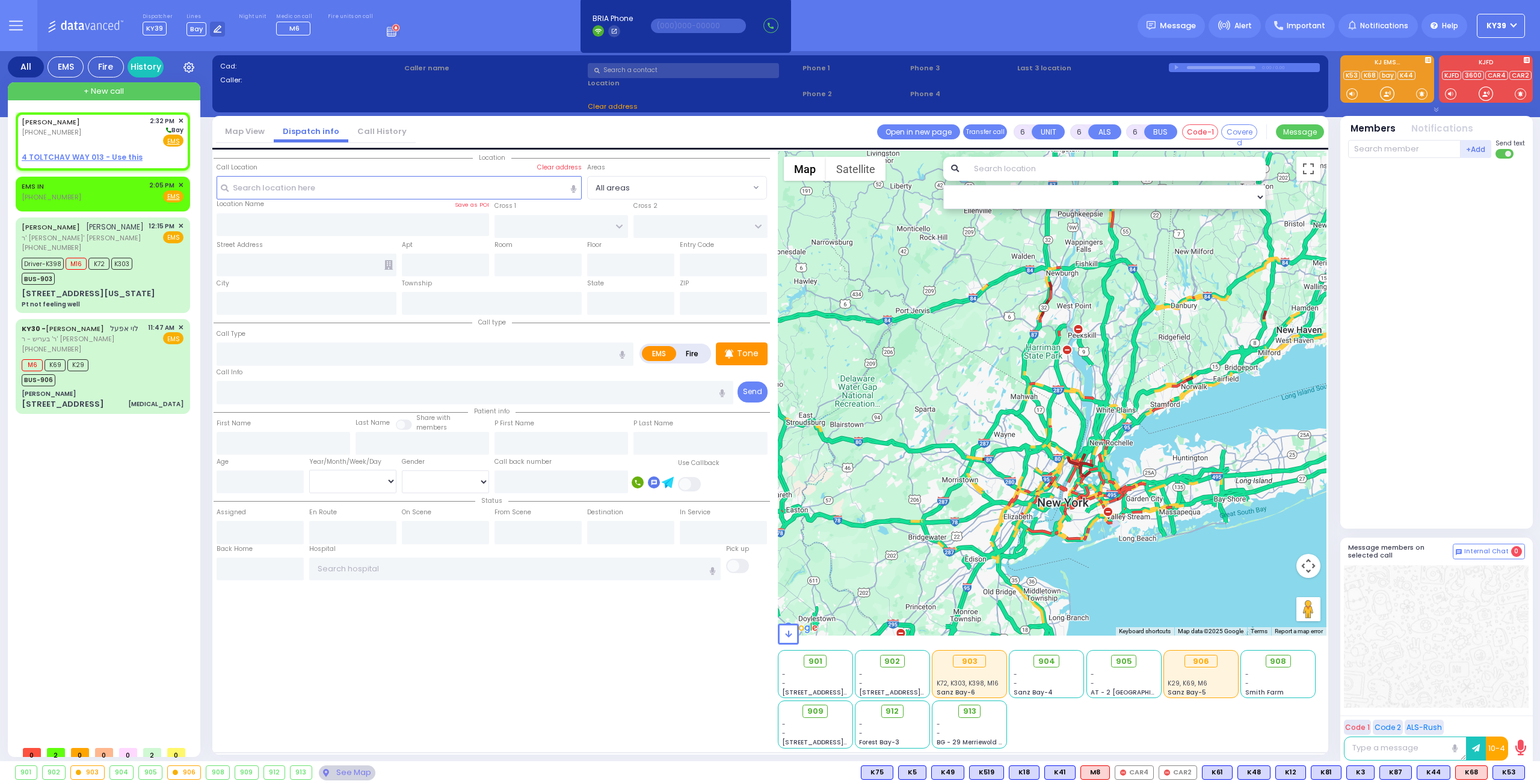
type input "2"
type input "1"
select select
radio input "true"
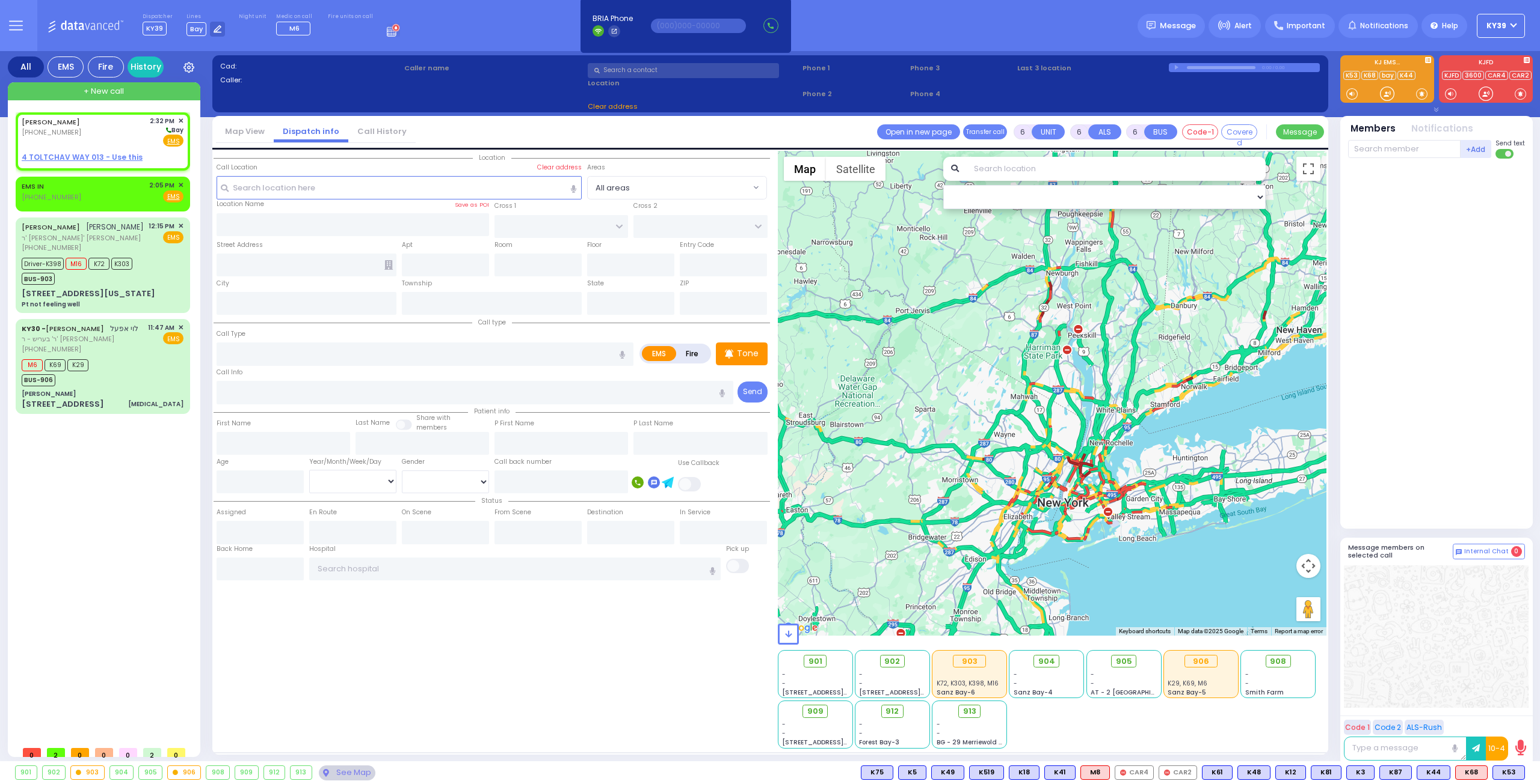
type input "PINCHUS NACHMEN"
type input "BAUM"
select select
type input "14:32"
select select "Hatzalah Garages"
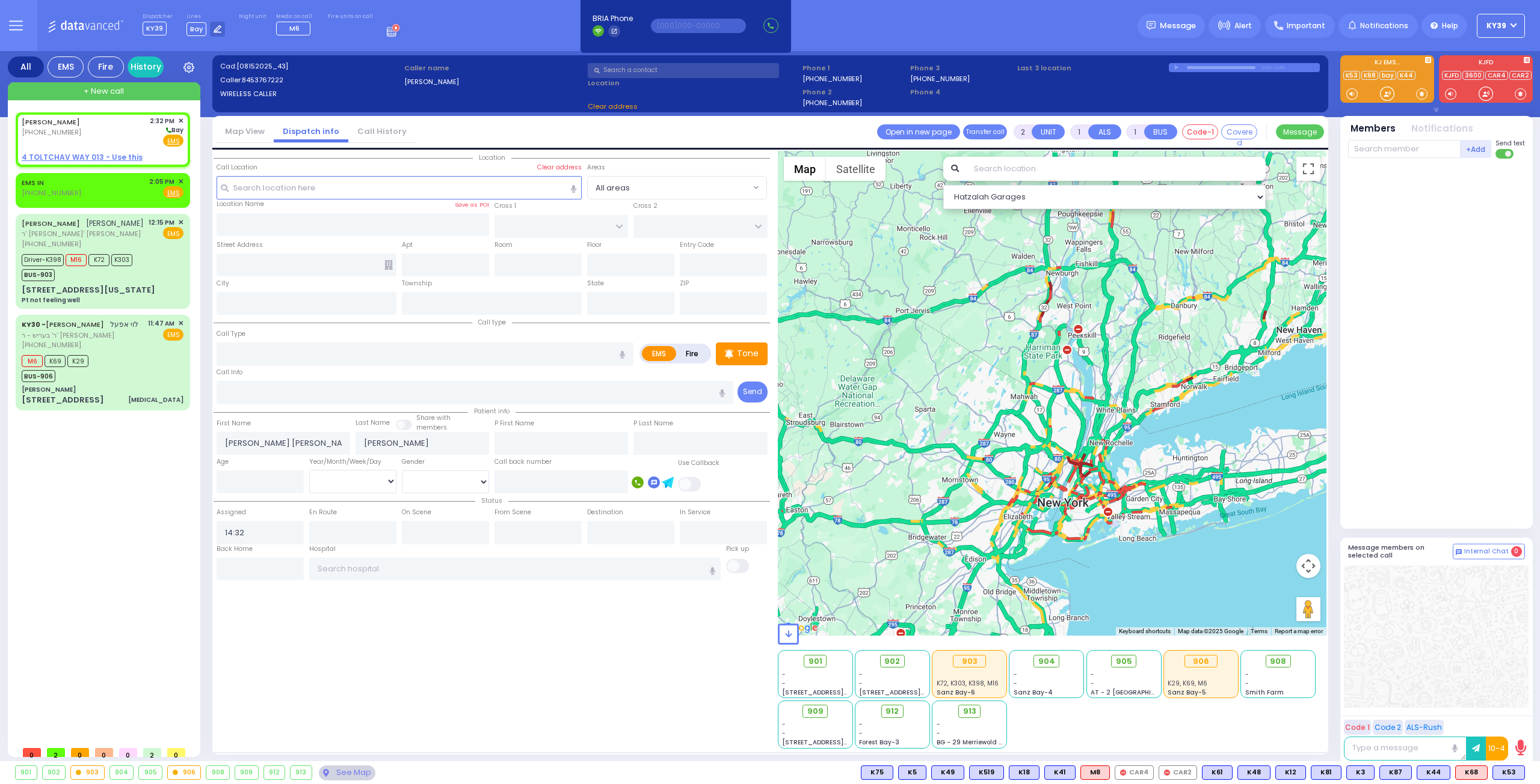
select select
radio input "true"
select select
select select "Hatzalah Garages"
click at [114, 134] on div "PINCHUS NACHMEN BAUM (845) 376-7222 2:32 PM ✕ Bay EMS" at bounding box center [102, 131] width 162 height 31
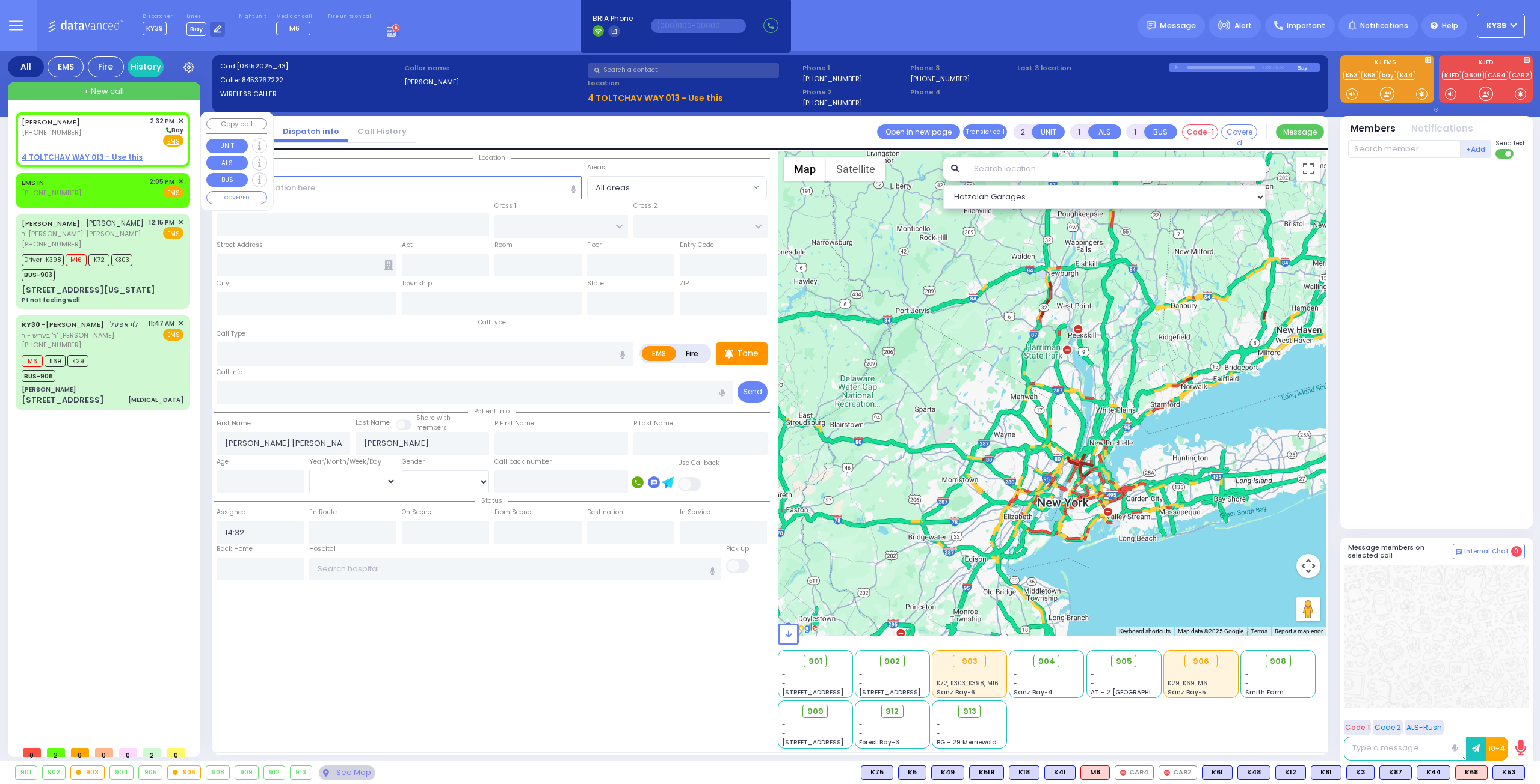
select select
radio input "true"
select select
select select "Hatzalah Garages"
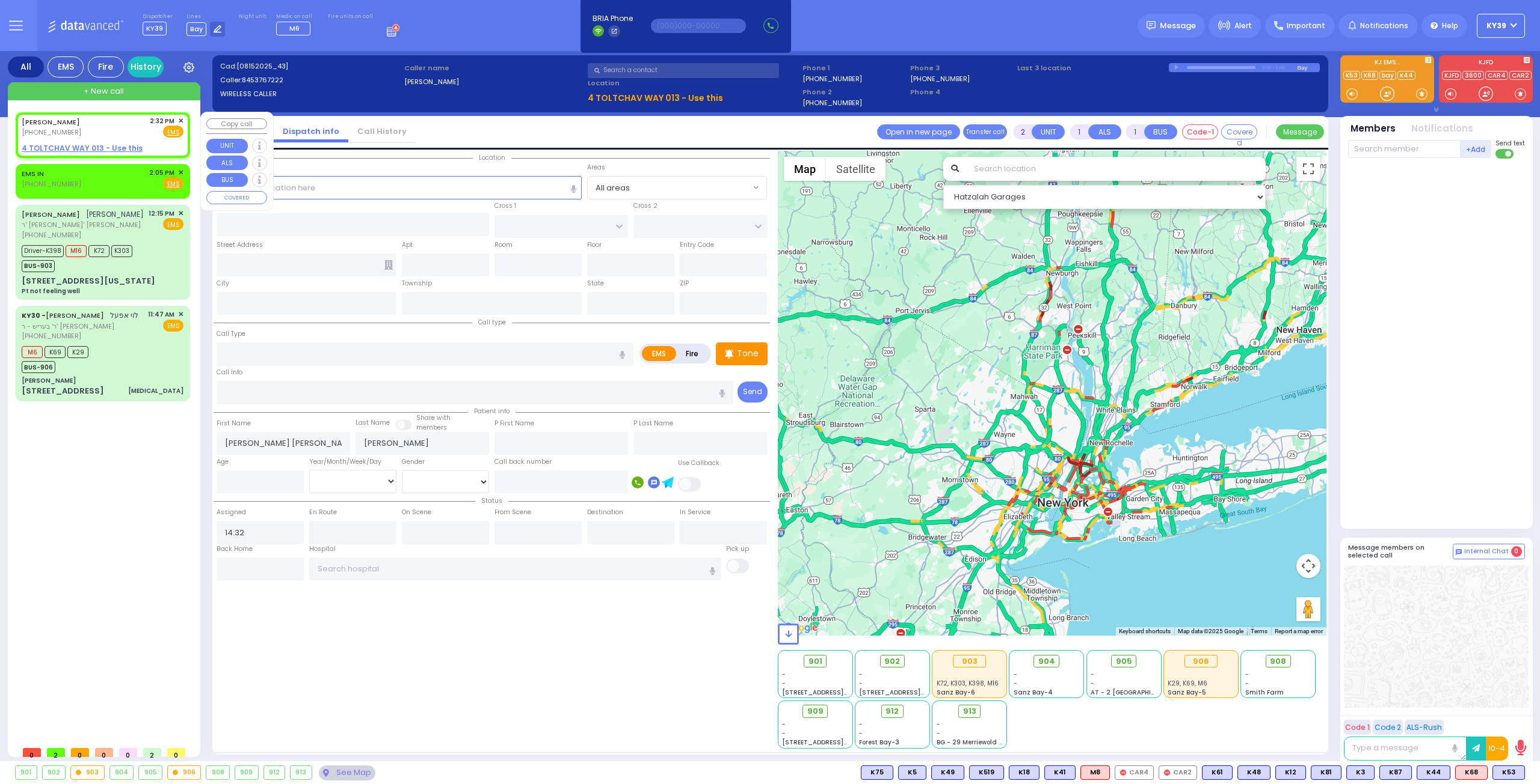
select select
radio input "true"
select select
select select "Hatzalah Garages"
click at [34, 129] on rect at bounding box center [34, 130] width 9 height 9
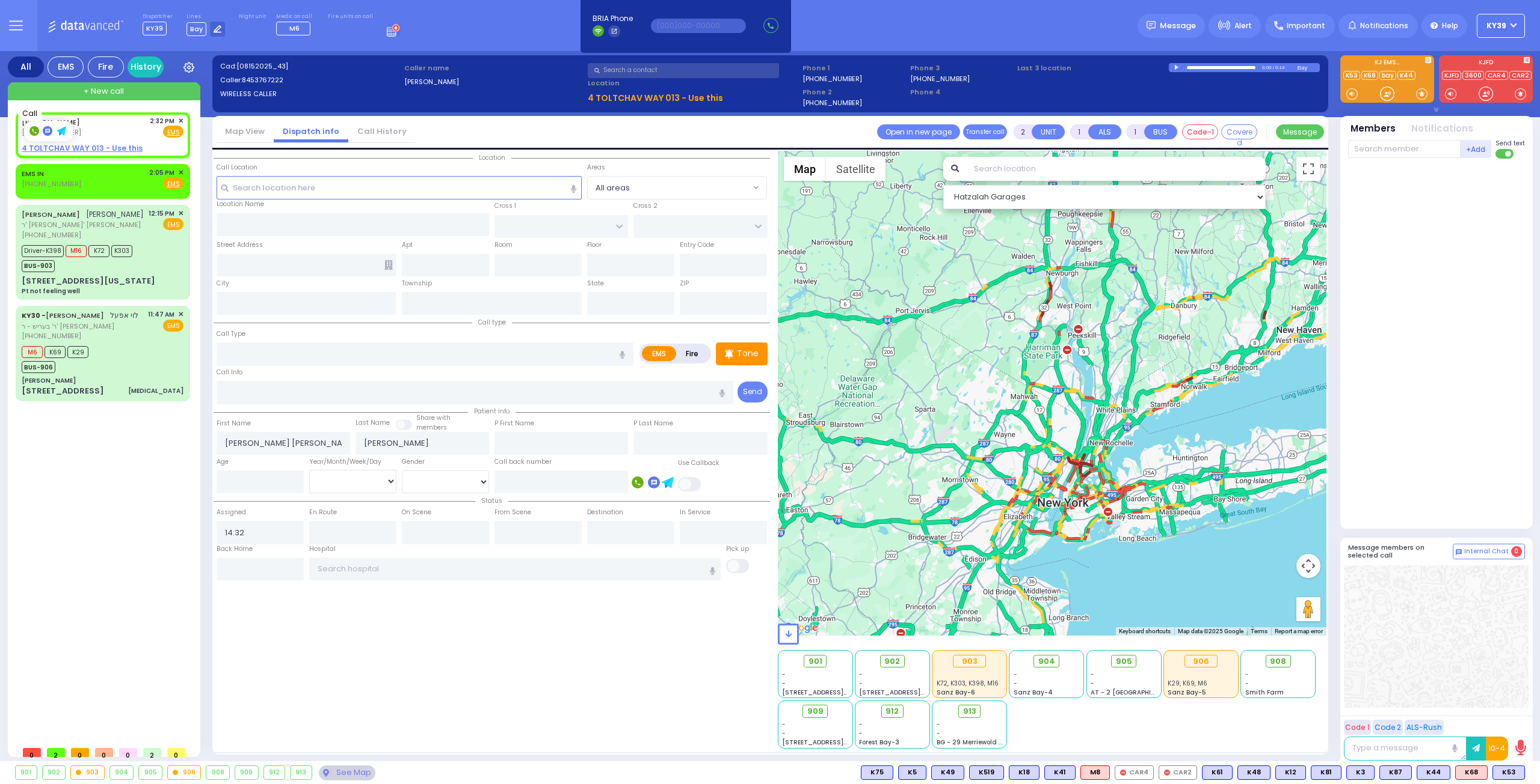
type input "8453767222"
click at [80, 126] on link "PINCHUS NACHMEN BAUM" at bounding box center [50, 122] width 59 height 9
select select
radio input "true"
select select
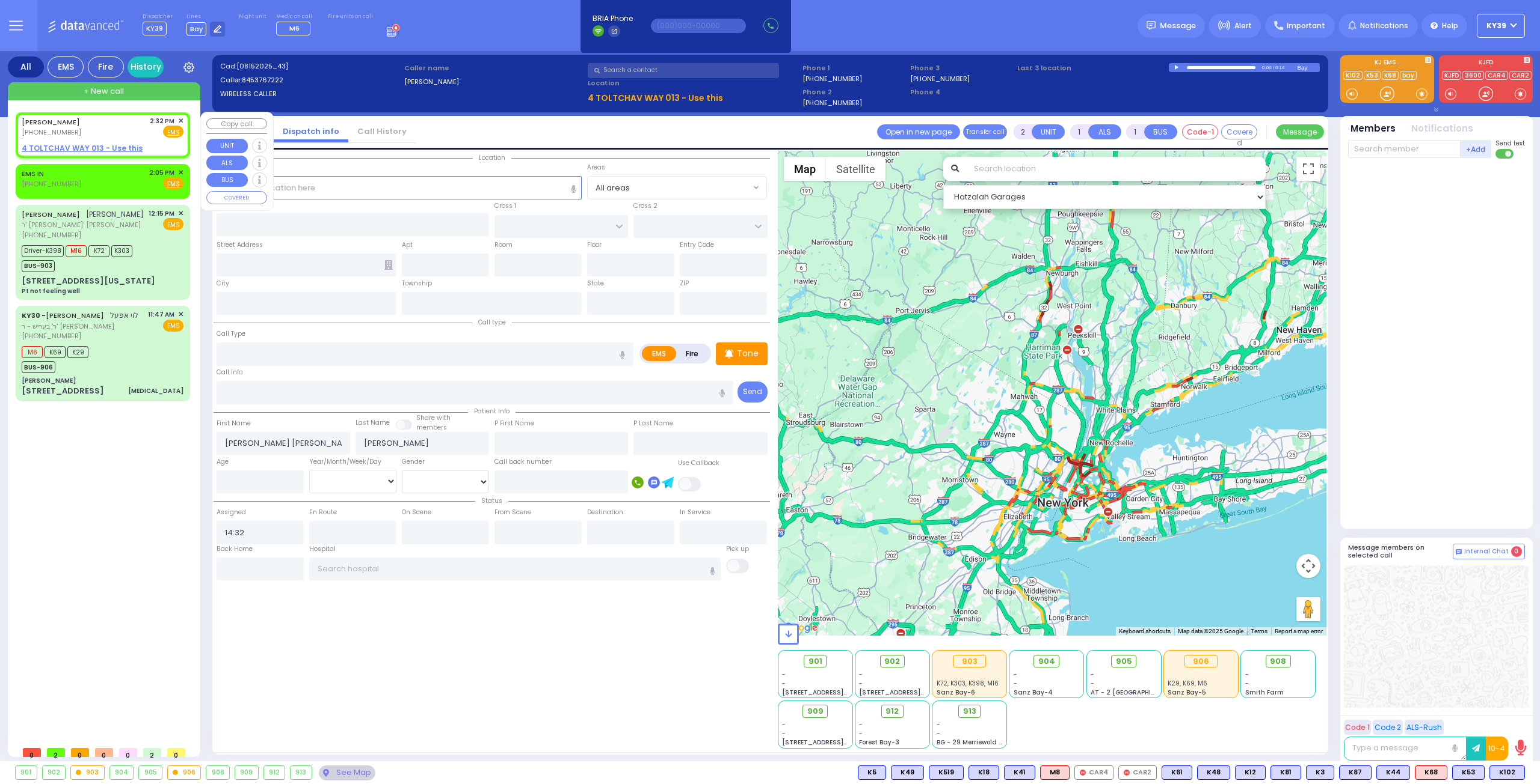
select select "Hatzalah Garages"
drag, startPoint x: 126, startPoint y: 89, endPoint x: 118, endPoint y: 92, distance: 8.5
click at [119, 92] on div "+ New call" at bounding box center [104, 91] width 192 height 18
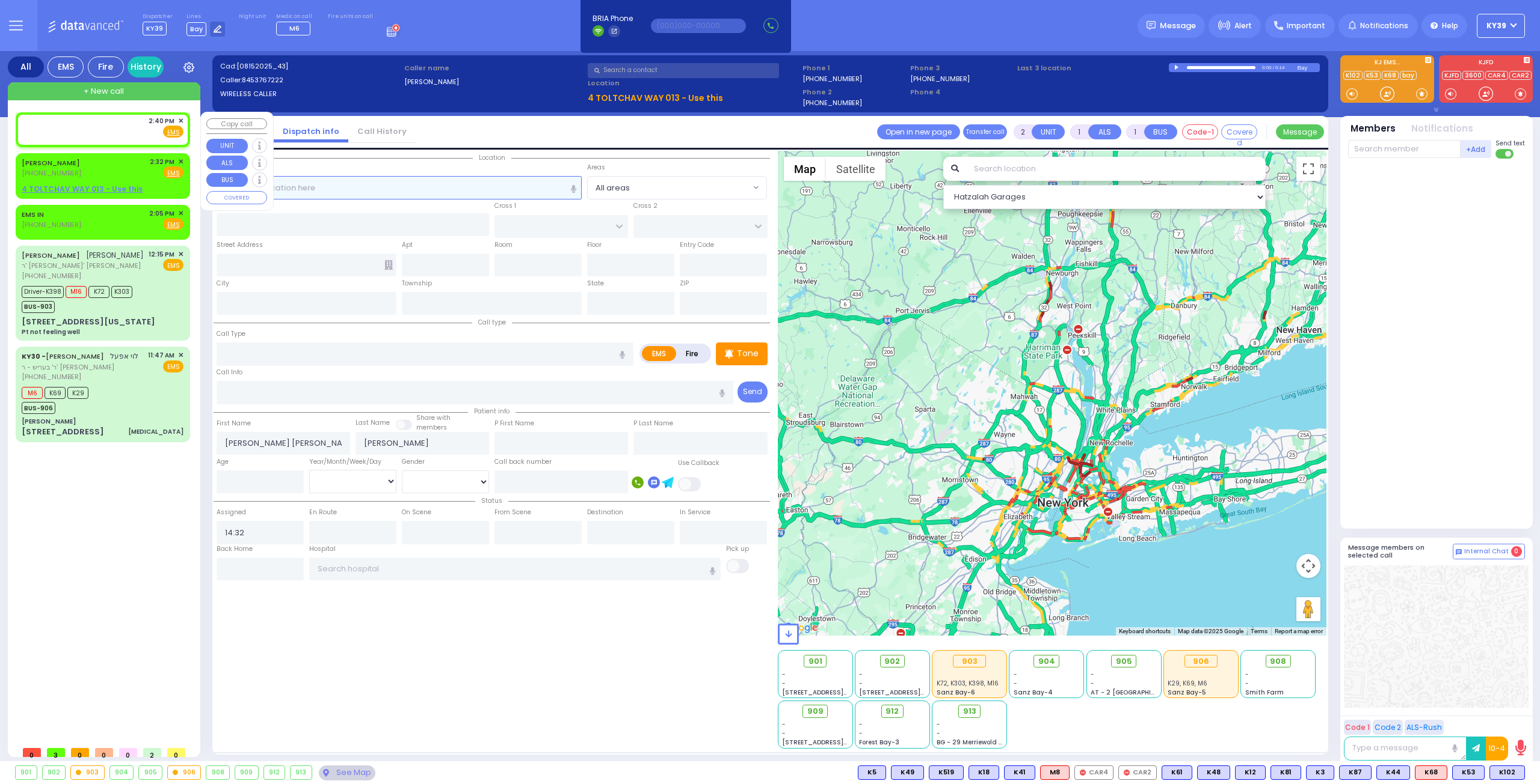
select select
radio input "true"
select select
type input "14:40"
select select
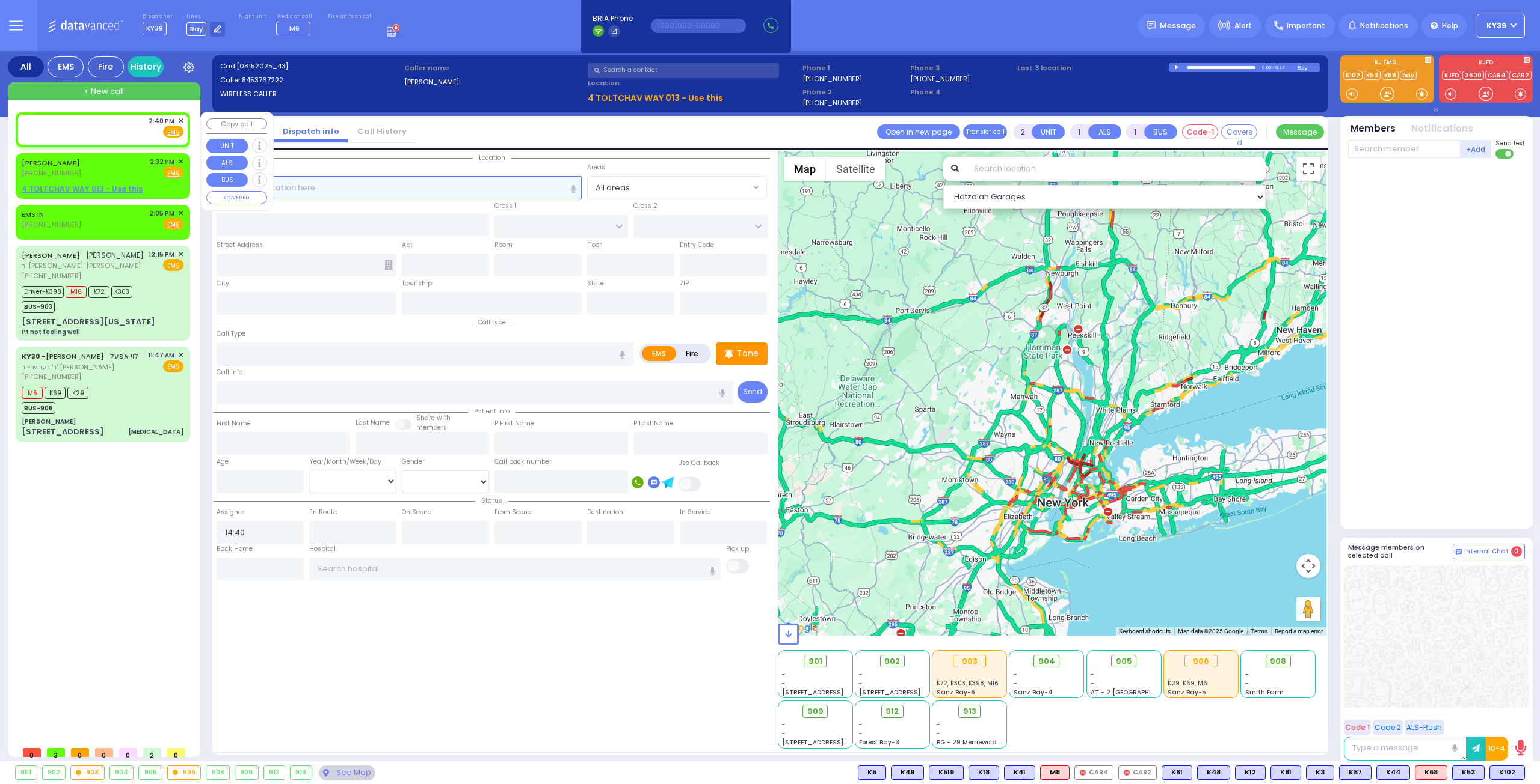
radio input "true"
select select
select select "Hatzalah Garages"
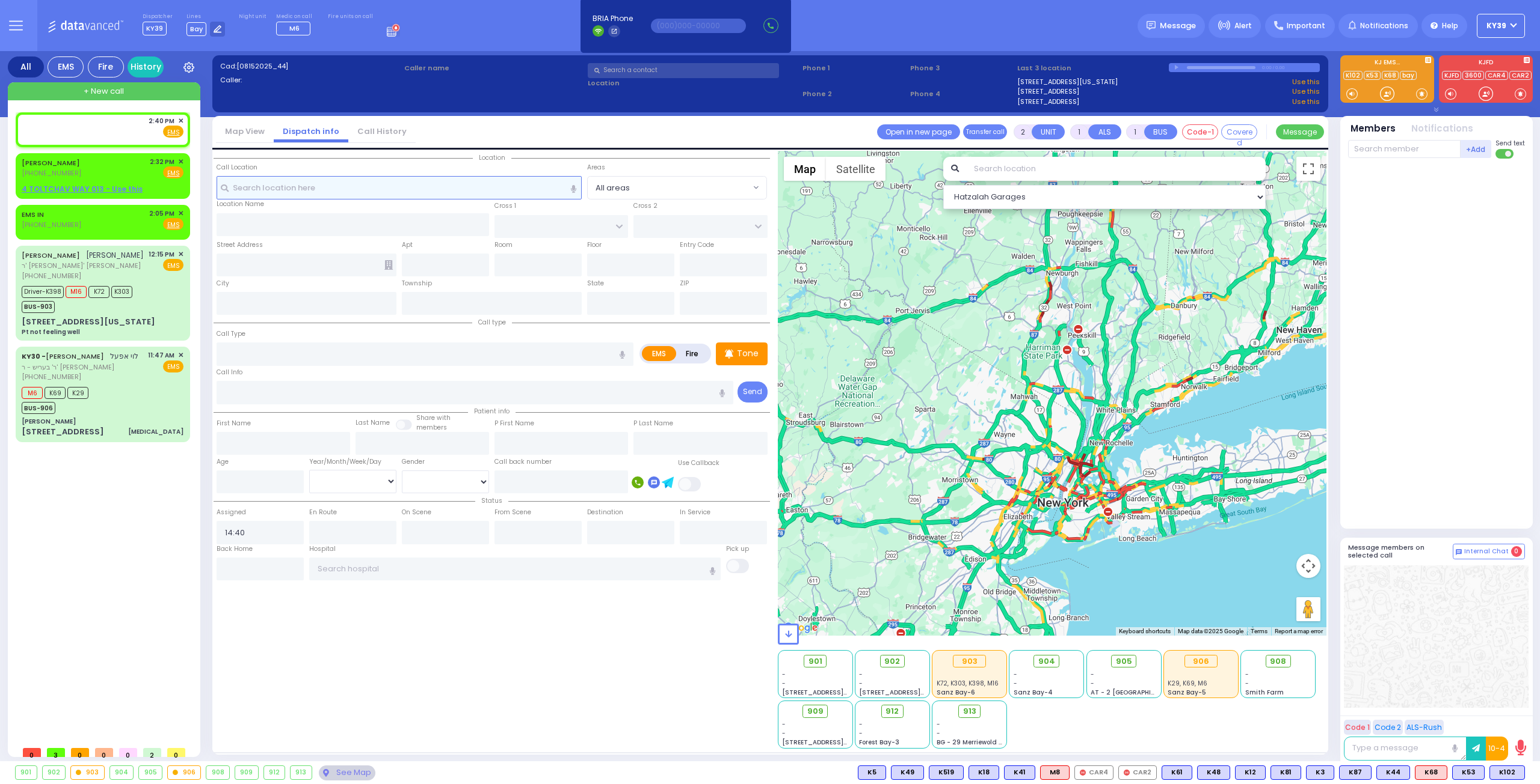
click at [352, 191] on input "text" at bounding box center [399, 187] width 366 height 23
click at [178, 162] on span "✕" at bounding box center [180, 162] width 5 height 10
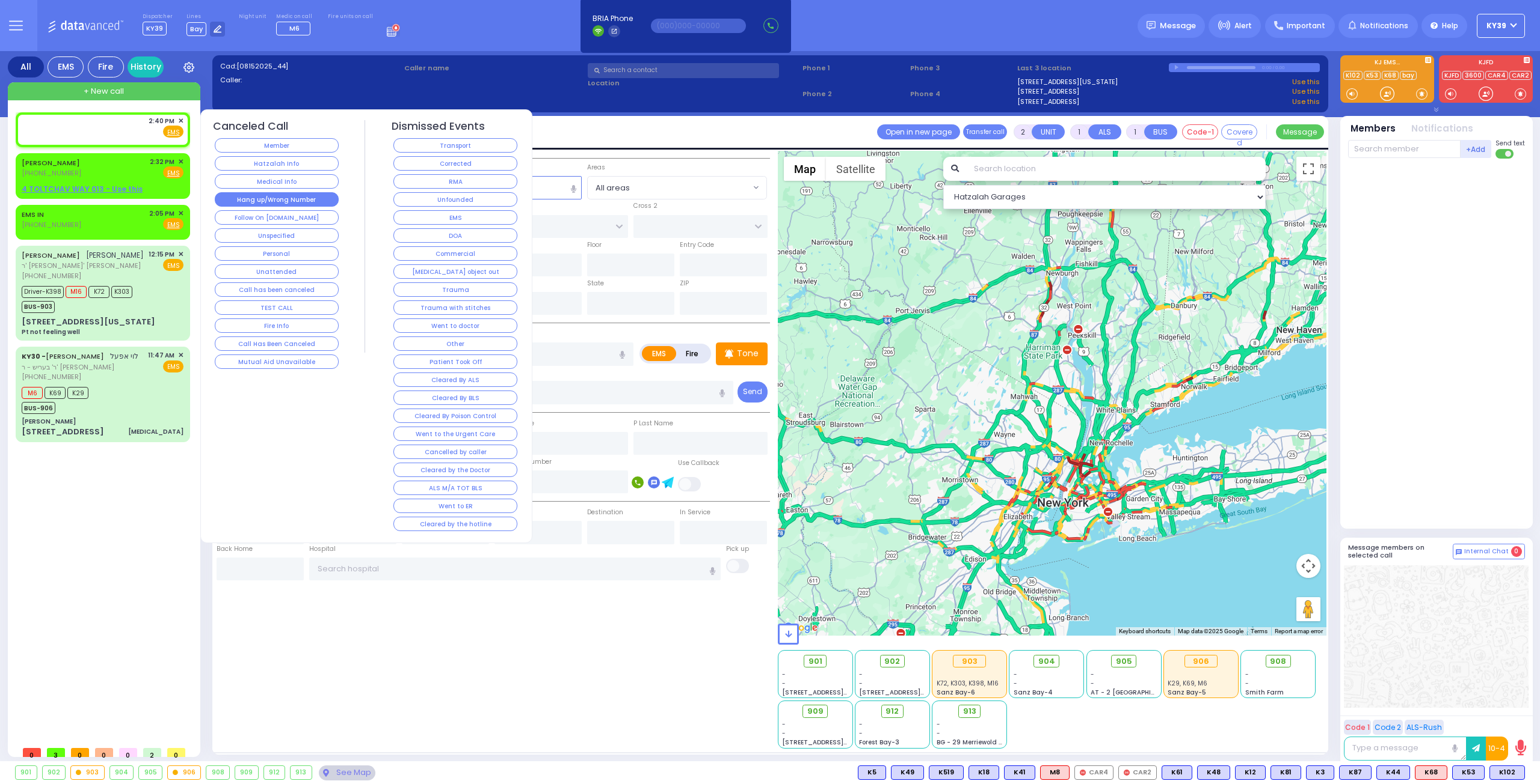
click at [266, 199] on button "Hang up/Wrong Number" at bounding box center [277, 199] width 124 height 14
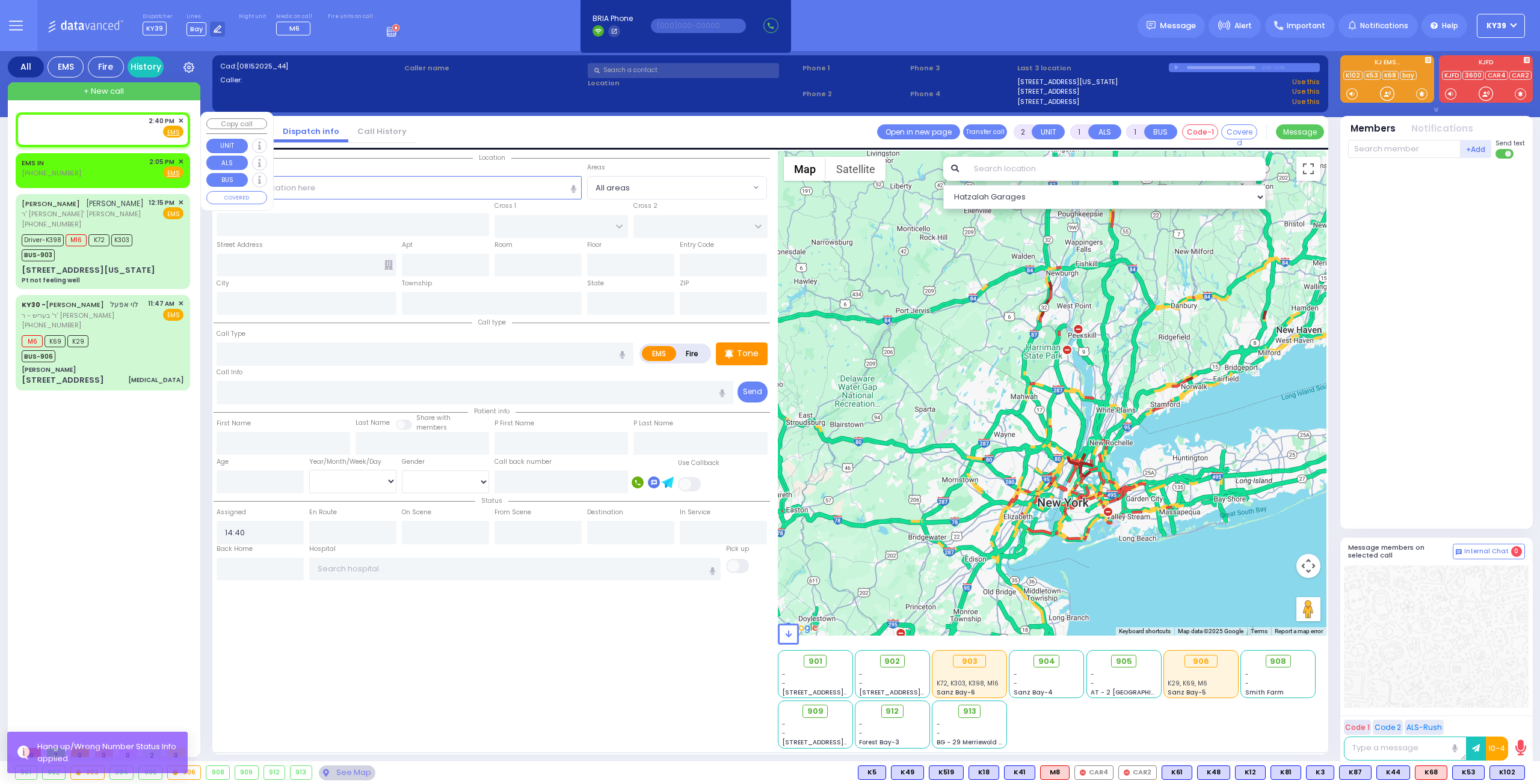
click at [134, 127] on div "2:40 PM ✕ Fire EMS" at bounding box center [102, 127] width 162 height 22
select select
radio input "true"
select select
select select "Hatzalah Garages"
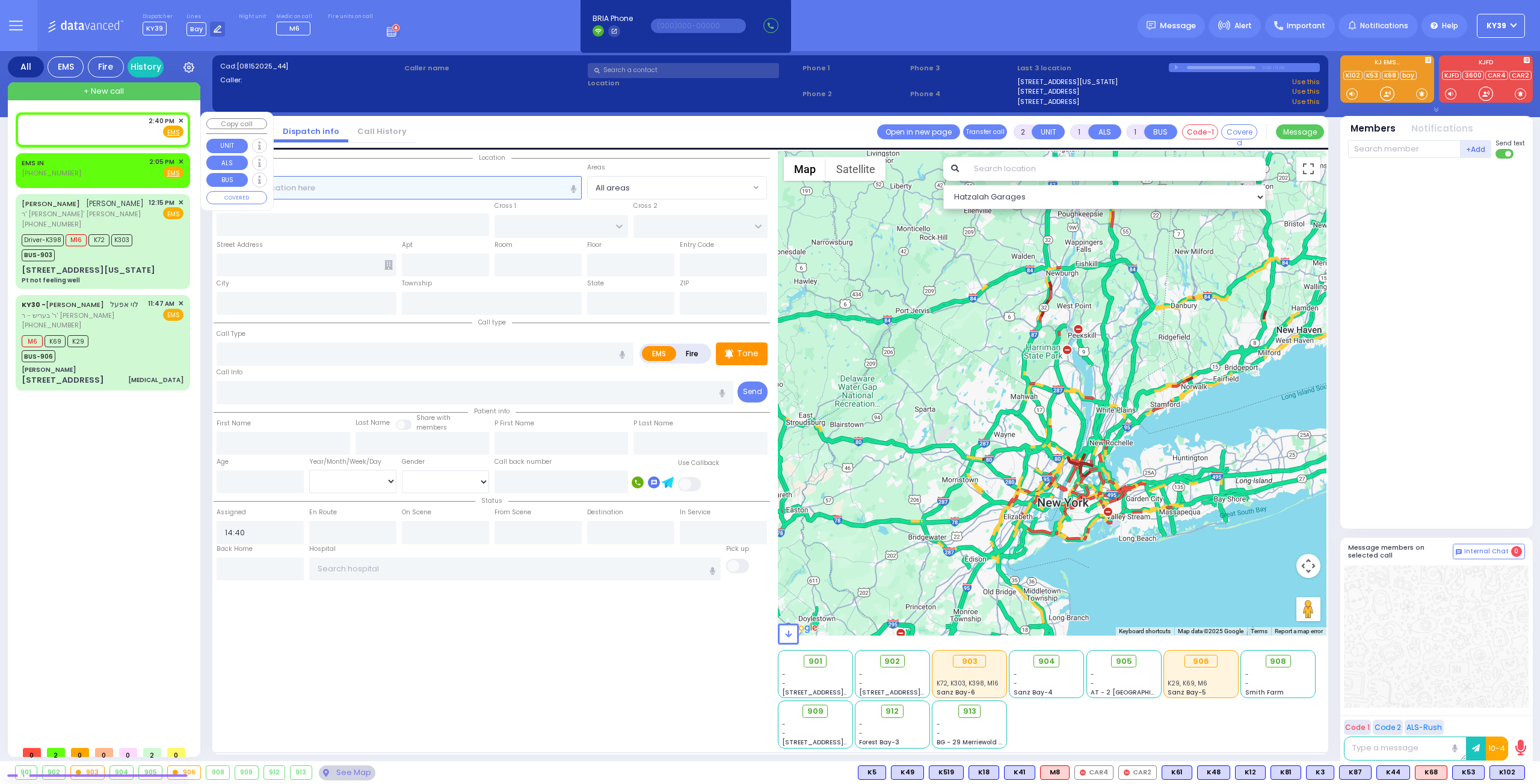
click at [317, 189] on input "text" at bounding box center [399, 187] width 366 height 23
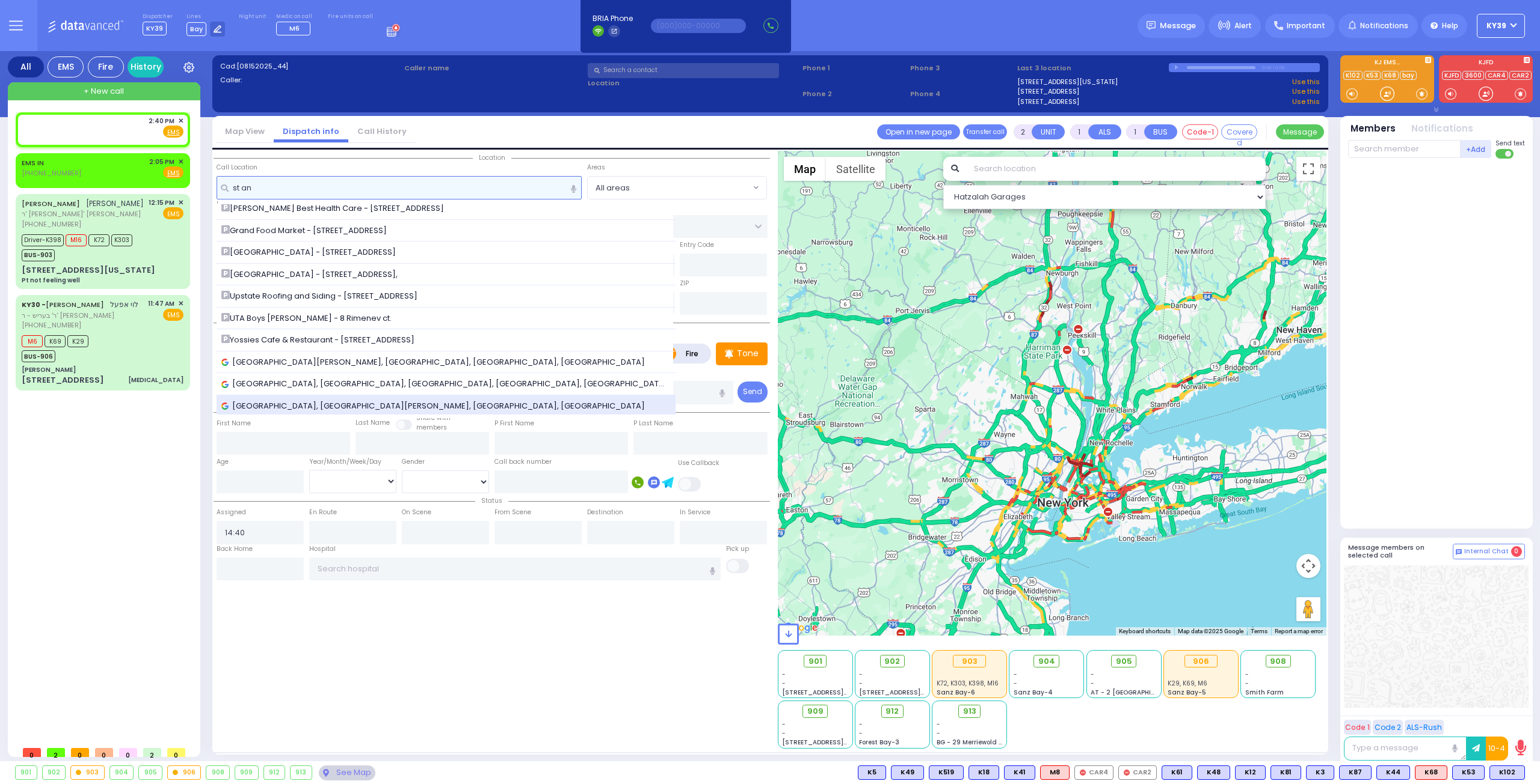
scroll to position [116, 0]
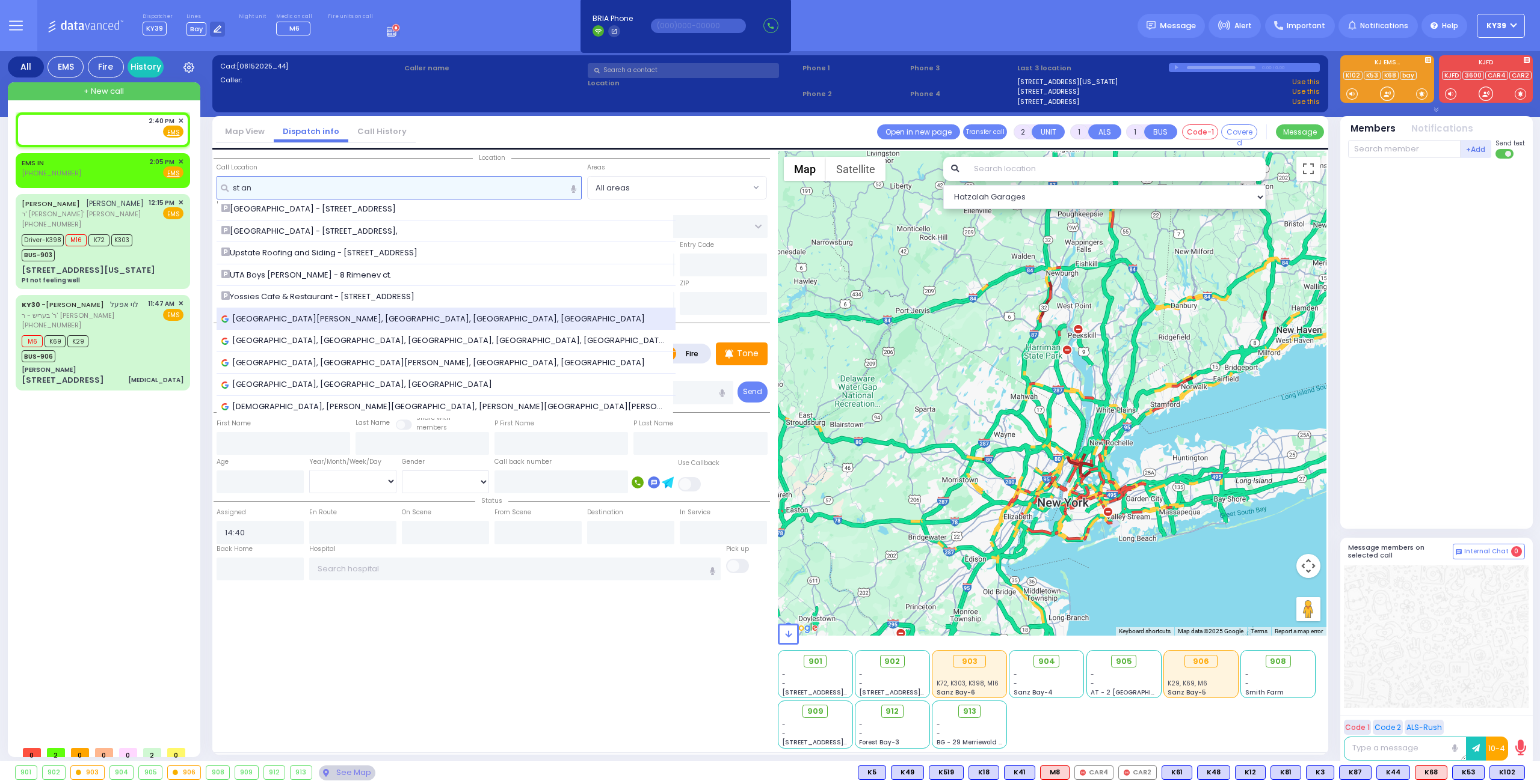
type input "st an"
click at [499, 320] on div "St. Anthony Community Hospital, Maple Avenue, Warwick, NY, USA" at bounding box center [446, 319] width 450 height 12
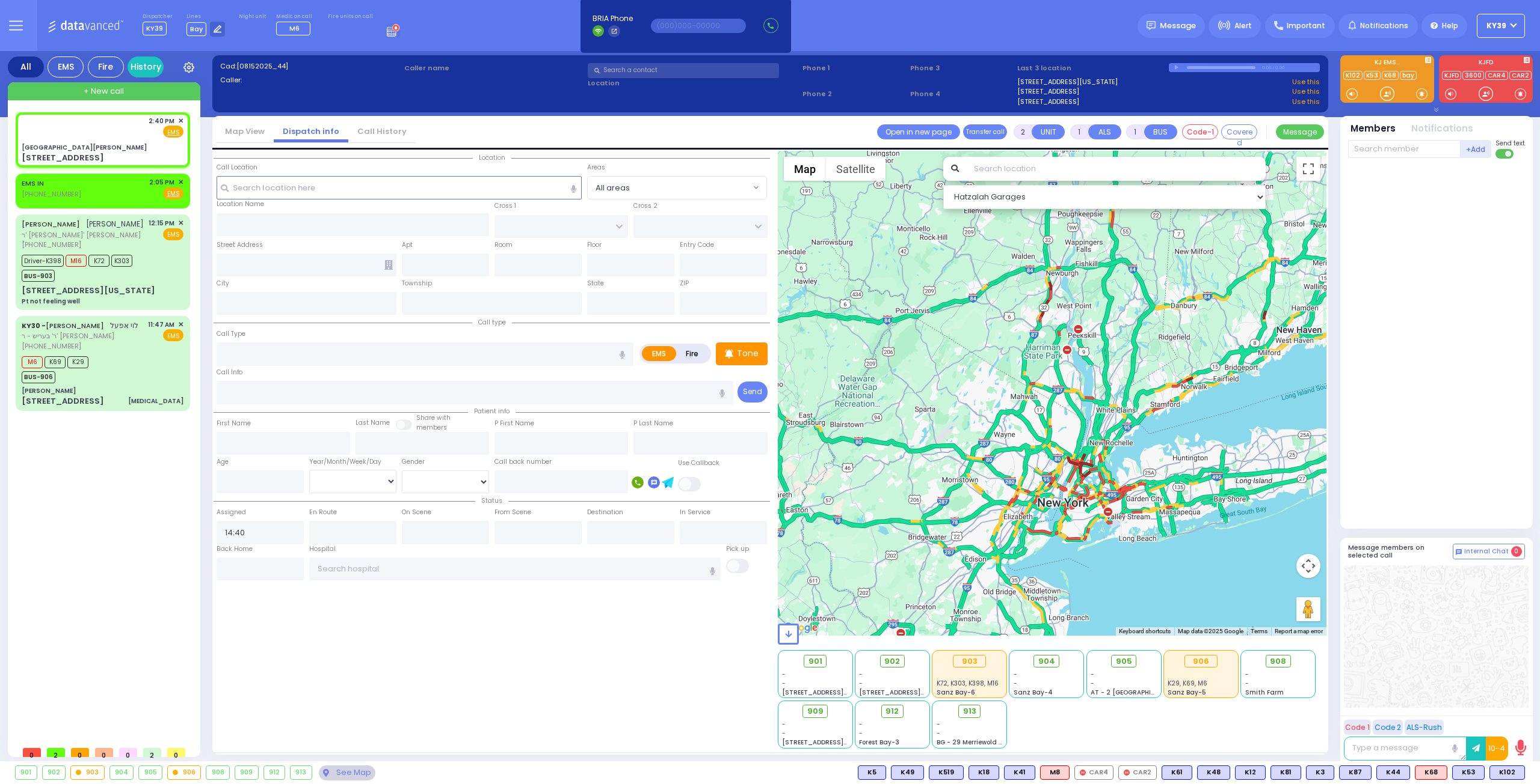
select select
radio input "true"
select select
select select "Hatzalah Garages"
type input "St. Anthony Community Hospital"
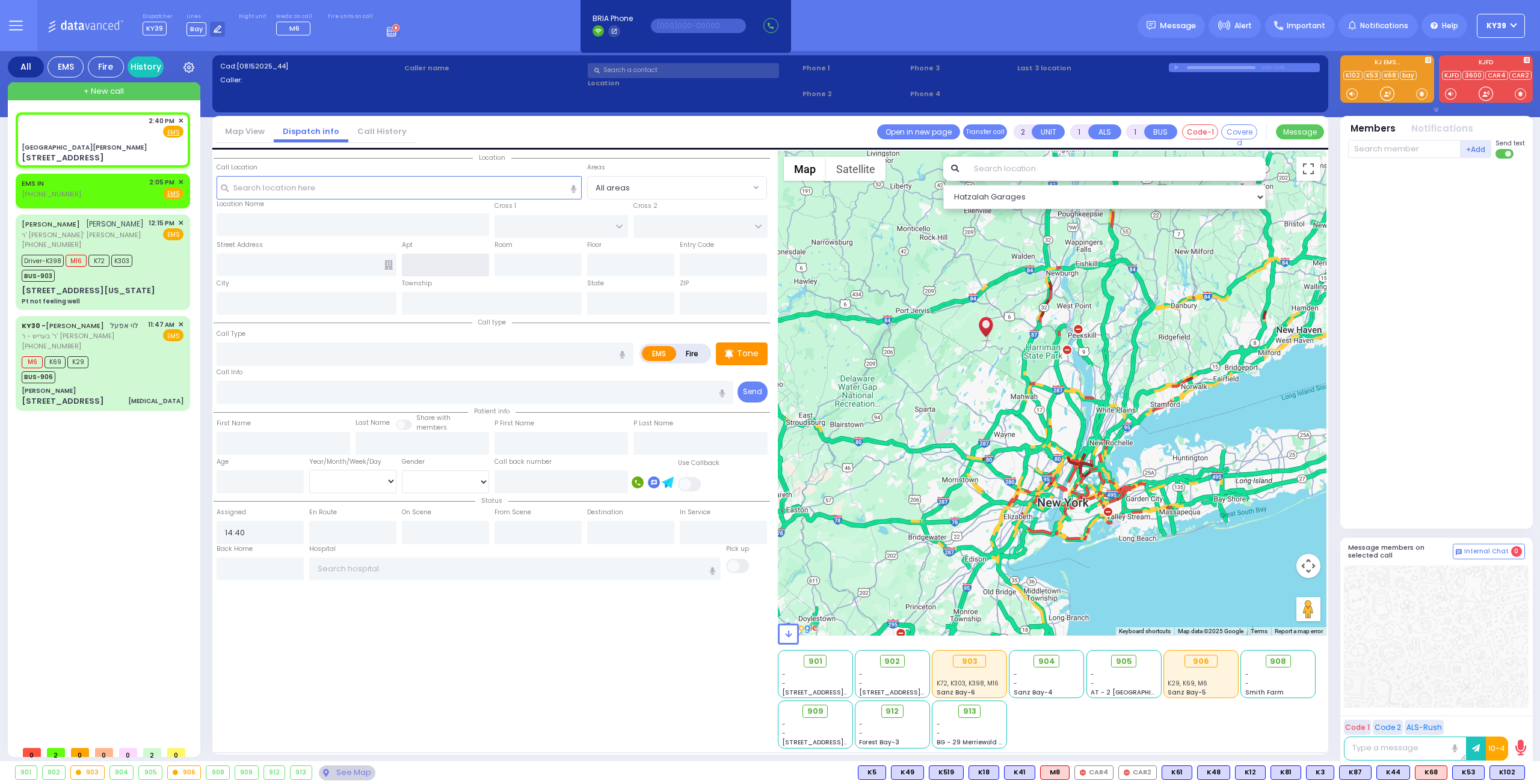
type input "GRAND ST"
type input "VAN DUZER PL"
type input "15 Maple Ave"
type input "Warwick"
type input "[US_STATE]"
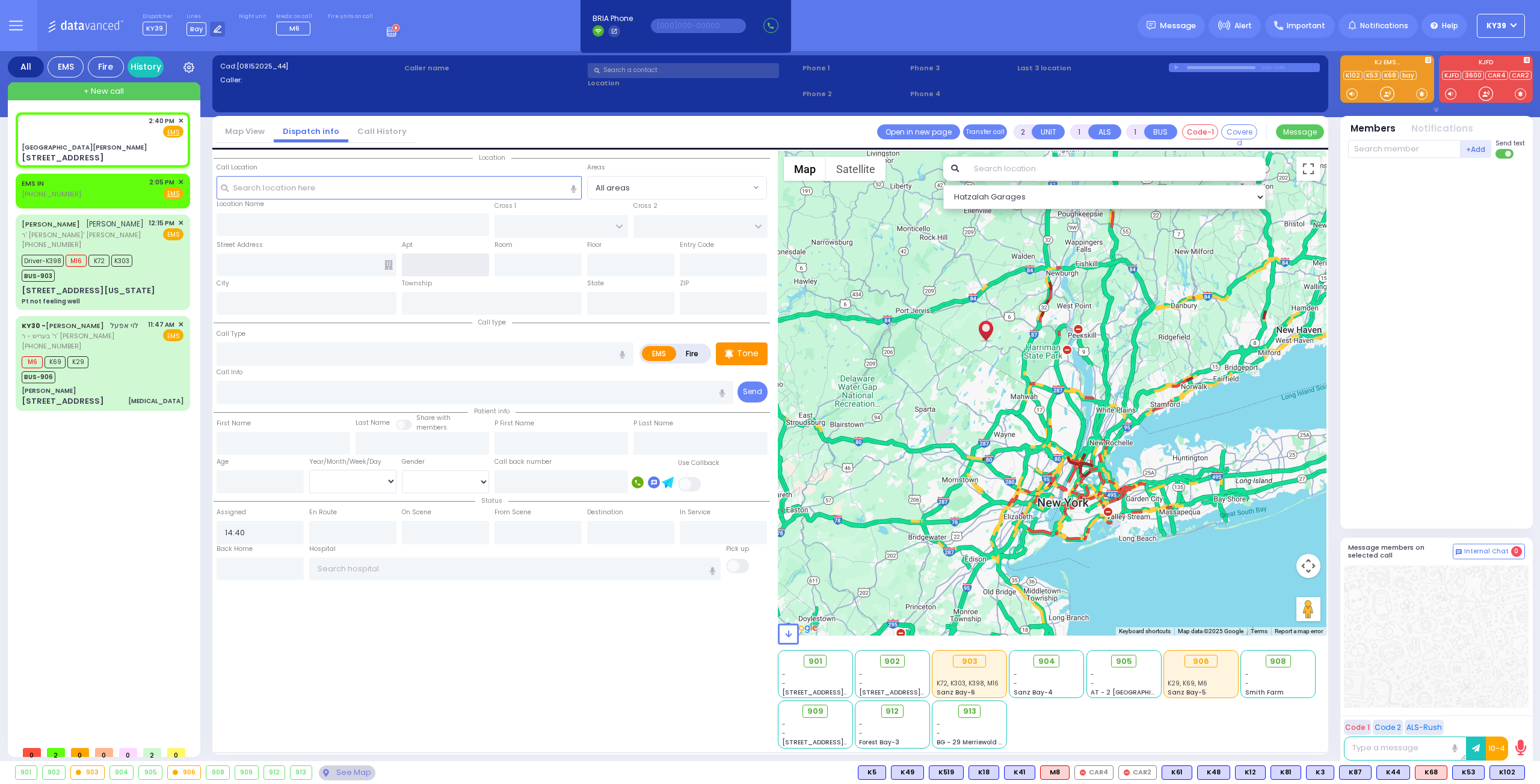
type input "10990"
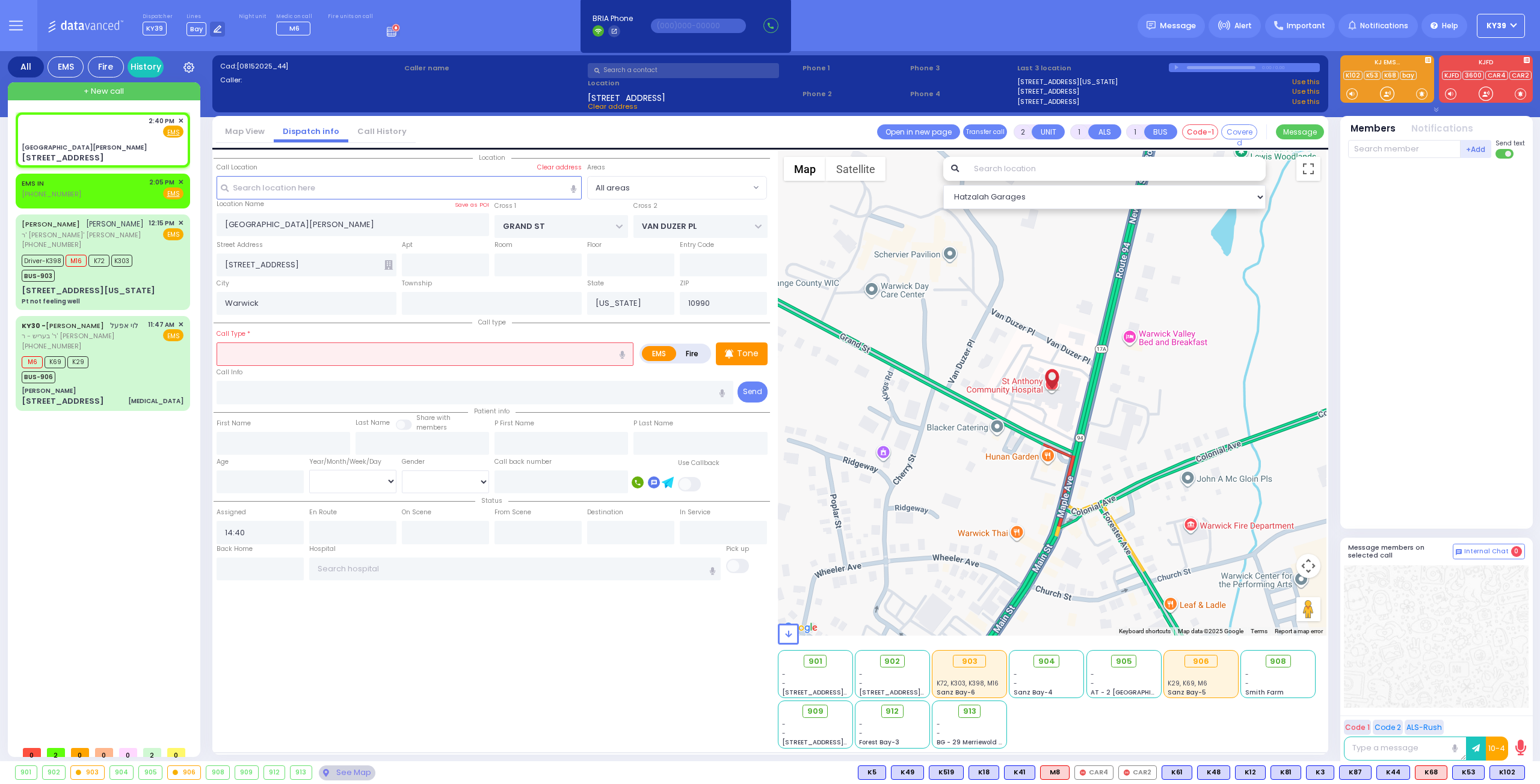
drag, startPoint x: 326, startPoint y: 353, endPoint x: 336, endPoint y: 350, distance: 10.4
click at [333, 352] on input "text" at bounding box center [425, 354] width 417 height 23
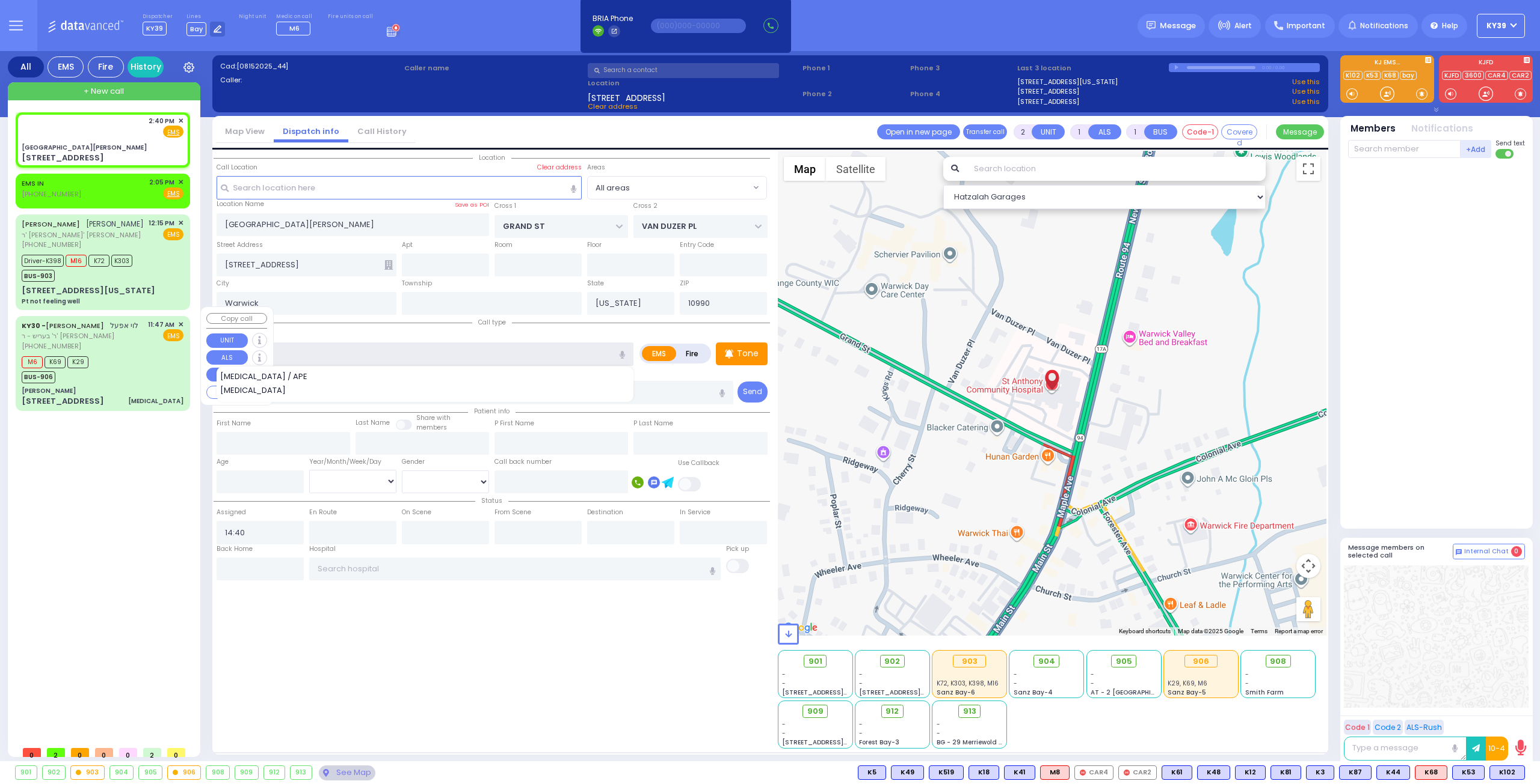
type input "PU"
click at [78, 458] on div "2:40 PM ✕ EMS EMS IN" at bounding box center [105, 426] width 180 height 628
select select
radio input "true"
select select
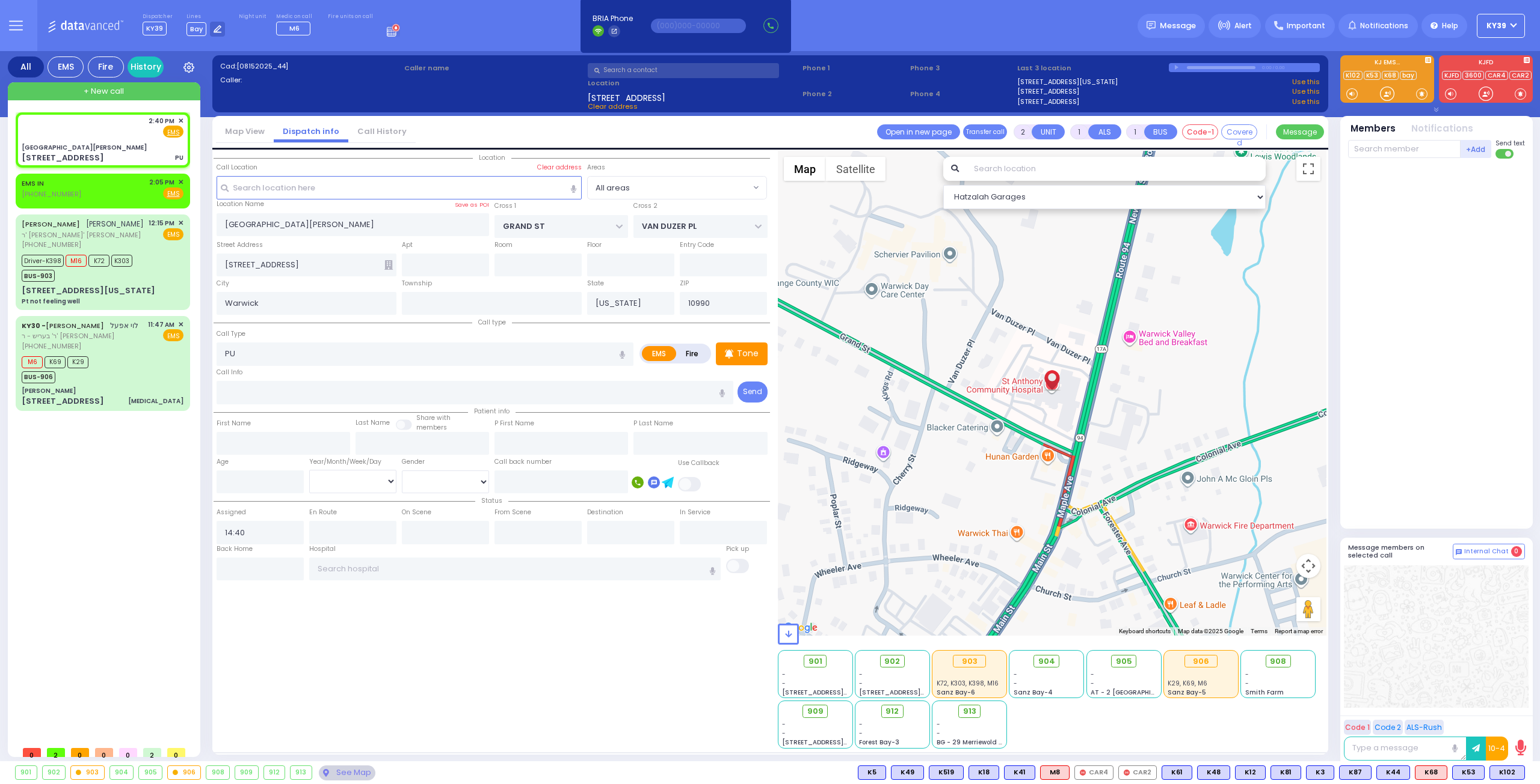
select select "Hatzalah Garages"
drag, startPoint x: 436, startPoint y: 574, endPoint x: 436, endPoint y: 567, distance: 7.0
click at [436, 570] on input "text" at bounding box center [515, 569] width 412 height 23
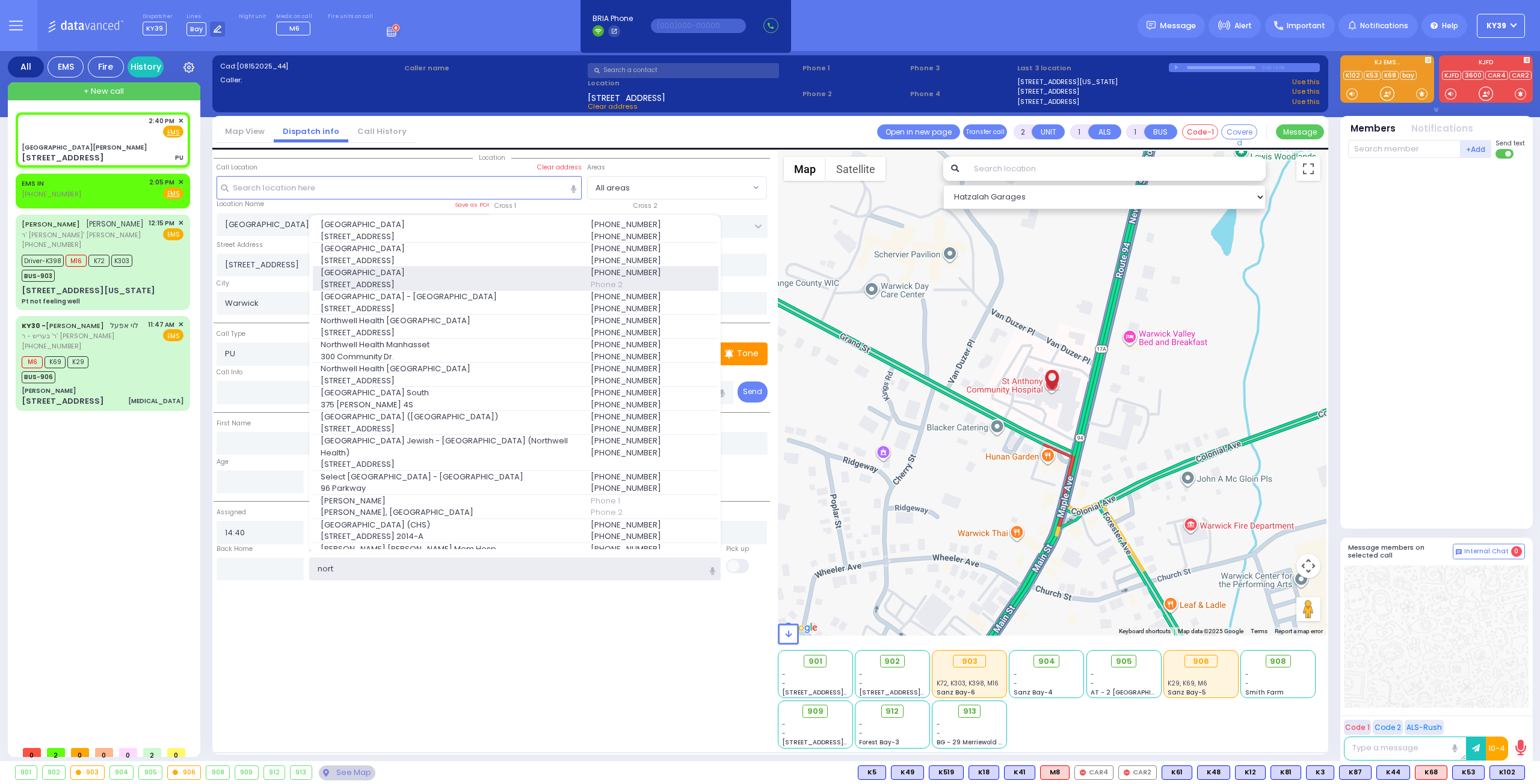
type input "nort"
click at [424, 279] on span "400 East Main Street" at bounding box center [448, 285] width 255 height 12
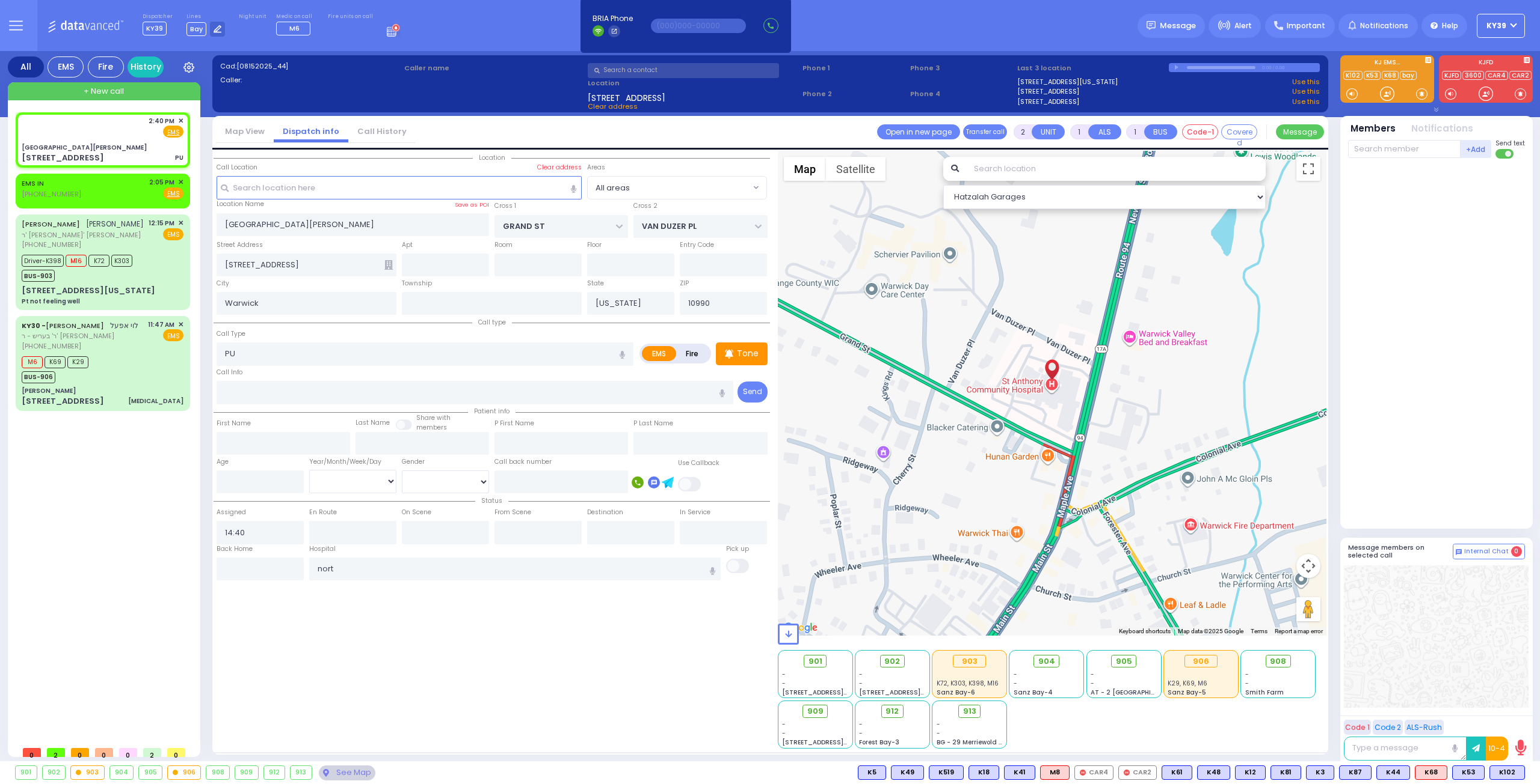
select select
radio input "true"
select select
type input "Northern Westchester Hospital"
select select "Hatzalah Garages"
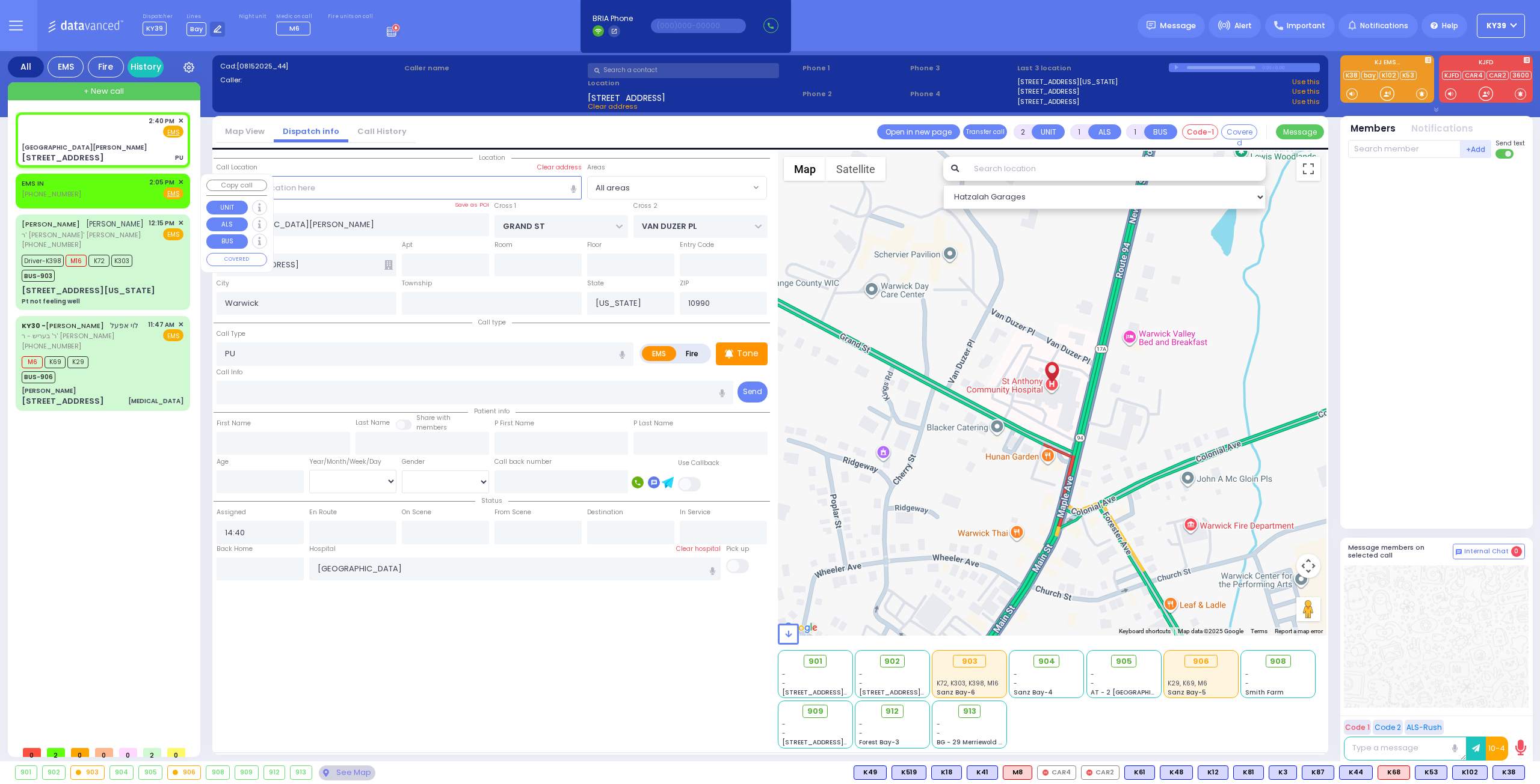
click at [98, 191] on div "EMS IN [PHONE_NUMBER] 2:05 PM ✕ Fire EMS" at bounding box center [102, 189] width 162 height 22
select select
radio input "true"
select select
type input "14:05"
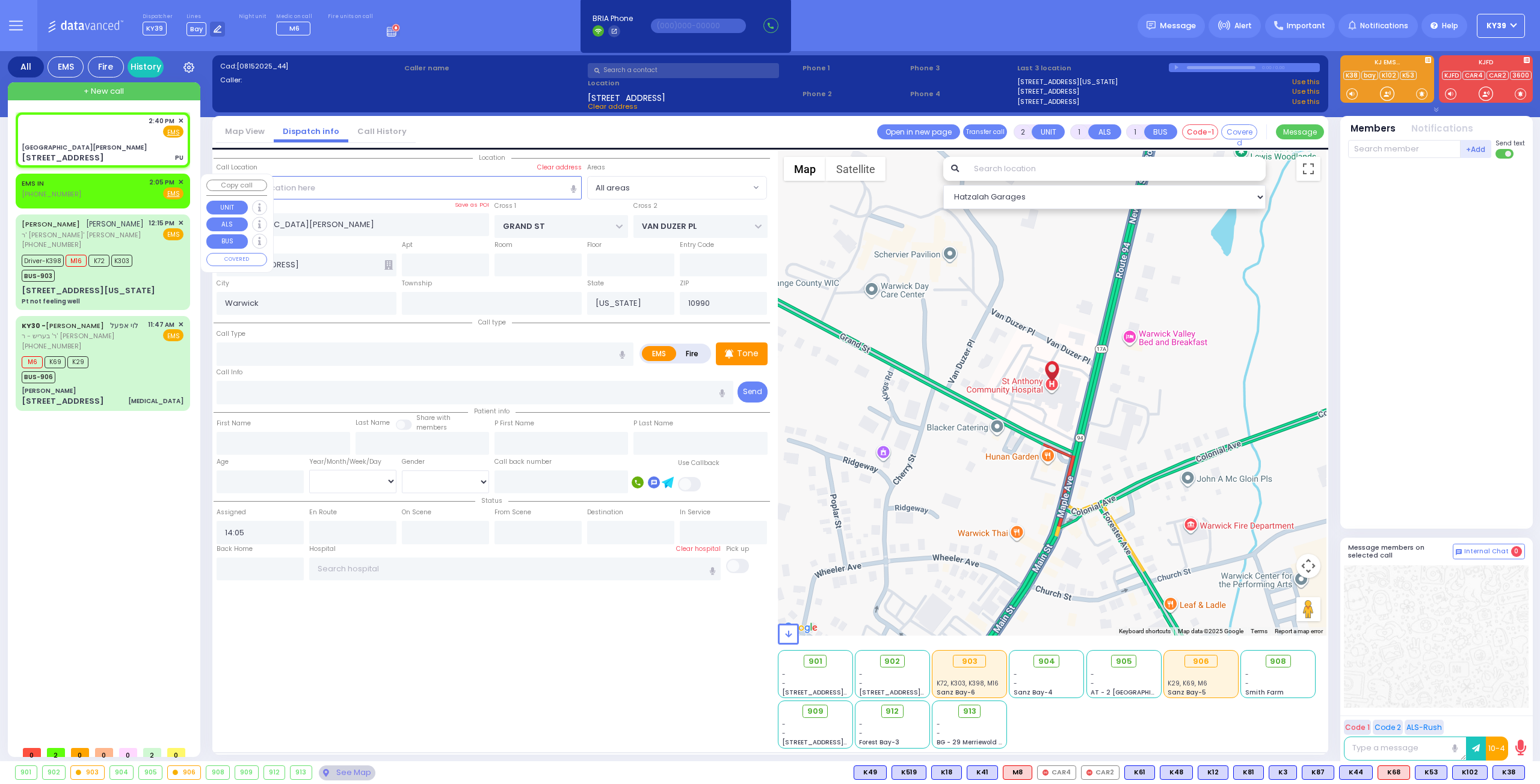
select select "Hatzalah Garages"
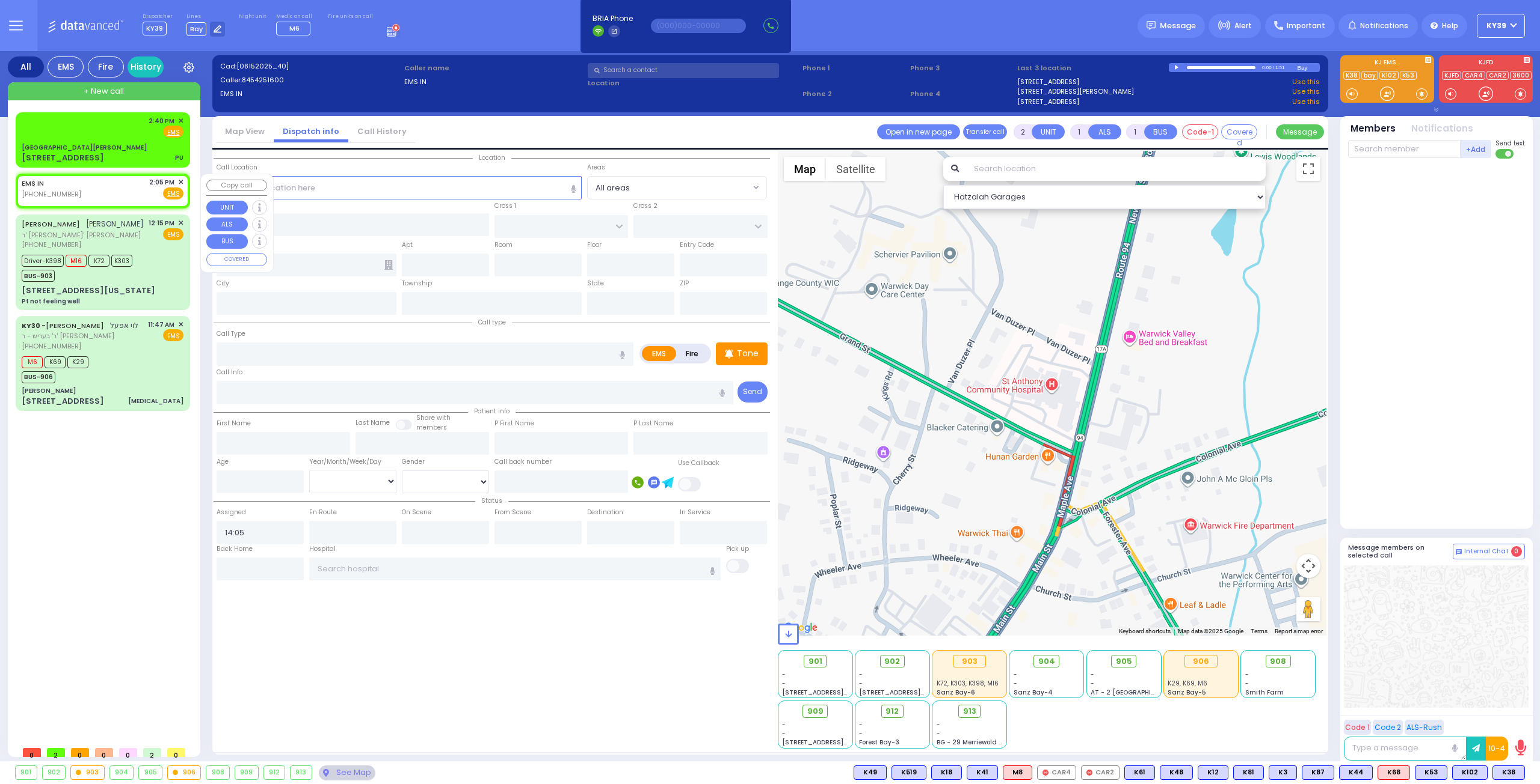
click at [181, 181] on span "✕" at bounding box center [180, 183] width 5 height 10
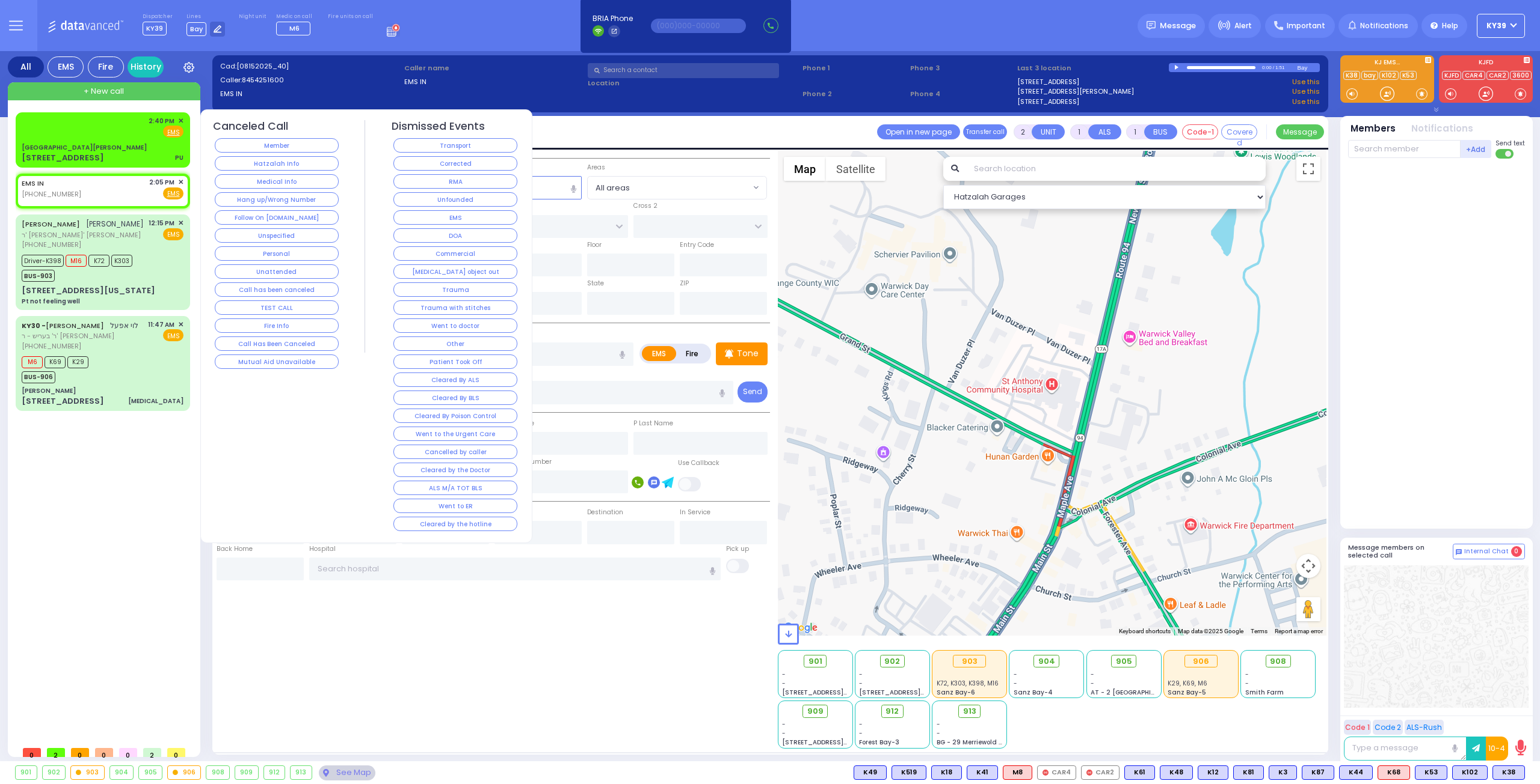
drag, startPoint x: 268, startPoint y: 162, endPoint x: 263, endPoint y: 169, distance: 8.6
click at [268, 163] on button "Hatzalah Info" at bounding box center [277, 163] width 124 height 14
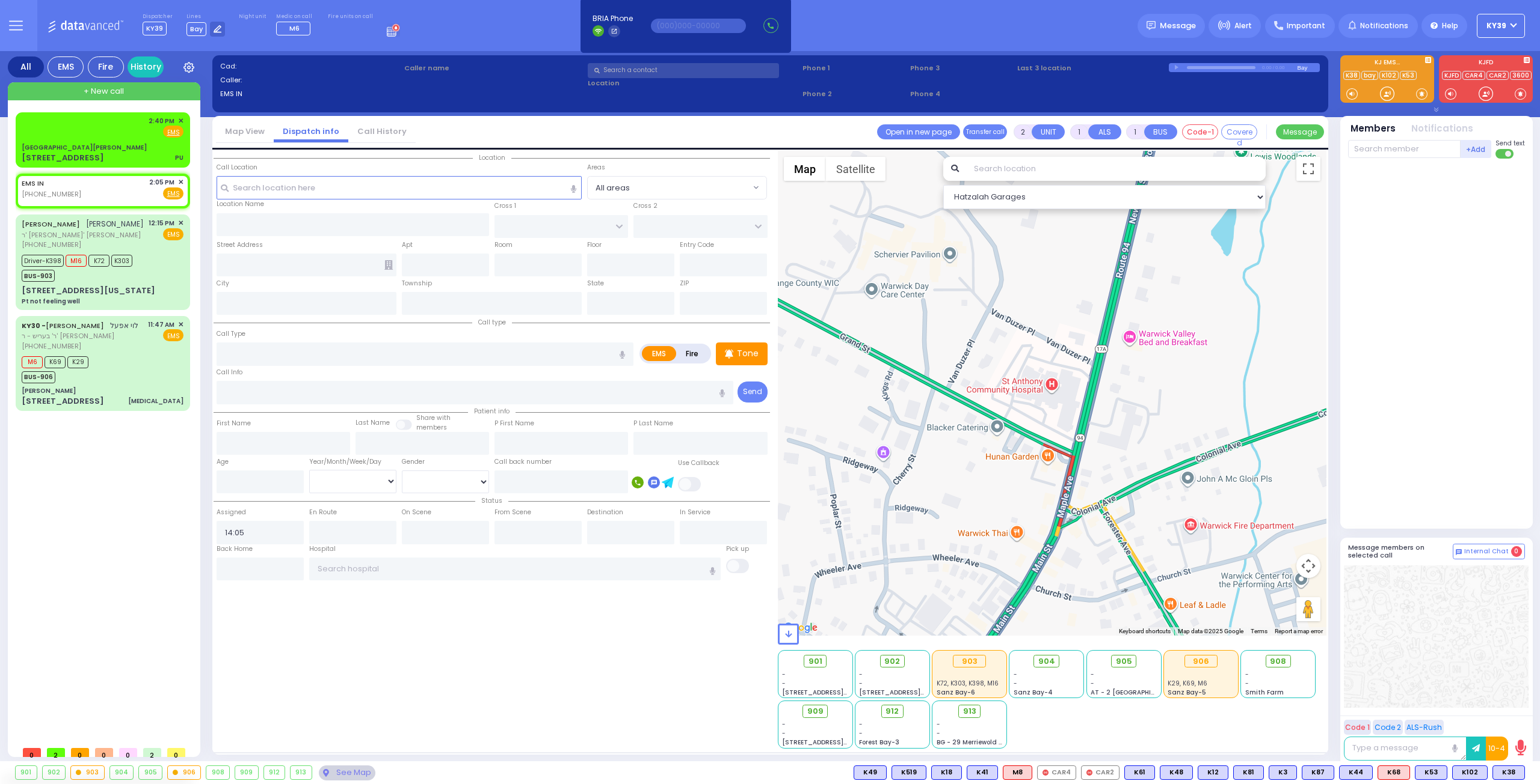
select select
radio input "true"
select select
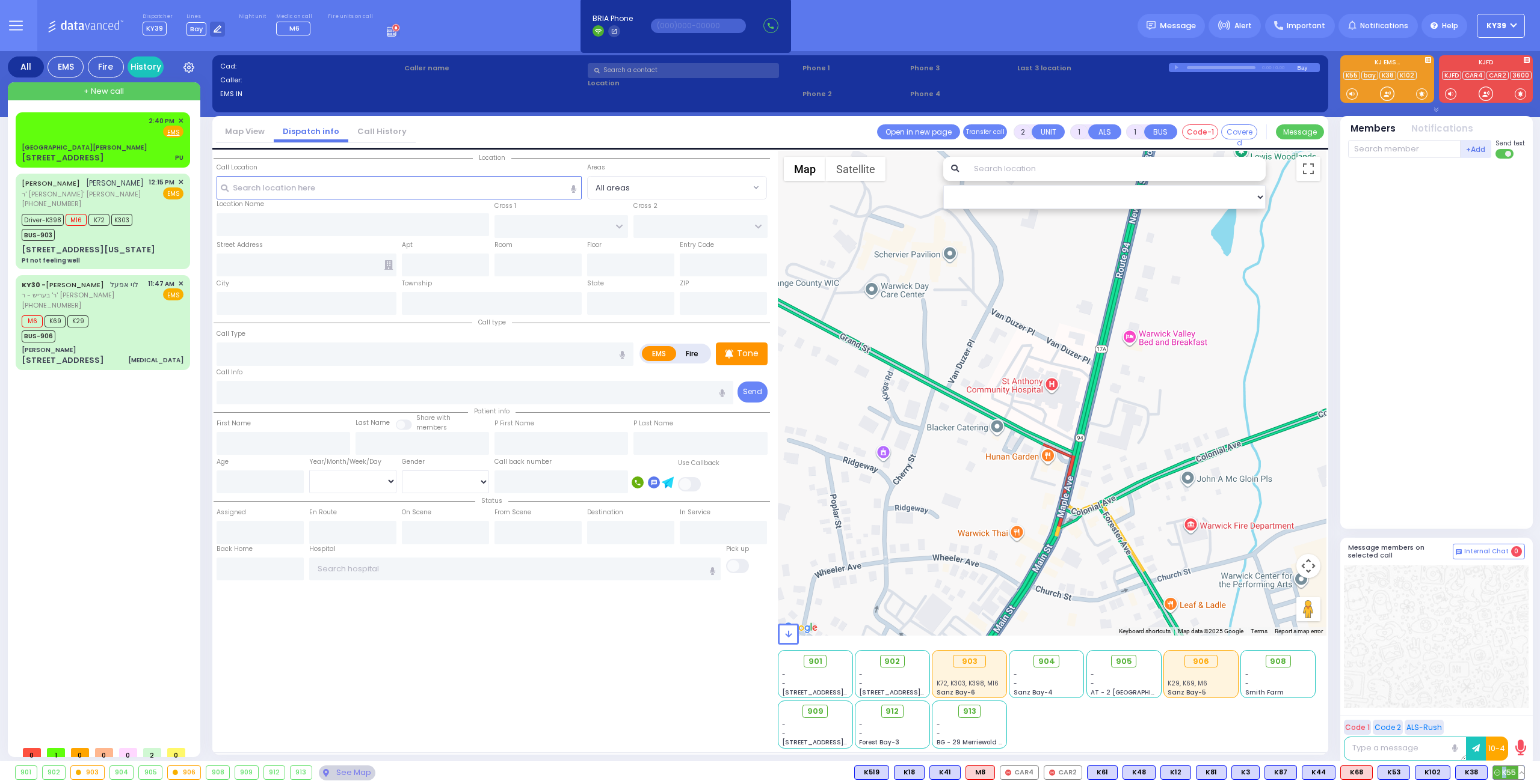
click at [1503, 776] on span "K55" at bounding box center [1508, 773] width 31 height 14
click at [63, 141] on div "2:40 PM ✕ Fire EMS PU" at bounding box center [102, 139] width 169 height 52
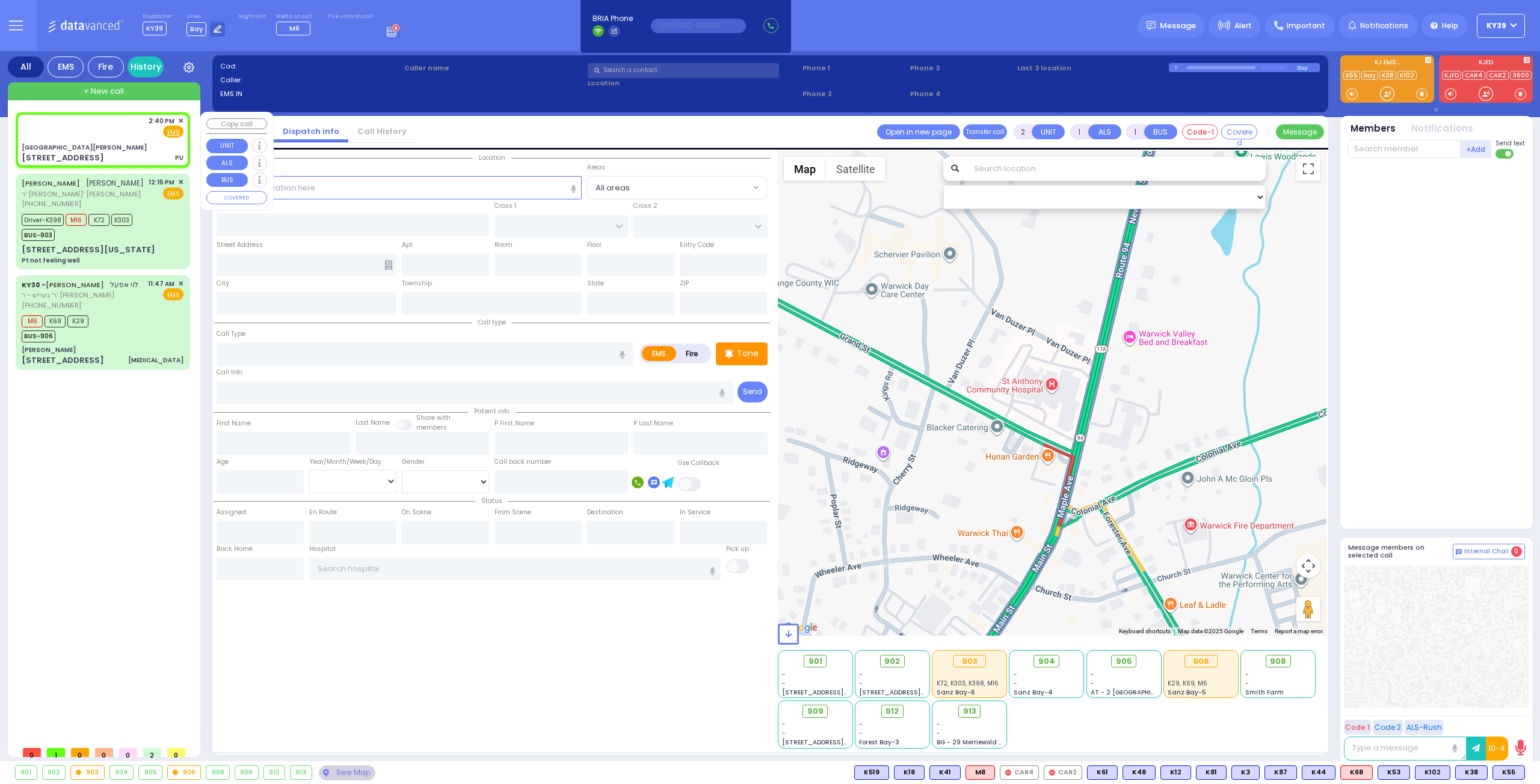
select select
type input "PU"
radio input "true"
select select
type input "14:40"
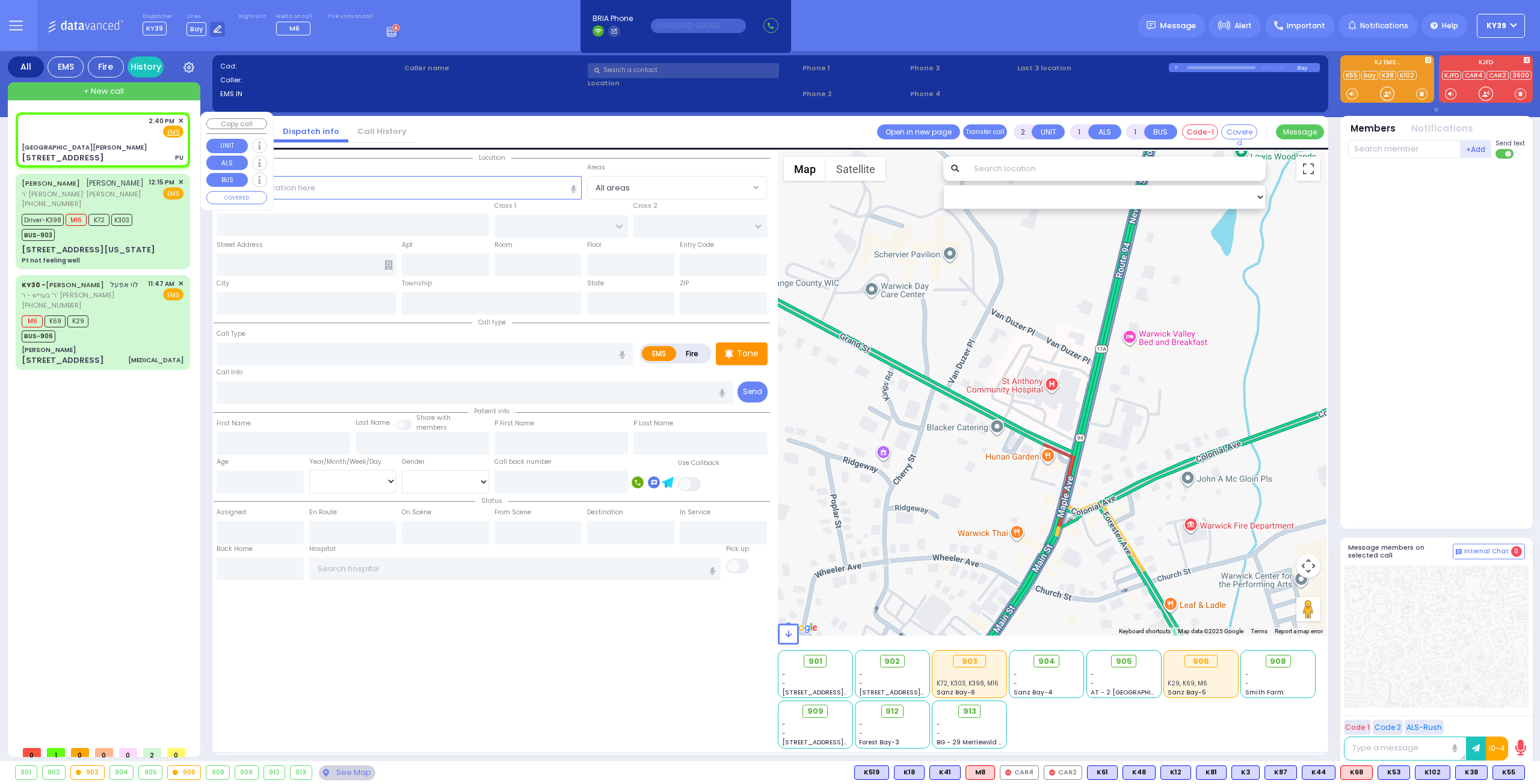
type input "Northern Westchester Hospital"
select select "Hatzalah Garages"
type input "St. Anthony Community Hospital"
type input "GRAND ST"
type input "VAN DUZER PL"
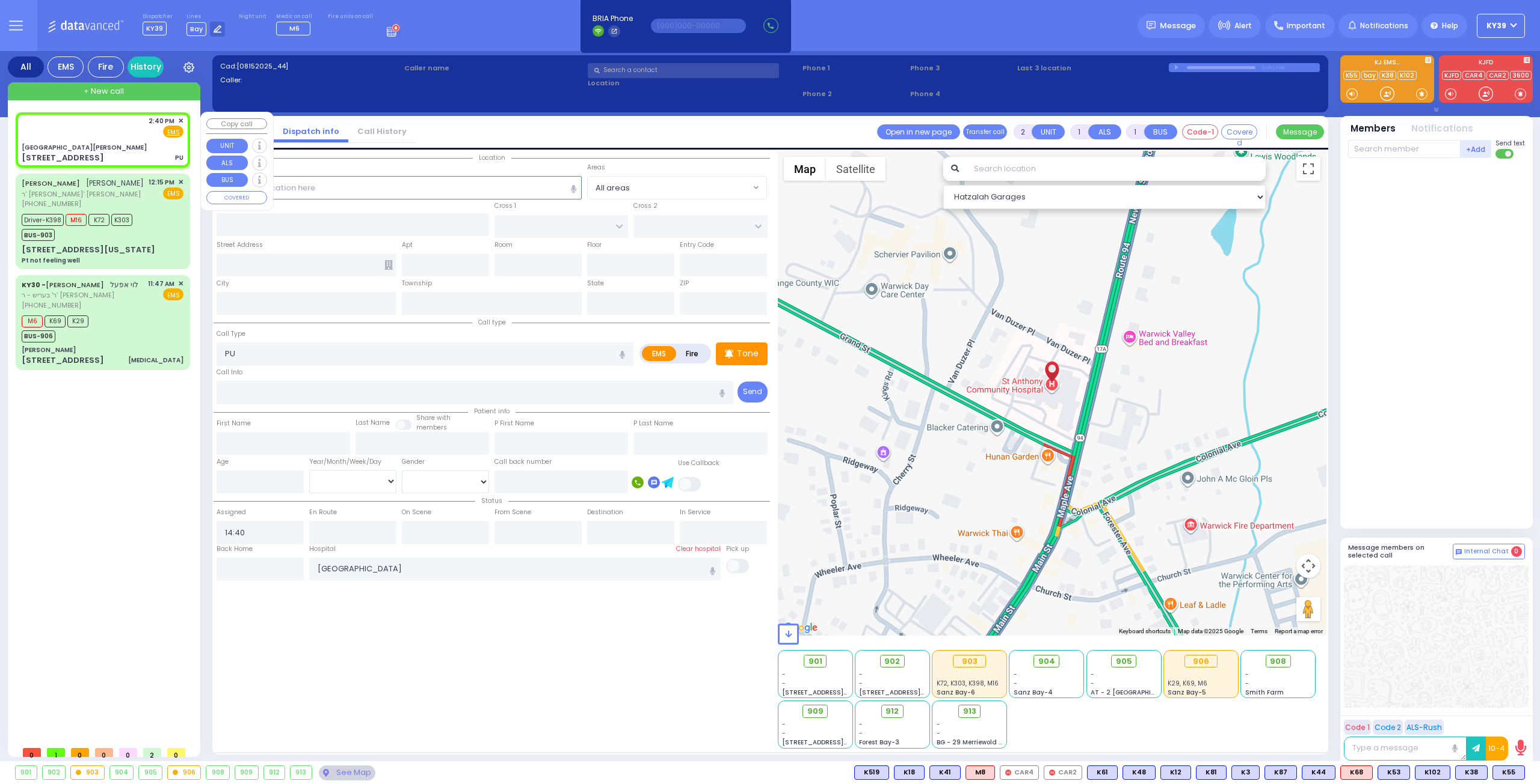
type input "15 Maple Ave"
type input "Warwick"
type input "[US_STATE]"
type input "10990"
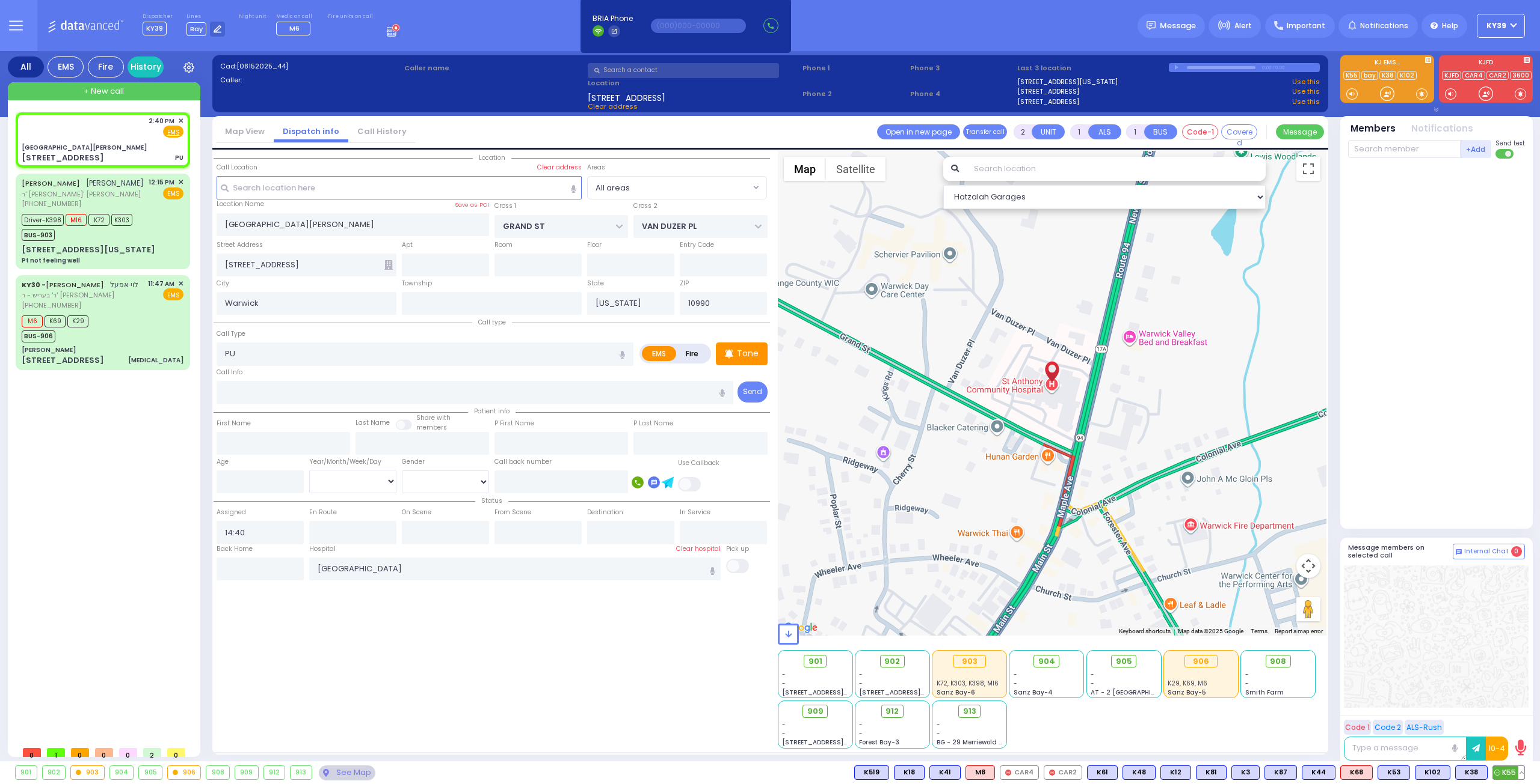
click at [1513, 774] on span "K55" at bounding box center [1508, 773] width 31 height 14
select select
radio input "true"
select select
type input "14:45"
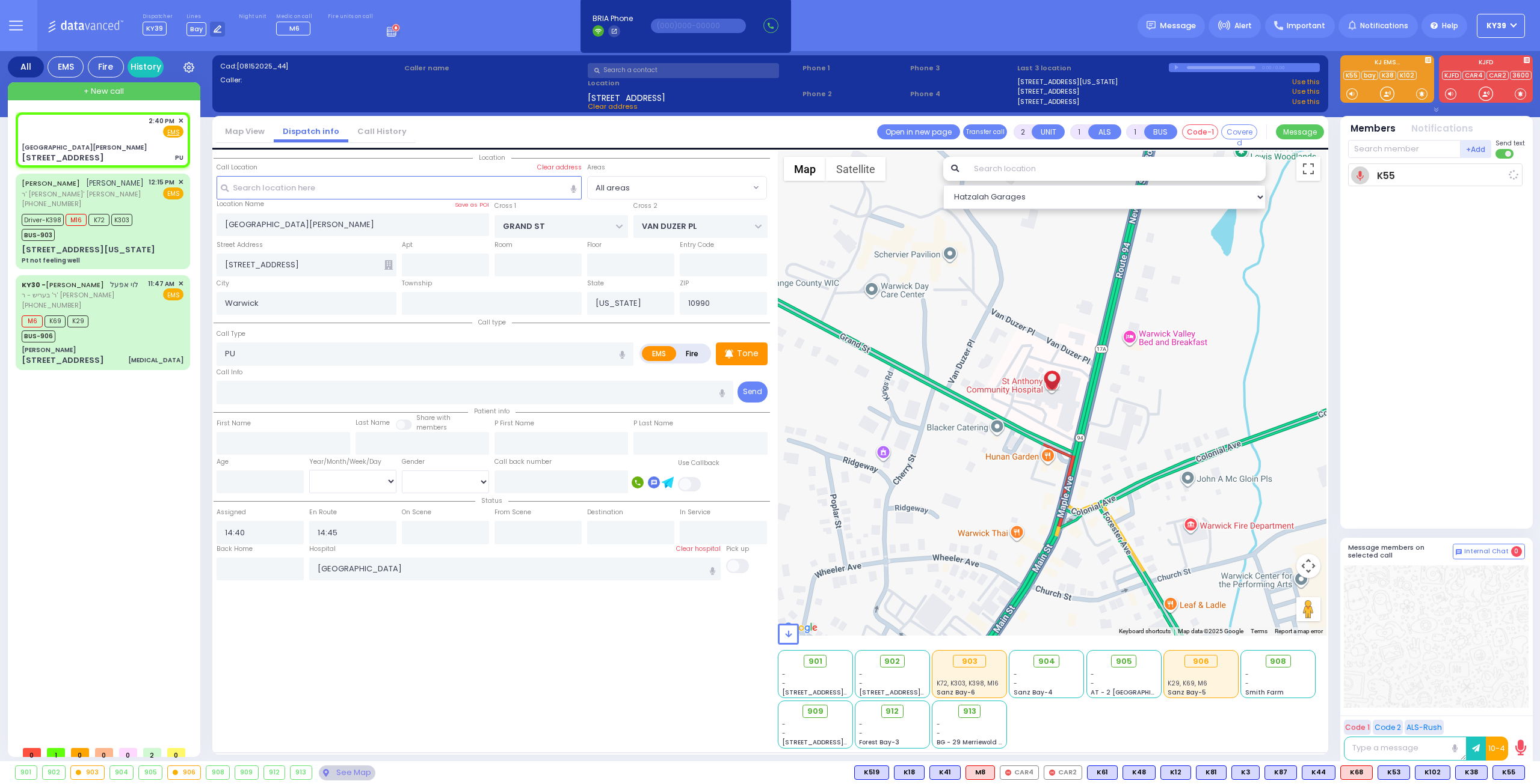
select select "Hatzalah Garages"
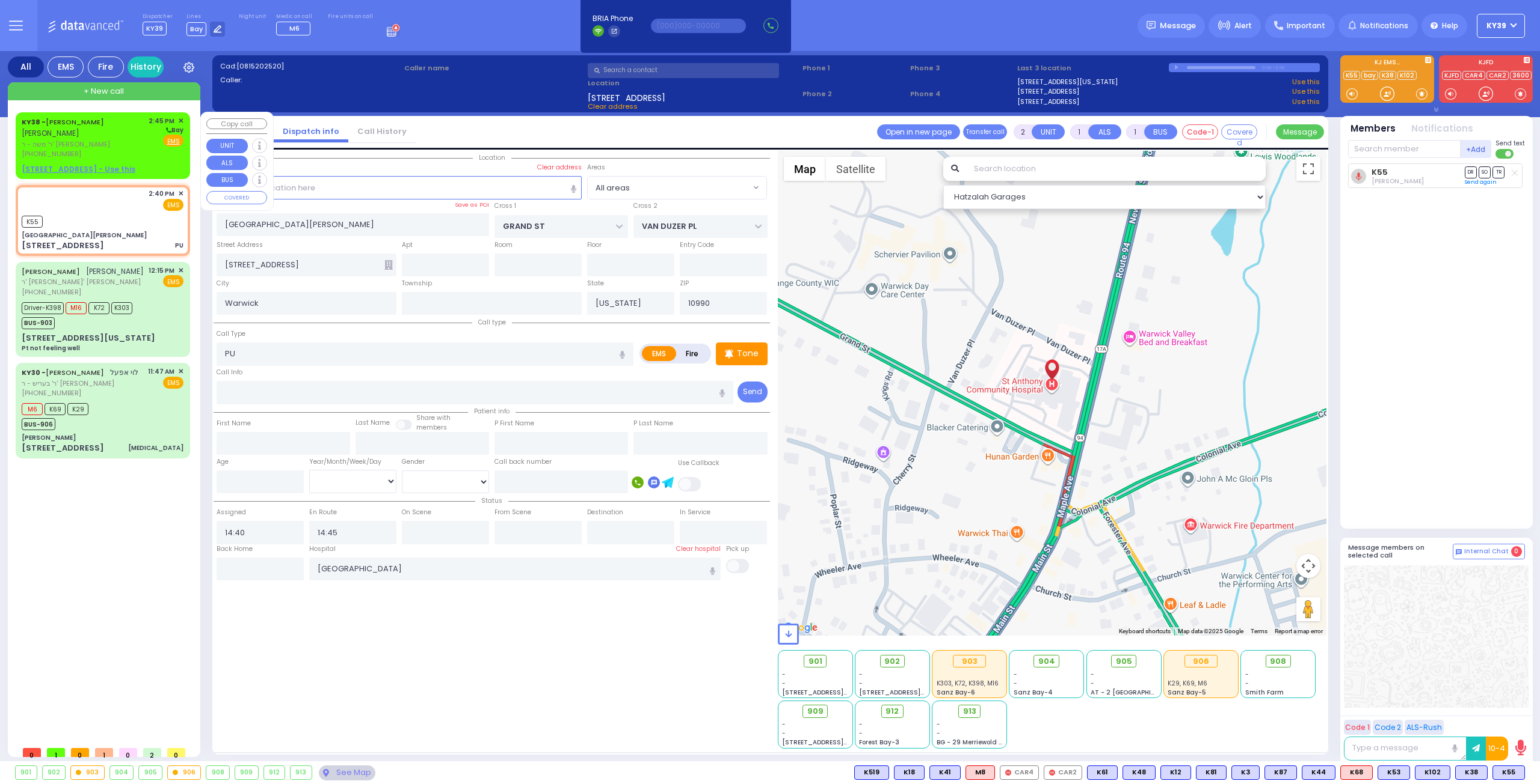
click at [108, 151] on div "(845) 629-0016" at bounding box center [83, 154] width 123 height 10
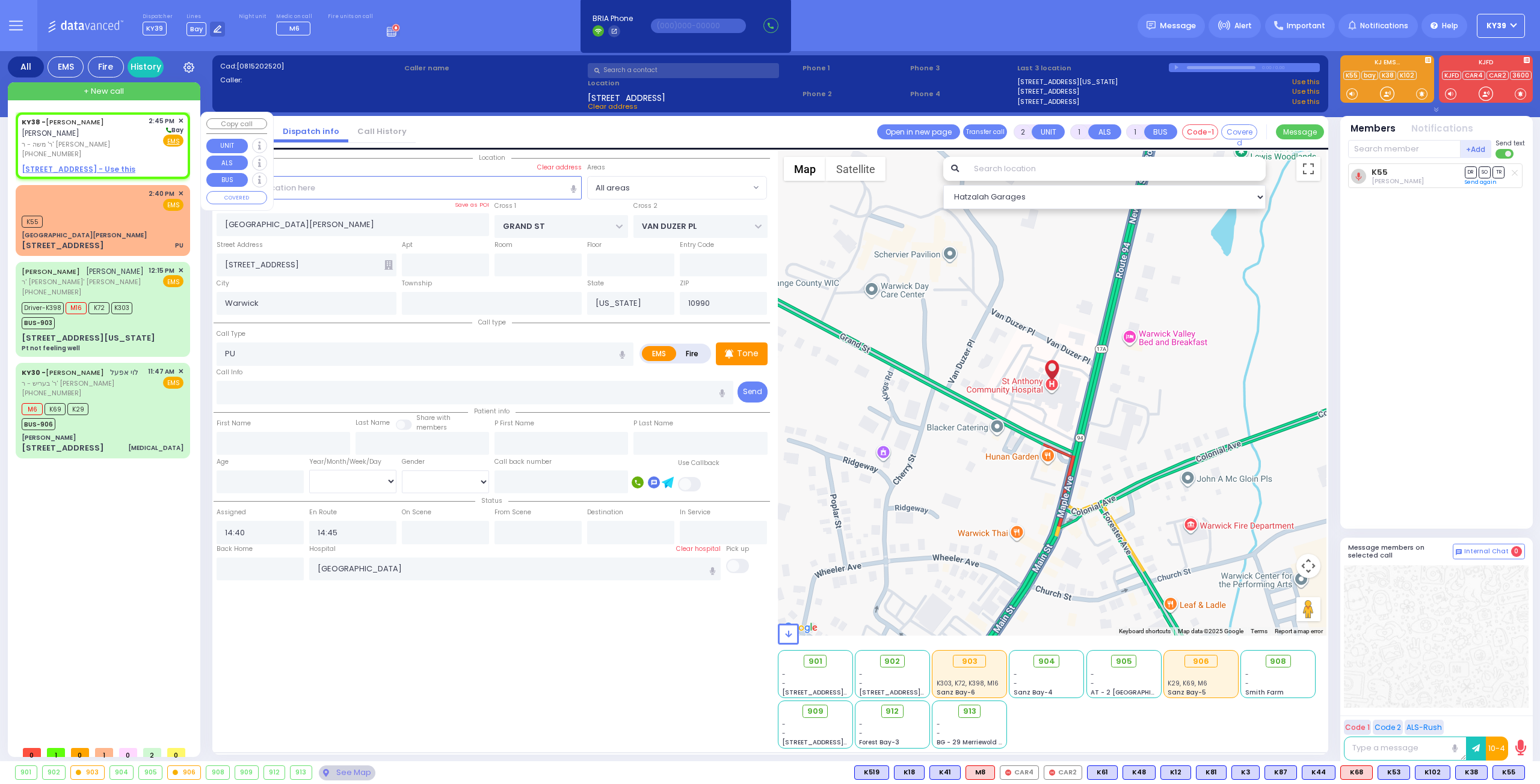
select select
radio input "true"
type input "AVRUM MAYER"
type input "MILLER"
select select
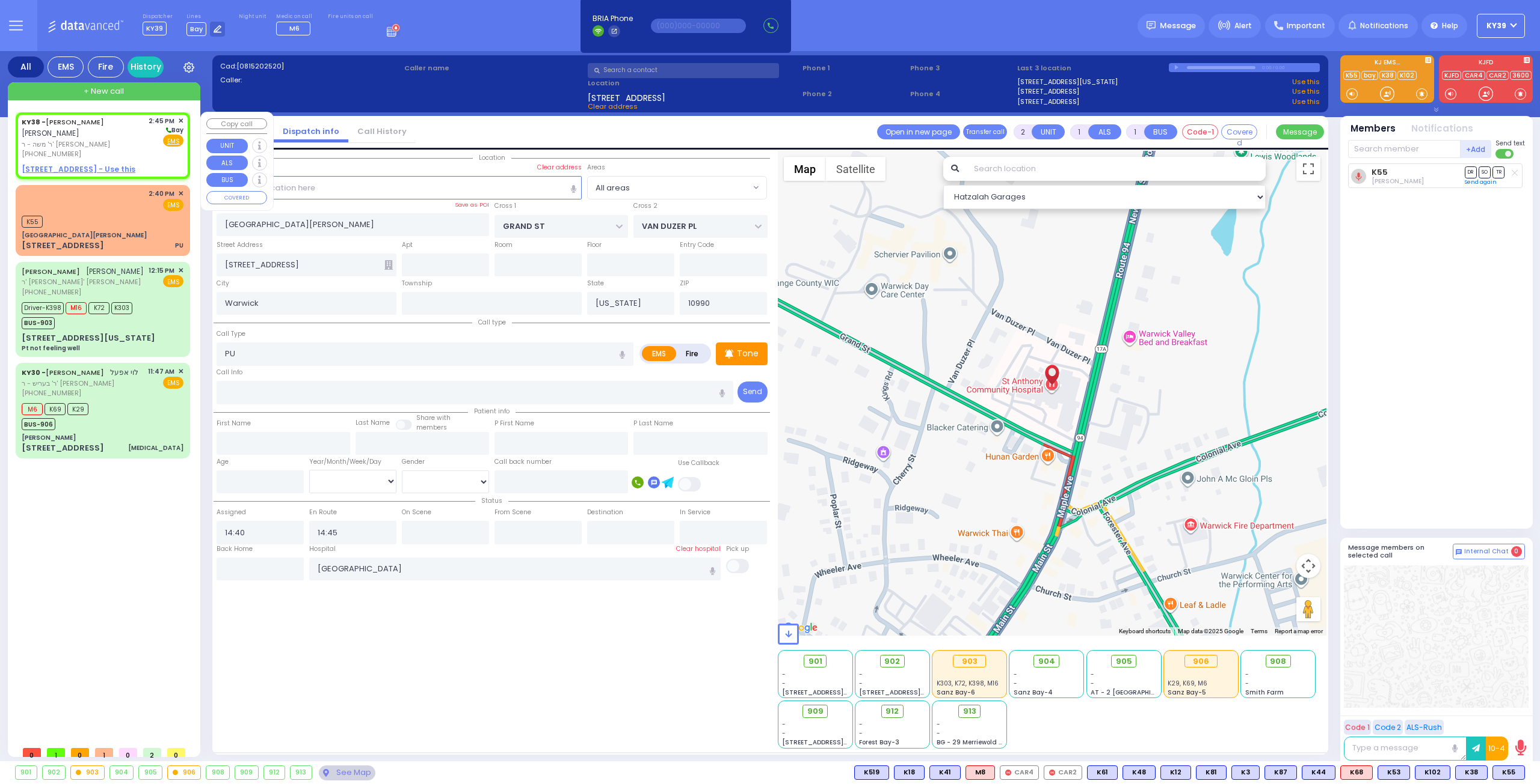
type input "14:45"
select select "Hatzalah Garages"
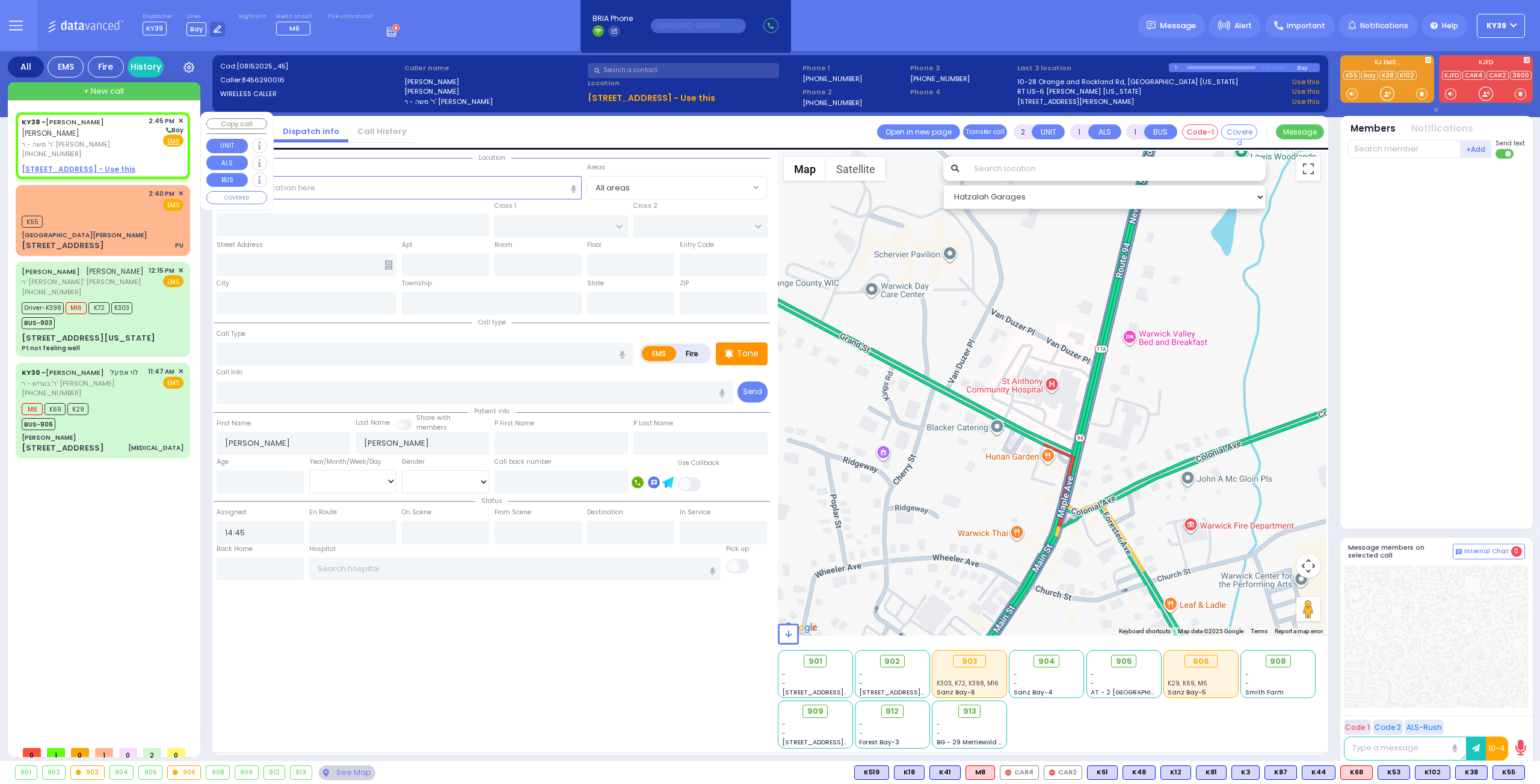
click at [67, 146] on span "ר' משה - ר' יעקב שמואל טייטלבוים" at bounding box center [83, 145] width 123 height 10
select select
radio input "true"
select select
select select "Hatzalah Garages"
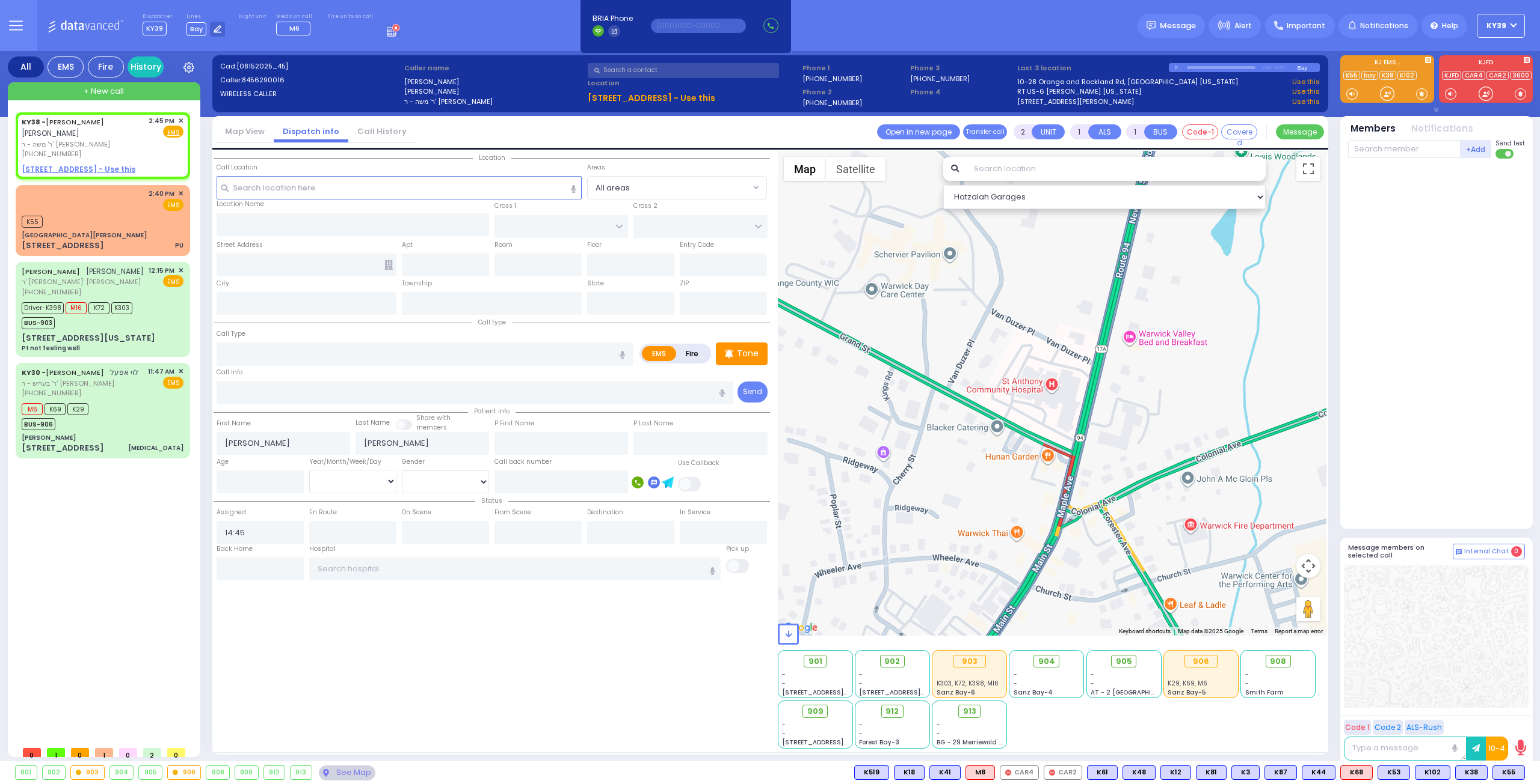
select select
radio input "true"
select select
select select "Hatzalah Garages"
click at [134, 213] on div "K55" at bounding box center [102, 220] width 162 height 15
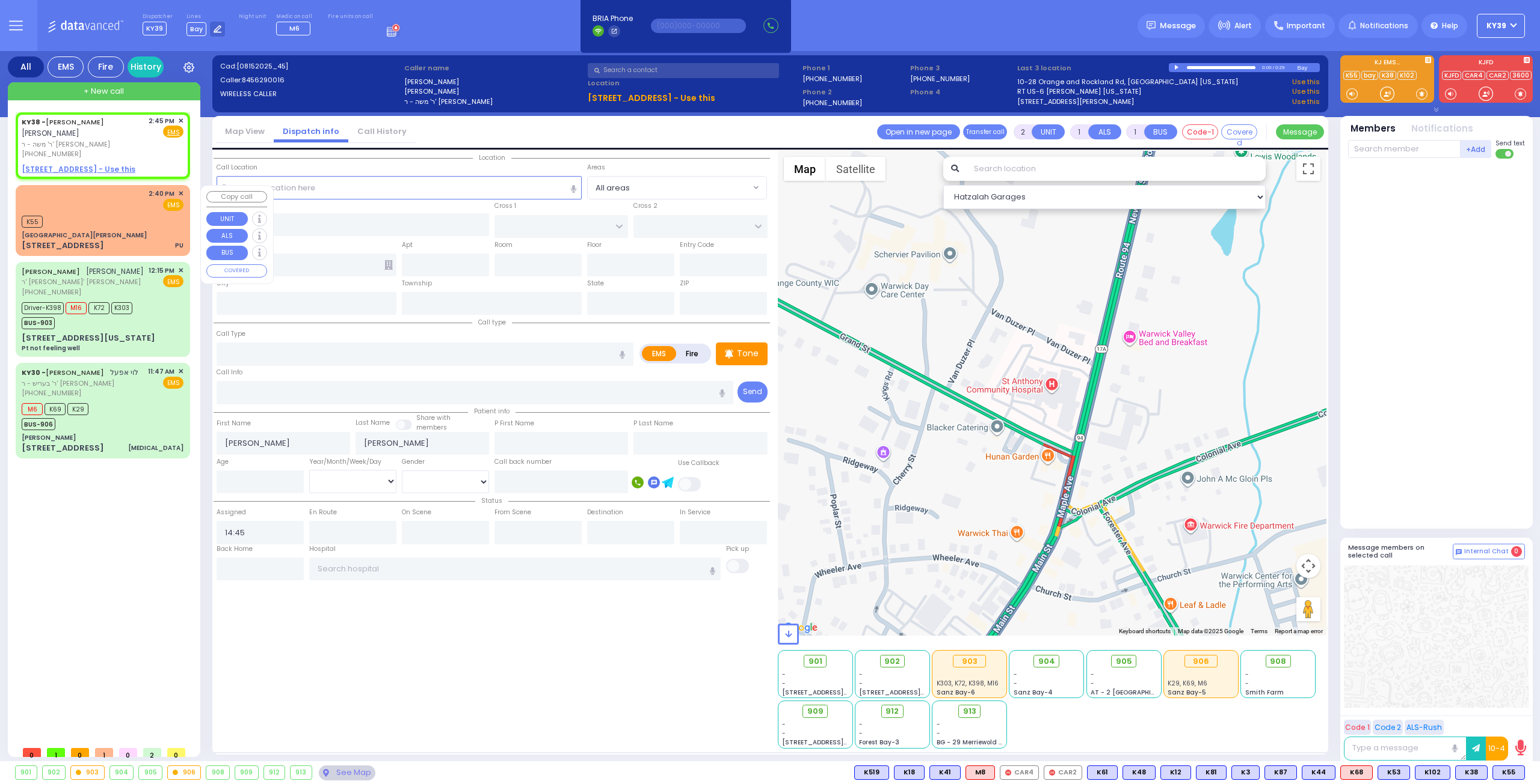
select select
type input "PU"
radio input "true"
select select
type input "14:40"
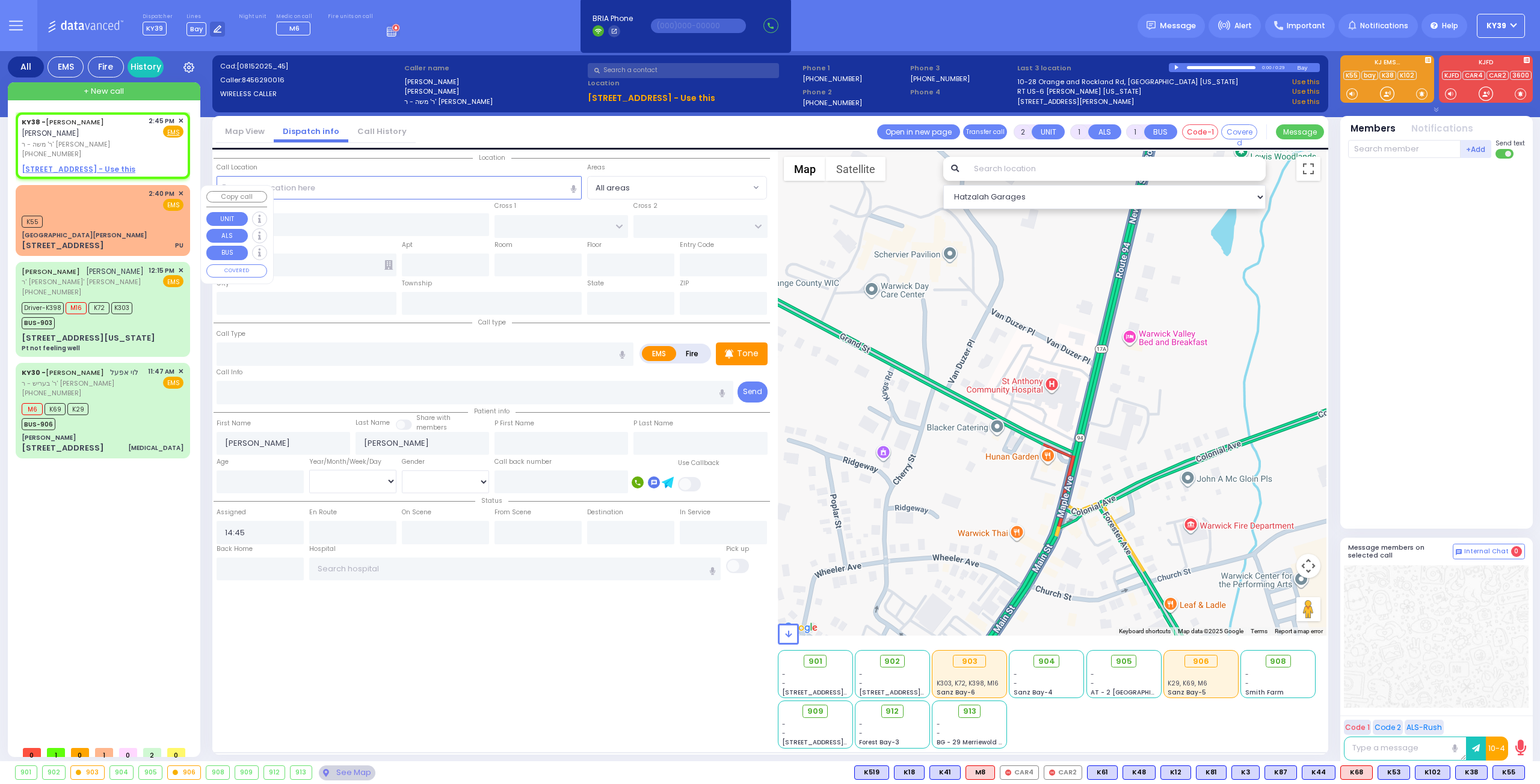
type input "14:45"
type input "Northern Westchester Hospital"
select select "Hatzalah Garages"
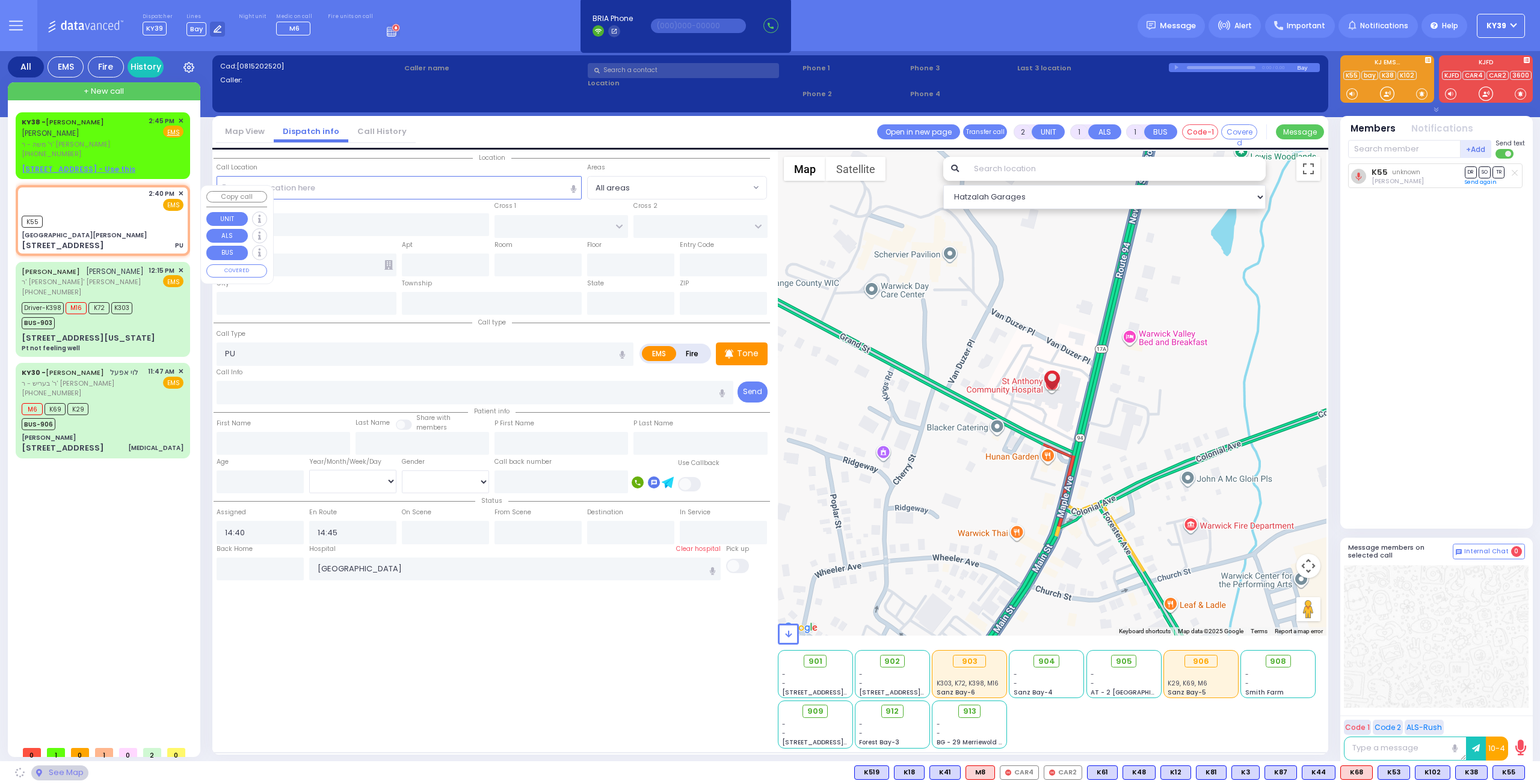
type input "St. Anthony Community Hospital"
type input "GRAND ST"
type input "VAN DUZER PL"
type input "15 Maple Ave"
type input "Warwick"
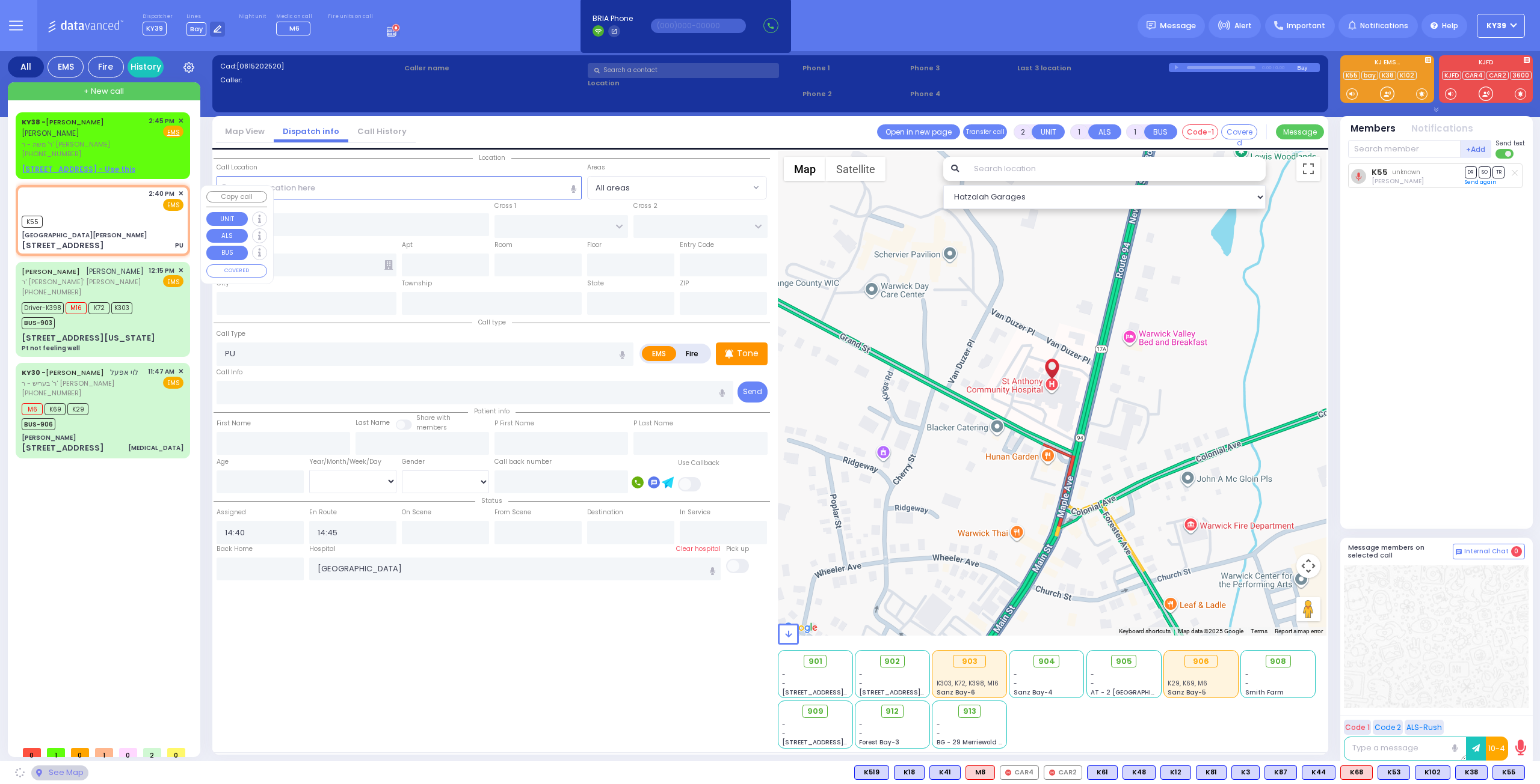
type input "[US_STATE]"
type input "10990"
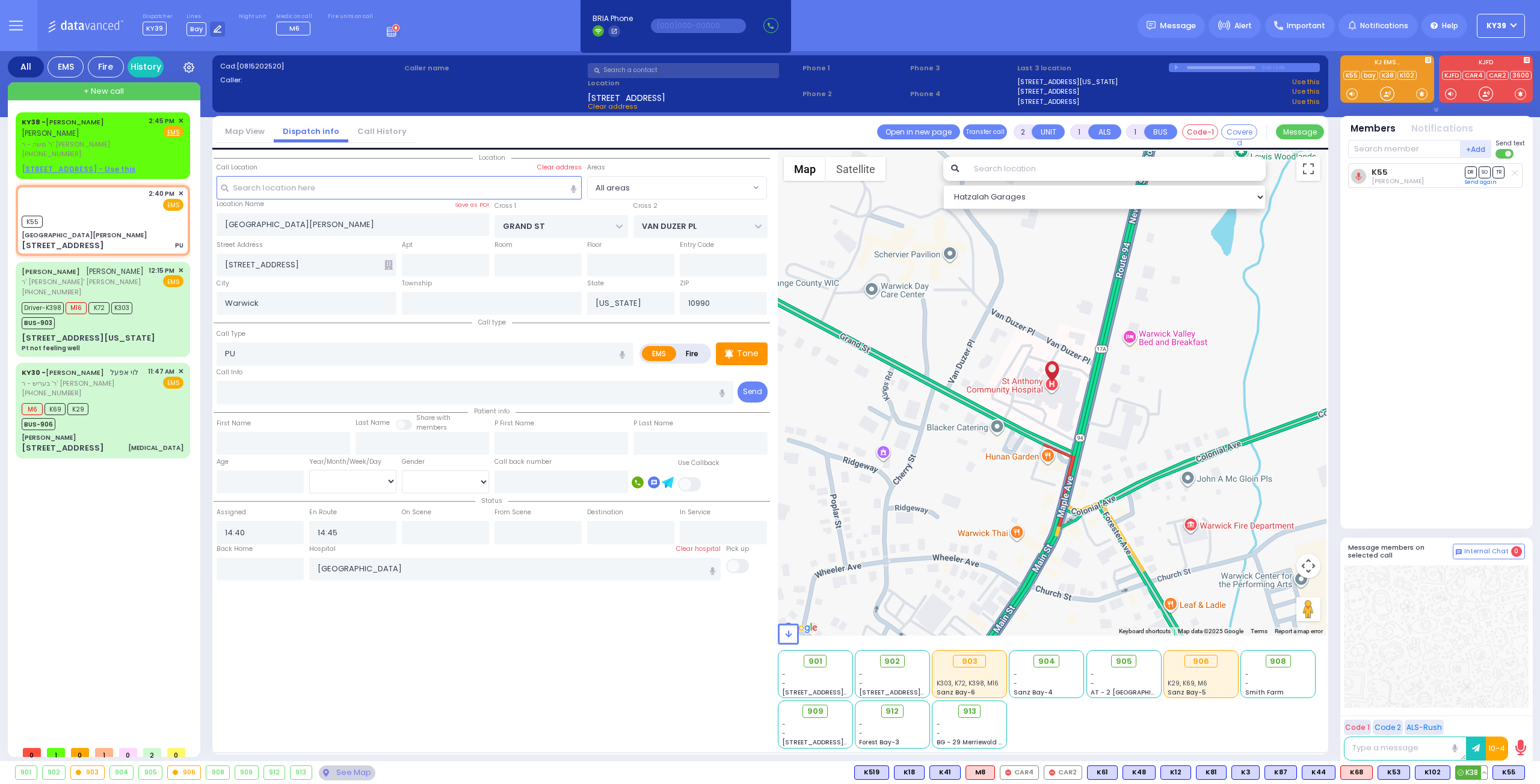
click at [1478, 772] on span "K38" at bounding box center [1471, 773] width 31 height 14
select select
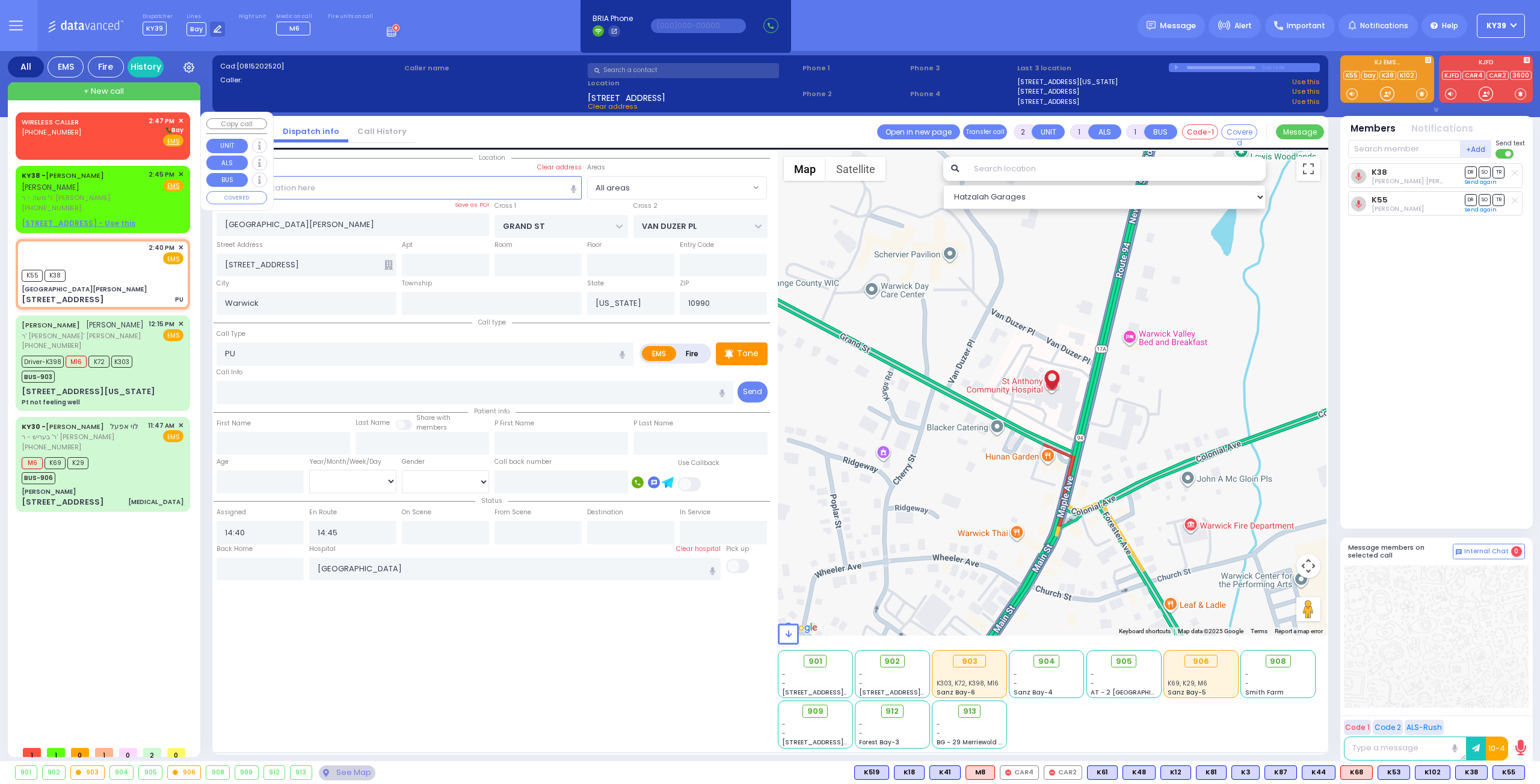
click at [120, 140] on div "WIRELESS CALLER (929) 466-1058 2:47 PM ✕ Bay" at bounding box center [102, 131] width 162 height 31
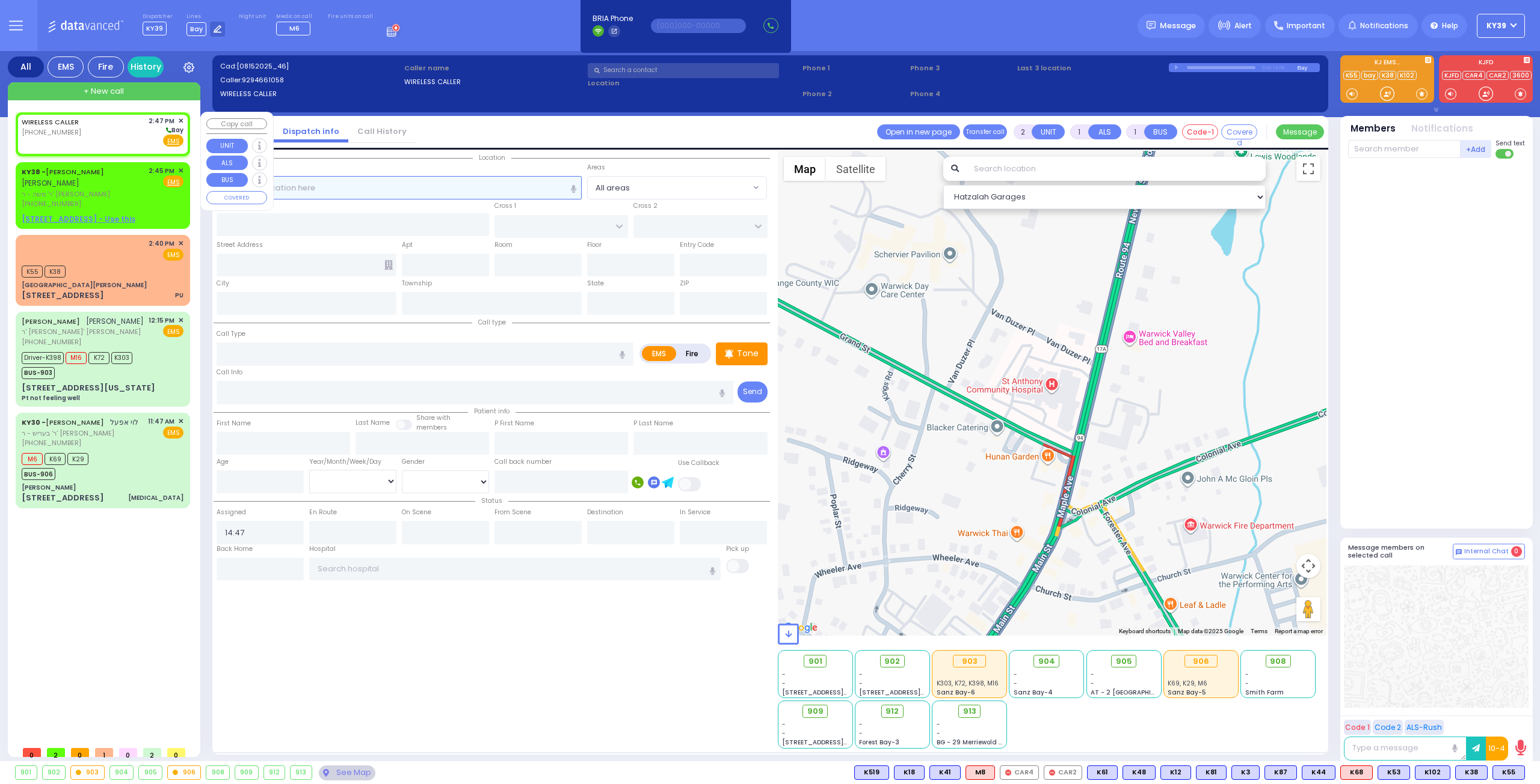
click at [368, 188] on input "text" at bounding box center [399, 187] width 366 height 23
click at [116, 133] on div "WIRELESS CALLER (929) 466-1058 2:47 PM ✕ Bay" at bounding box center [102, 131] width 162 height 31
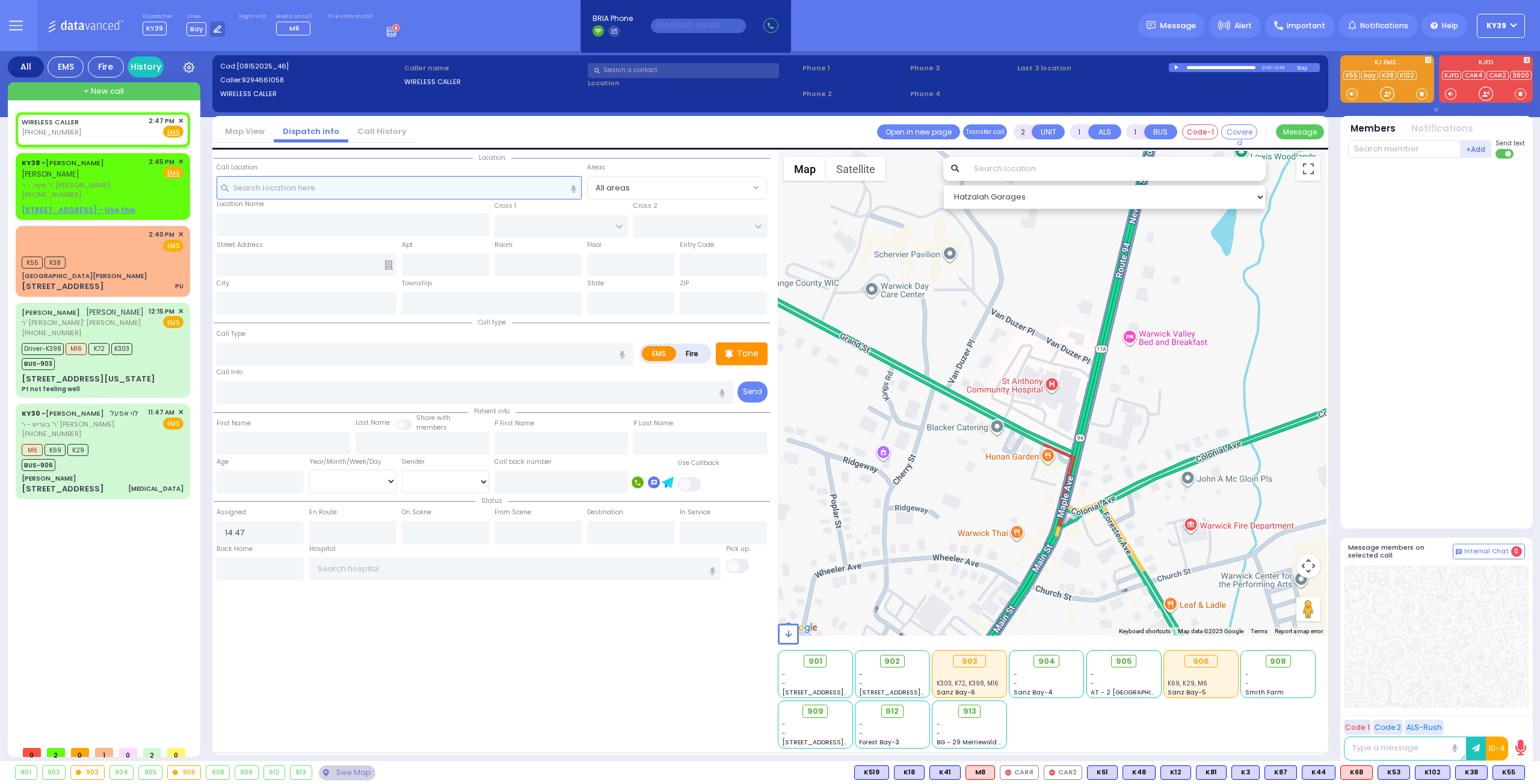
click at [290, 187] on input "text" at bounding box center [399, 187] width 366 height 23
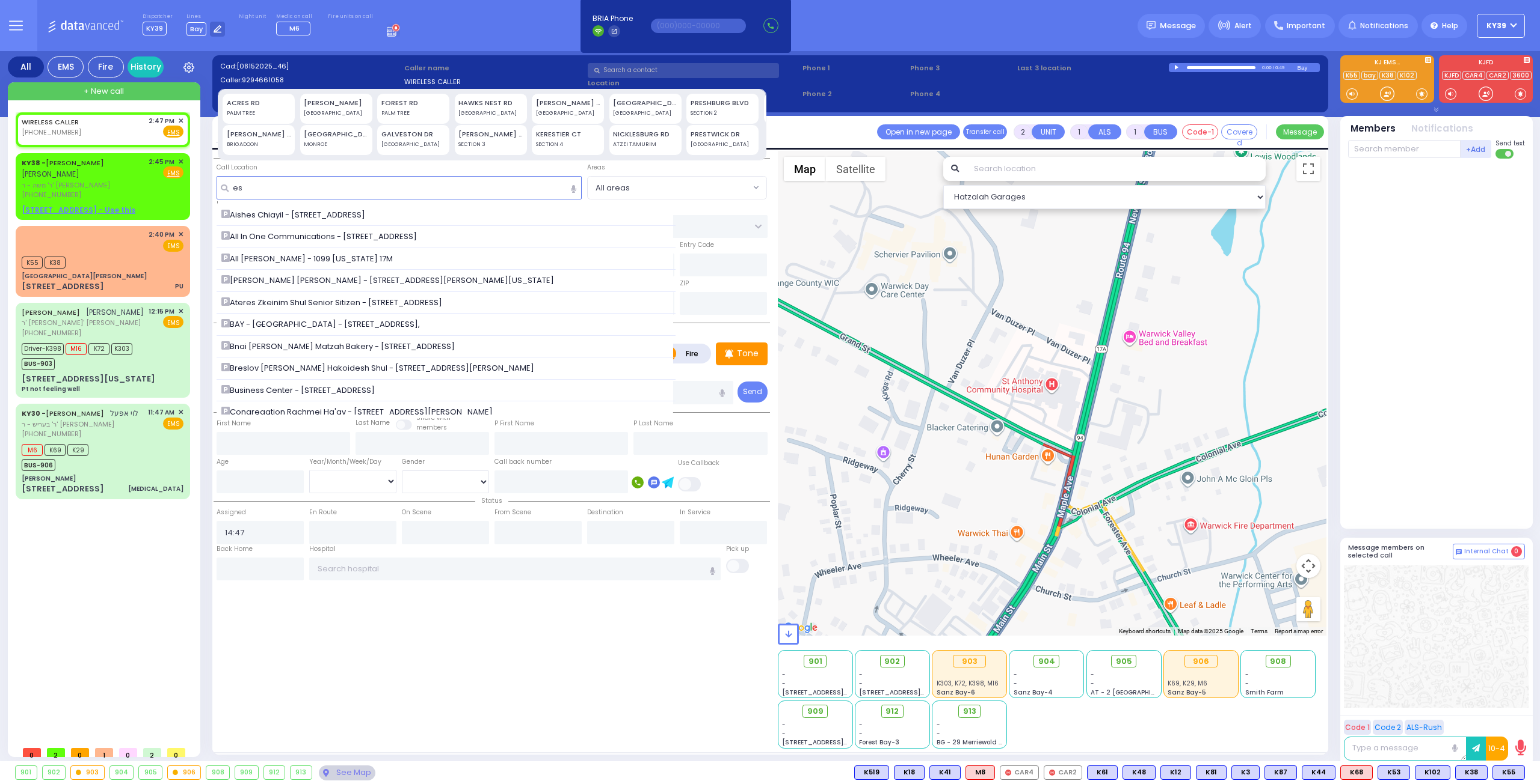
select select
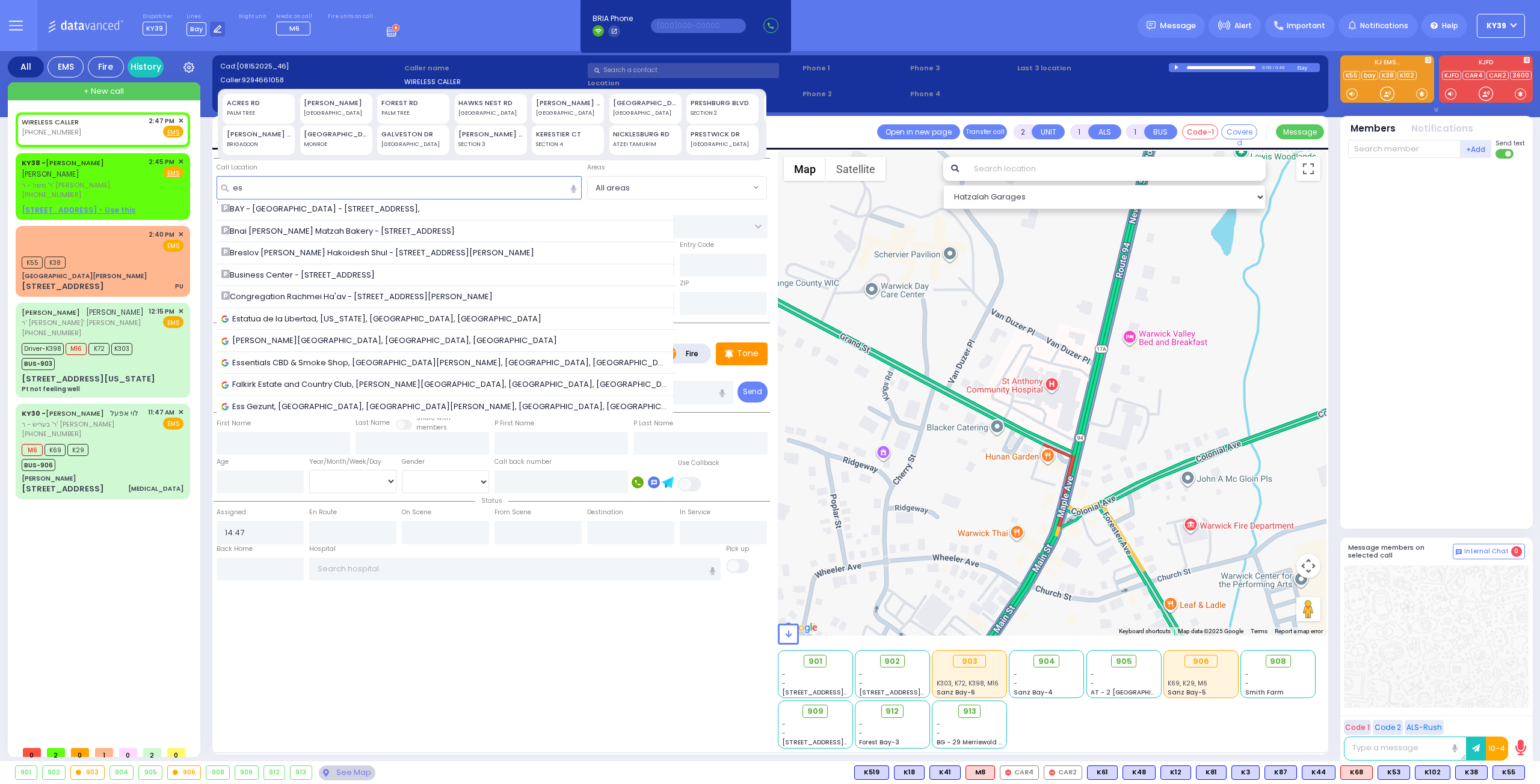
type input "e"
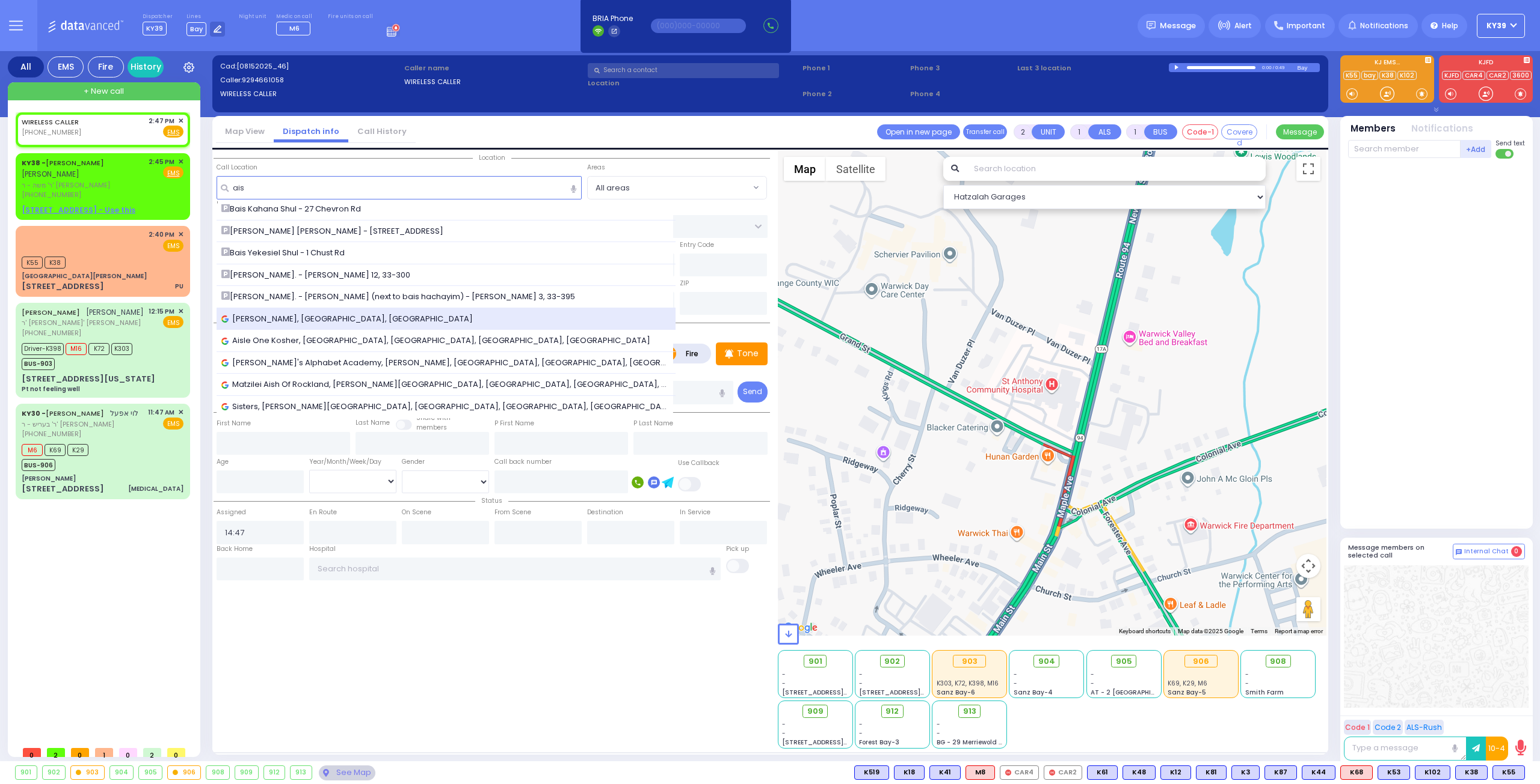
type input "ais"
click at [262, 321] on span "Aishes Chayil, Chevron Road, Monroe, NY, USA" at bounding box center [349, 319] width 255 height 12
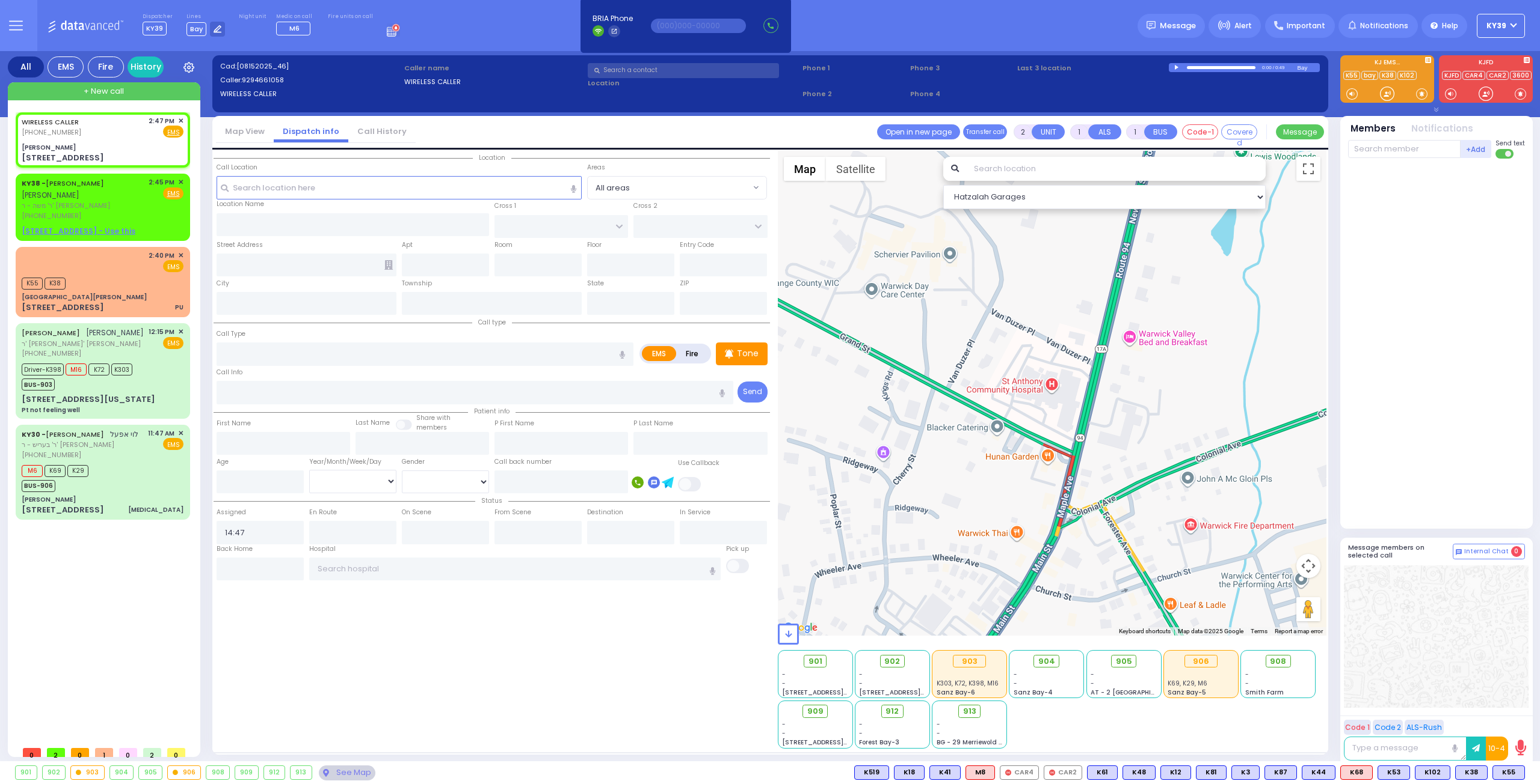
select select
radio input "true"
select select
type input "Aishes Chayil"
type input "SEVEN SPRINGS MOUNTAIN RD"
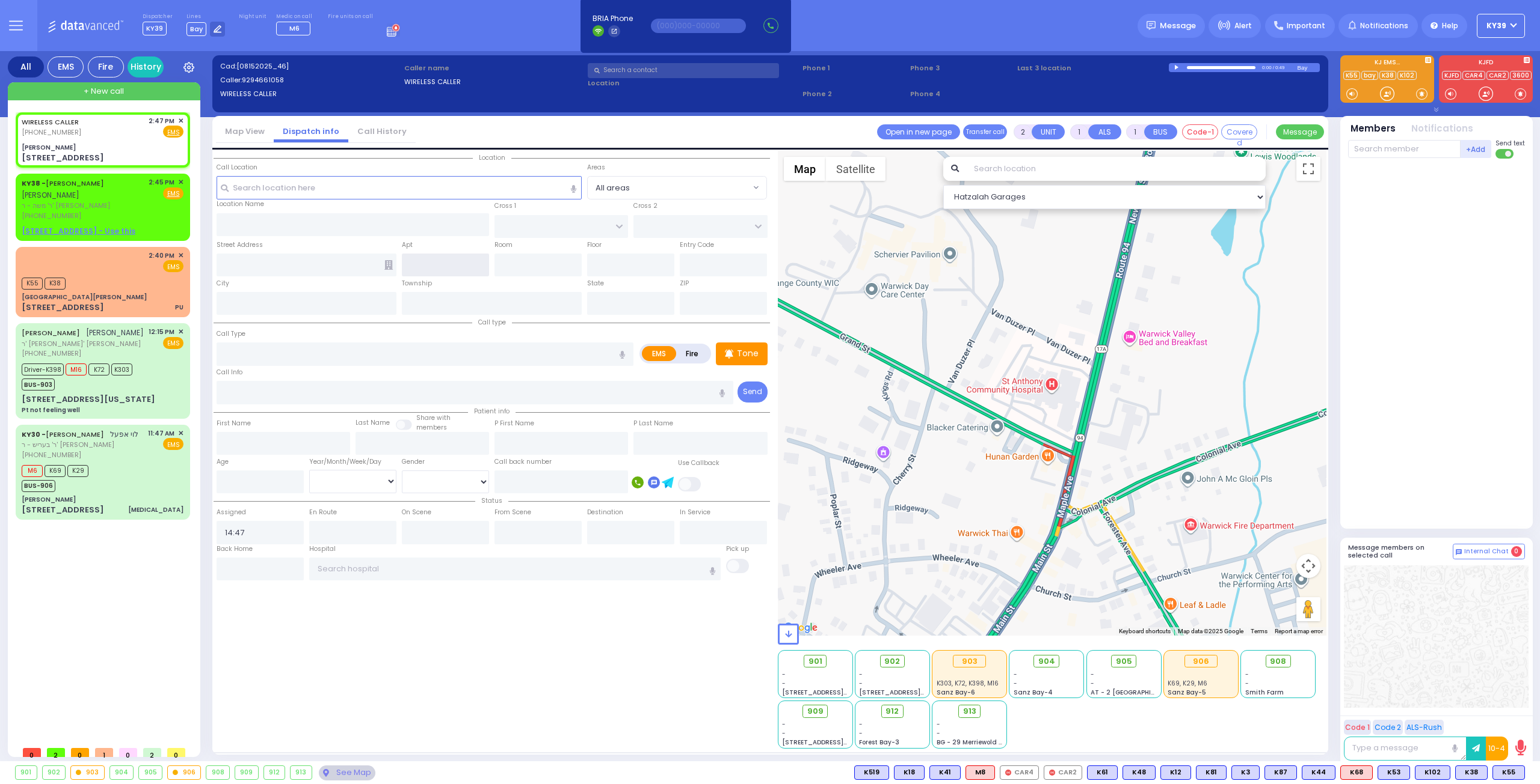
type input "KARLSBURG RD"
type input "7 Chevron Rd"
type input "Monroe"
type input "[US_STATE]"
type input "10950"
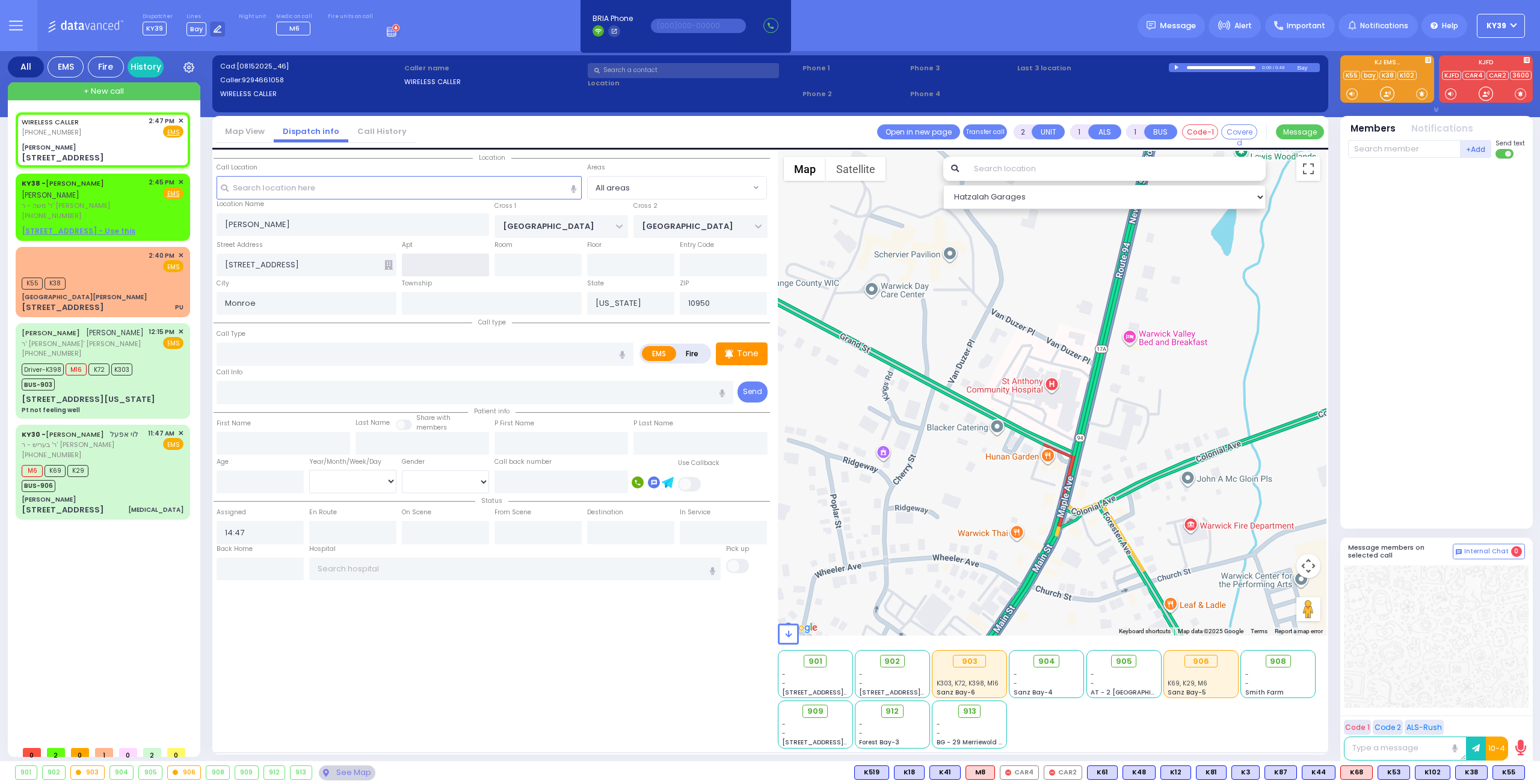
select select "SECTION 5"
select select "Hatzalah Garages"
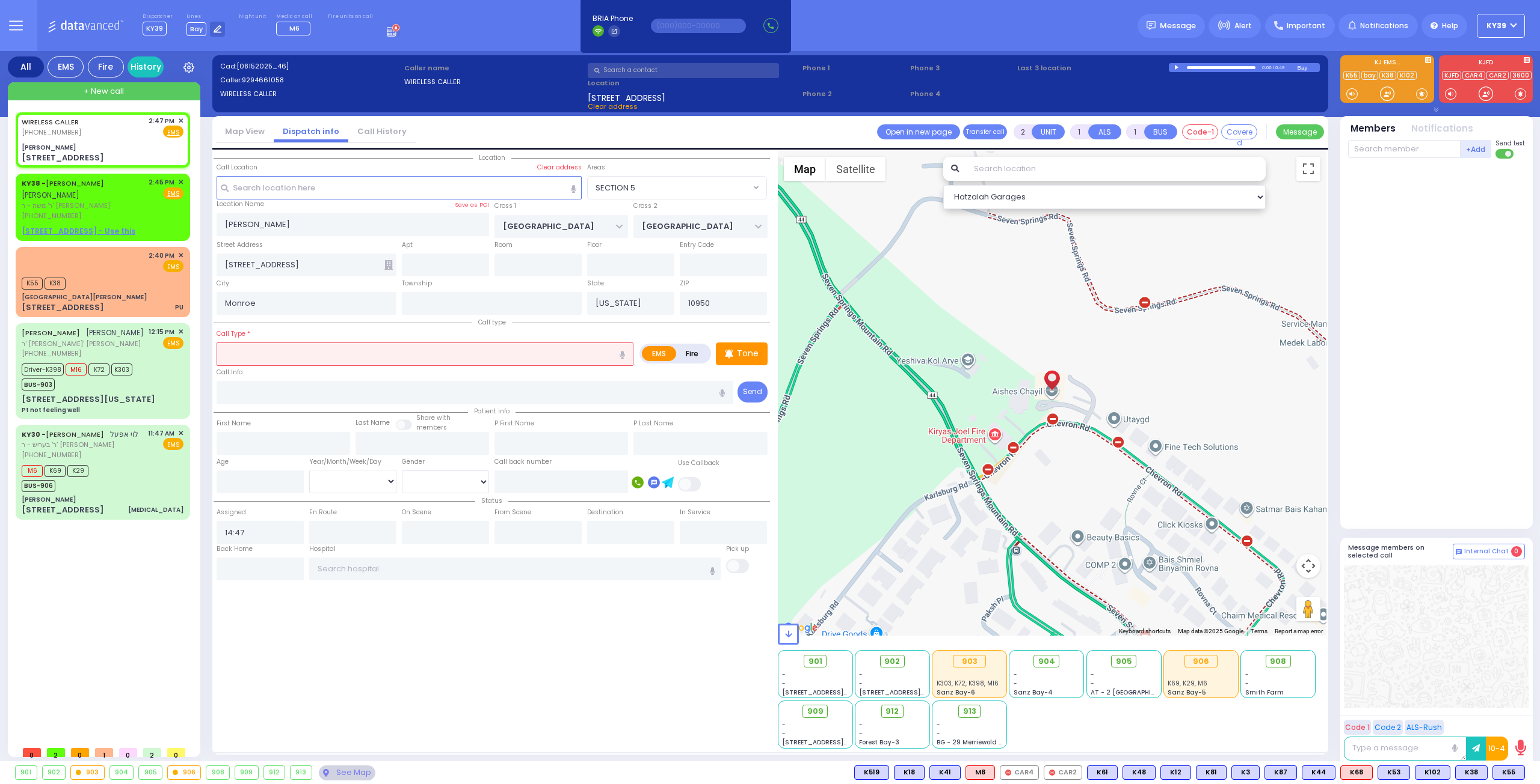
click at [276, 345] on input "text" at bounding box center [425, 354] width 417 height 23
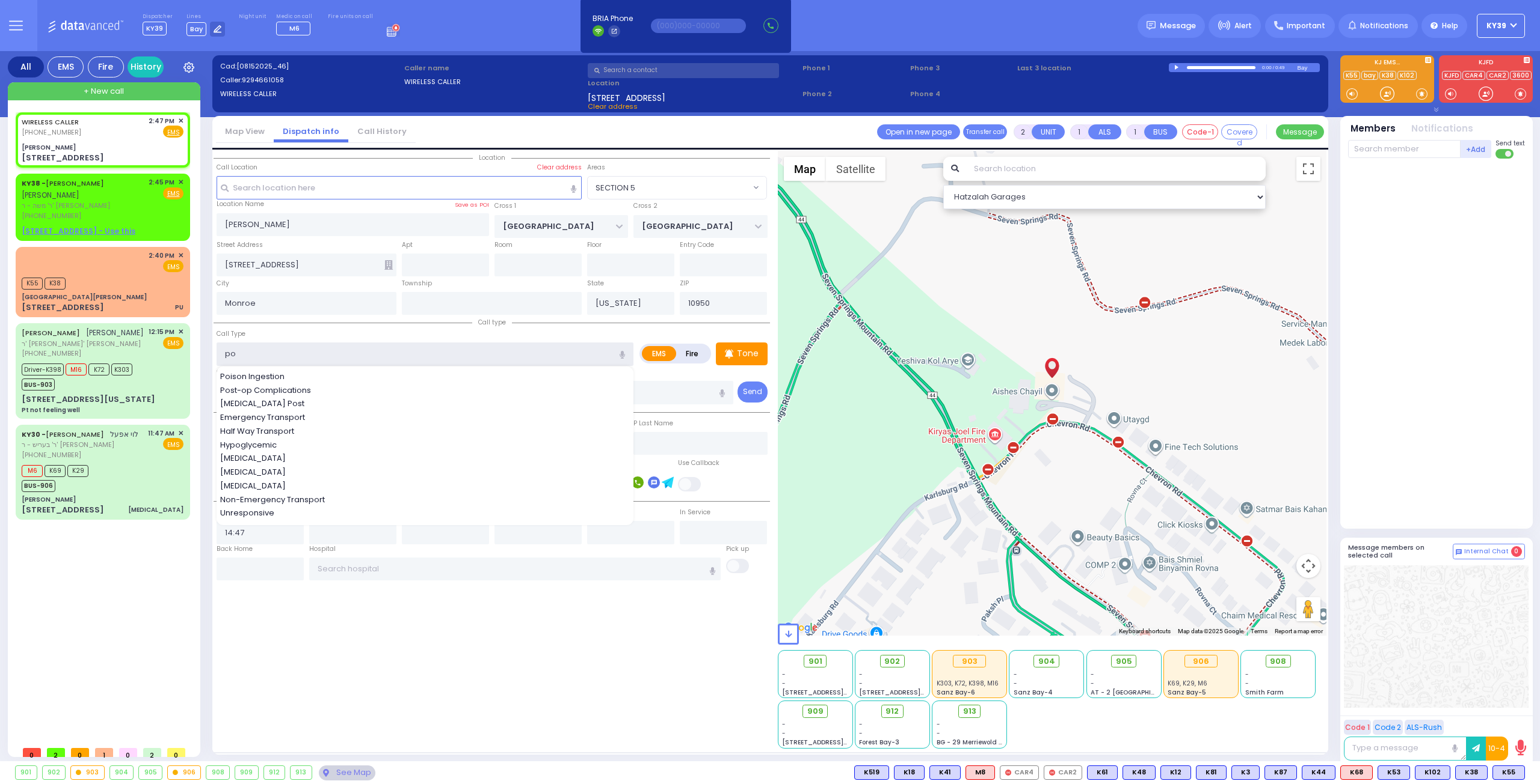
type input "pos"
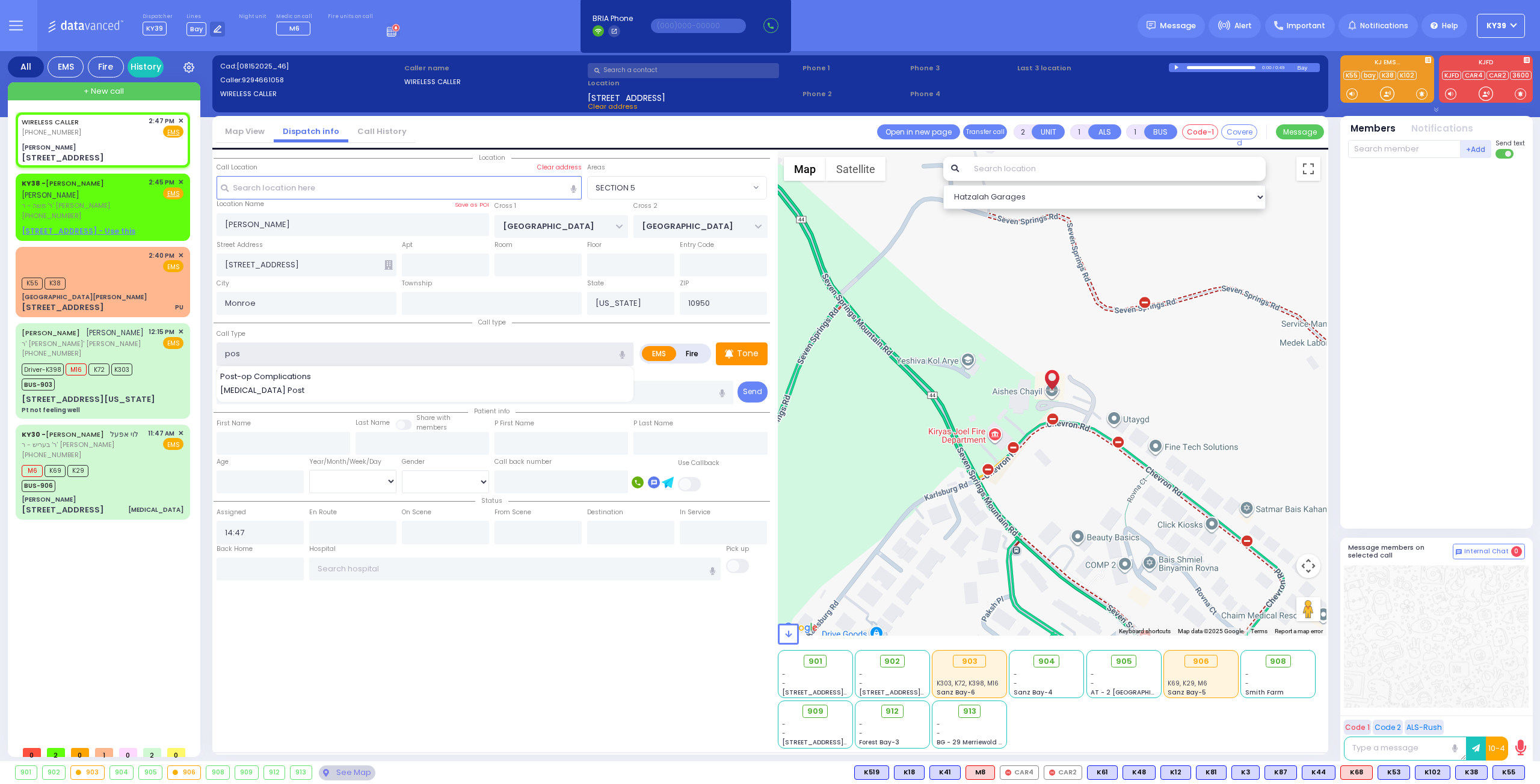
select select
radio input "true"
select select
select select "Hatzalah Garages"
select select "SECTION 5"
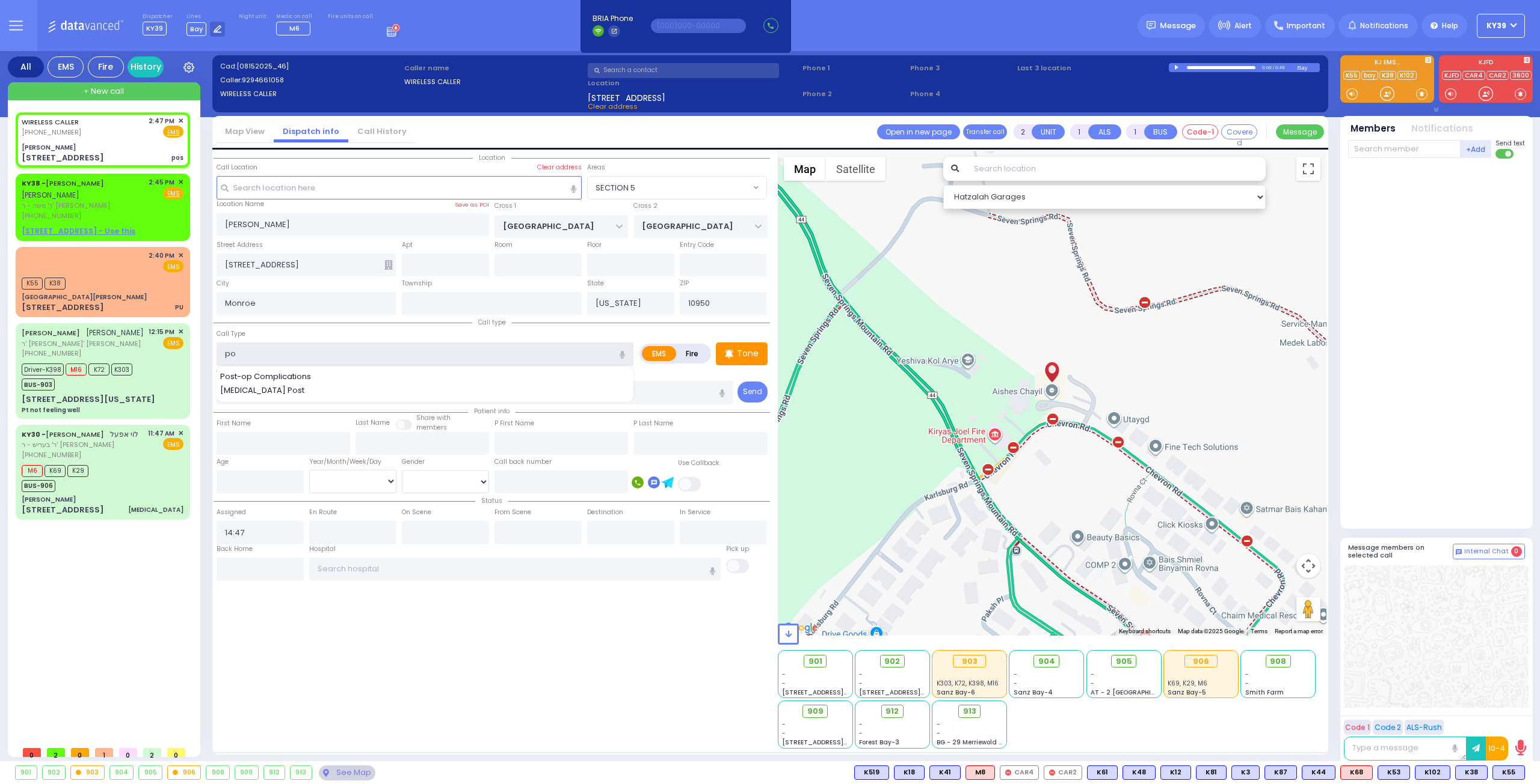
type input "p"
type input "post partem"
select select
radio input "true"
select select
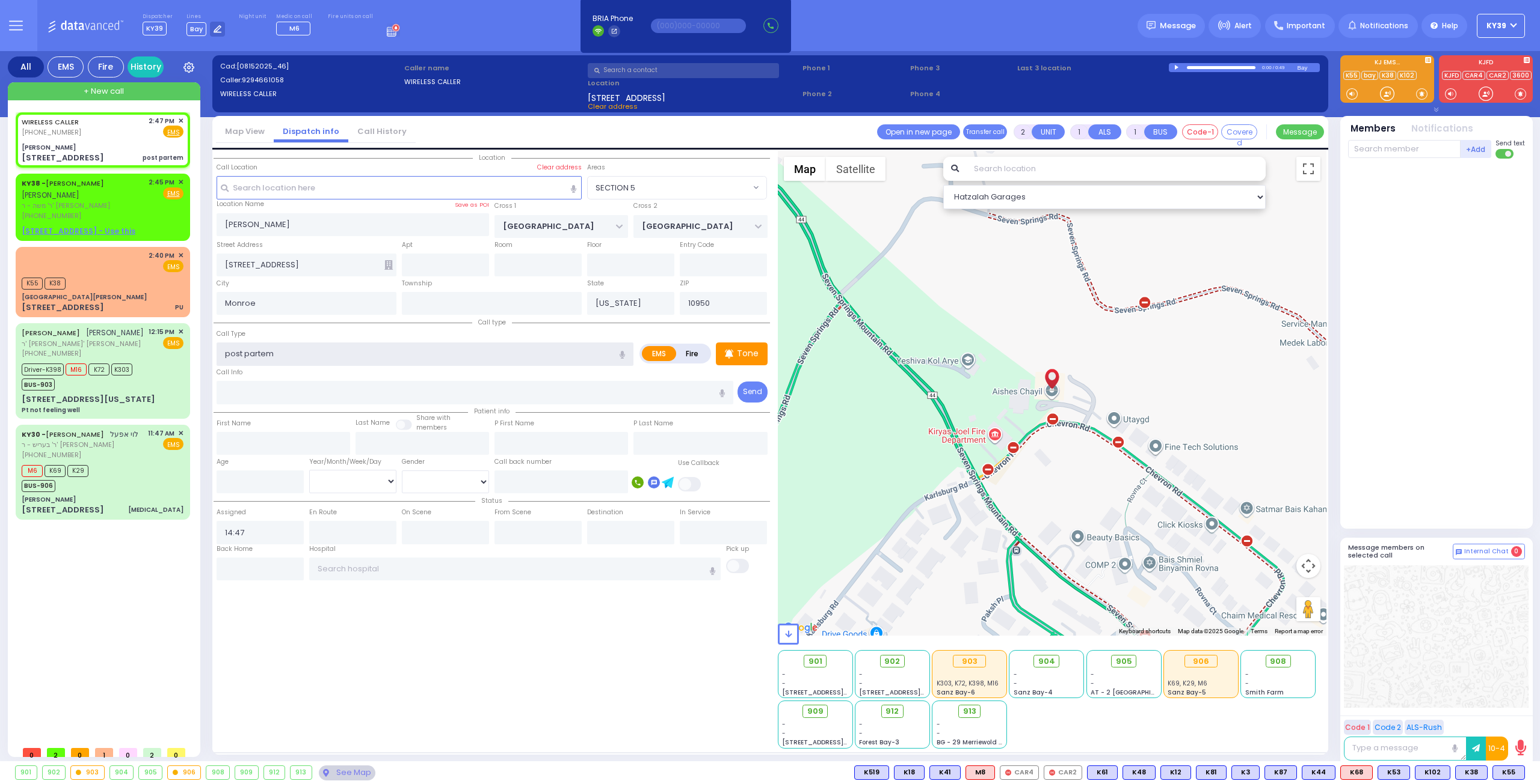
select select "Hatzalah Garages"
select select "SECTION 5"
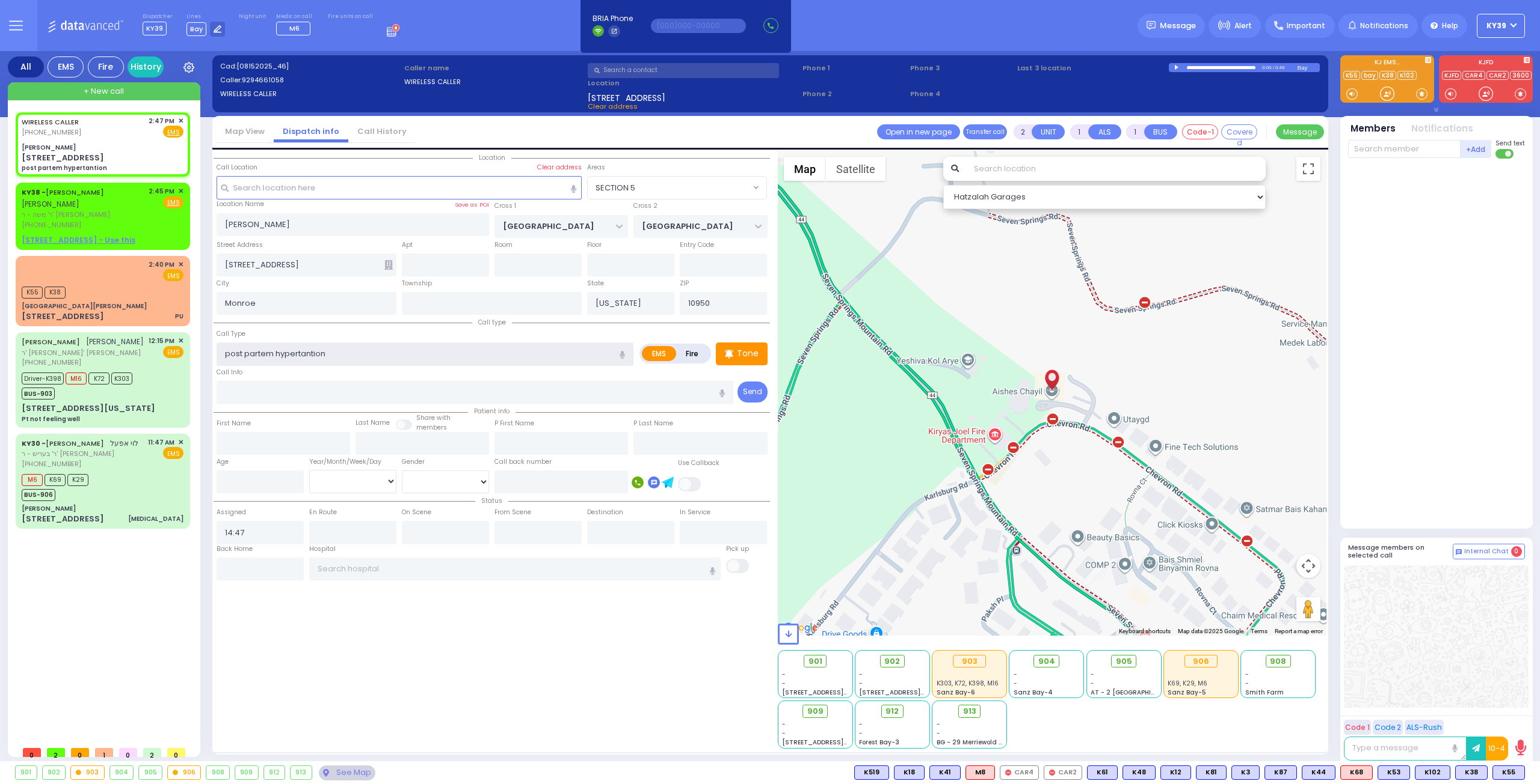
type input "post partem hypertension"
select select
radio input "true"
select select
select select "Hatzalah Garages"
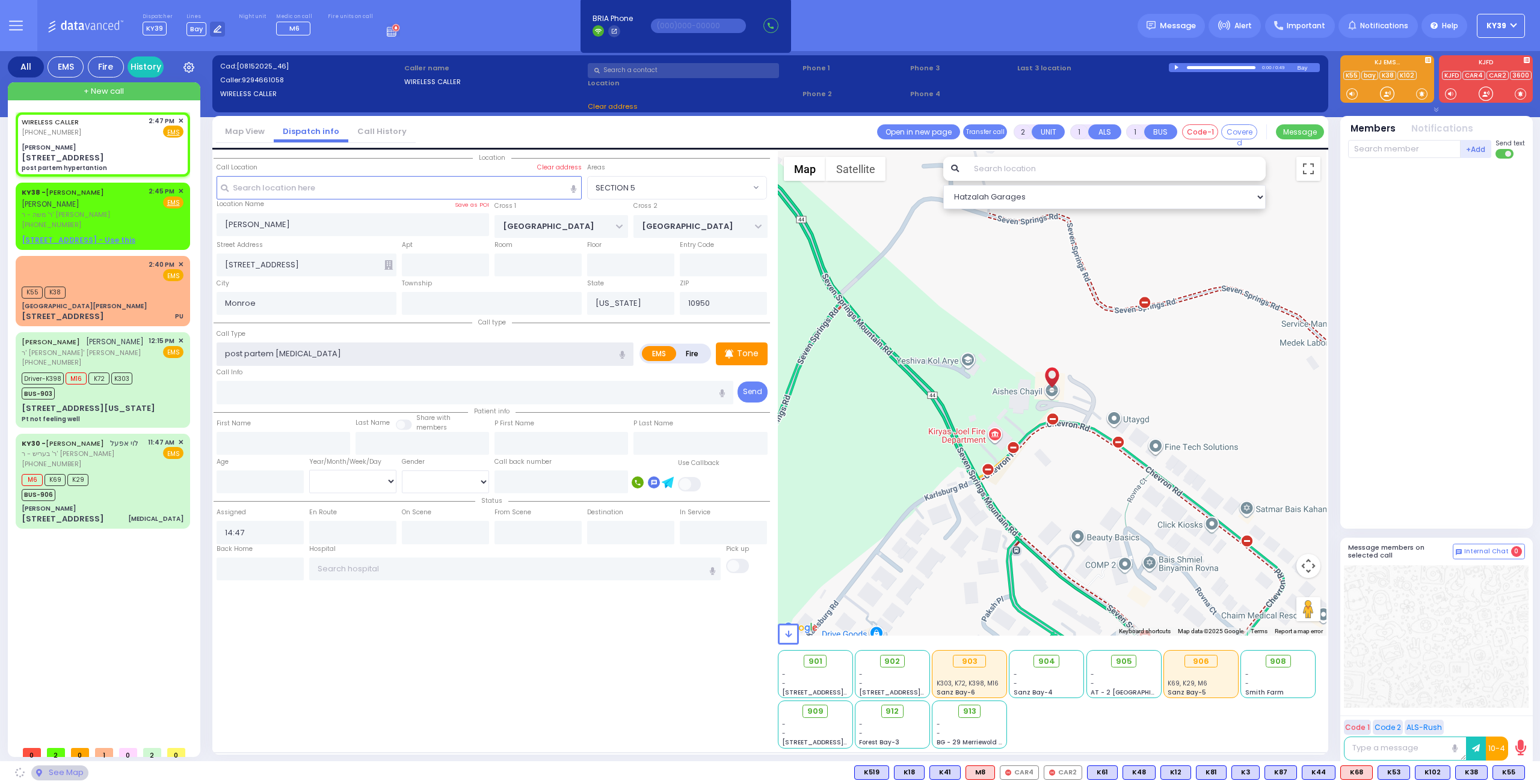
select select "SECTION 5"
type input "post partem hypertension"
click at [87, 132] on div "WIRELESS CALLER (929) 466-1058 2:47 PM ✕ Fire EMS" at bounding box center [102, 127] width 162 height 22
select select
radio input "true"
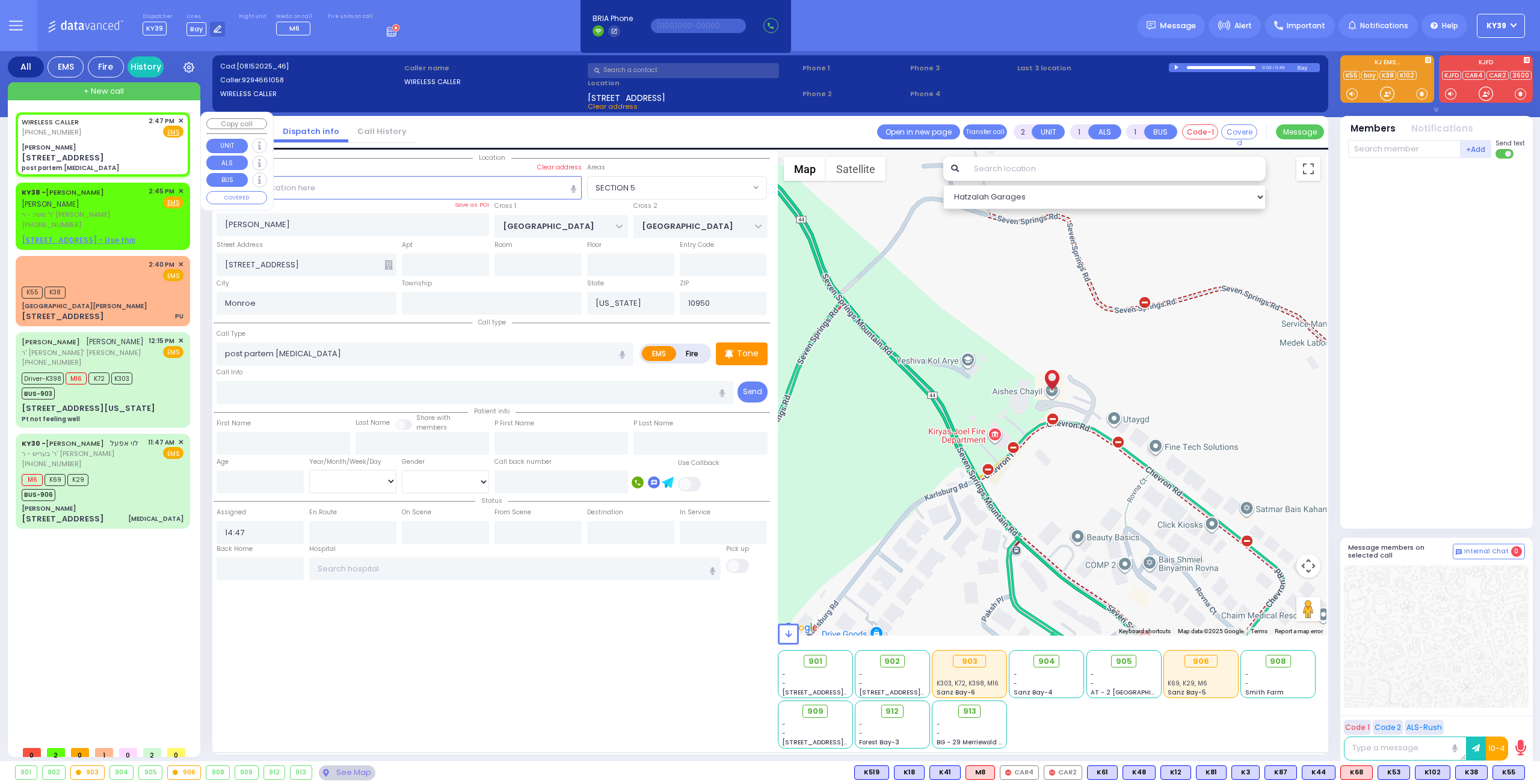
select select
radio input "true"
select select
select select "Hatzalah Garages"
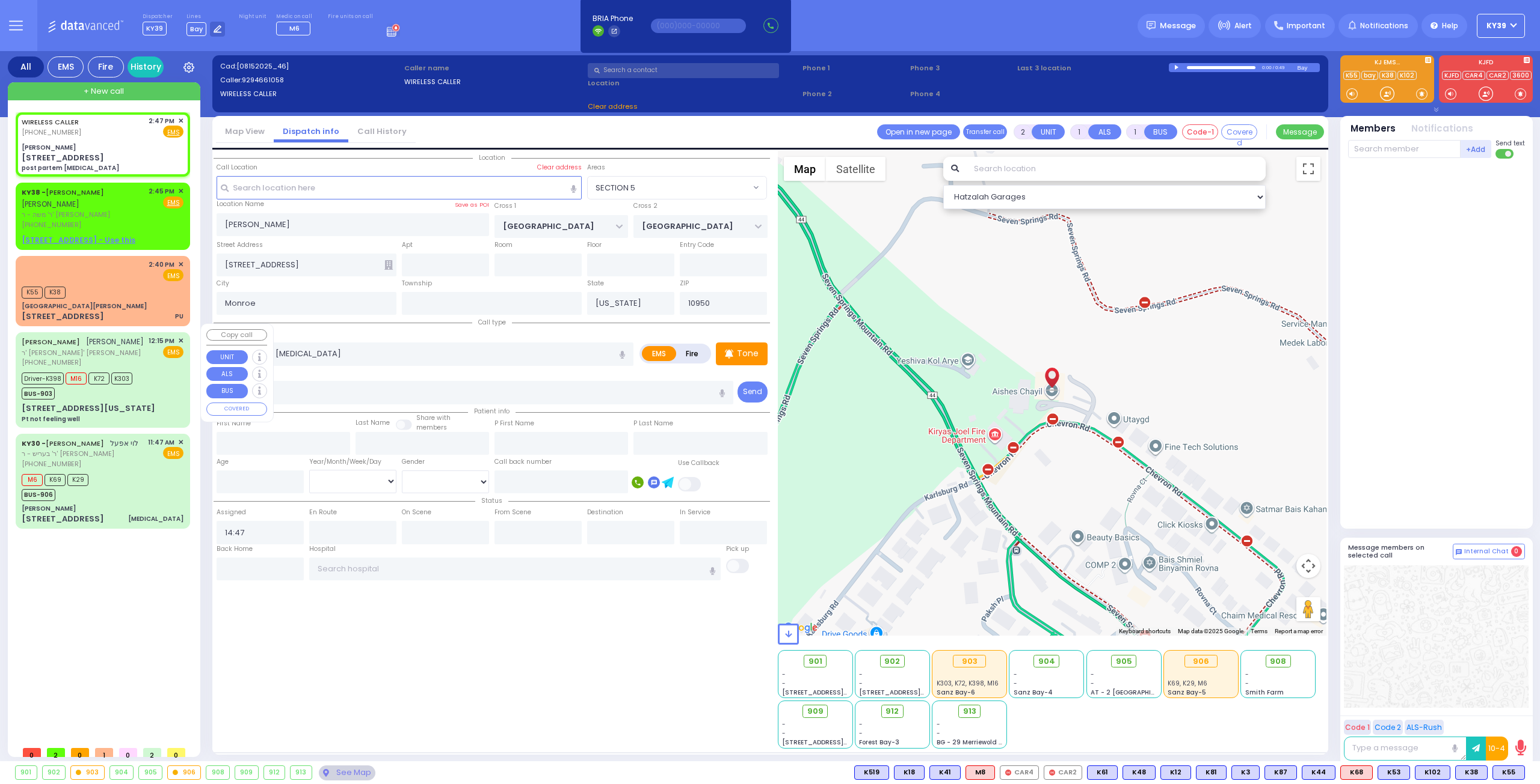
select select "SECTION 5"
click at [84, 143] on div "Aishes Chayil" at bounding box center [102, 147] width 162 height 9
select select
radio input "true"
select select
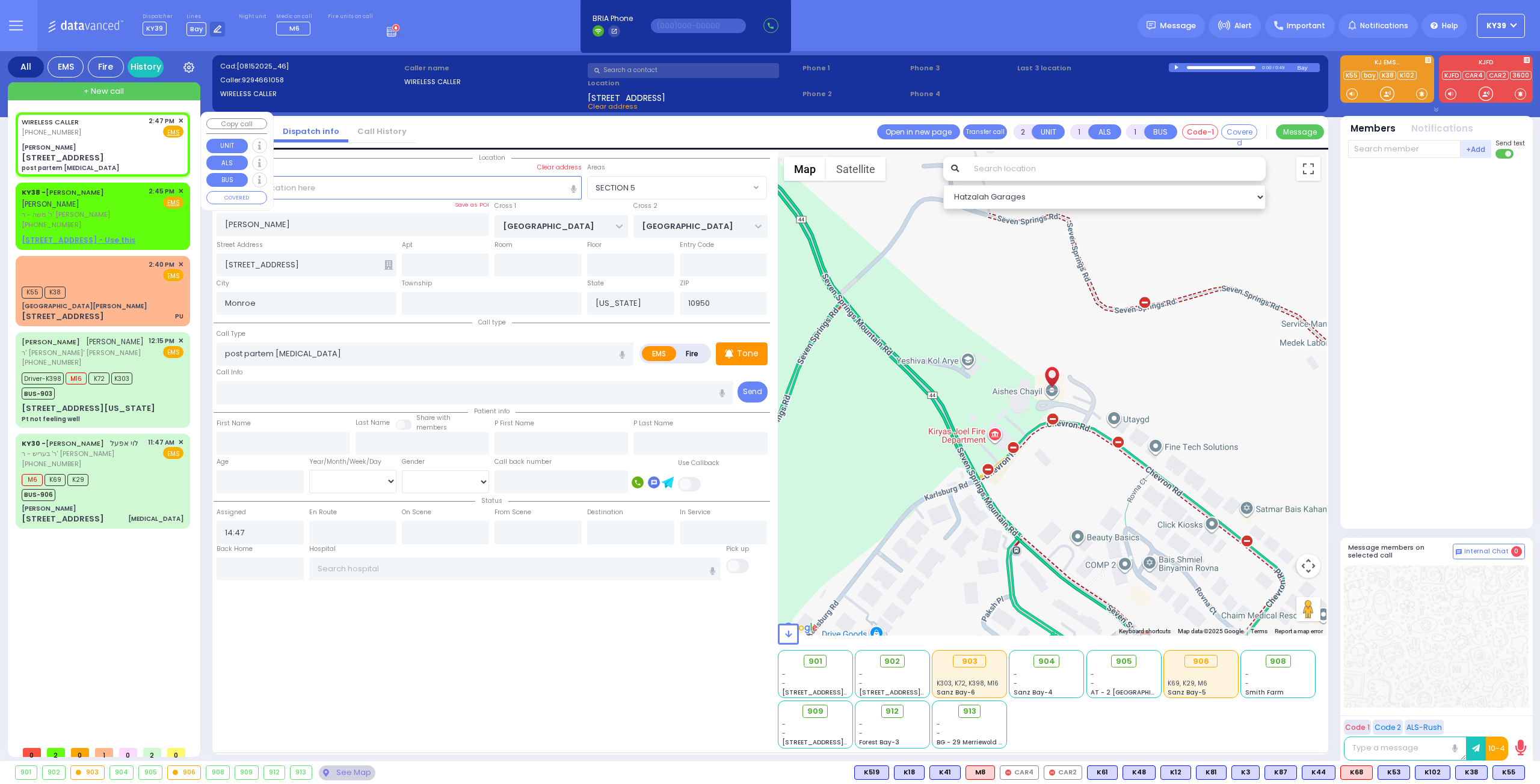
select select "Hatzalah Garages"
select select "SECTION 5"
click at [60, 131] on body "Dashboard Home" at bounding box center [770, 392] width 1540 height 784
click at [1417, 153] on input "text" at bounding box center [1404, 149] width 112 height 18
type input "76"
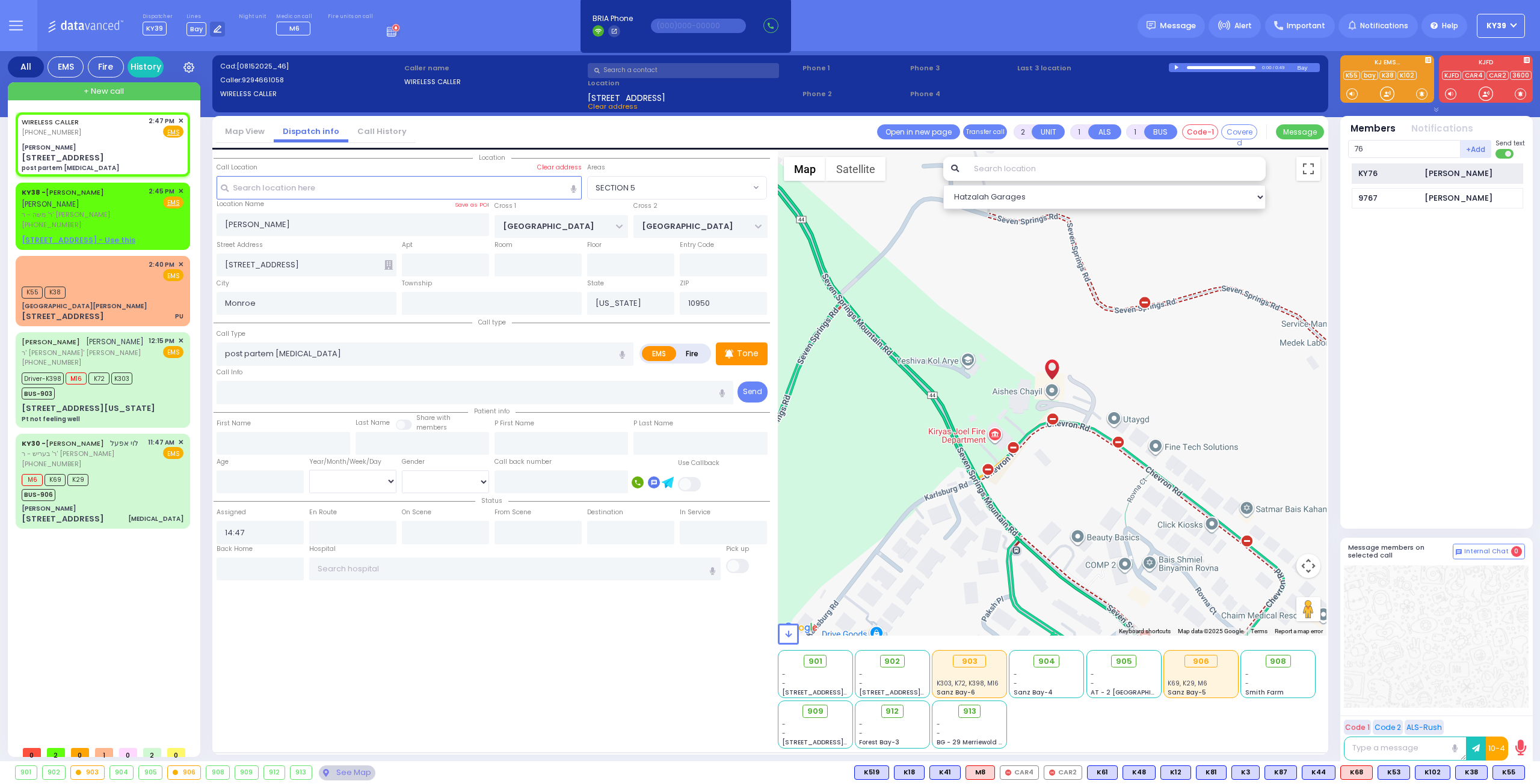
click at [1408, 169] on div "KY76" at bounding box center [1388, 173] width 60 height 12
select select
radio input "true"
select select
type input "14:51"
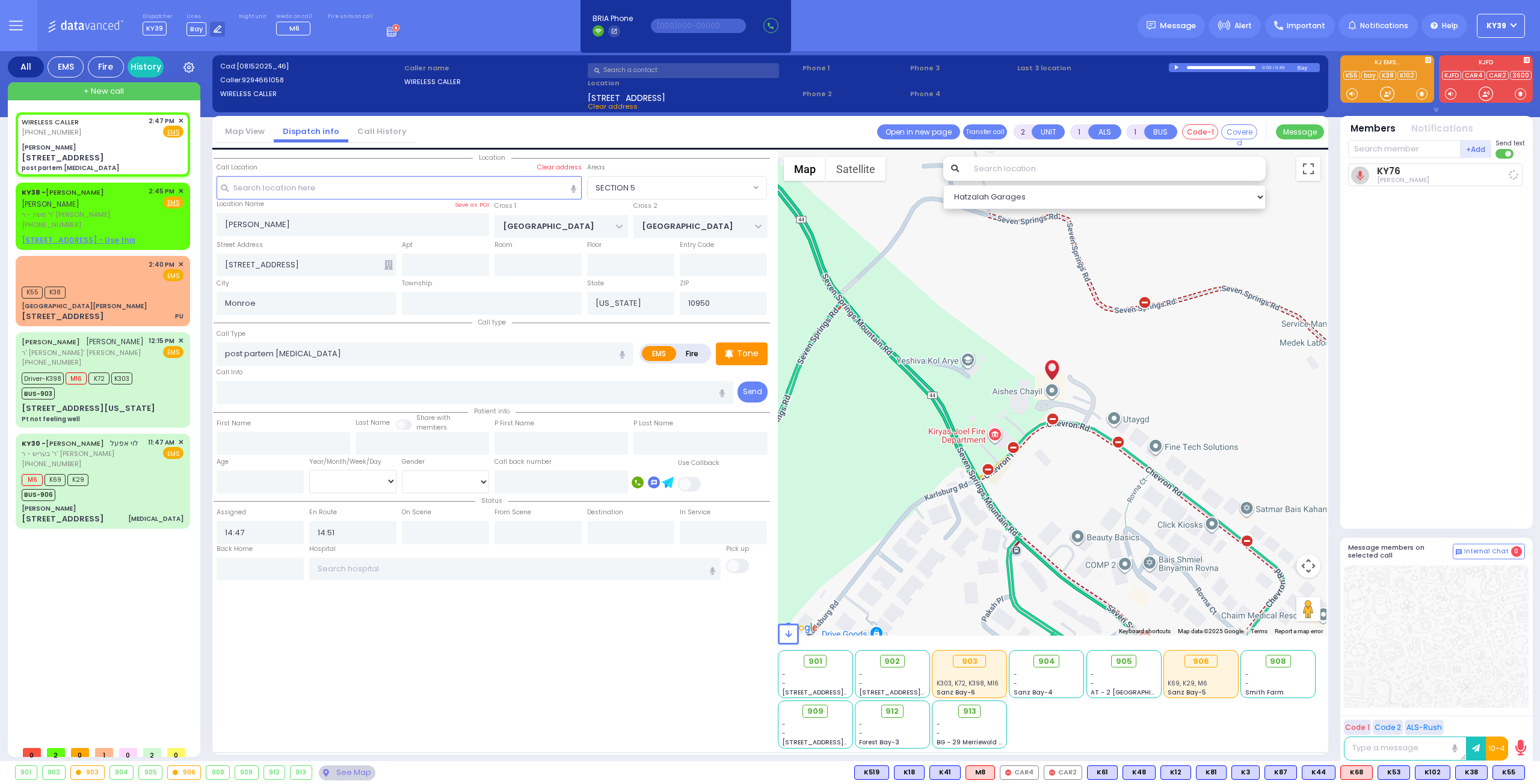
select select "Hatzalah Garages"
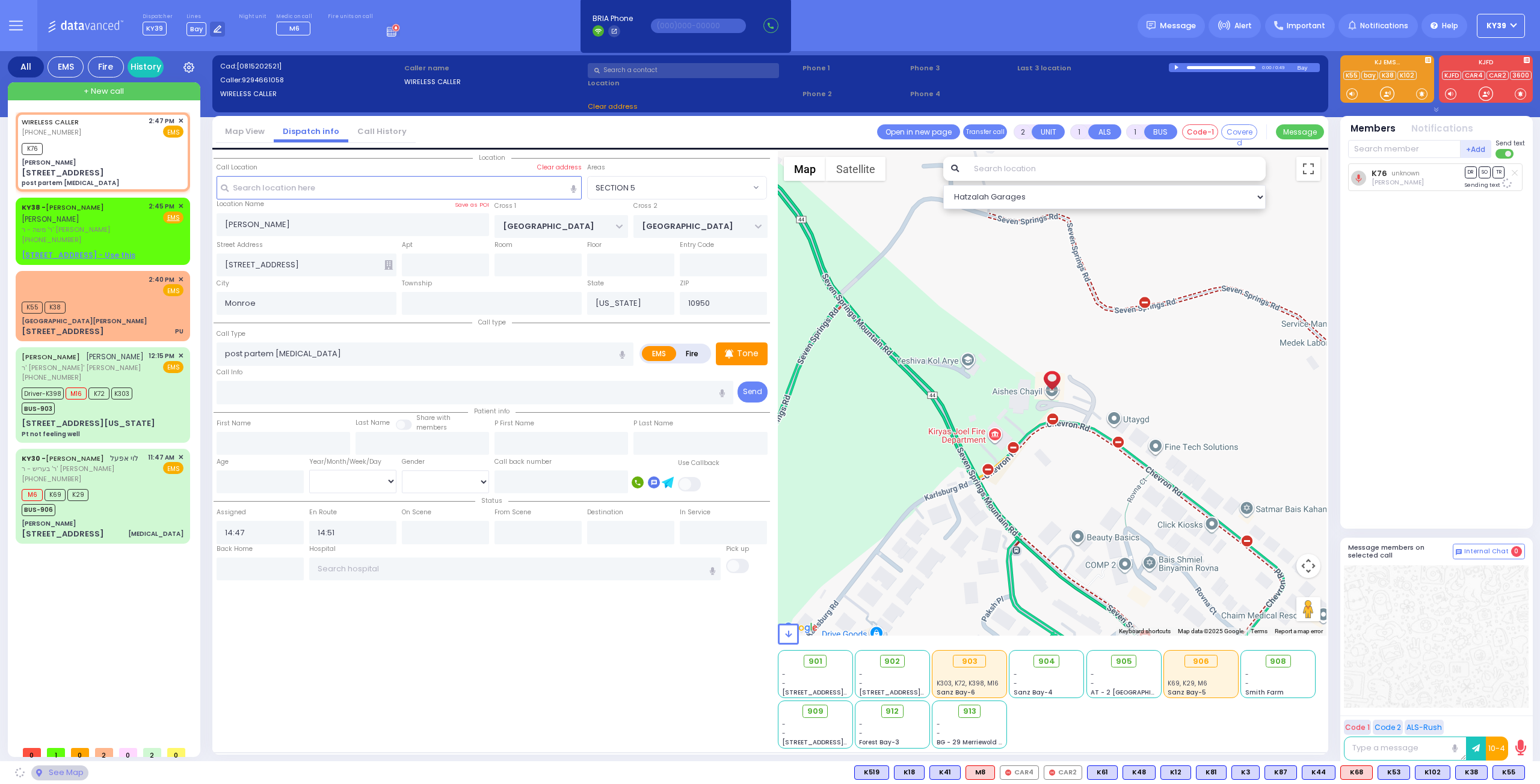
select select "SECTION 5"
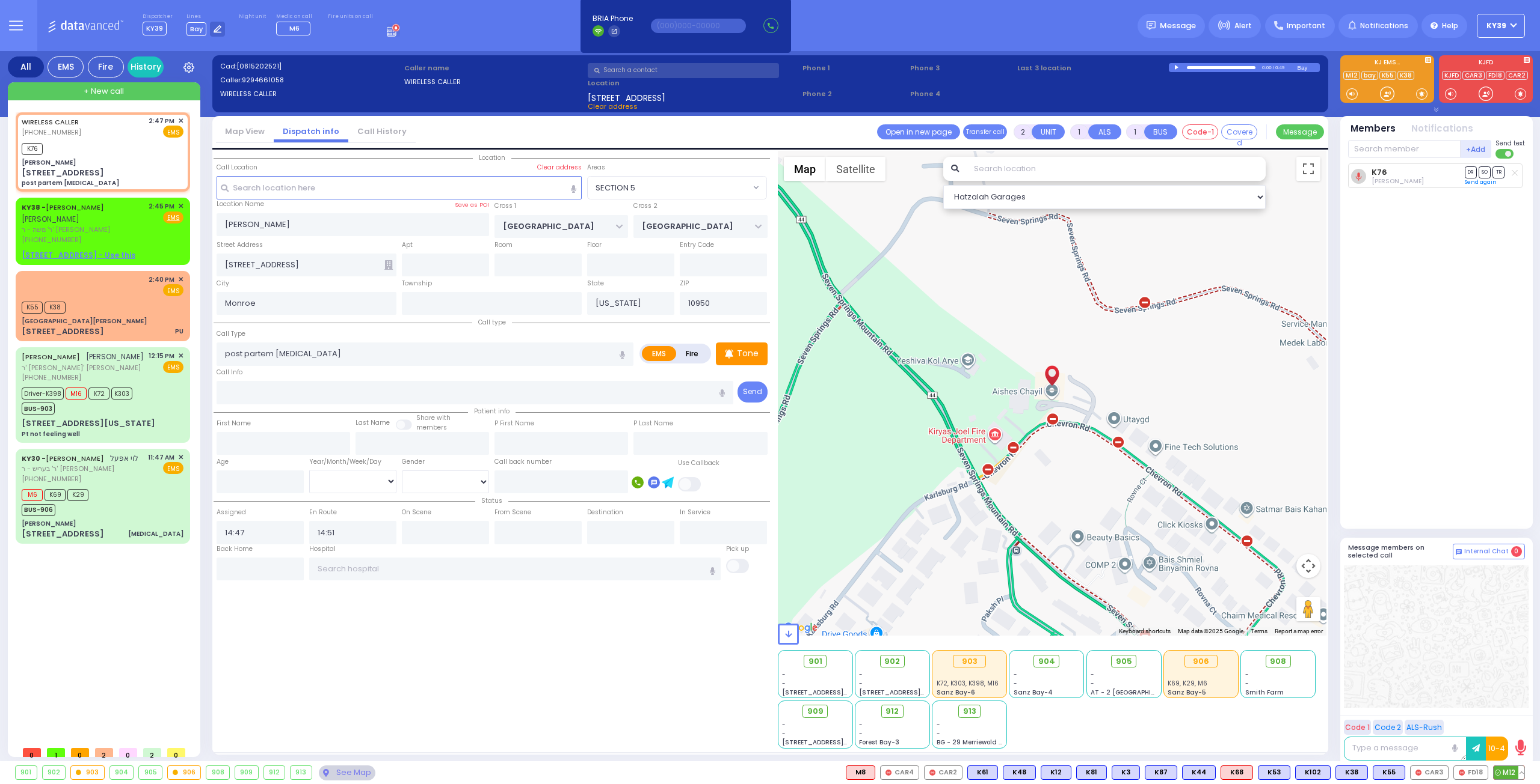
click at [1517, 780] on div "M12" at bounding box center [1508, 773] width 31 height 14
drag, startPoint x: 1514, startPoint y: 776, endPoint x: 1506, endPoint y: 768, distance: 11.3
click at [1510, 771] on span "M12" at bounding box center [1509, 773] width 31 height 14
select select
radio input "true"
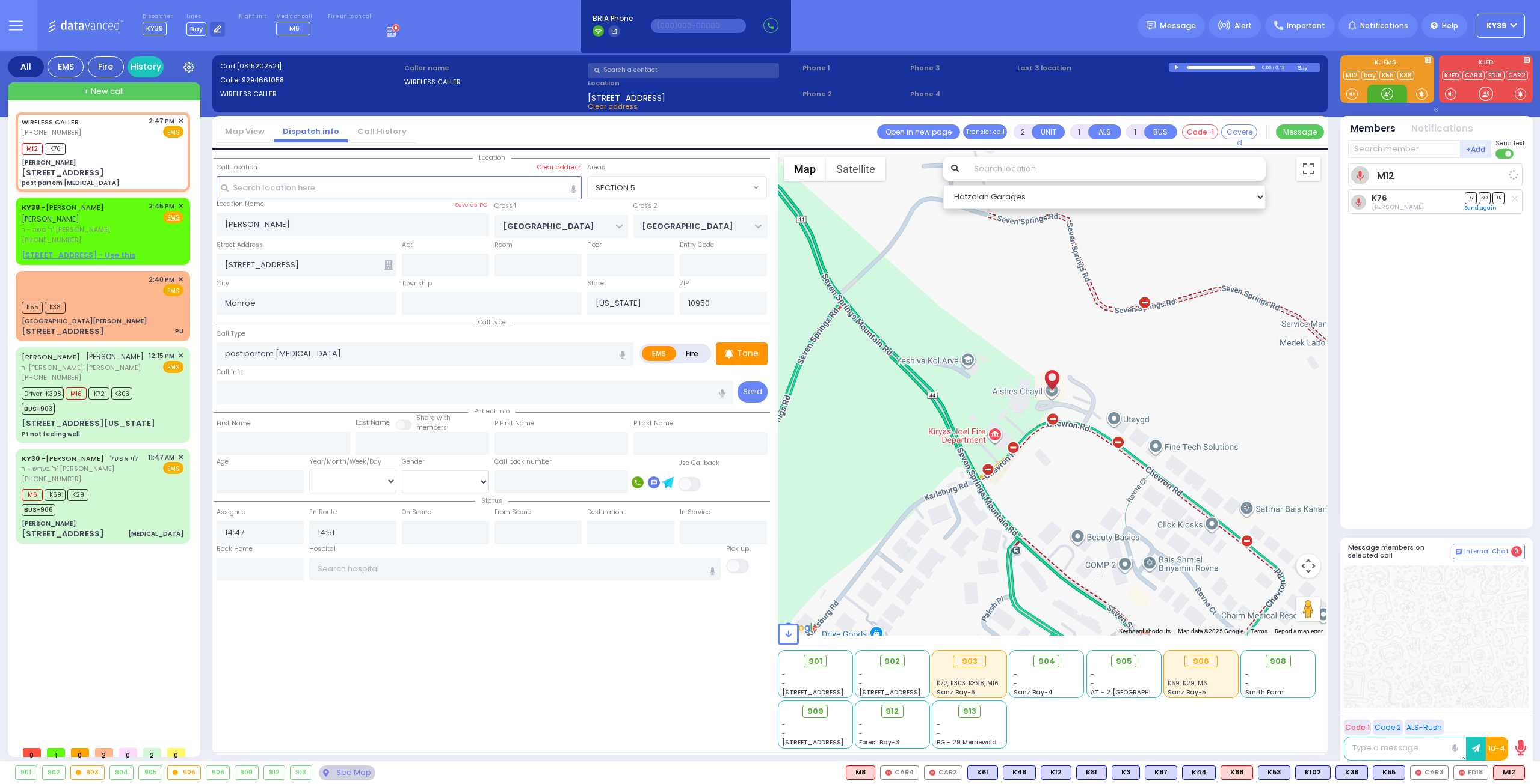
select select
select select "Hatzalah Garages"
select select "SECTION 5"
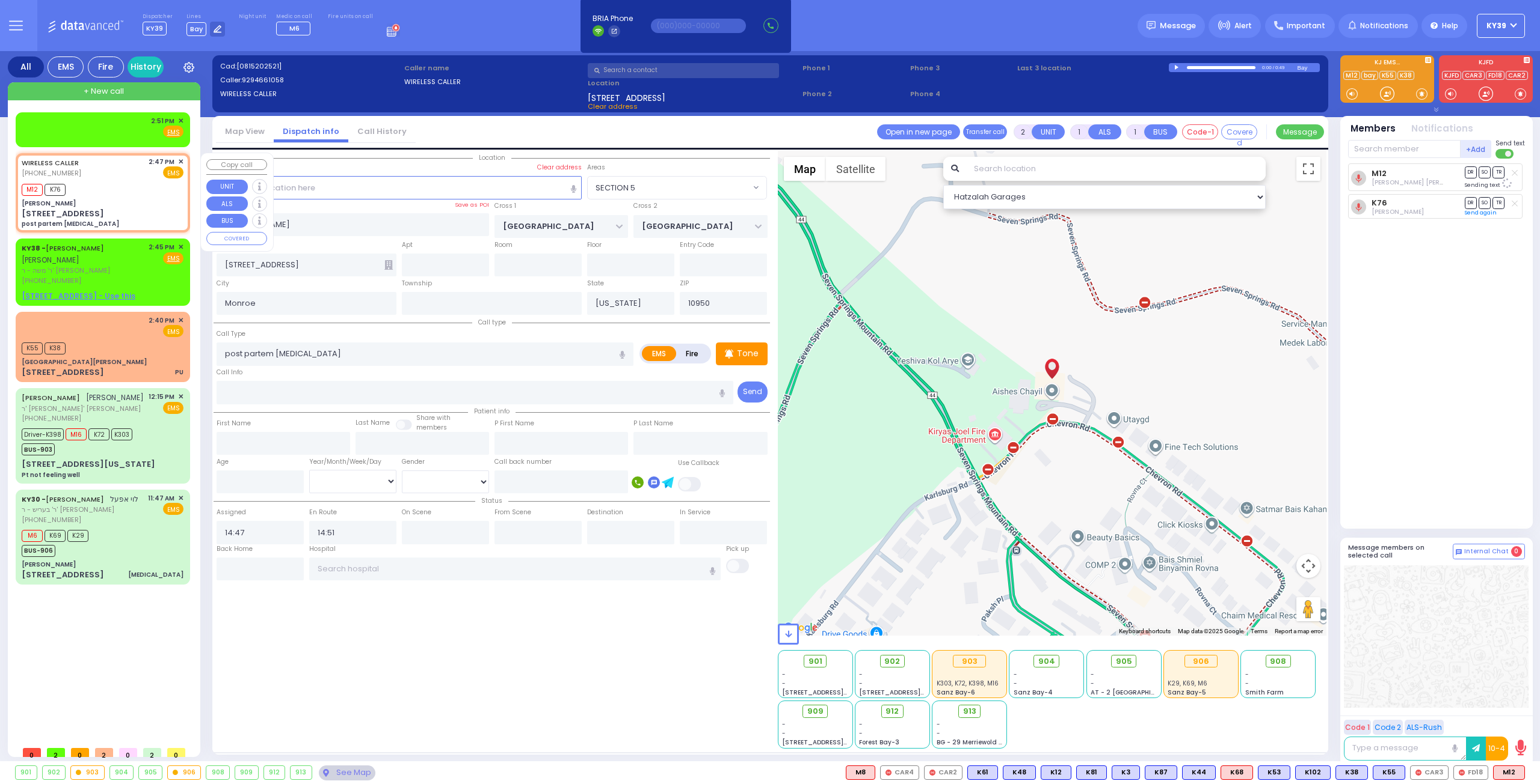
click at [122, 196] on div "WIRELESS CALLER (929) 466-1058 2:47 PM ✕ EMS M12 K76" at bounding box center [102, 192] width 169 height 76
select select
radio input "true"
select select
select select "SECTION 5"
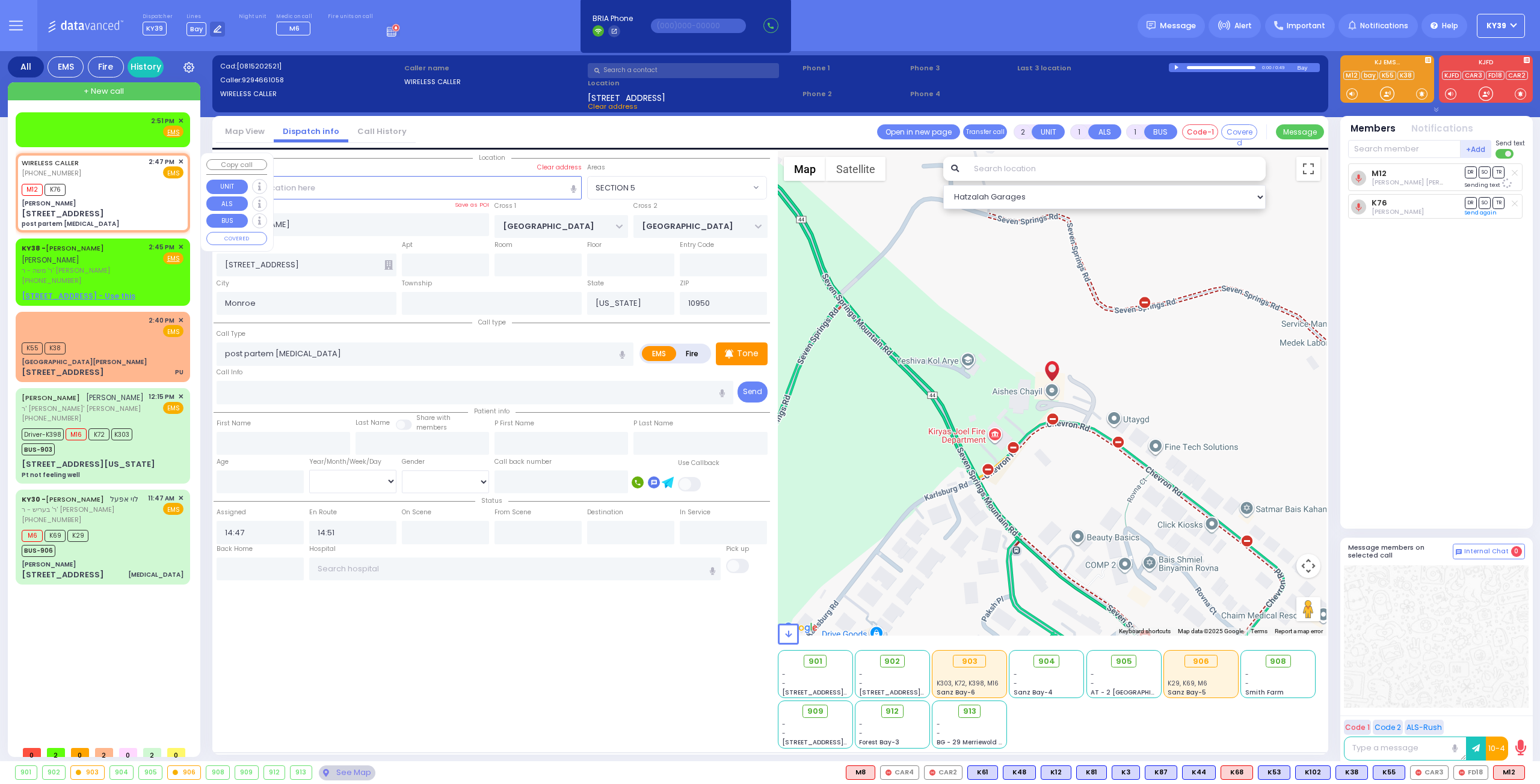
select select "Hatzalah Garages"
click at [180, 120] on span "✕" at bounding box center [180, 121] width 5 height 10
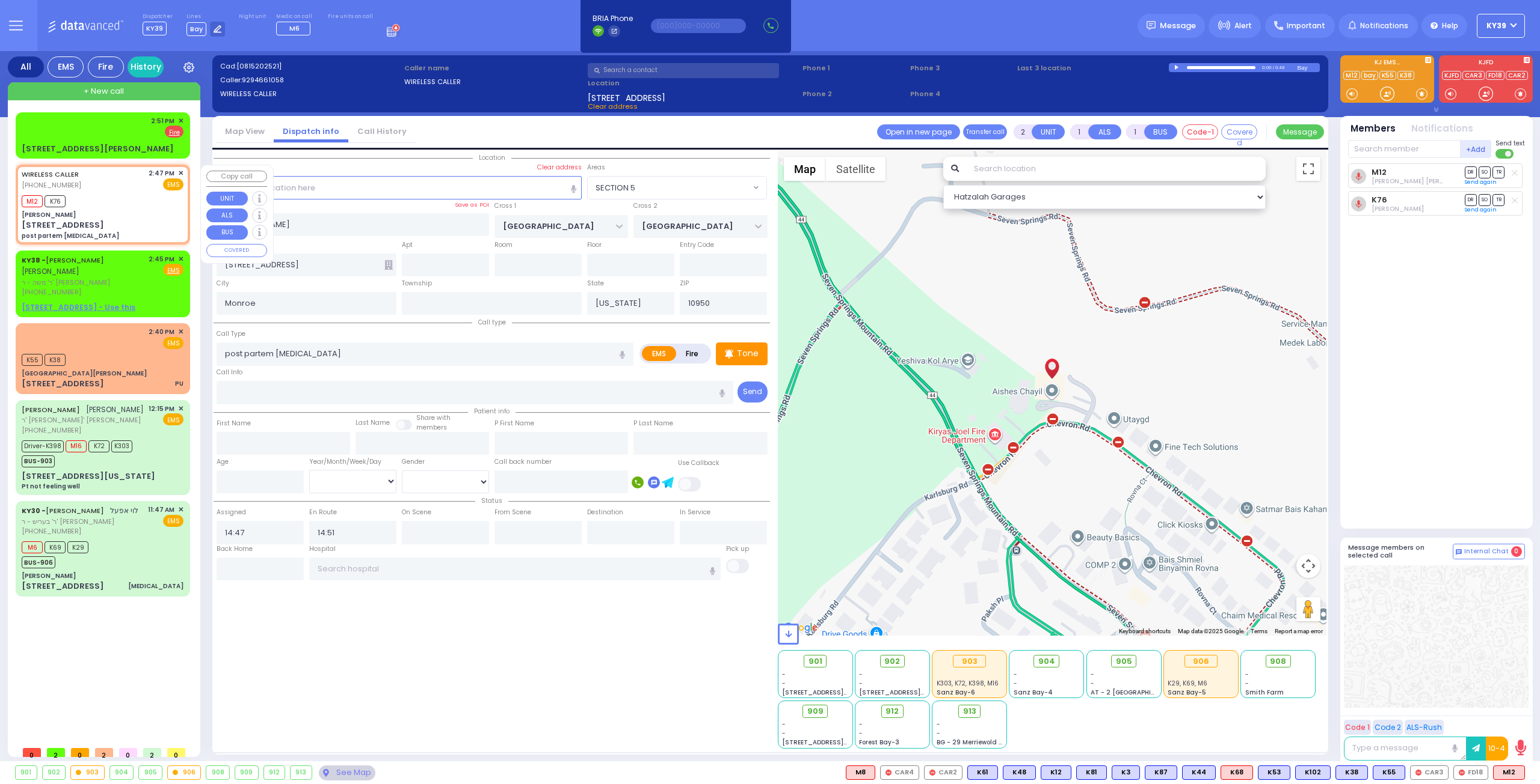
click at [124, 204] on div "M12 K76" at bounding box center [102, 200] width 162 height 15
select select
radio input "true"
select select
select select "Hatzalah Garages"
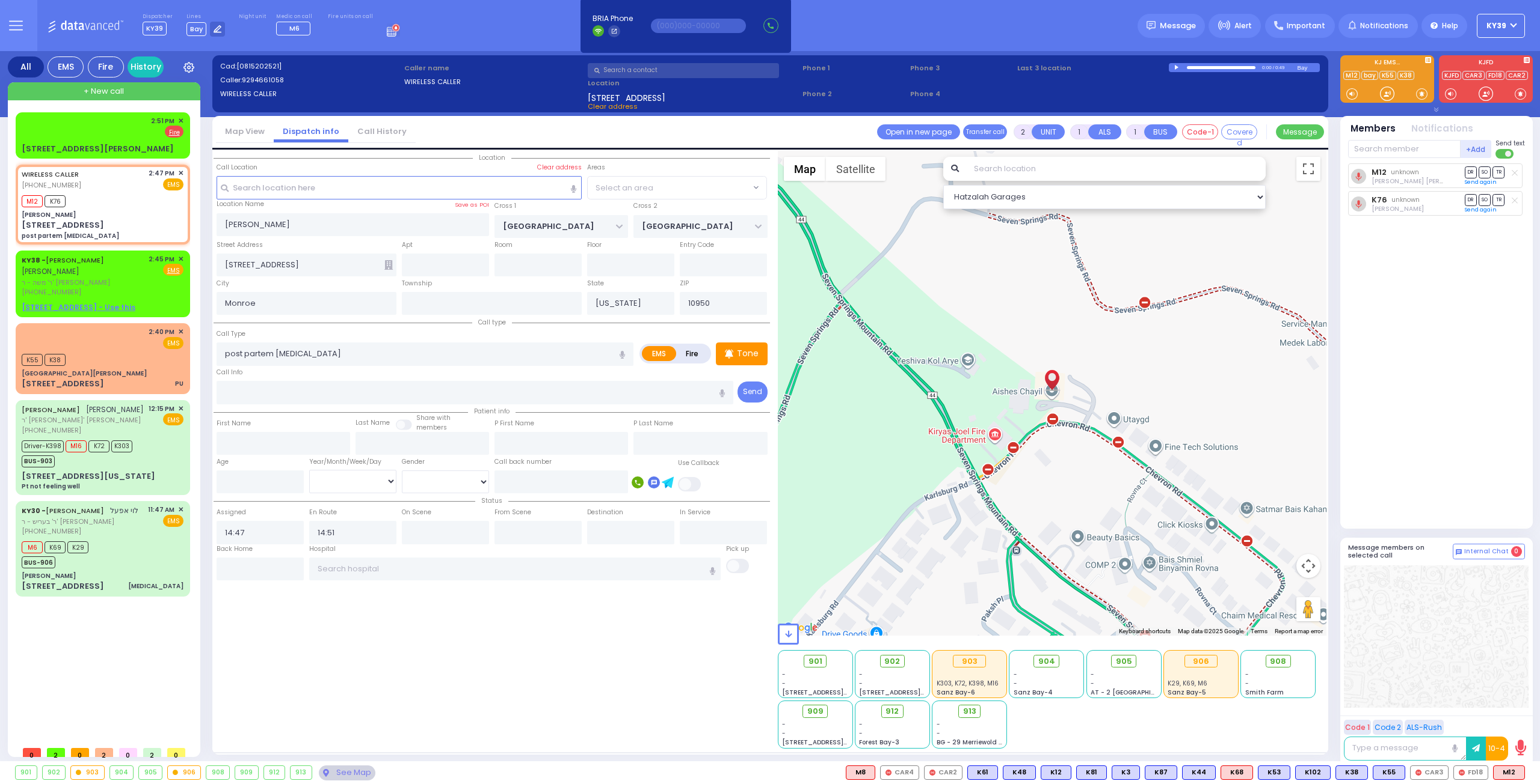
select select "SECTION 5"
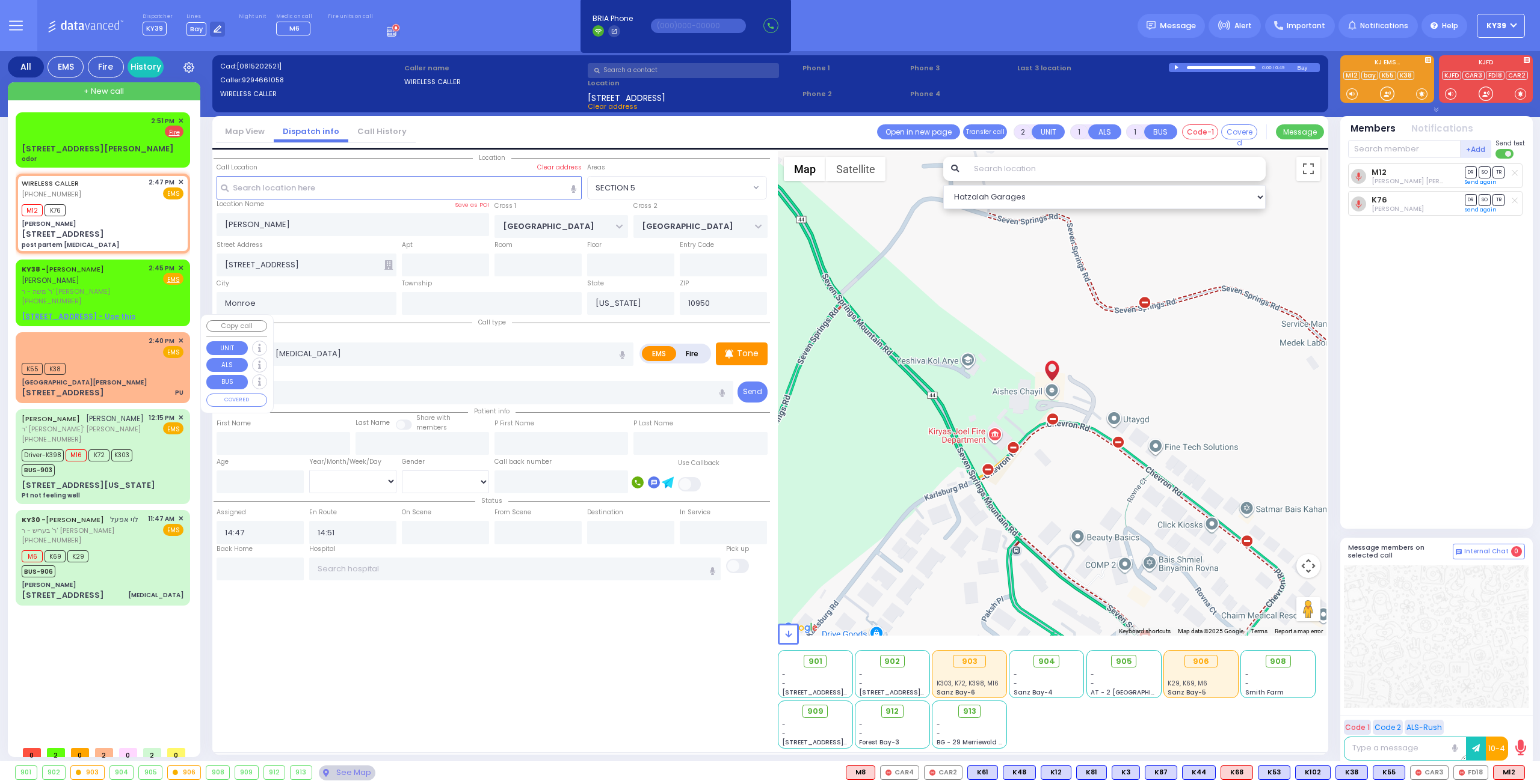
click at [140, 360] on div "K55 K38" at bounding box center [102, 367] width 162 height 15
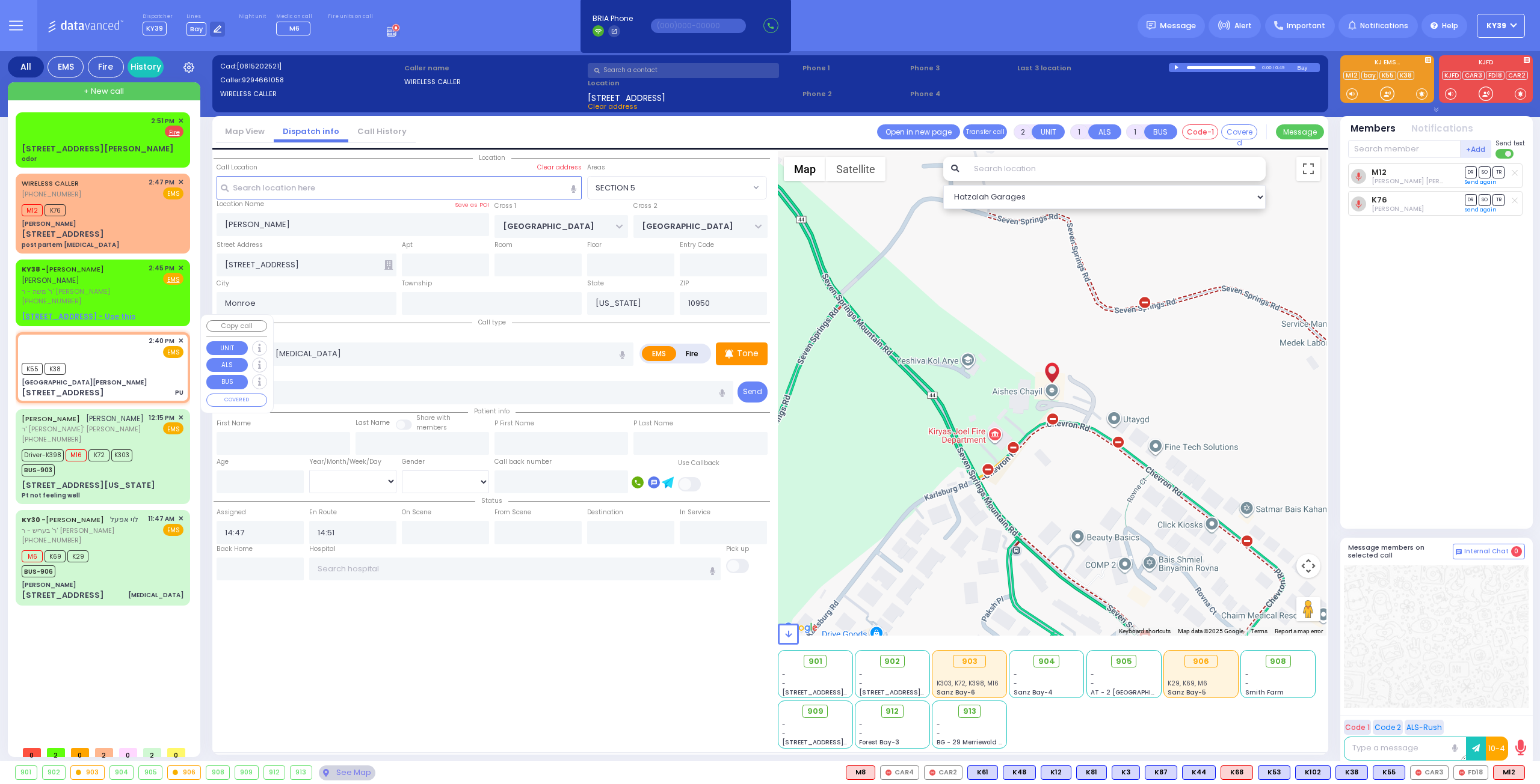
select select
type input "PU"
radio input "true"
select select
type input "14:40"
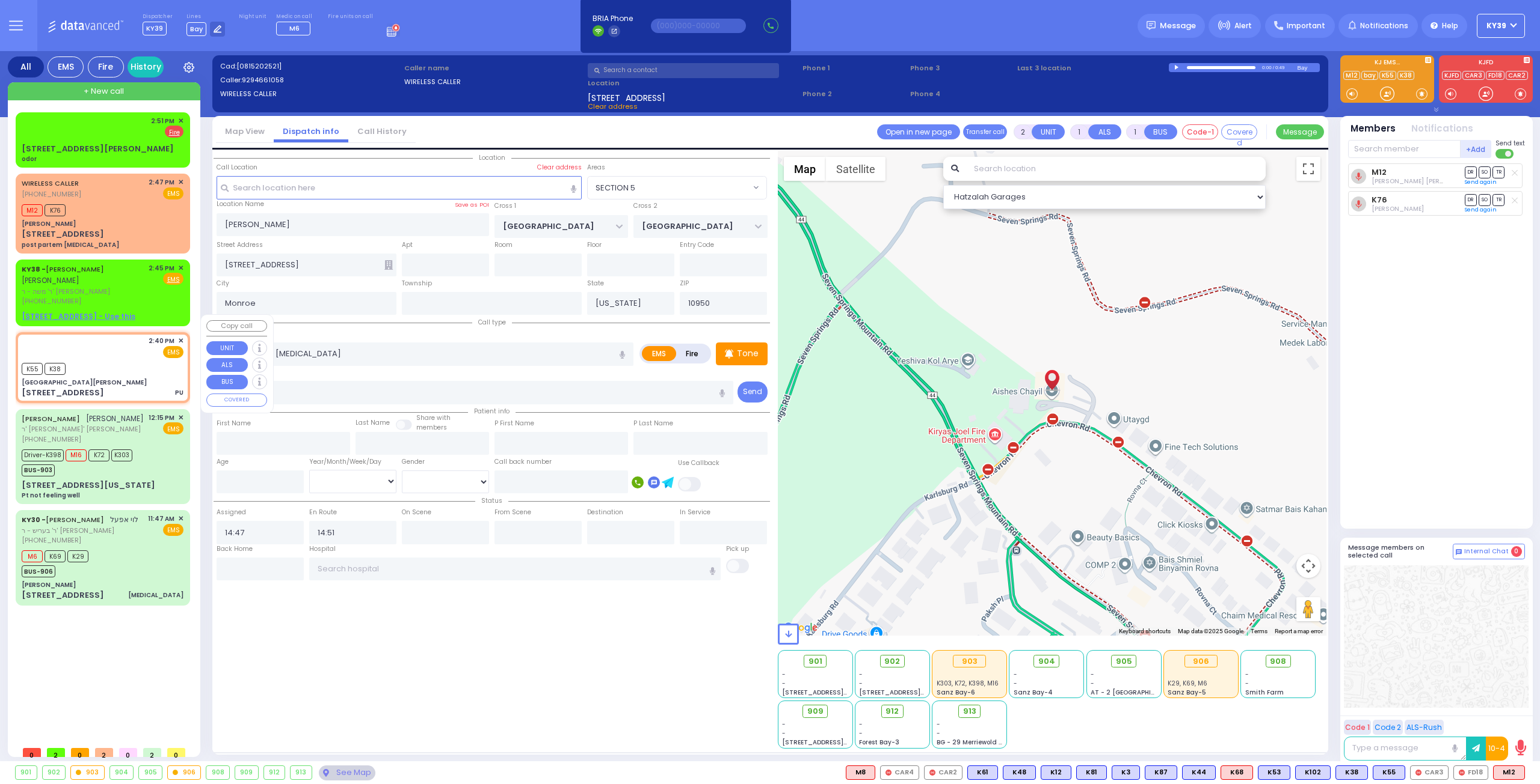
type input "14:45"
type input "Northern Westchester Hospital"
select select "Hatzalah Garages"
type input "St. Anthony Community Hospital"
type input "GRAND ST"
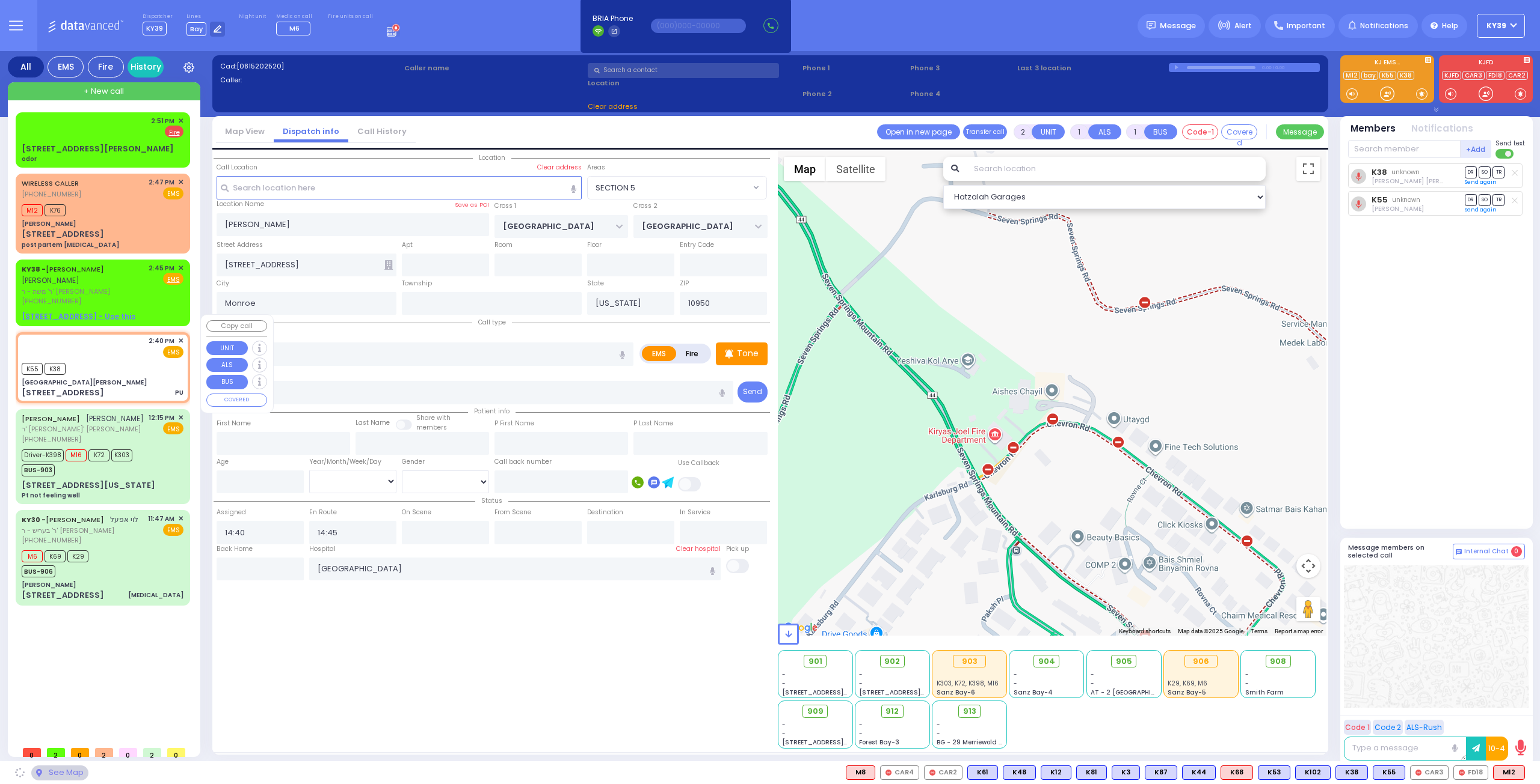
type input "VAN DUZER PL"
type input "15 Maple Ave"
type input "Warwick"
type input "10990"
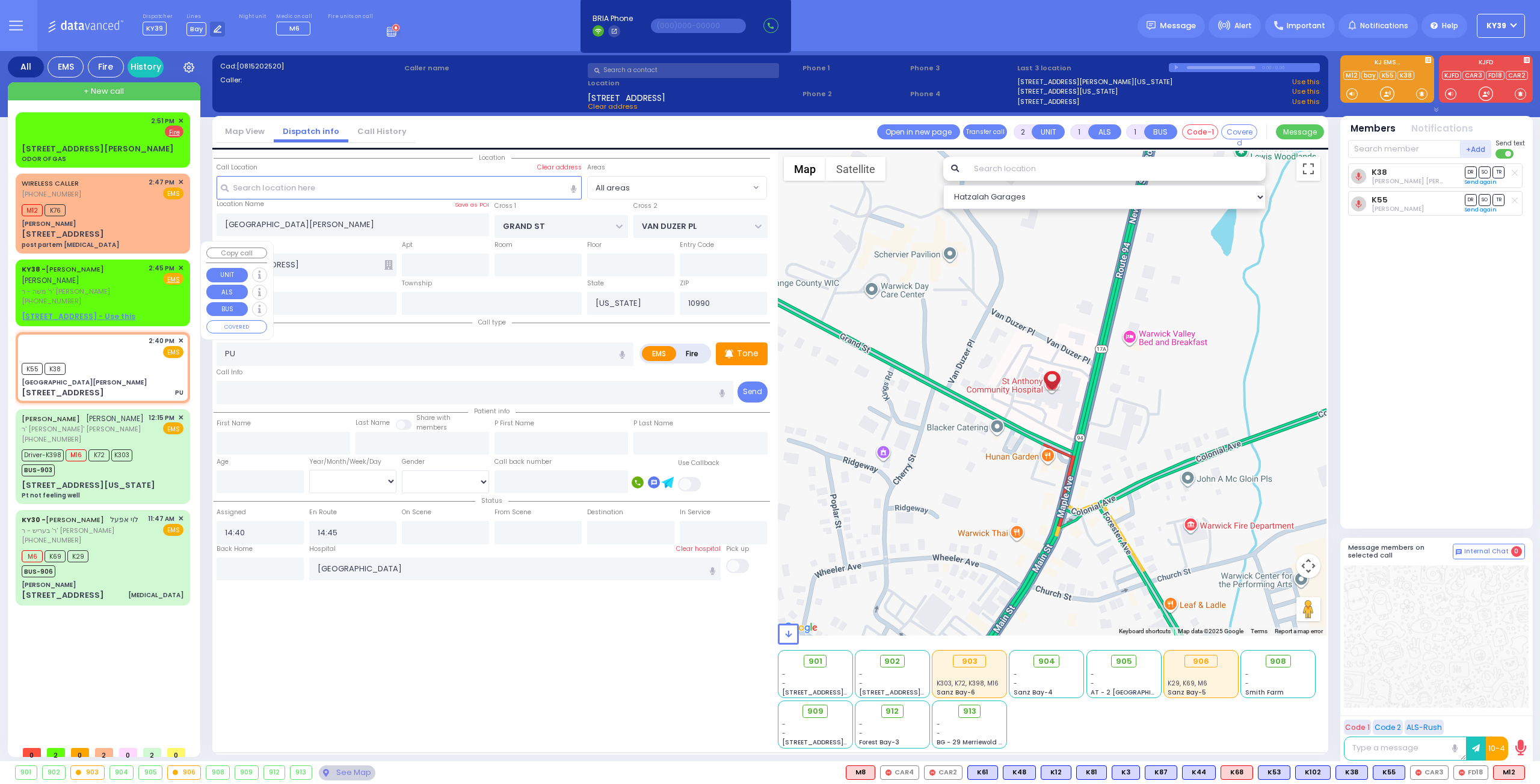
click at [108, 287] on span "ר' משה - ר' יעקב שמואל טייטלבוים" at bounding box center [83, 292] width 123 height 10
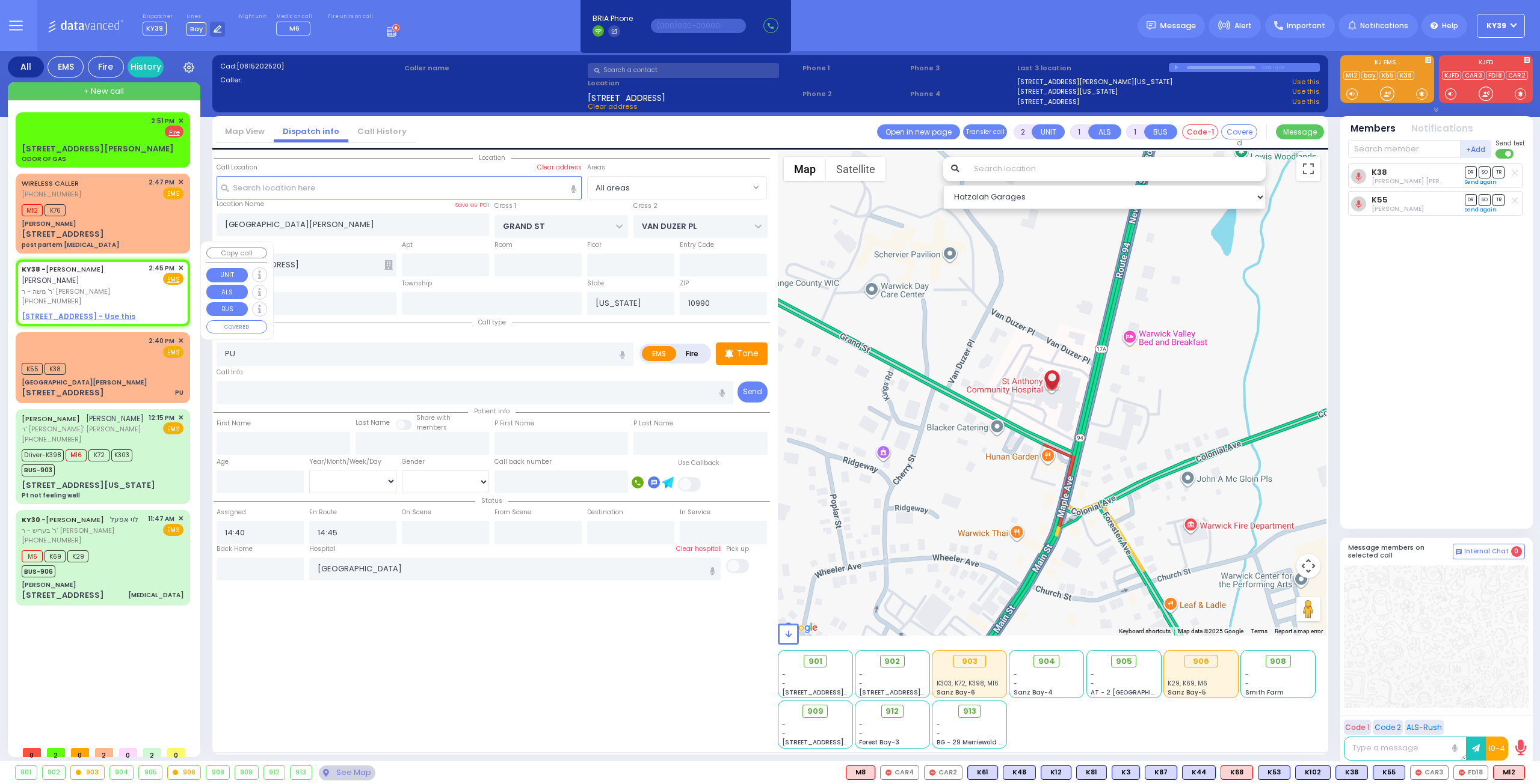
select select
radio input "true"
type input "AVRUM MAYER"
type input "MILLER"
select select
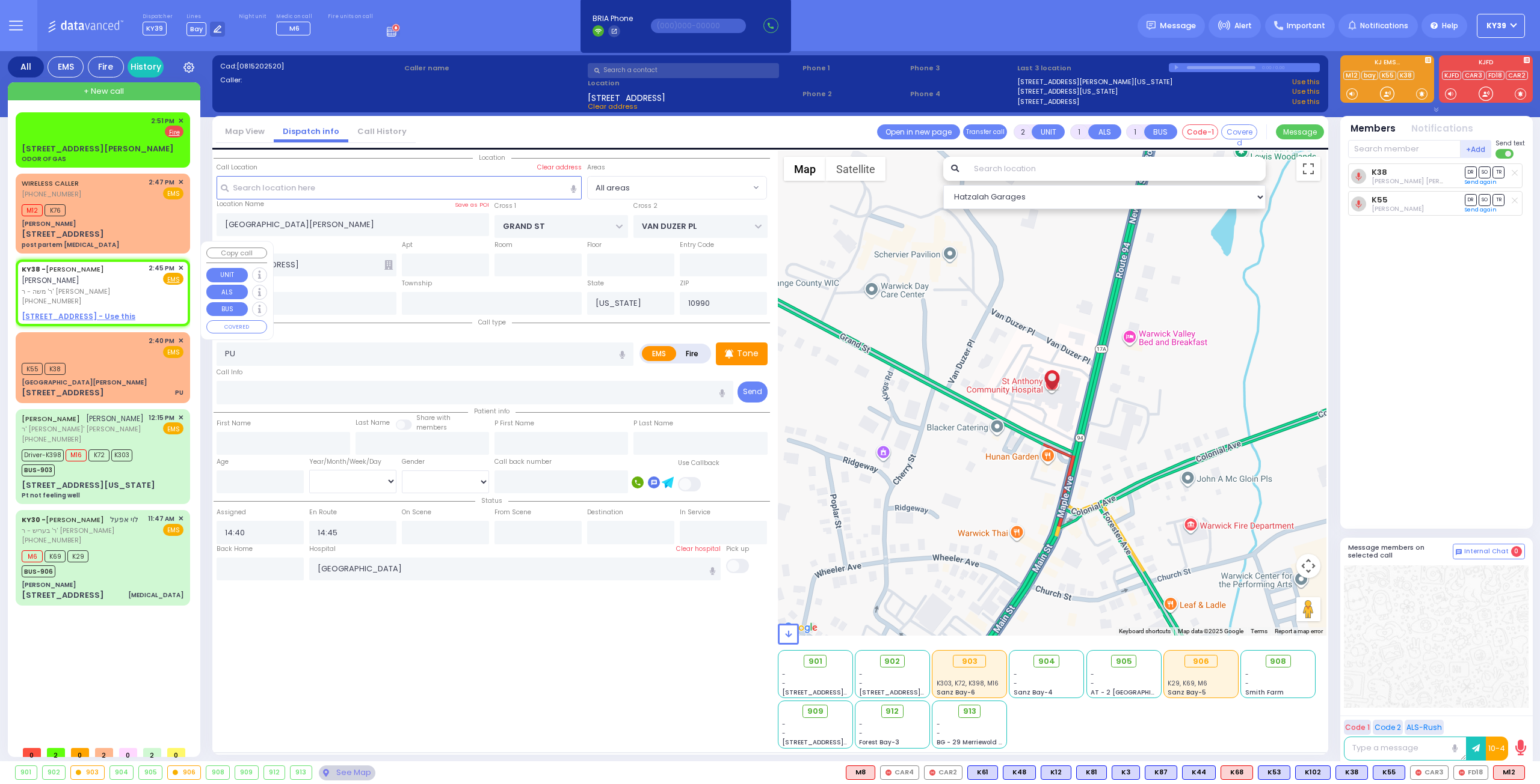
type input "14:45"
select select "Hatzalah Garages"
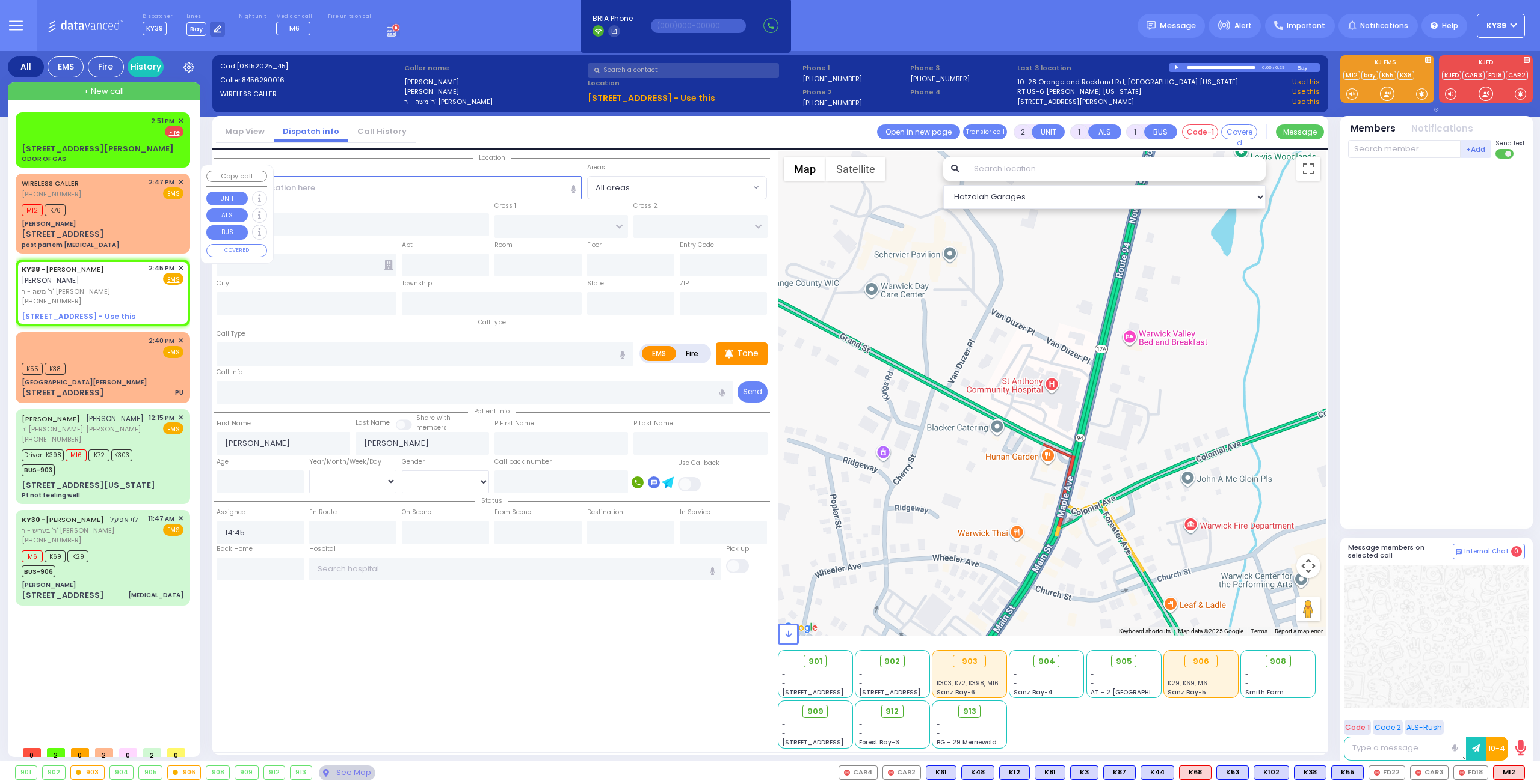
click at [119, 206] on div "M12 K76" at bounding box center [102, 209] width 162 height 15
select select
type input "post partem hypertension"
radio input "true"
select select
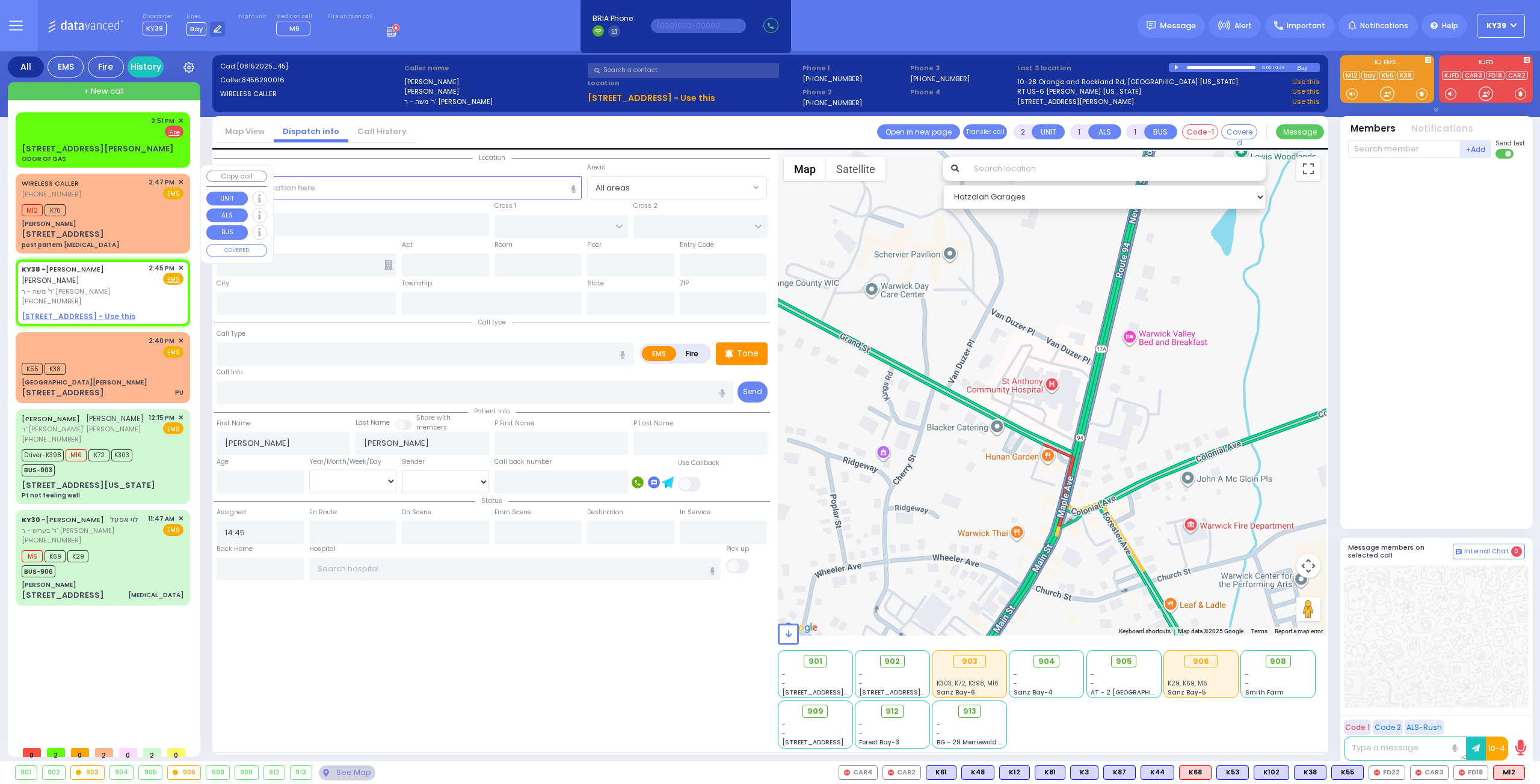
type input "14:47"
type input "14:51"
type input "Aishes Chayil"
type input "SEVEN SPRINGS MOUNTAIN RD"
type input "KARLSBURG RD"
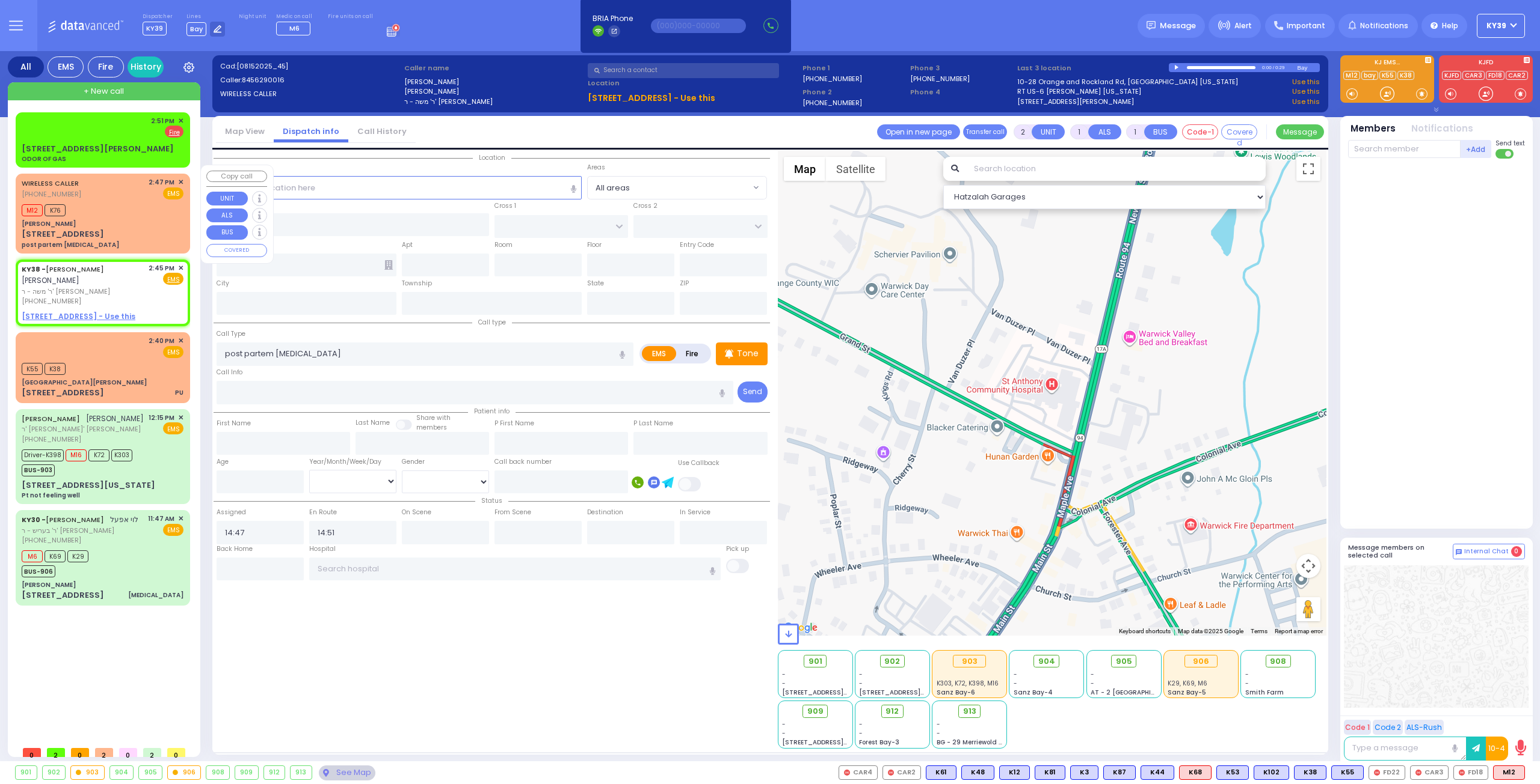
type input "7 Chevron Rd"
type input "Monroe"
type input "[US_STATE]"
type input "10950"
select select "Hatzalah Garages"
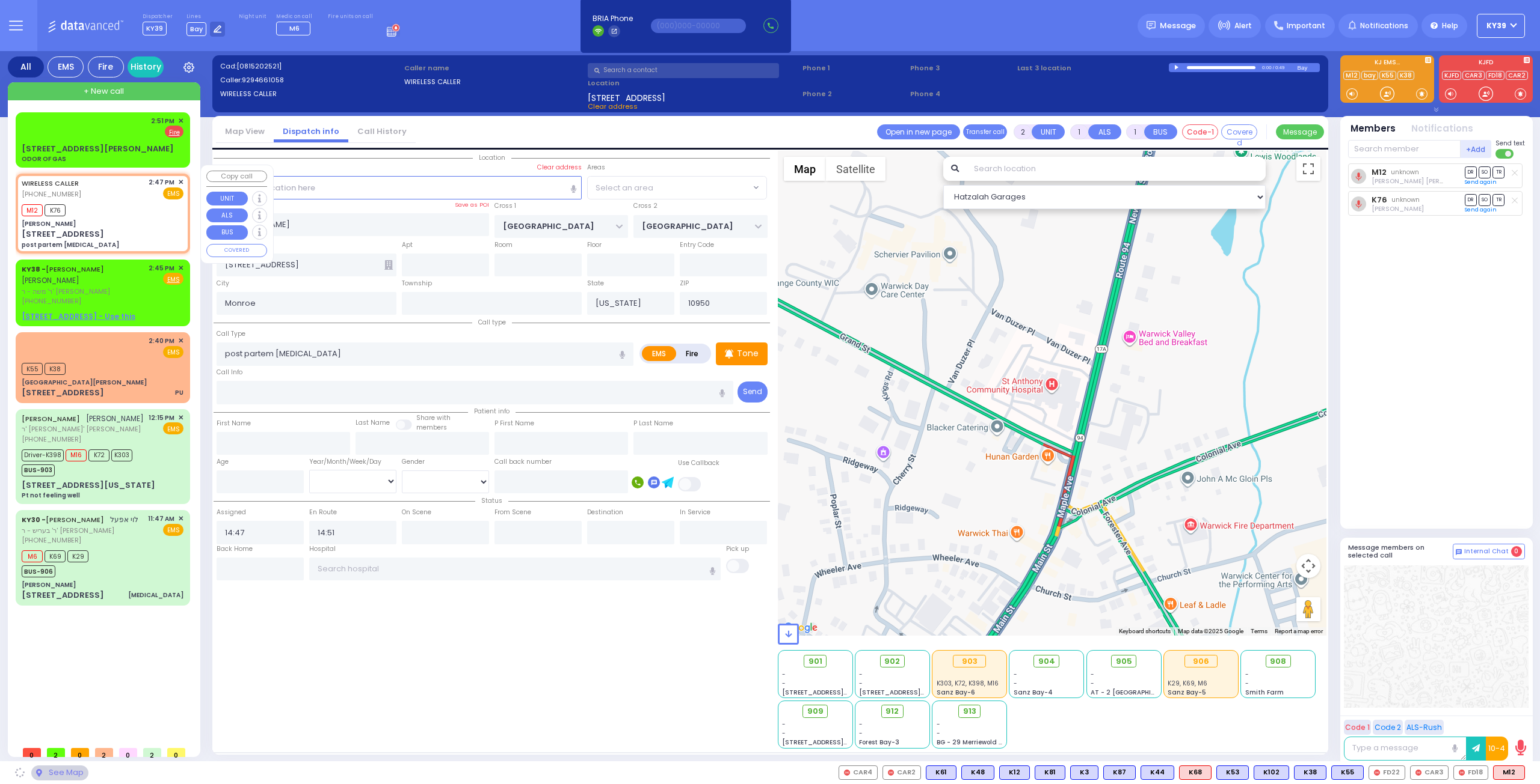
select select "SECTION 5"
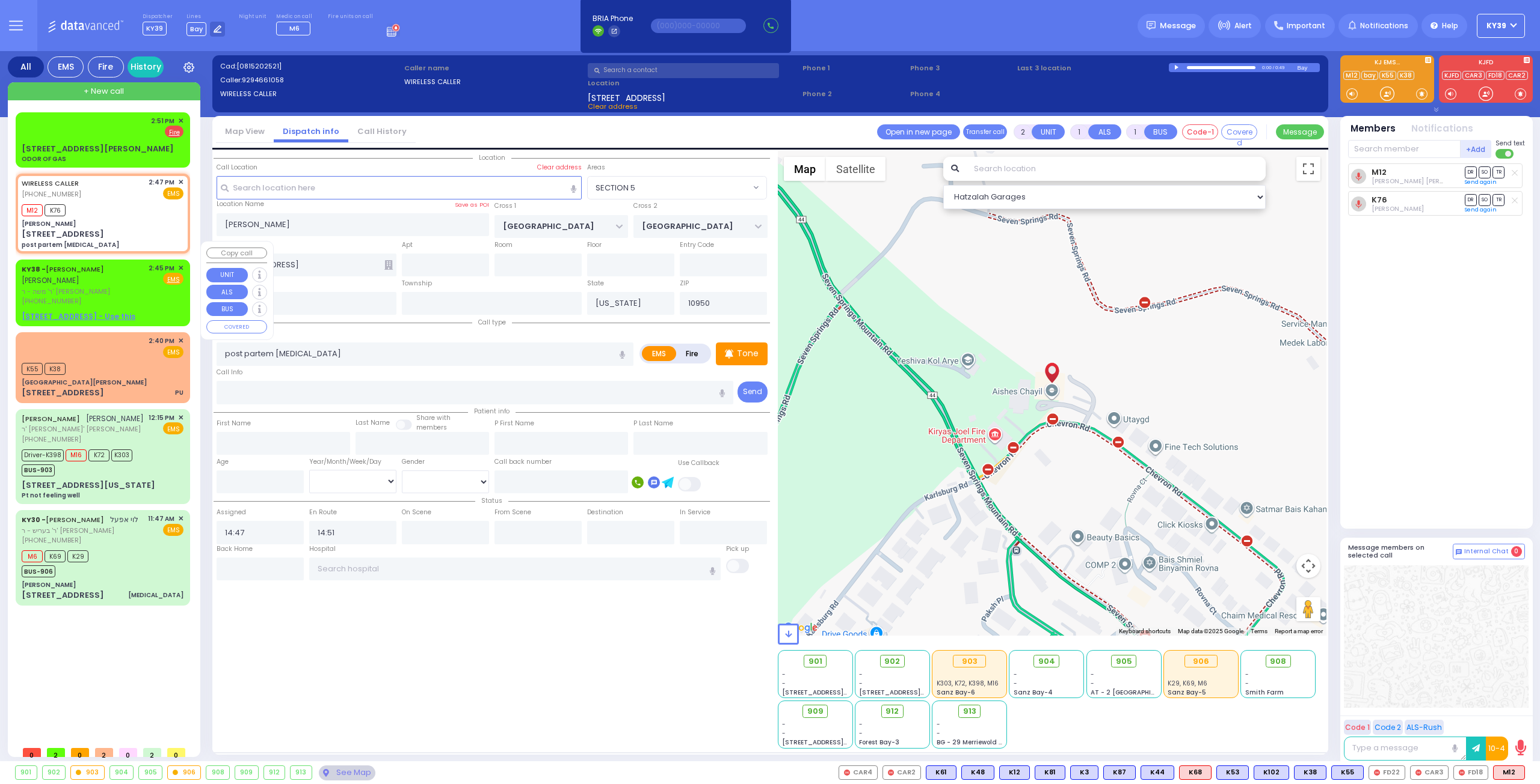
click at [130, 296] on div "(845) 629-0016" at bounding box center [83, 301] width 123 height 10
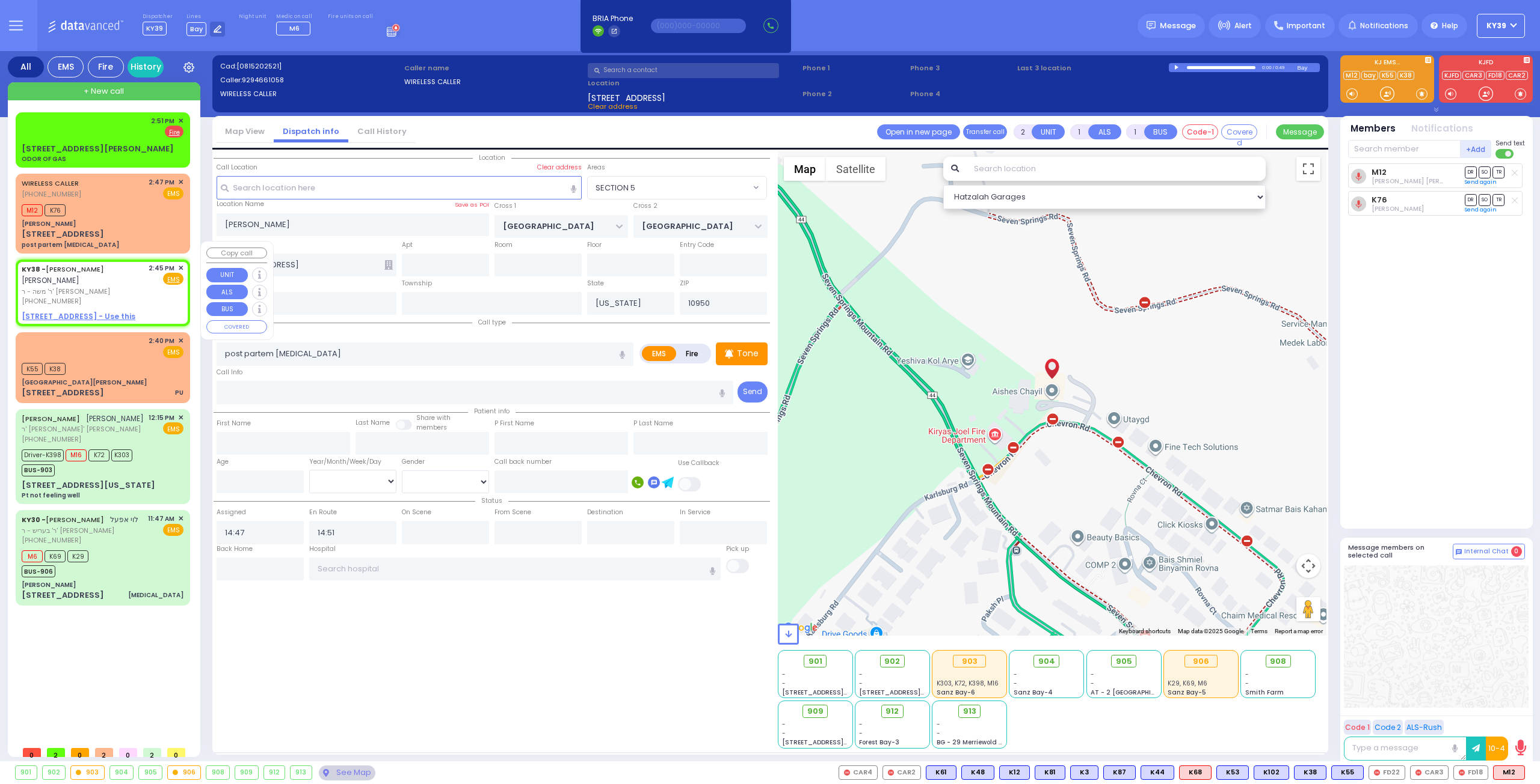
select select
radio input "true"
type input "AVRUM MAYER"
type input "MILLER"
select select
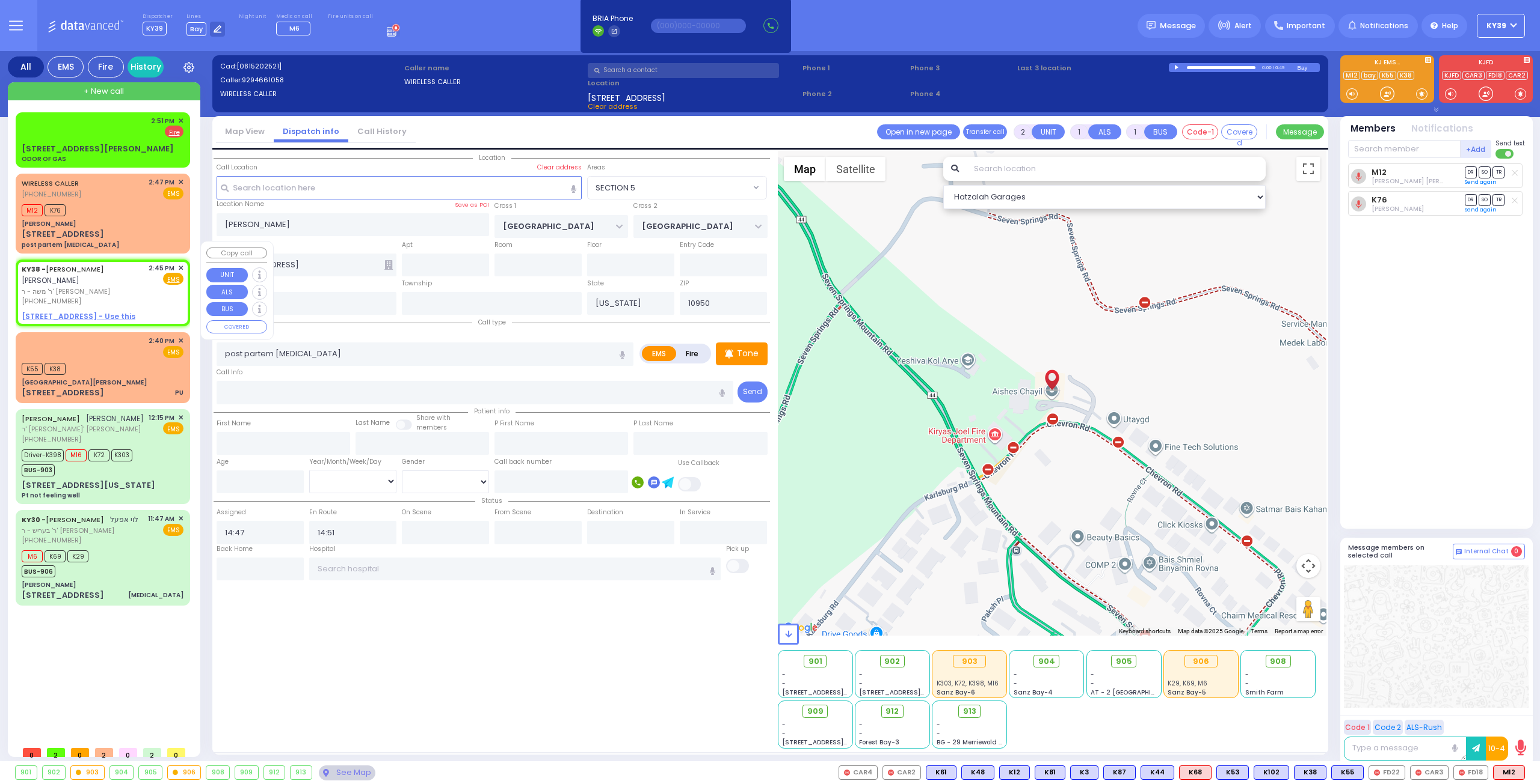
type input "14:45"
select select "Hatzalah Garages"
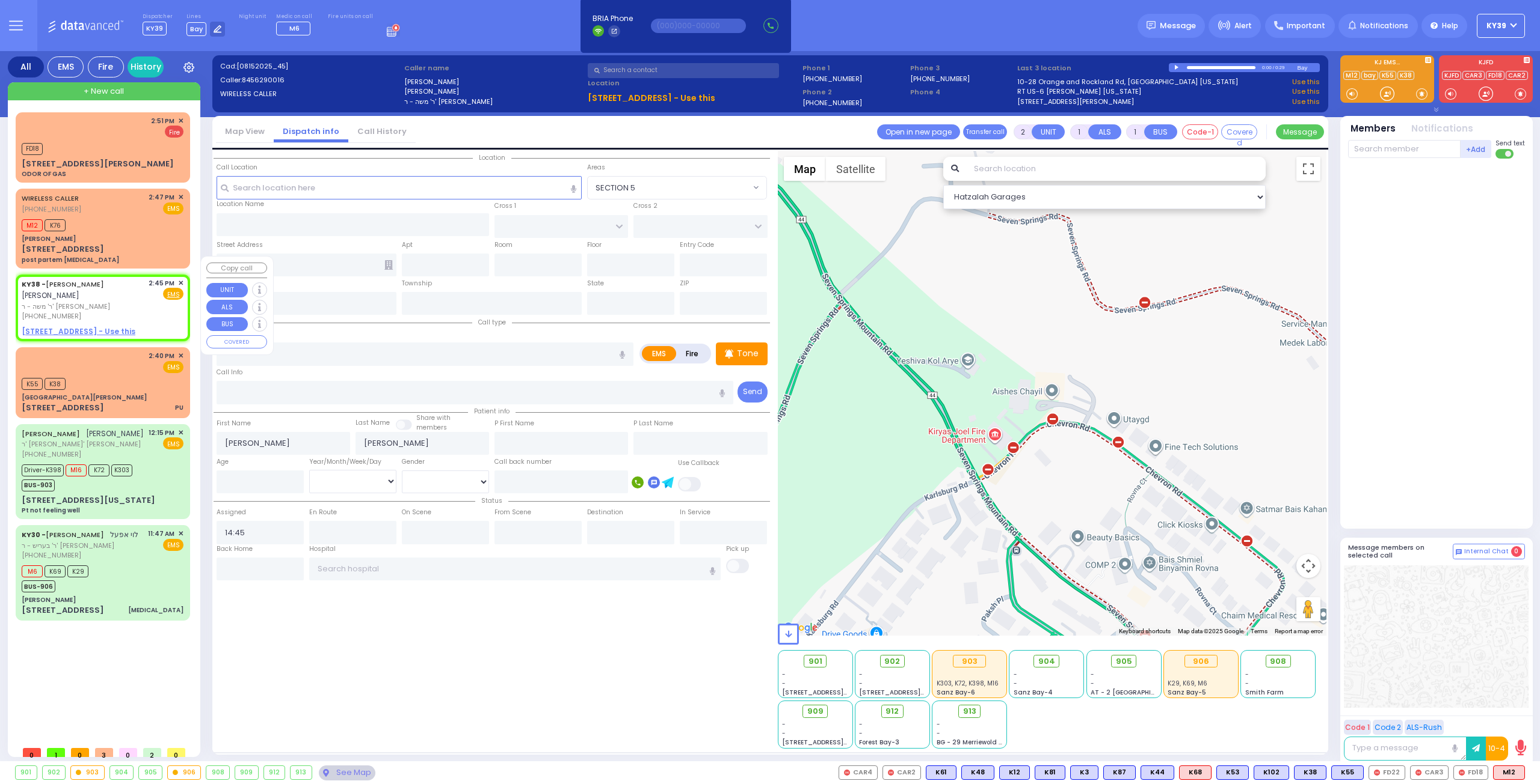
click at [140, 311] on div "(845) 629-0016" at bounding box center [83, 316] width 123 height 10
select select
radio input "true"
select select
select select "Hatzalah Garages"
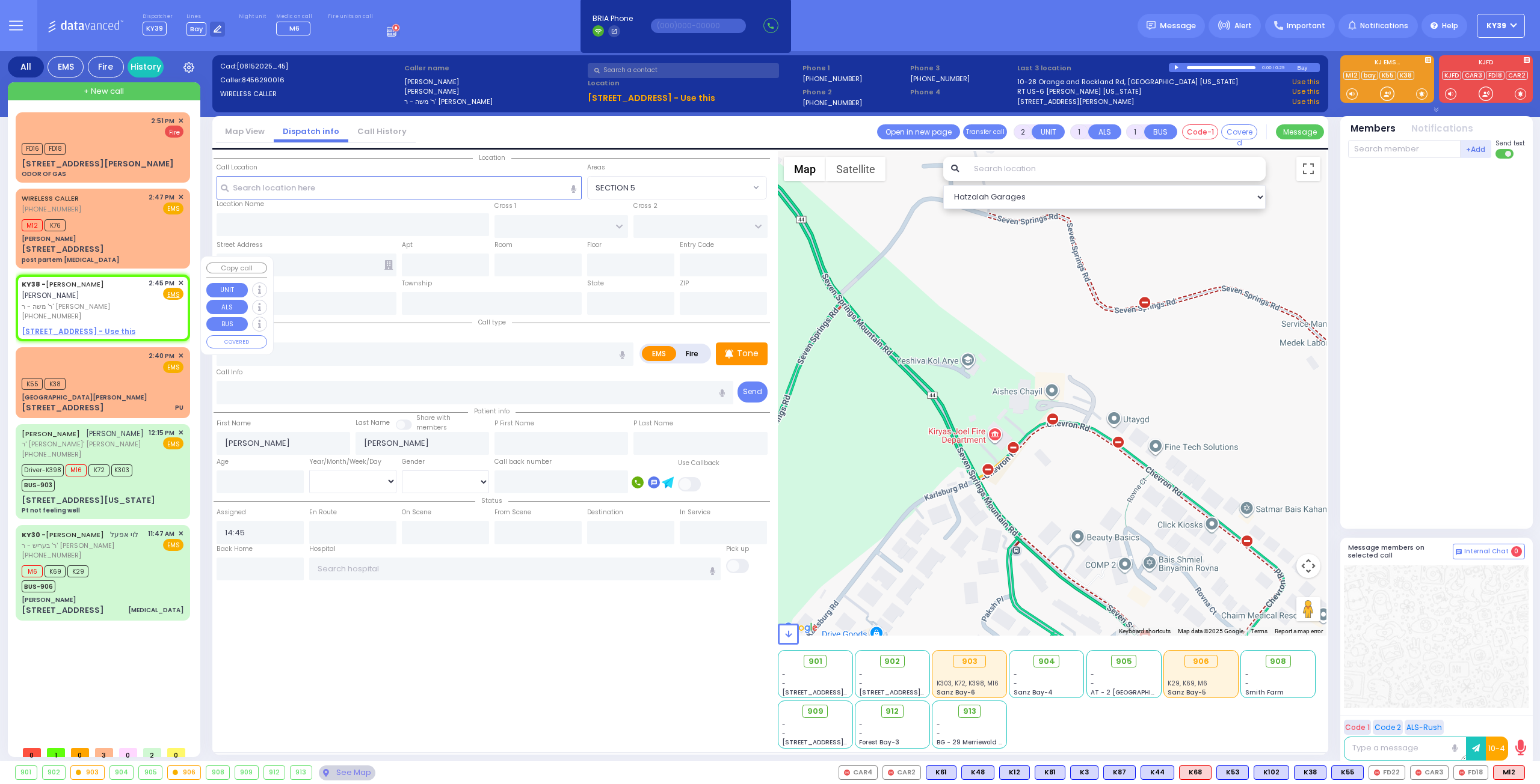
click at [181, 278] on span "✕" at bounding box center [180, 283] width 5 height 10
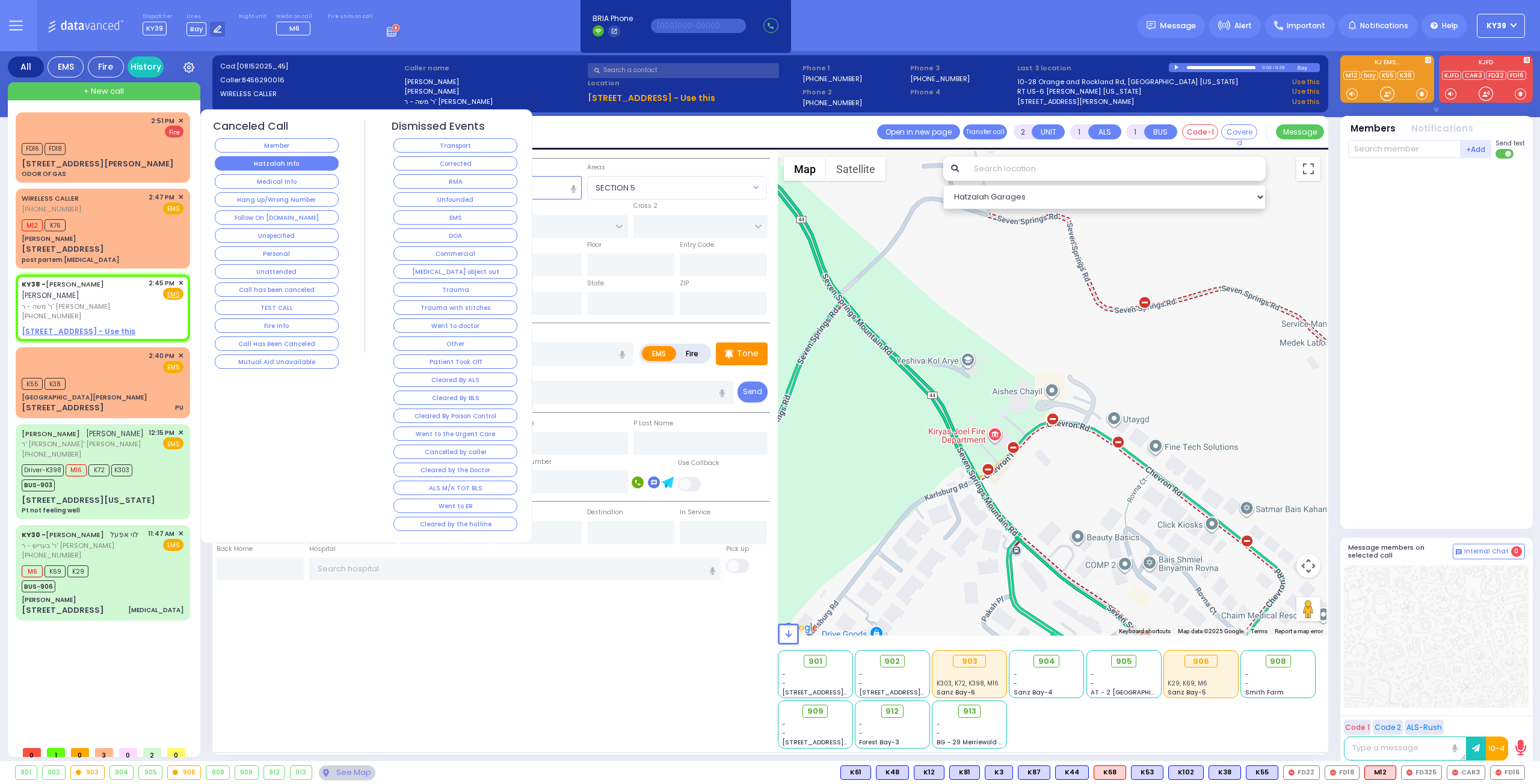
click at [265, 167] on button "Hatzalah Info" at bounding box center [277, 163] width 124 height 14
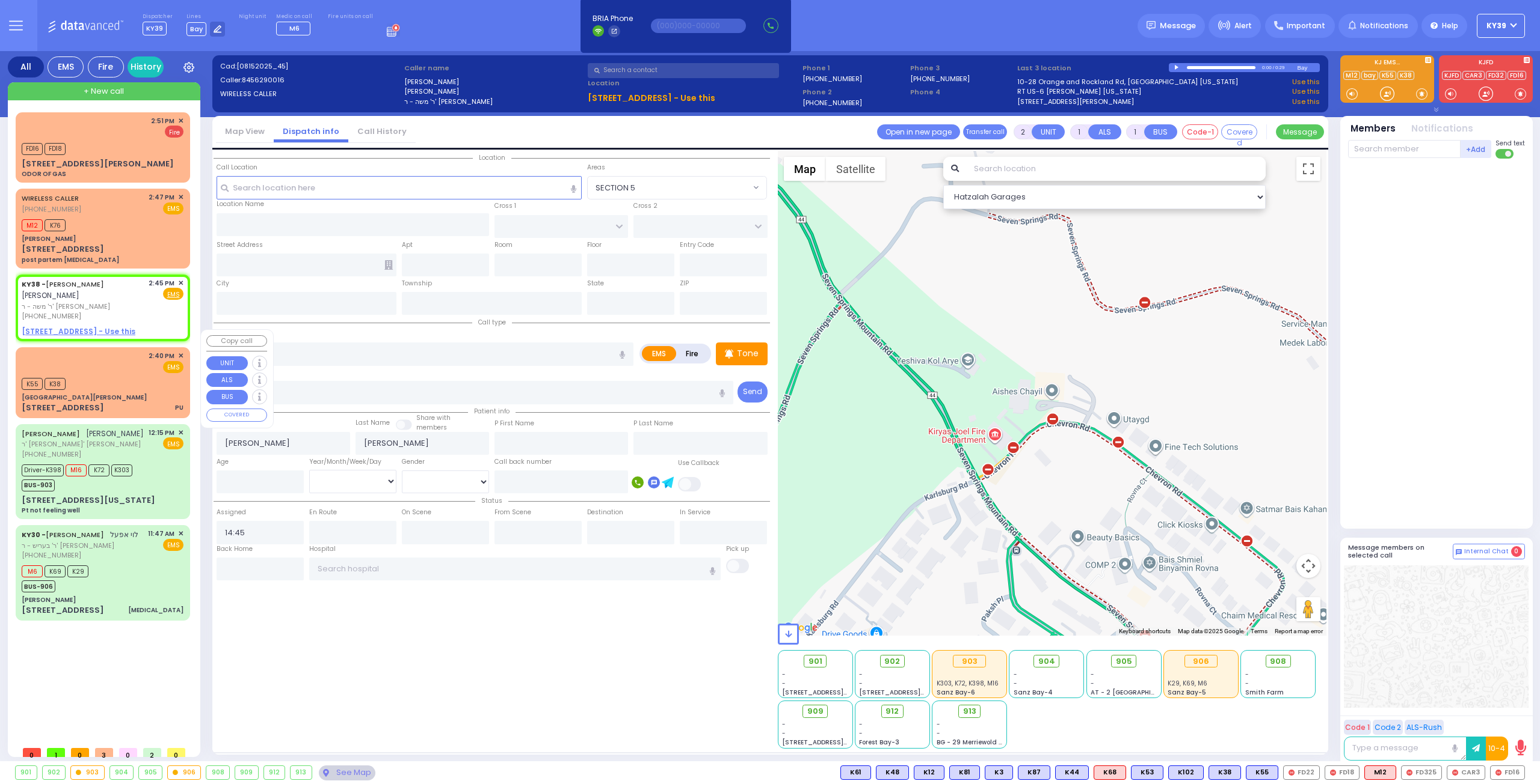
select select
radio input "true"
select select
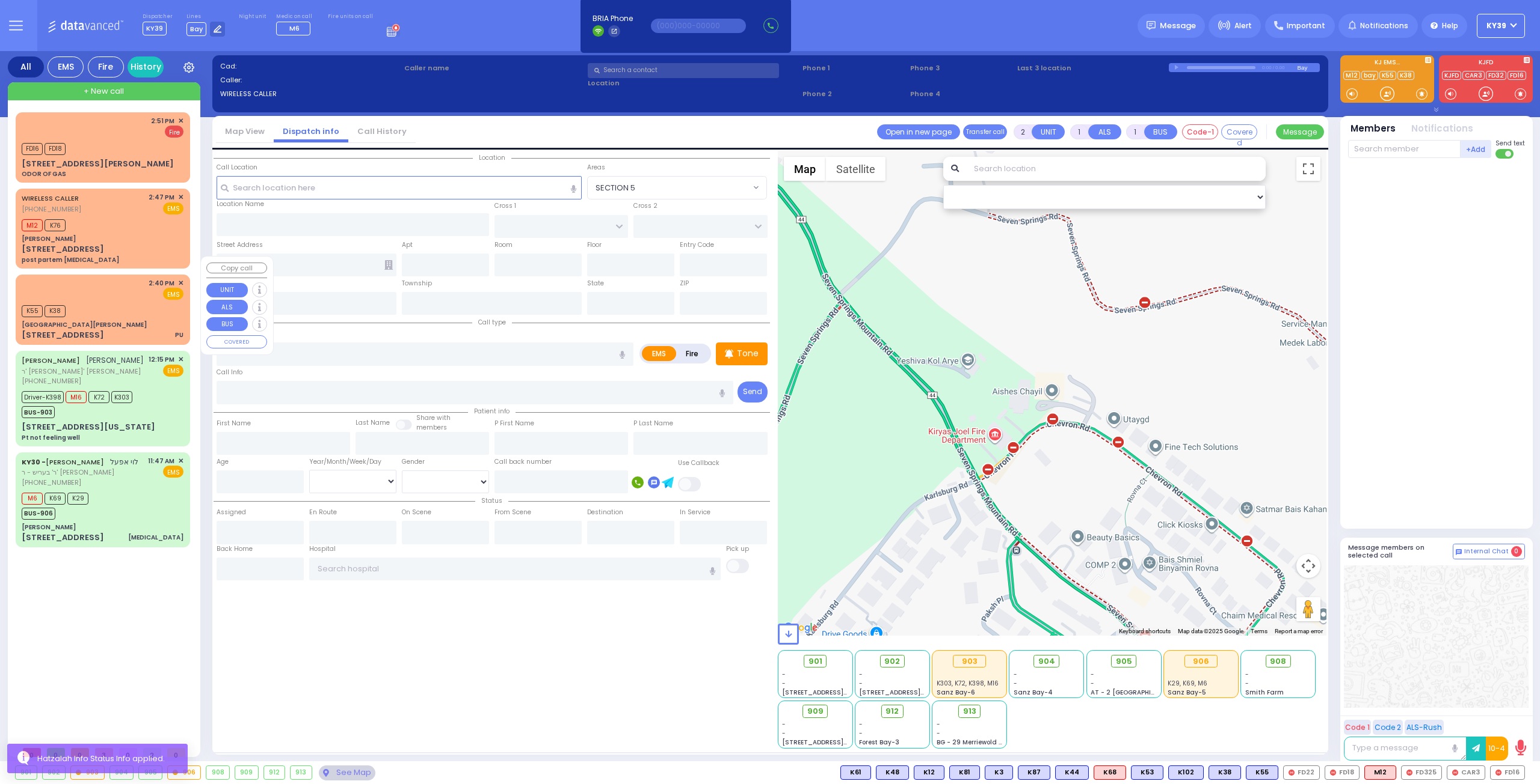
click at [157, 303] on div "K55 K38" at bounding box center [102, 310] width 162 height 15
select select
type input "PU"
radio input "true"
select select
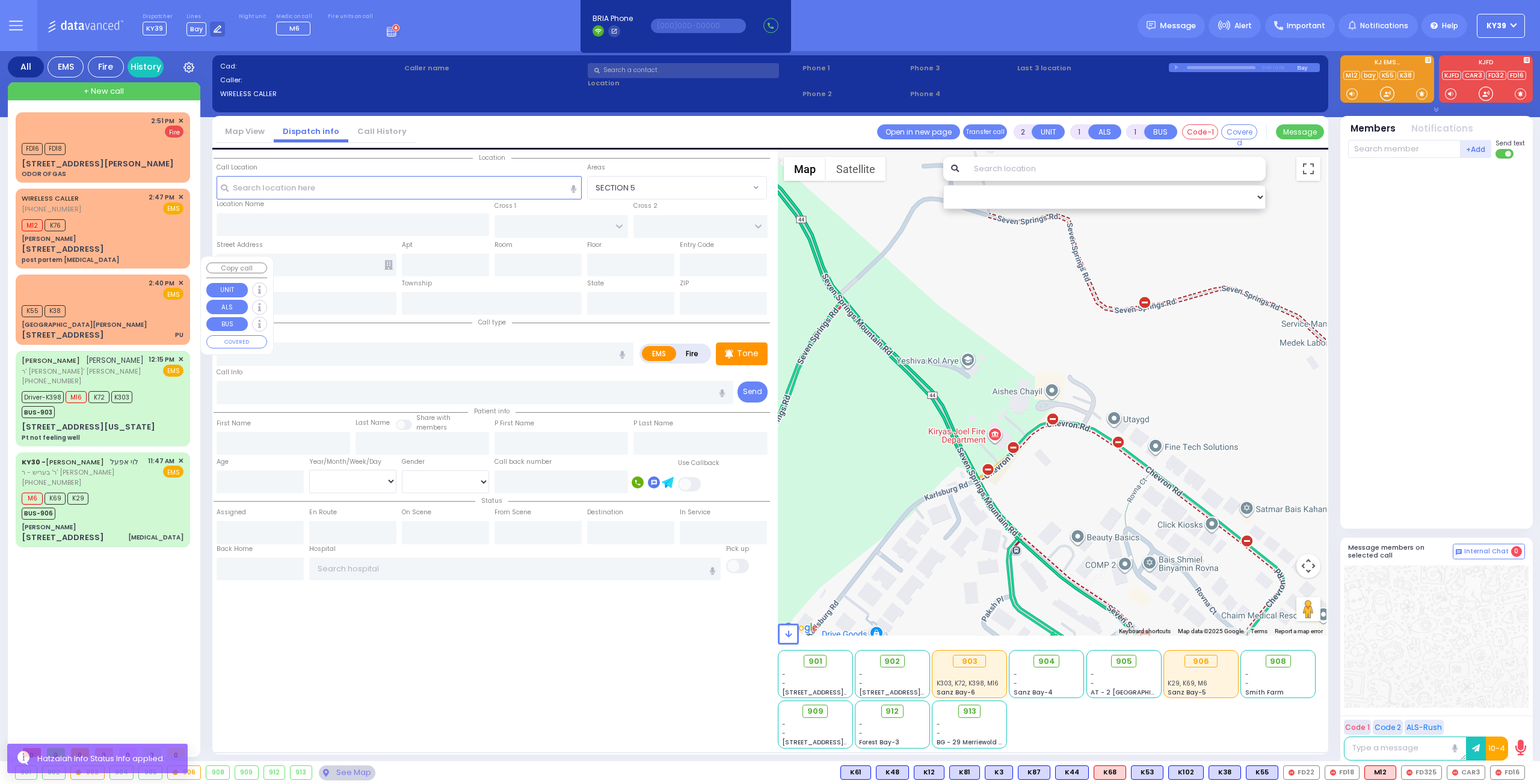
type input "14:40"
type input "14:45"
type input "Northern Westchester Hospital"
select select "Hatzalah Garages"
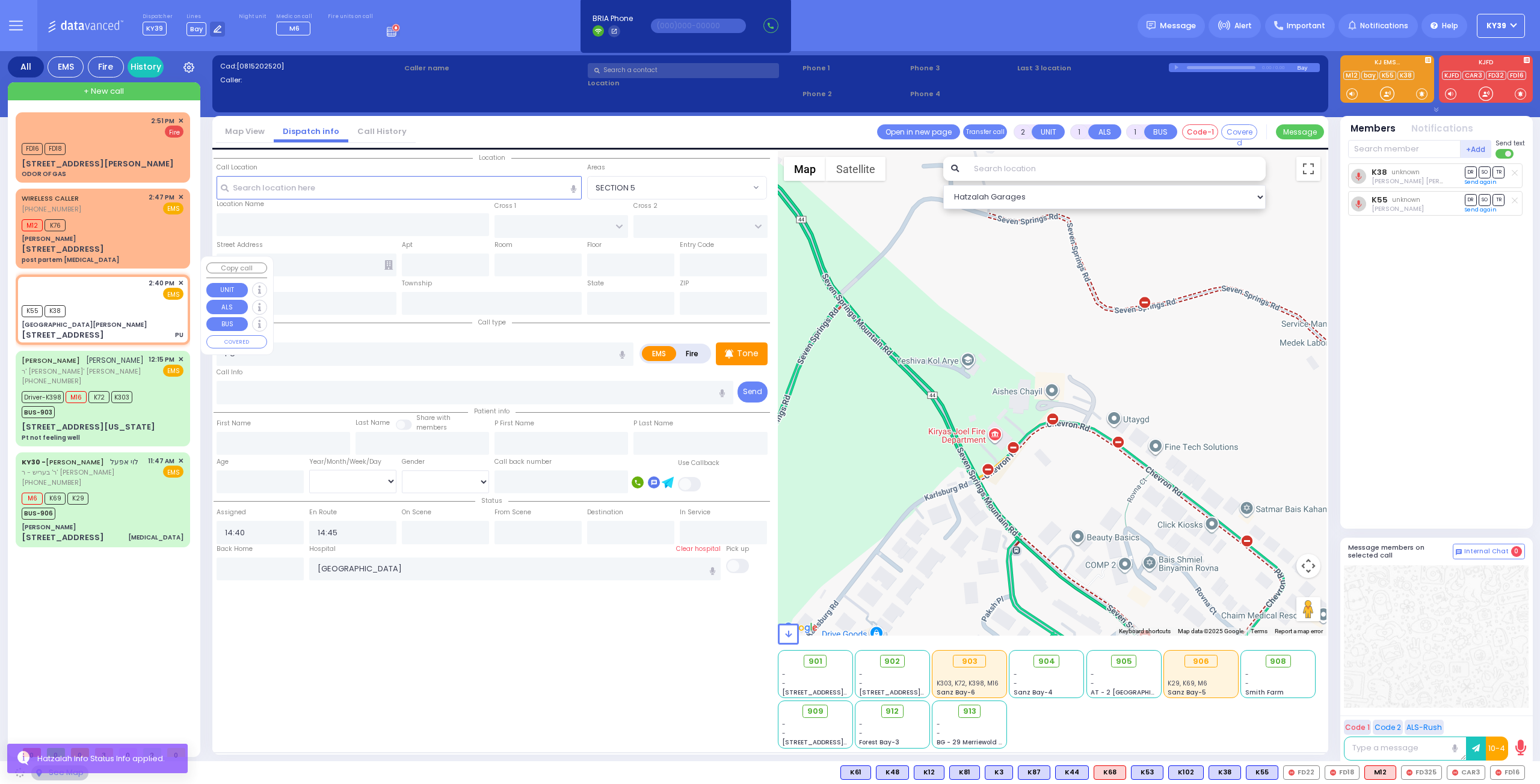
type input "St. Anthony Community Hospital"
type input "GRAND ST"
type input "VAN DUZER PL"
type input "15 Maple Ave"
type input "Warwick"
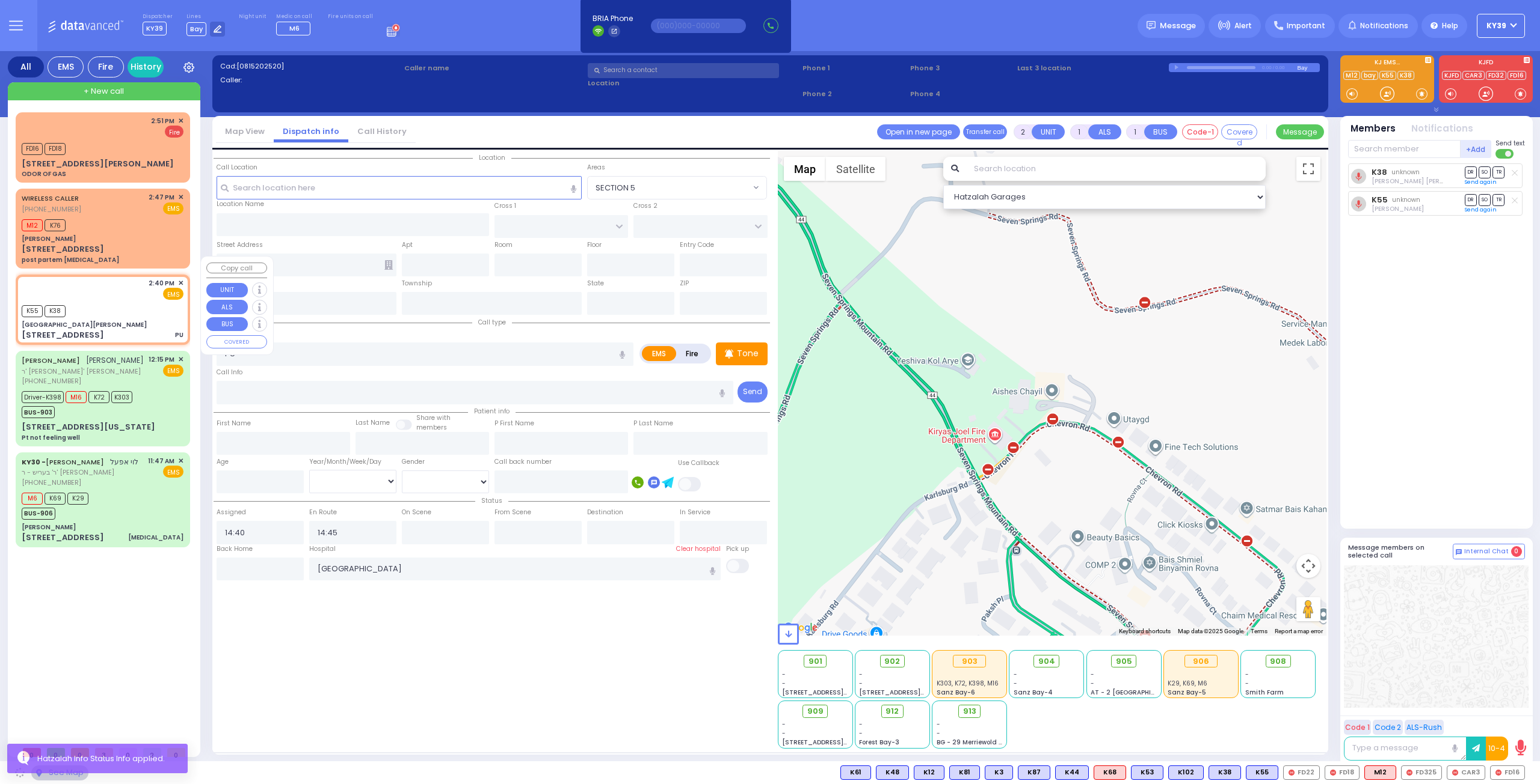
type input "[US_STATE]"
type input "10990"
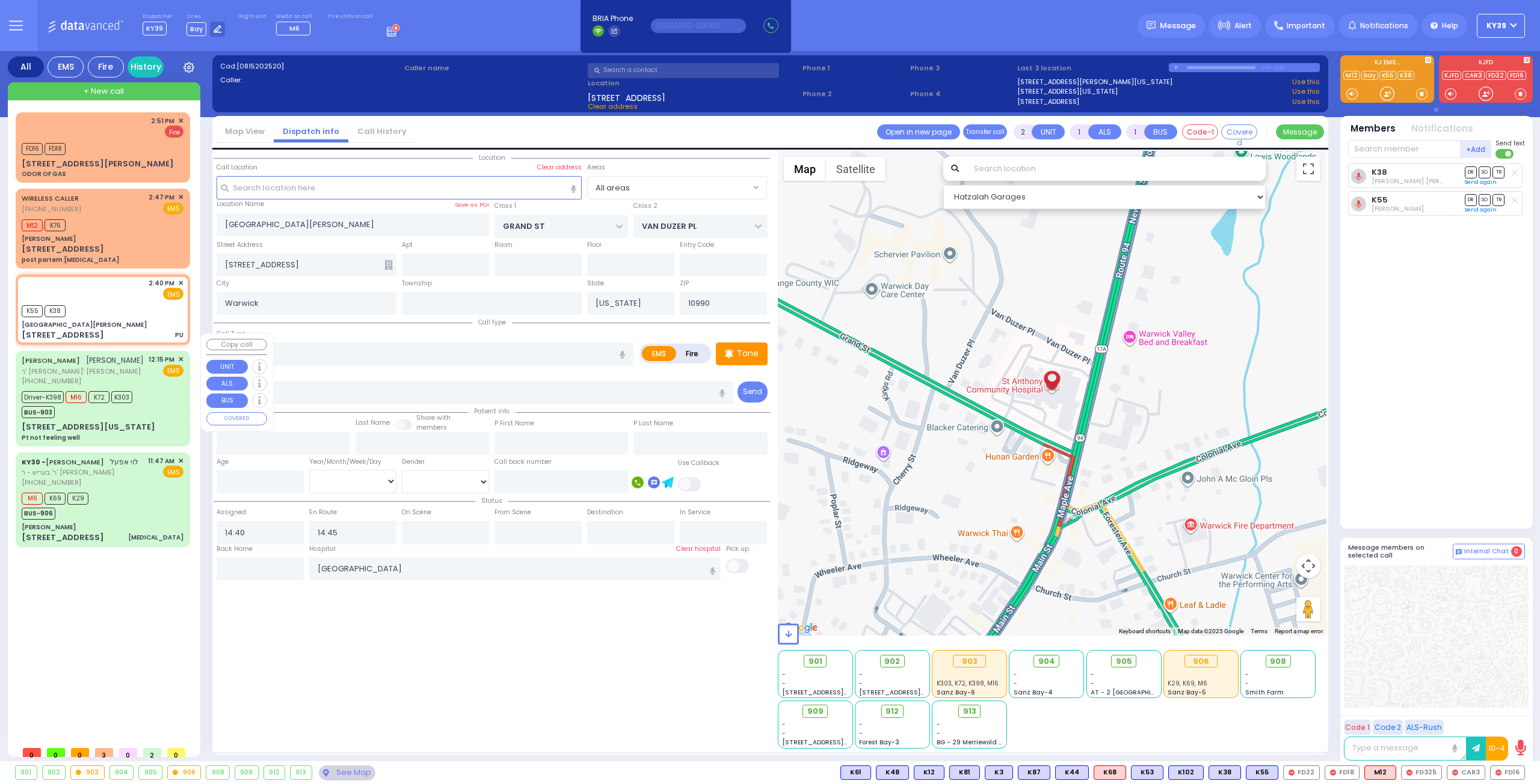
click at [123, 401] on div "JOEL TABAK יואל טאבאק ר' ישראל אלעזר - ר' ישראל פארקאש (845) 537-7048 12:15 PM …" at bounding box center [102, 398] width 169 height 91
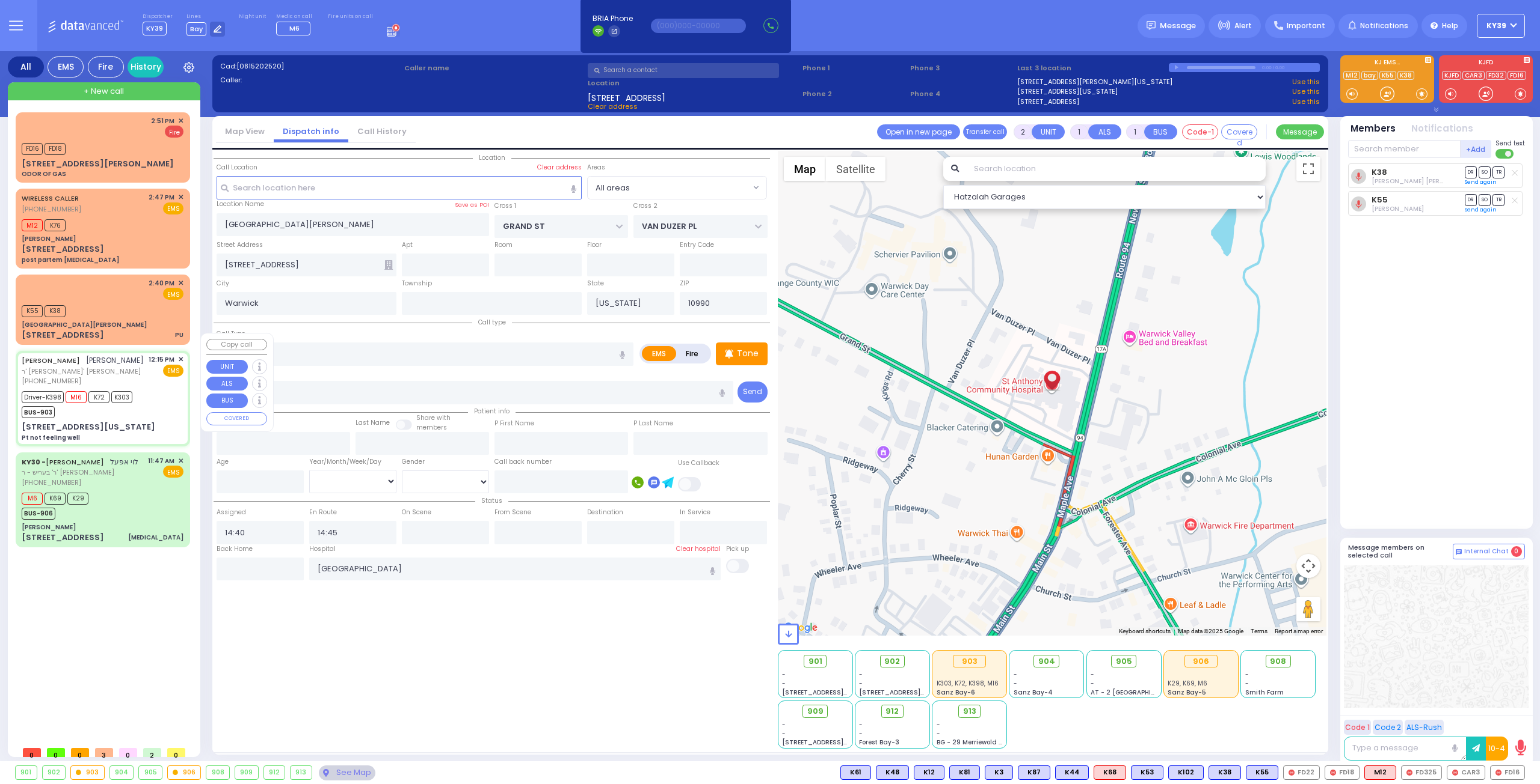
type input "6"
select select
type input "Pt not feeling well"
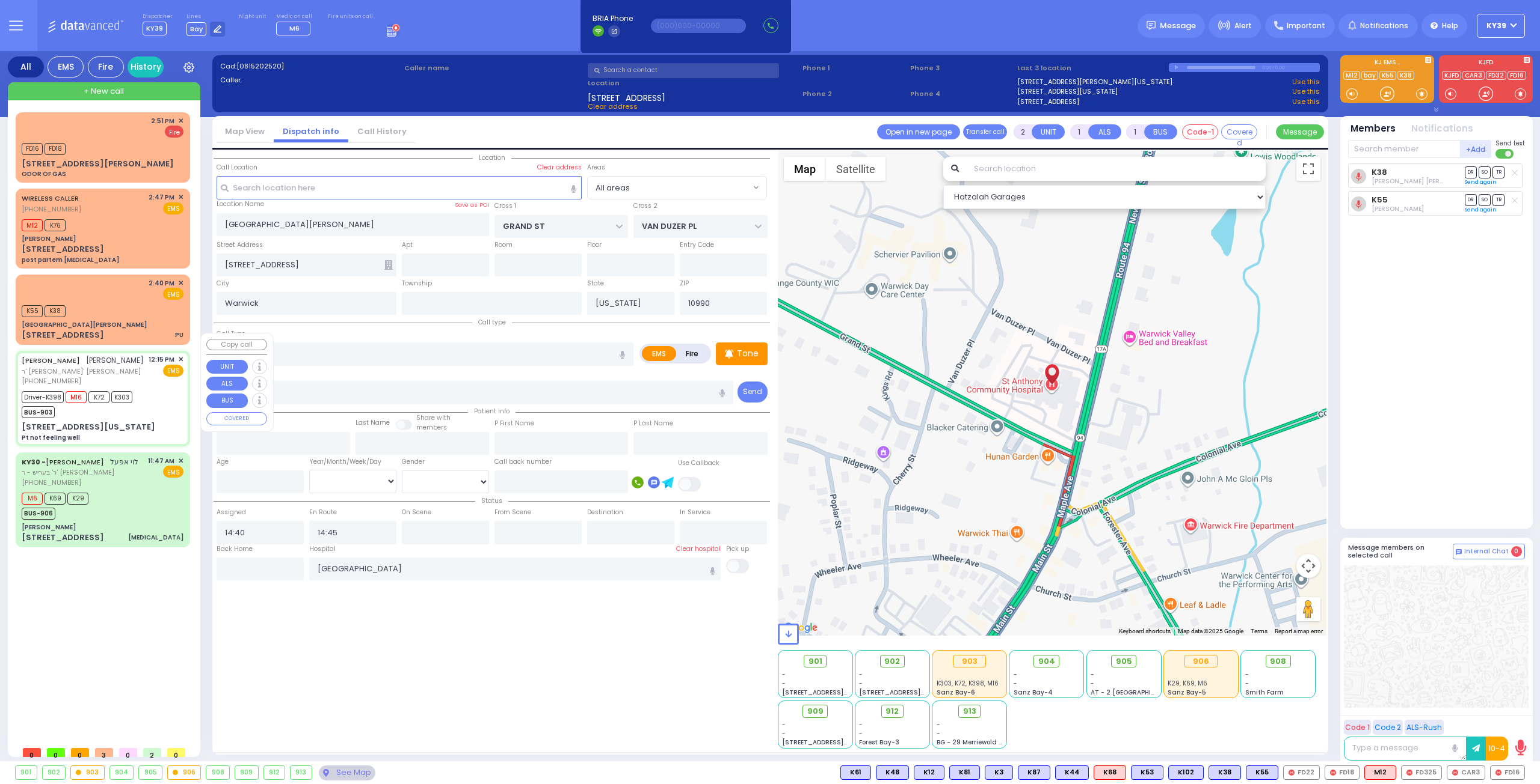
radio input "true"
type input "JOEL"
type input "TABAK"
type input "Goldy"
type input "Tabak"
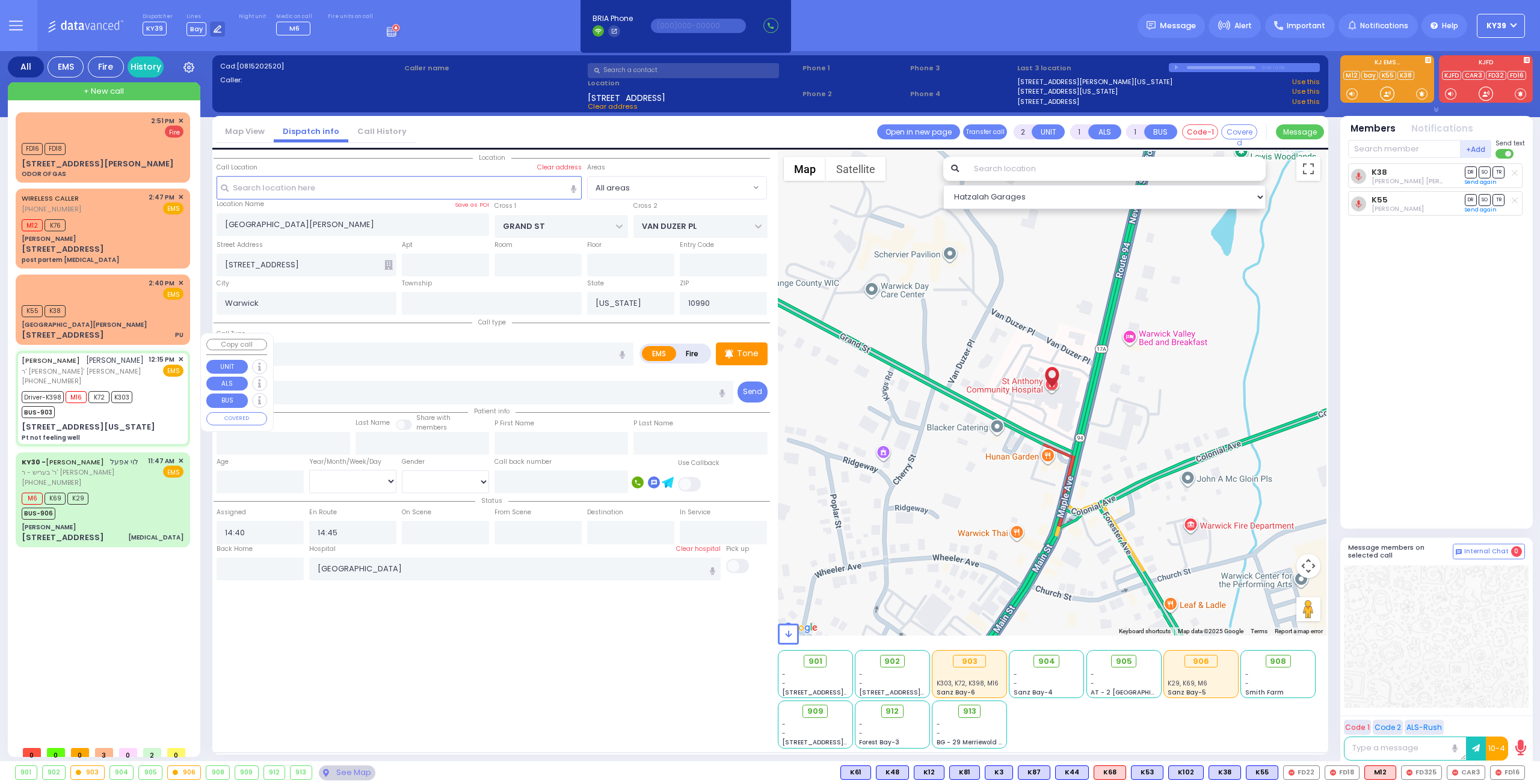
type input "34"
select select "Year"
select select "[DEMOGRAPHIC_DATA]"
type input "12:15"
type input "12:17"
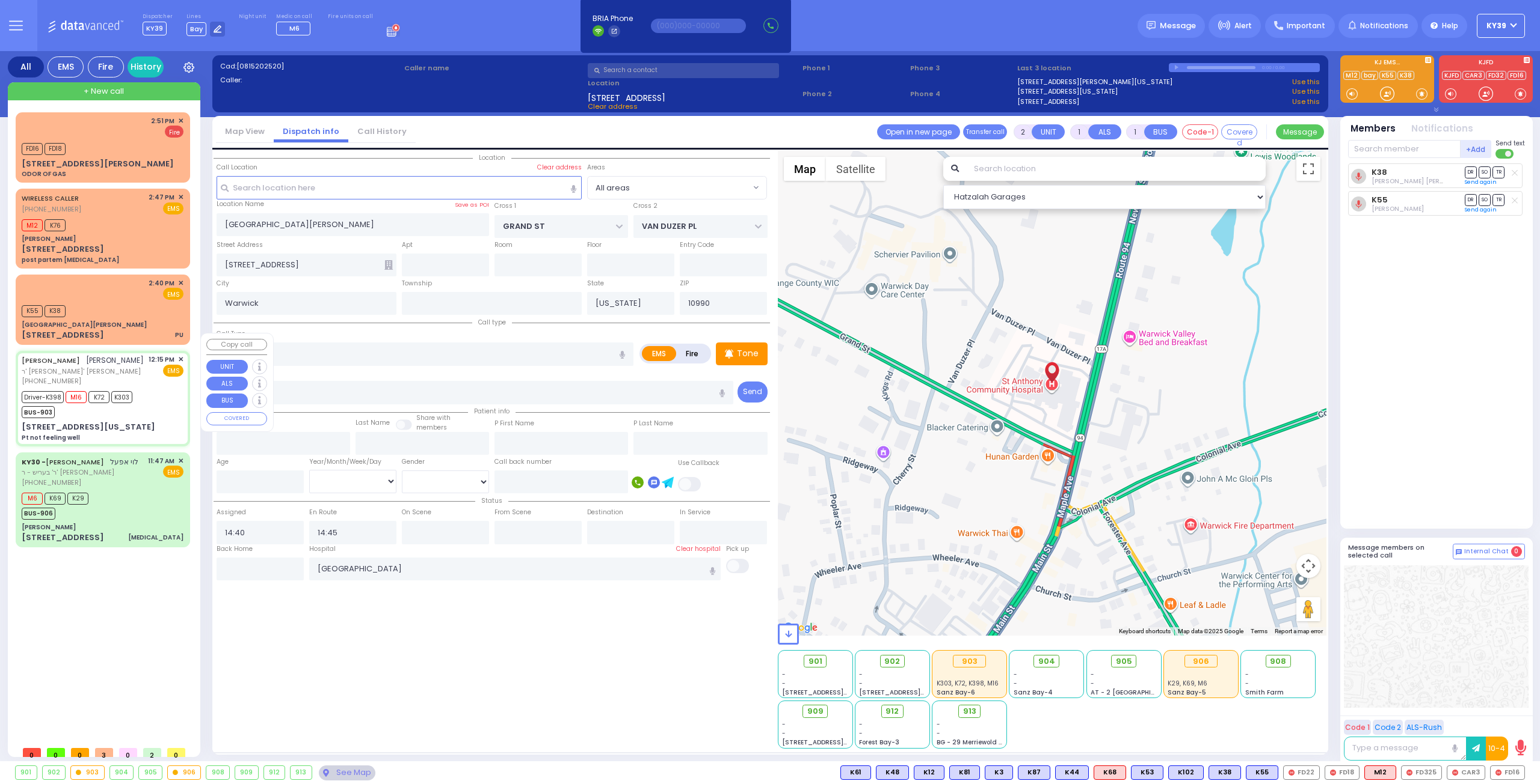
type input "12:24"
type input "12:53"
type input "13:33"
type input "13:58"
type input "New York Presbyterian Hospital- Columbia Campus"
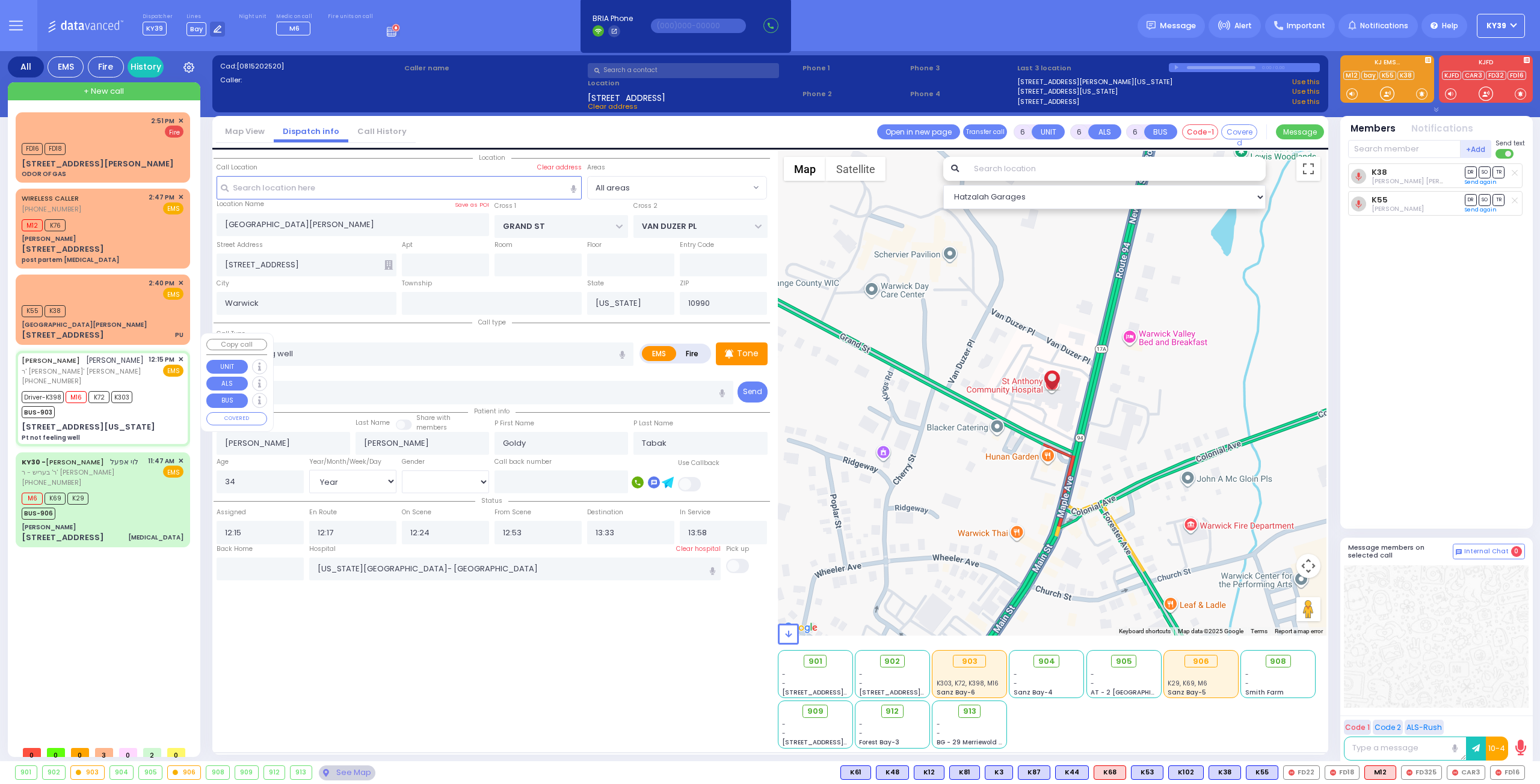
type input "MERRIEWOLD LN SOUTH"
type input "ROANOKE DR"
type input "[STREET_ADDRESS][US_STATE]"
type input "Monroe"
type input "10950"
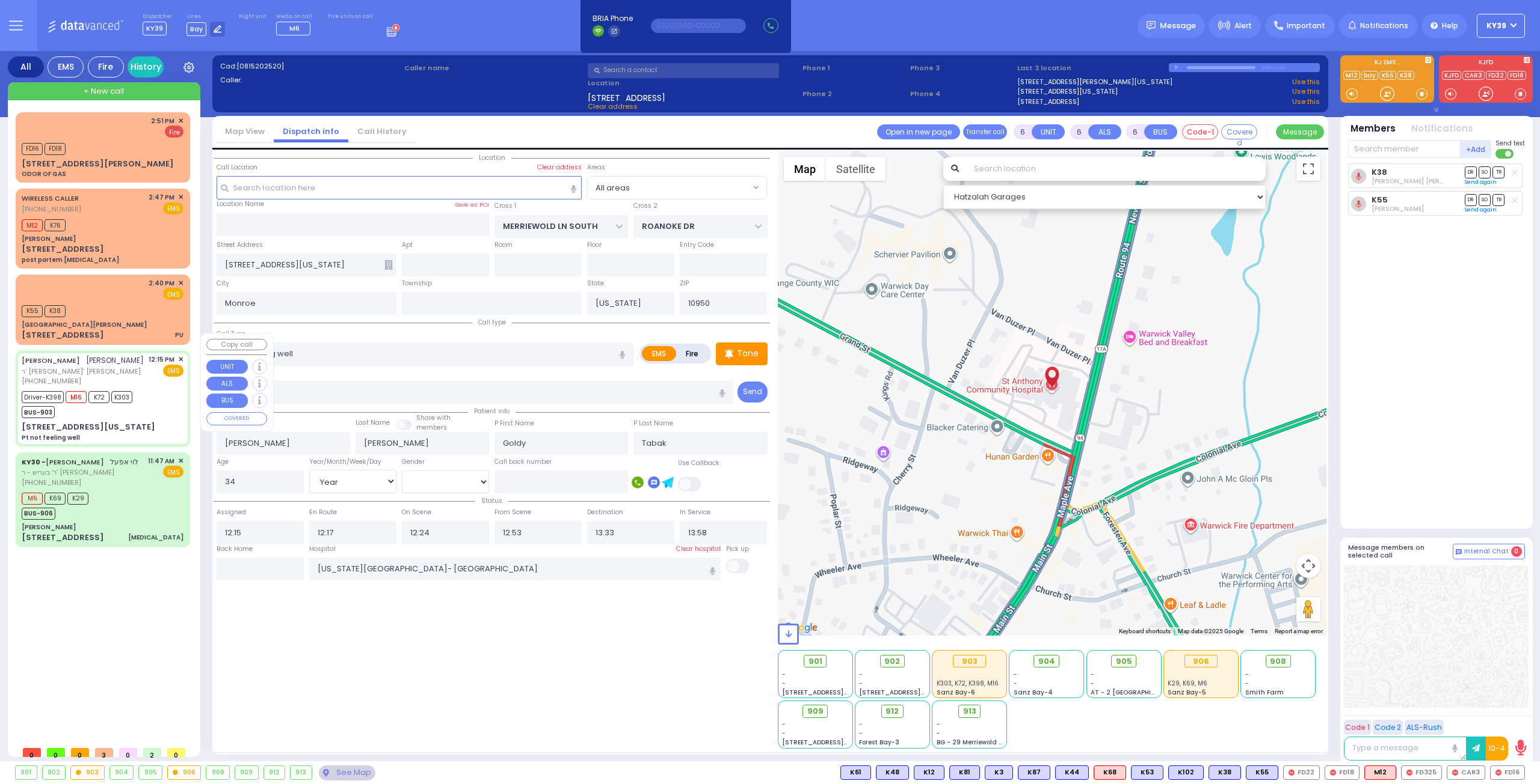
select select "Hatzalah Garages"
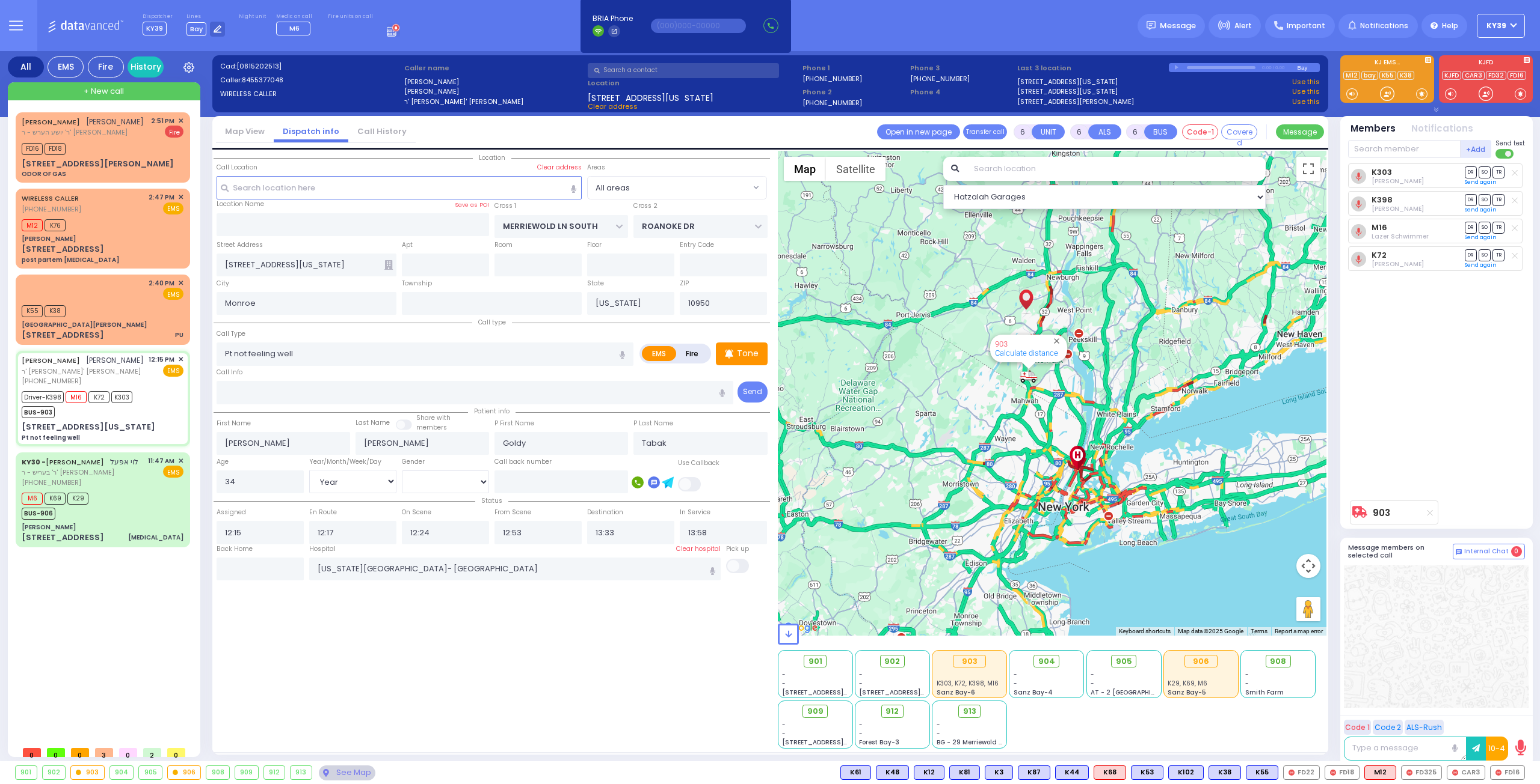
click at [101, 771] on div "903" at bounding box center [87, 773] width 33 height 14
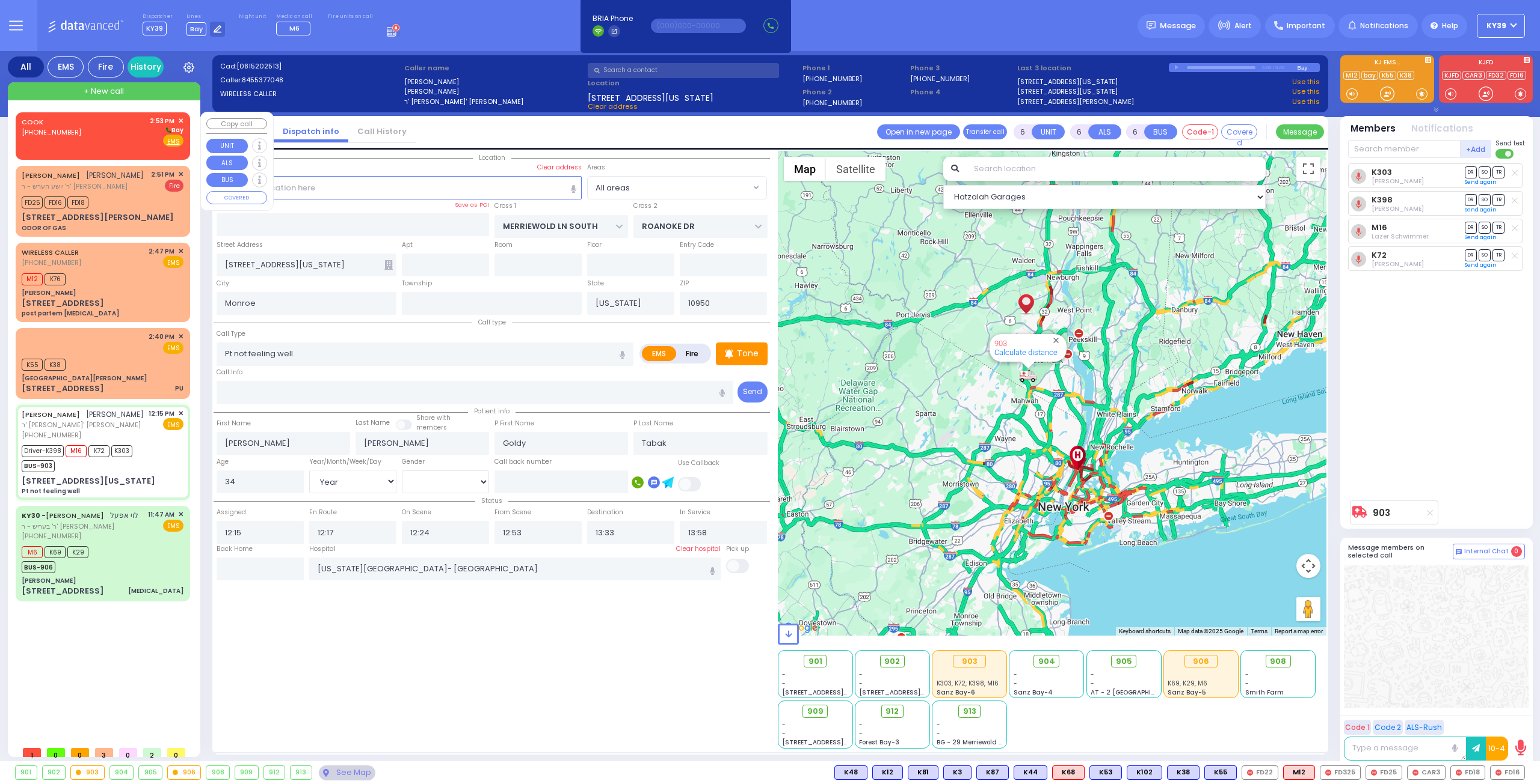
click at [106, 134] on div "COOK (845) 614-5286 2:53 PM ✕ Bay EMS" at bounding box center [102, 131] width 162 height 31
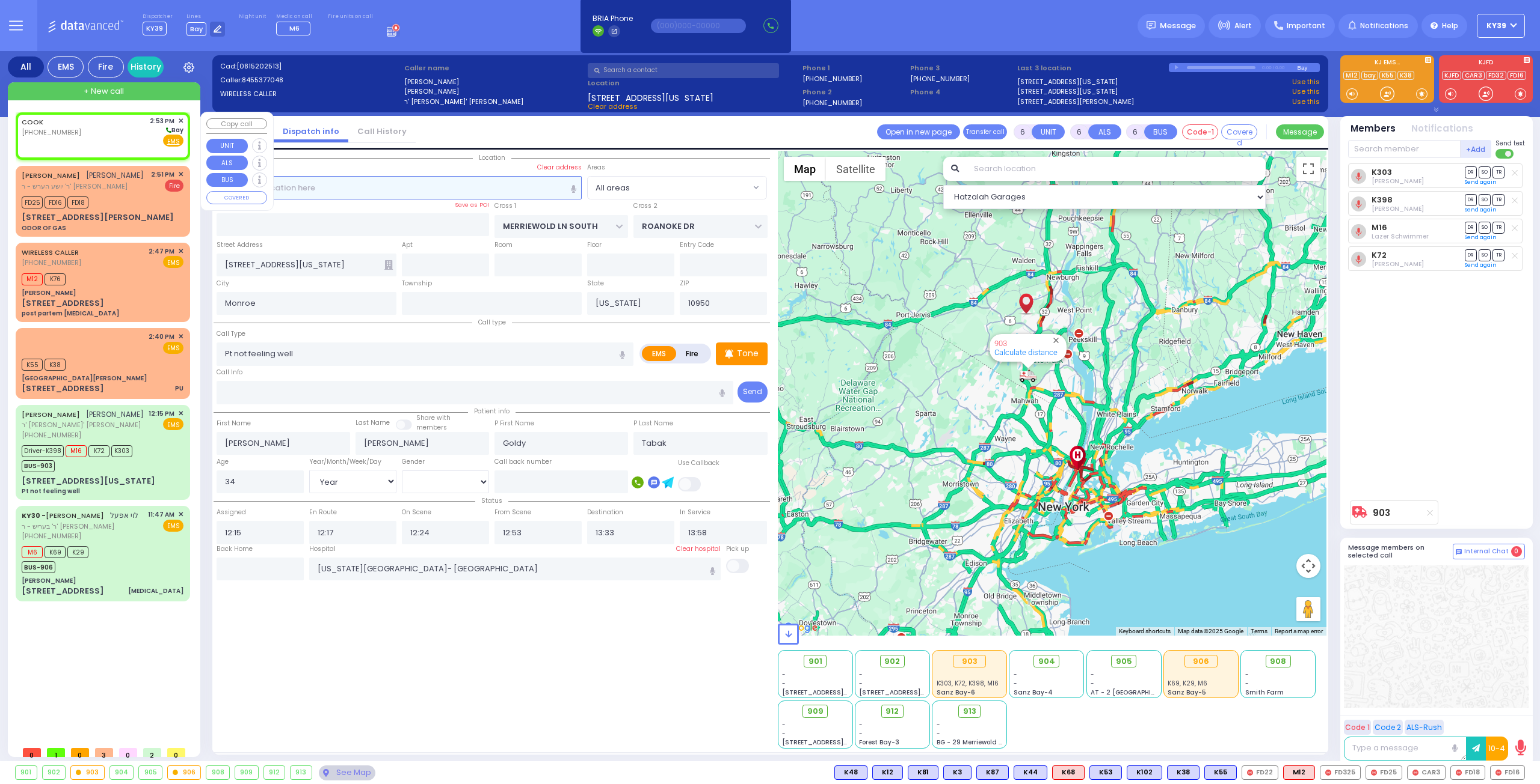
type input "2"
type input "1"
select select
radio input "true"
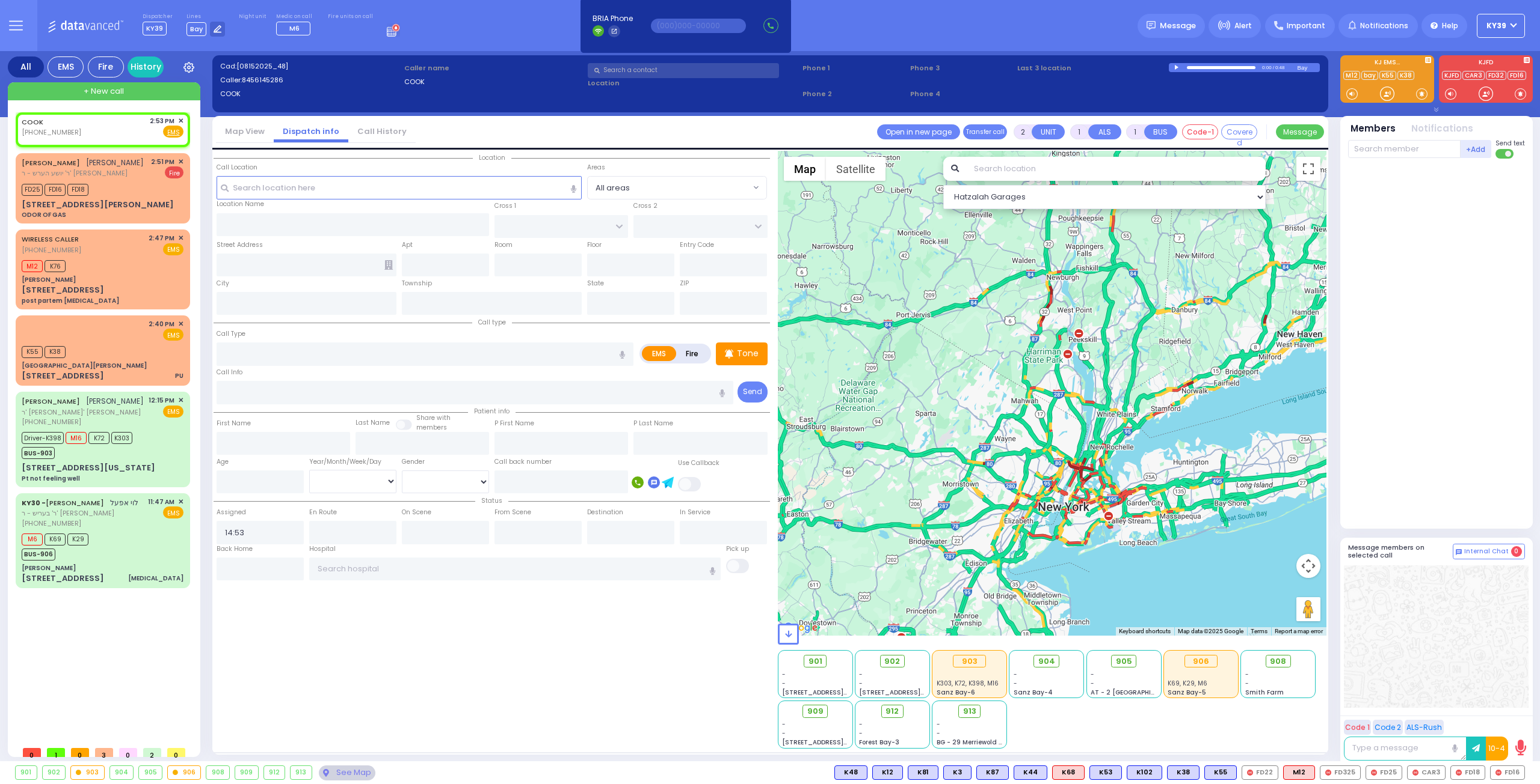
click at [1513, 26] on button "KY39" at bounding box center [1500, 26] width 48 height 24
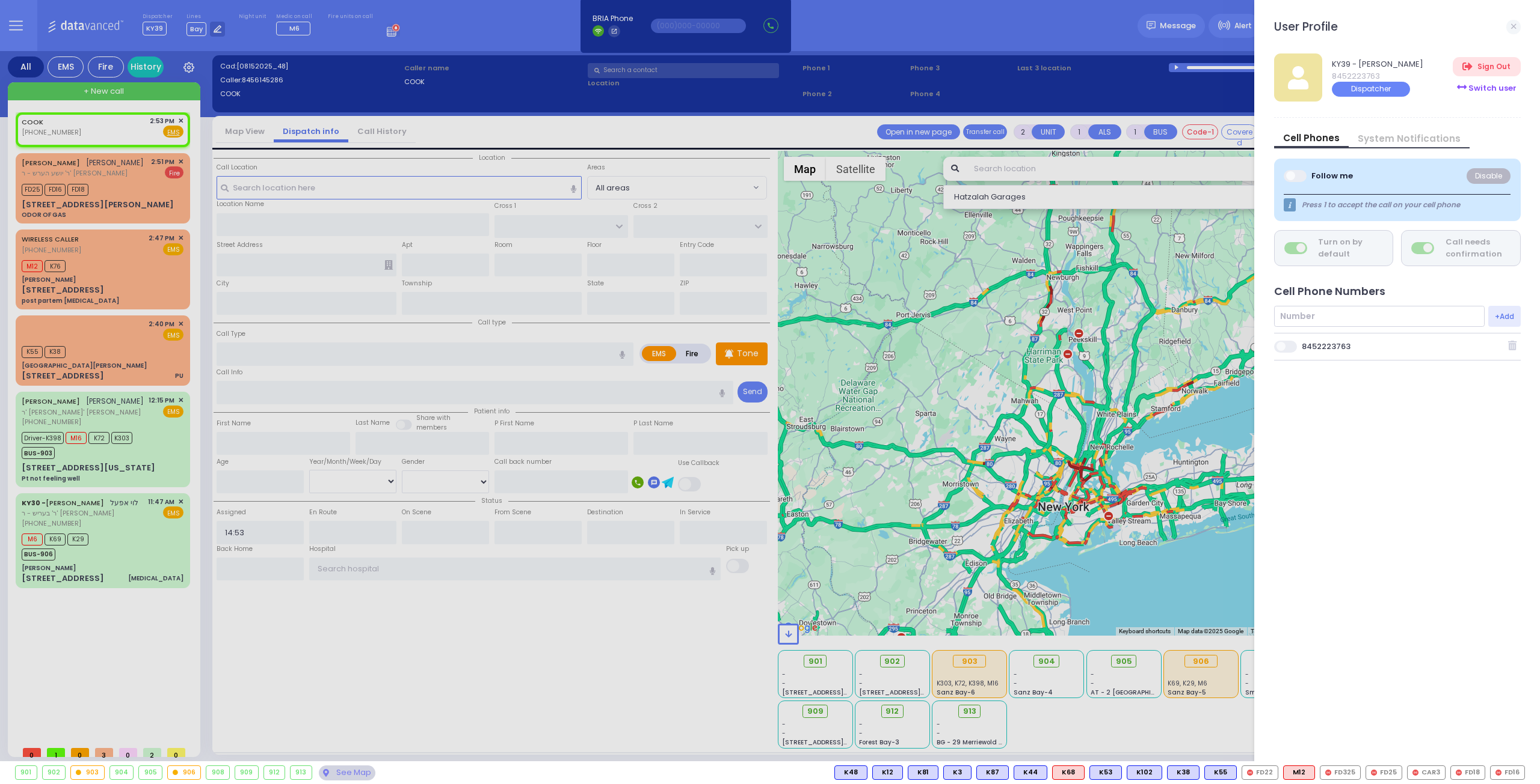
click at [1487, 90] on div "Switch user" at bounding box center [1486, 88] width 67 height 20
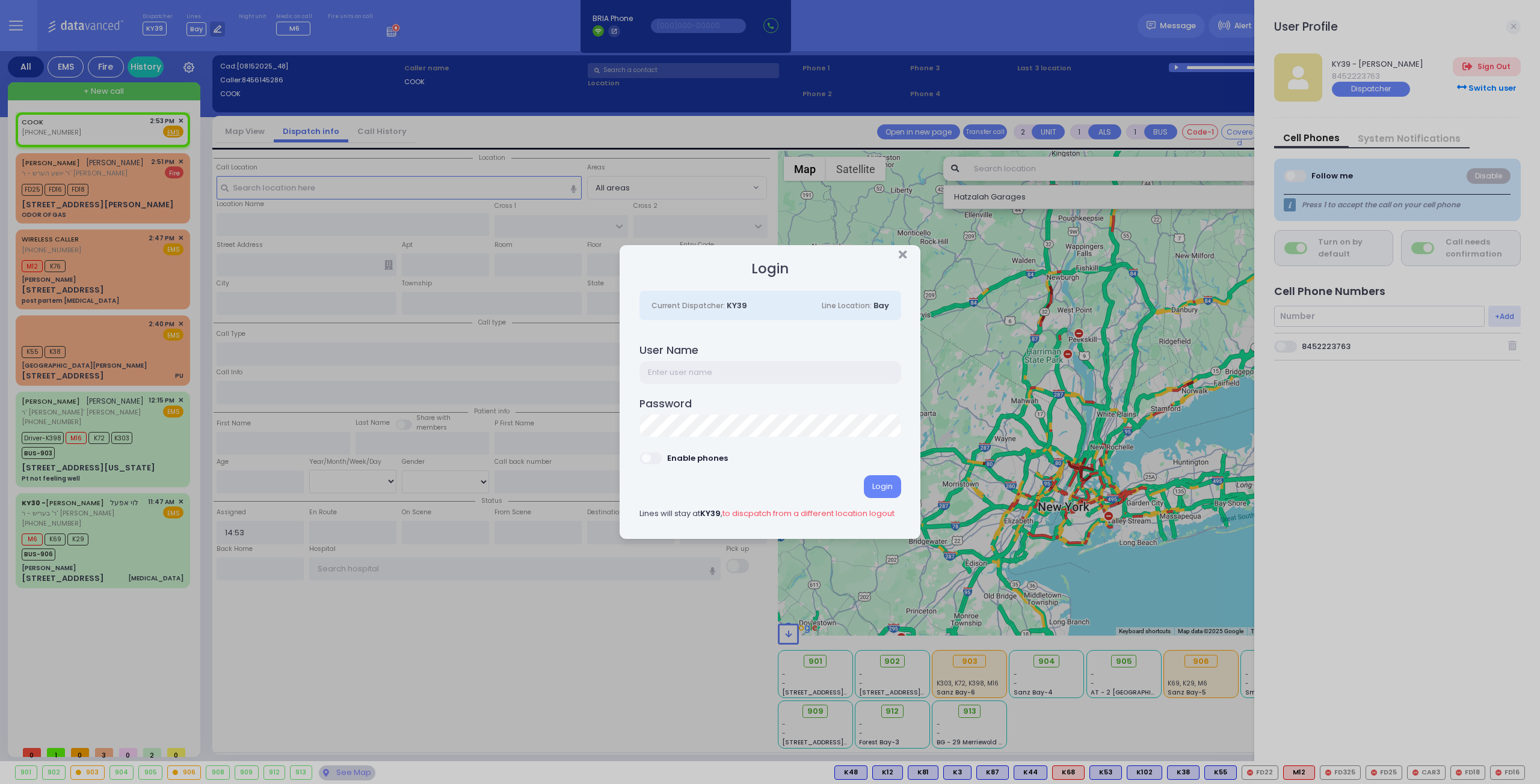
click at [647, 368] on input "text" at bounding box center [769, 372] width 261 height 23
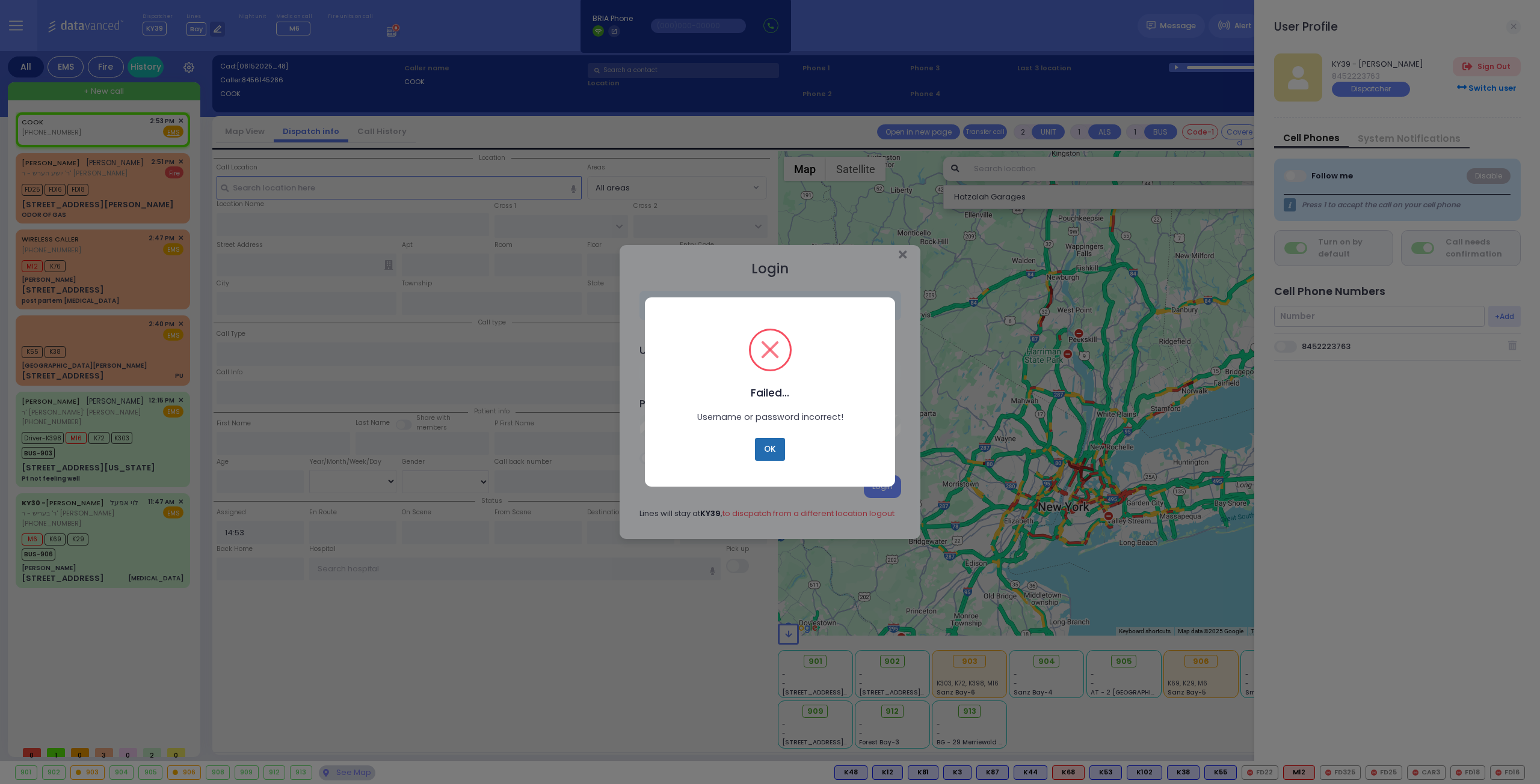
drag, startPoint x: 768, startPoint y: 446, endPoint x: 767, endPoint y: 452, distance: 6.1
click at [764, 457] on button "OK" at bounding box center [769, 449] width 30 height 23
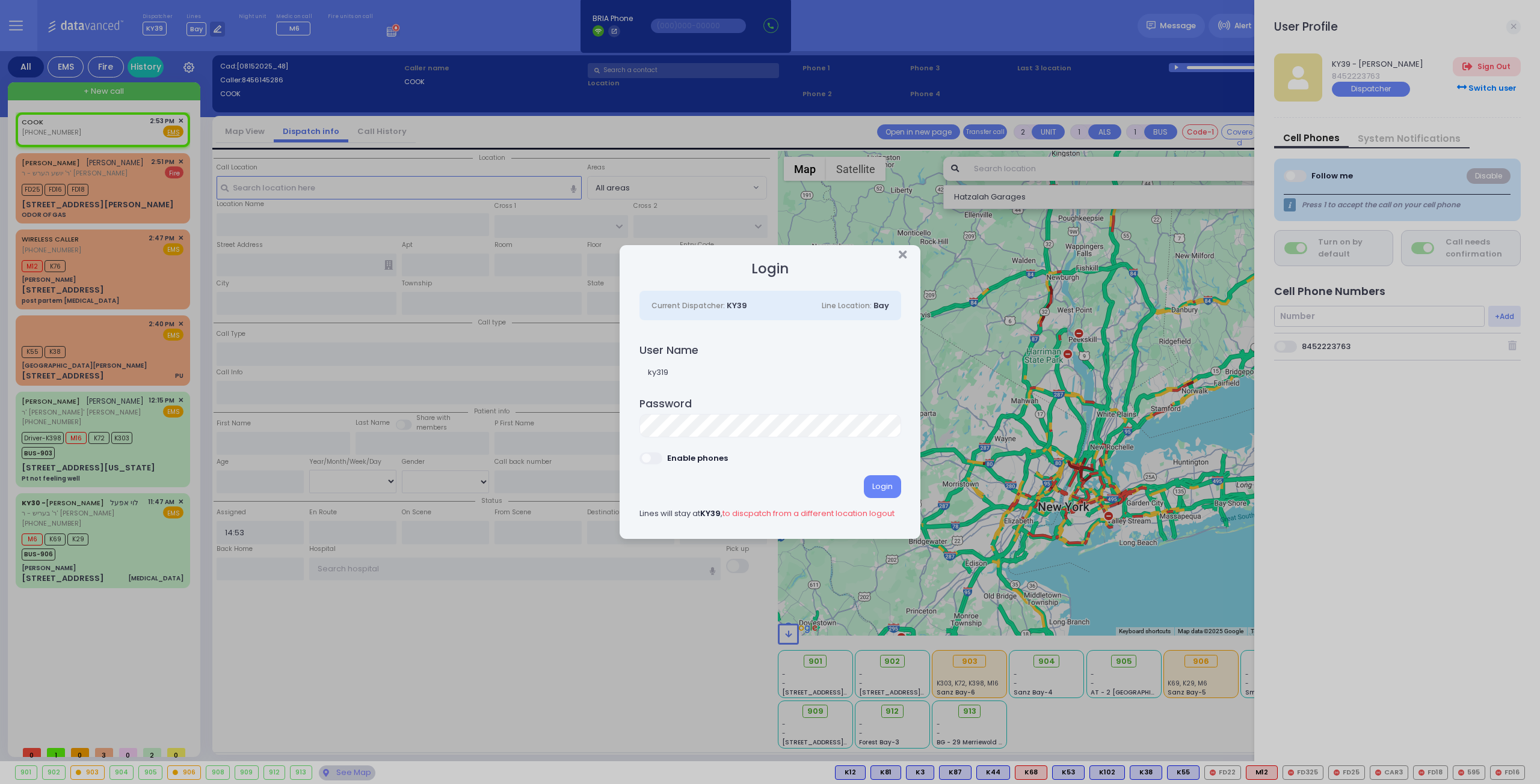
click at [630, 426] on div "Login Current Dispatcher: KY39 Line Location: Bay User Name ky319 Password Enab…" at bounding box center [769, 401] width 300 height 279
